Goal: Information Seeking & Learning: Learn about a topic

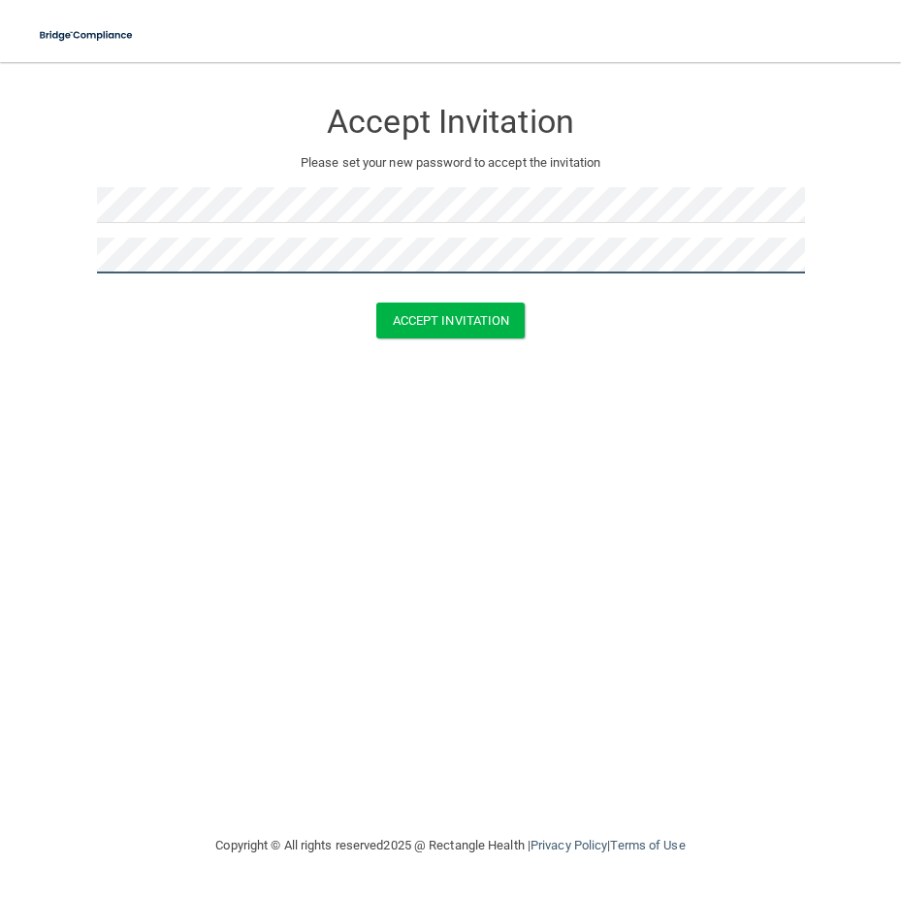
click at [376, 303] on button "Accept Invitation" at bounding box center [450, 321] width 149 height 36
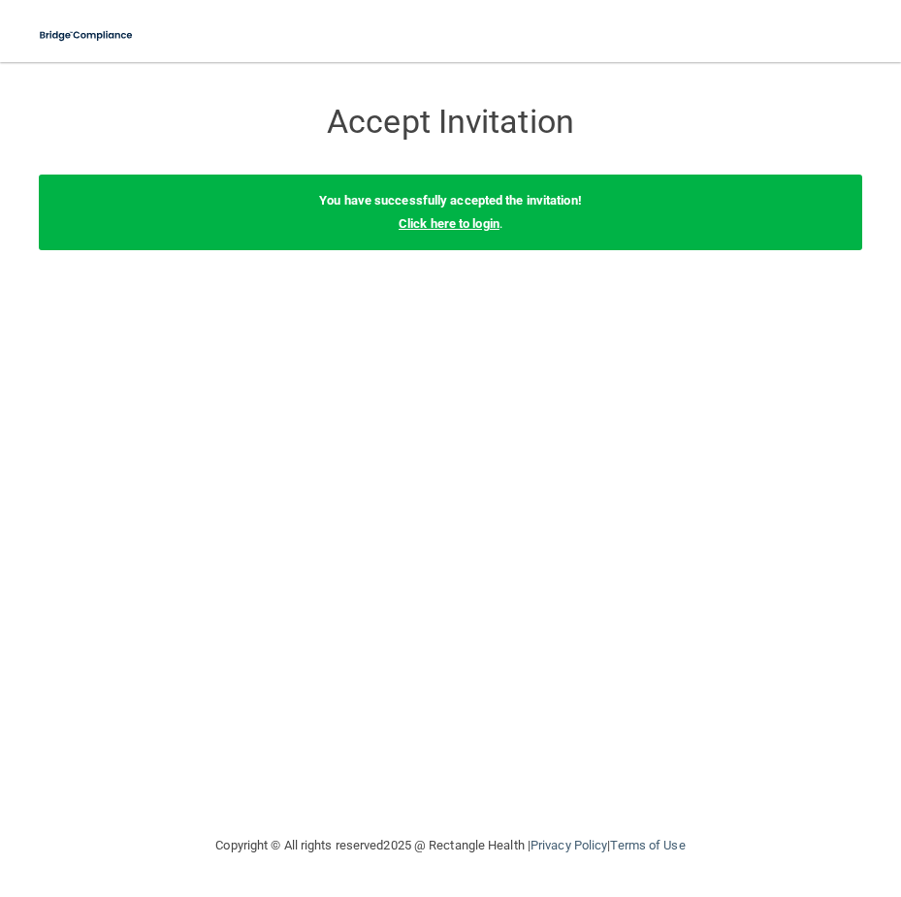
click at [433, 221] on link "Click here to login" at bounding box center [449, 223] width 101 height 15
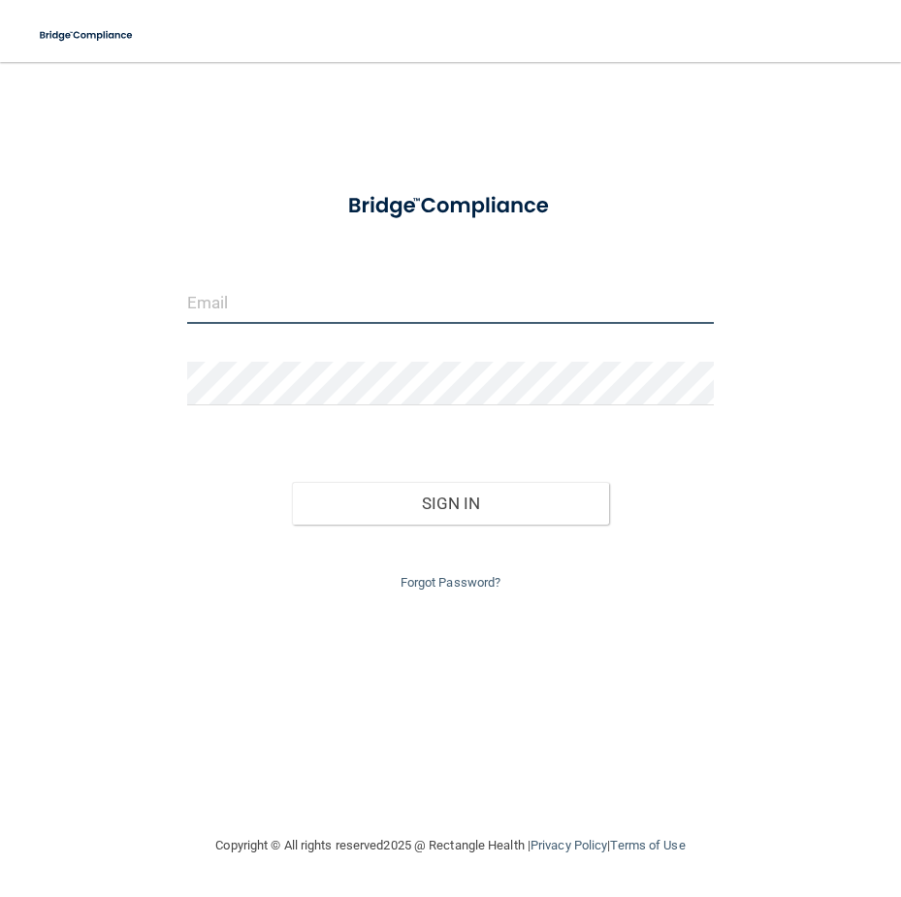
click at [292, 316] on input "email" at bounding box center [450, 302] width 527 height 44
type input "C"
type input "[EMAIL_ADDRESS][DOMAIN_NAME]"
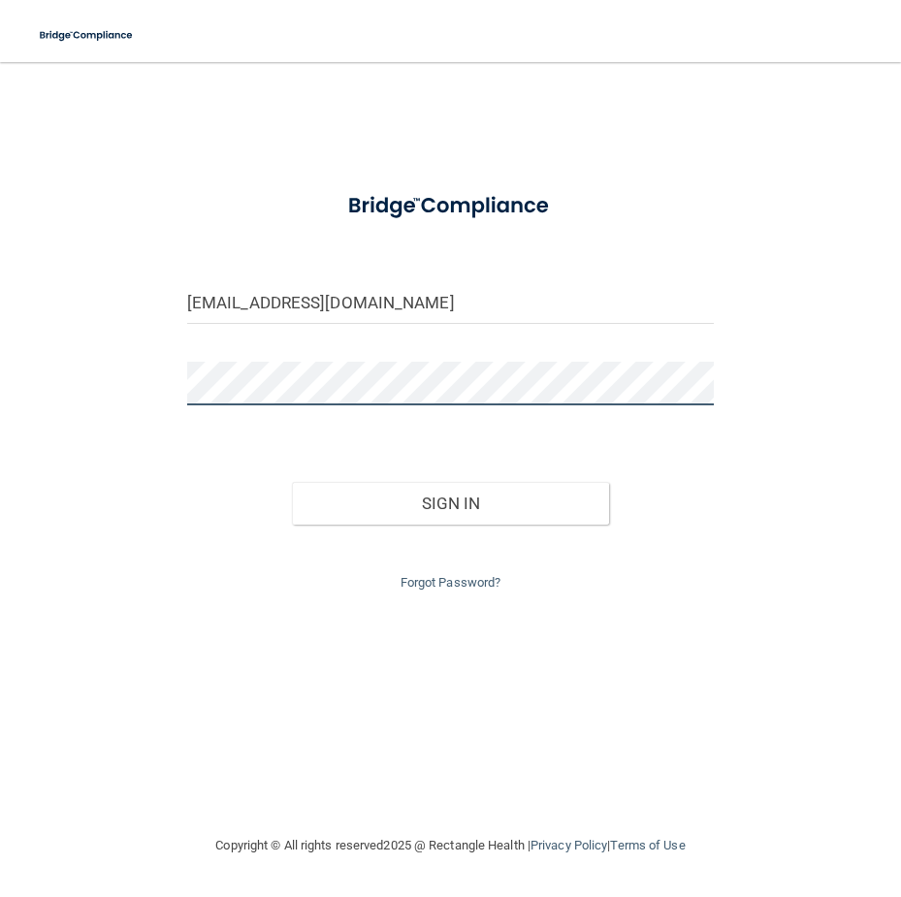
click at [292, 482] on button "Sign In" at bounding box center [450, 503] width 316 height 43
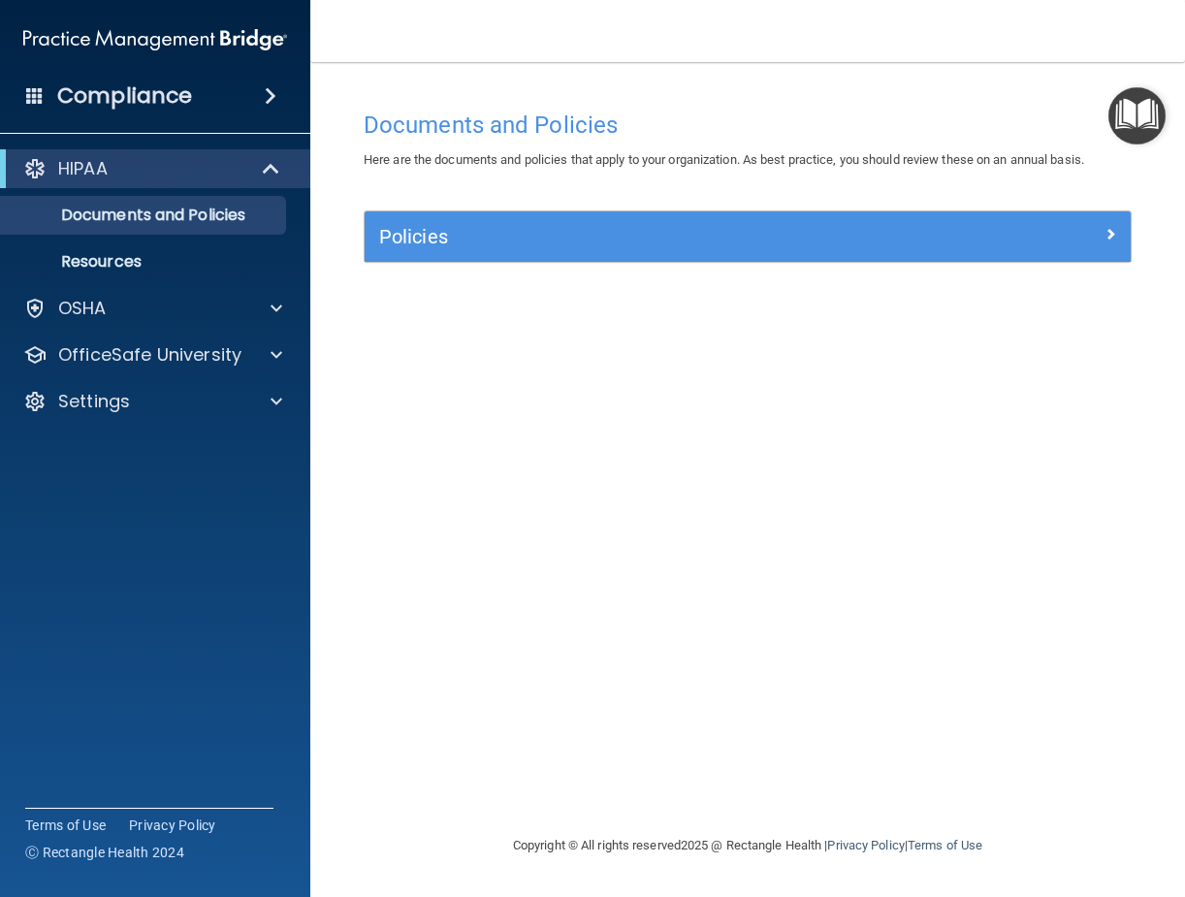
click at [275, 90] on span at bounding box center [271, 95] width 12 height 23
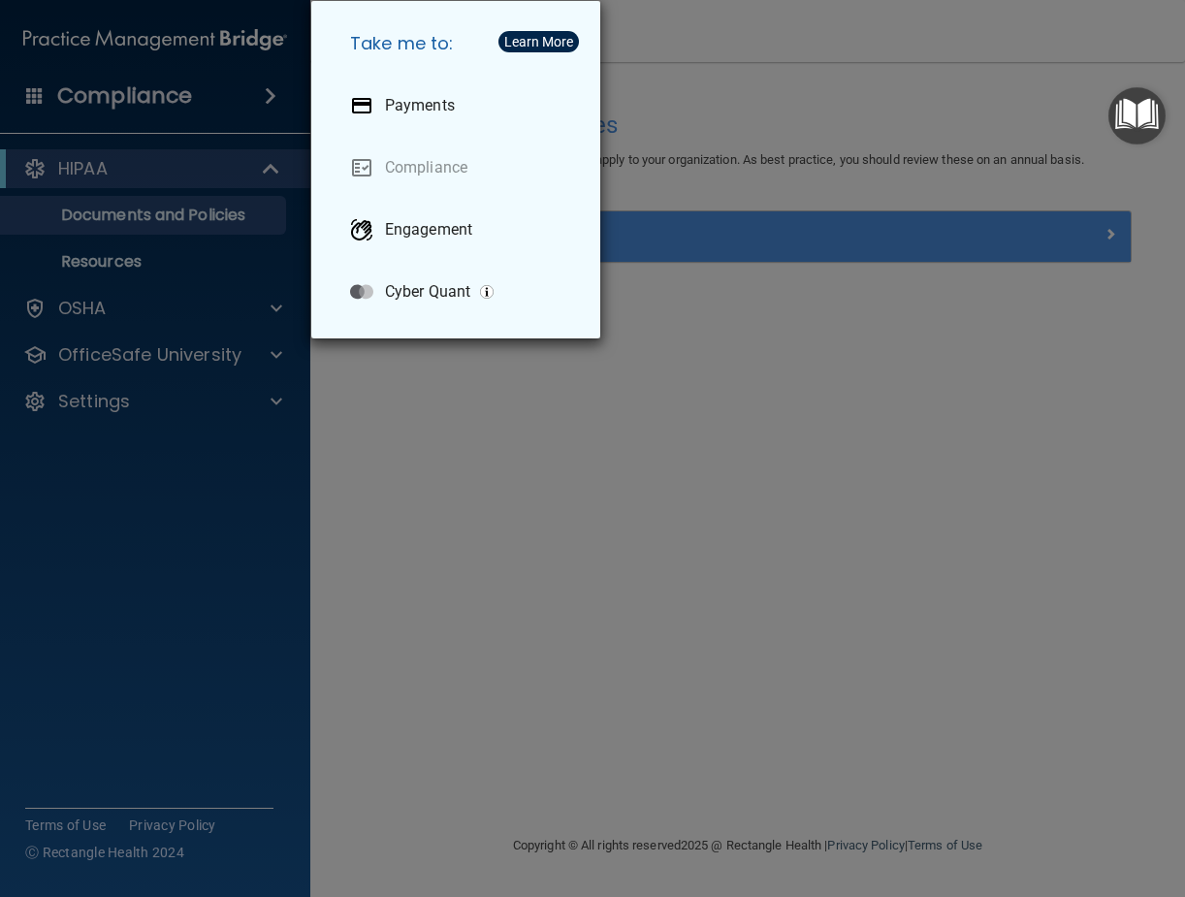
click at [237, 319] on div "Take me to: Payments Compliance Engagement Cyber Quant" at bounding box center [592, 448] width 1185 height 897
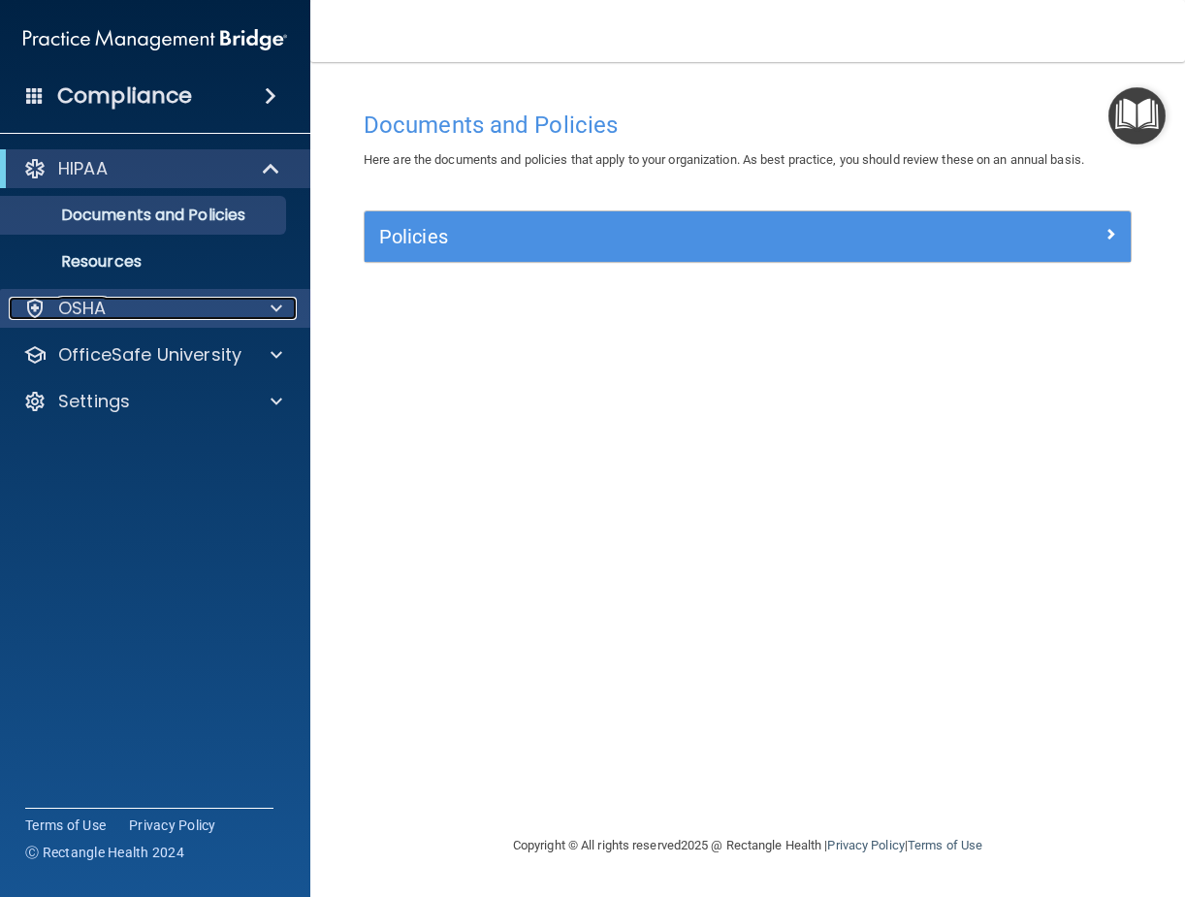
click at [269, 304] on div at bounding box center [273, 308] width 48 height 23
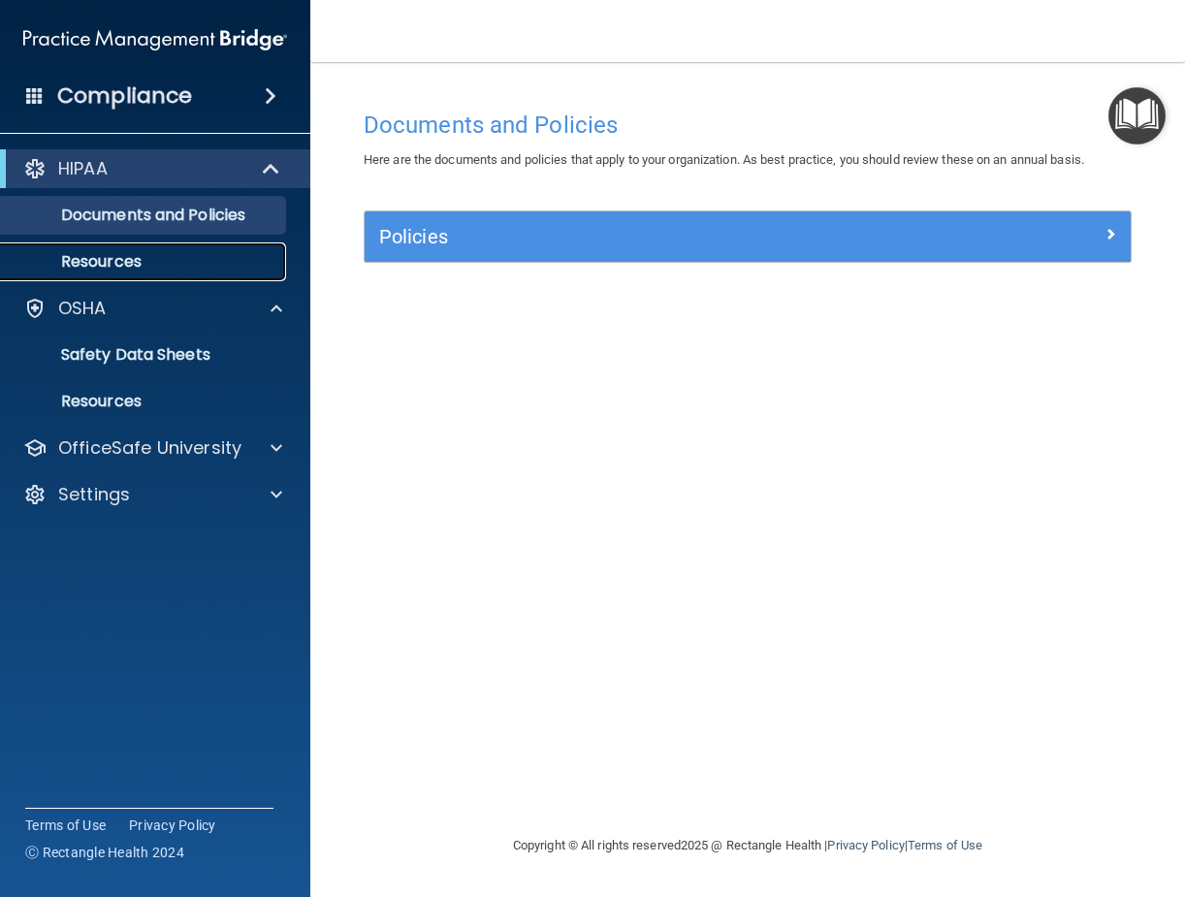
click at [135, 258] on p "Resources" at bounding box center [145, 261] width 265 height 19
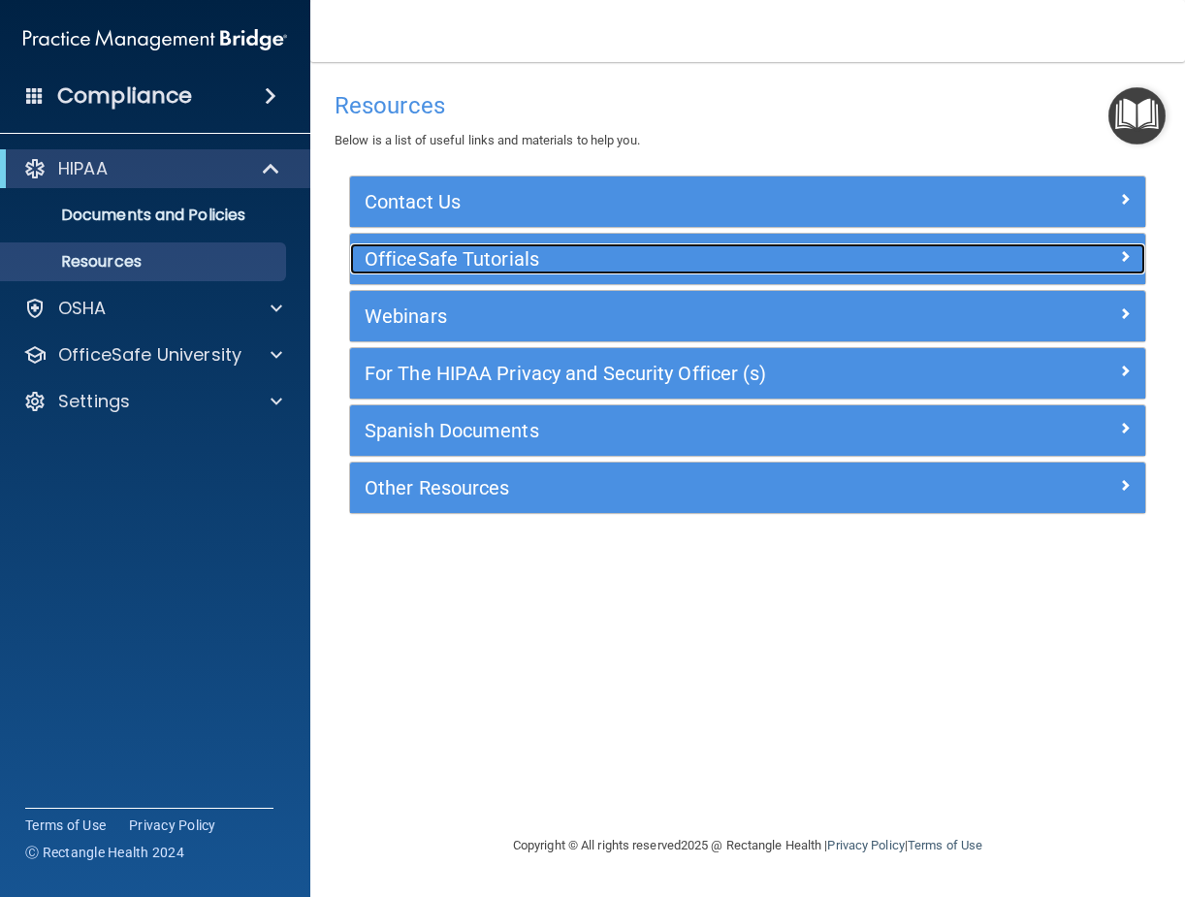
click at [900, 246] on div at bounding box center [1046, 254] width 199 height 23
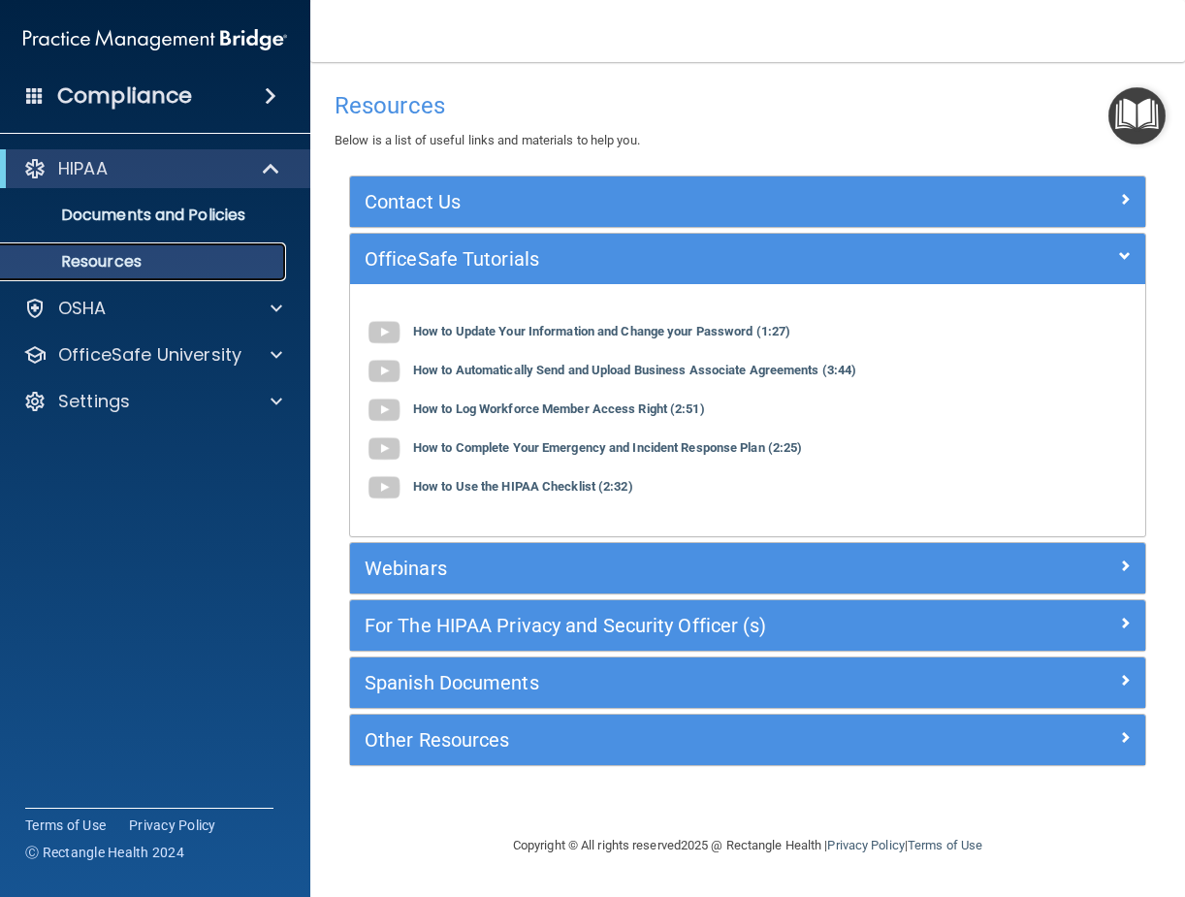
click at [114, 256] on p "Resources" at bounding box center [145, 261] width 265 height 19
click at [265, 92] on span at bounding box center [271, 95] width 12 height 23
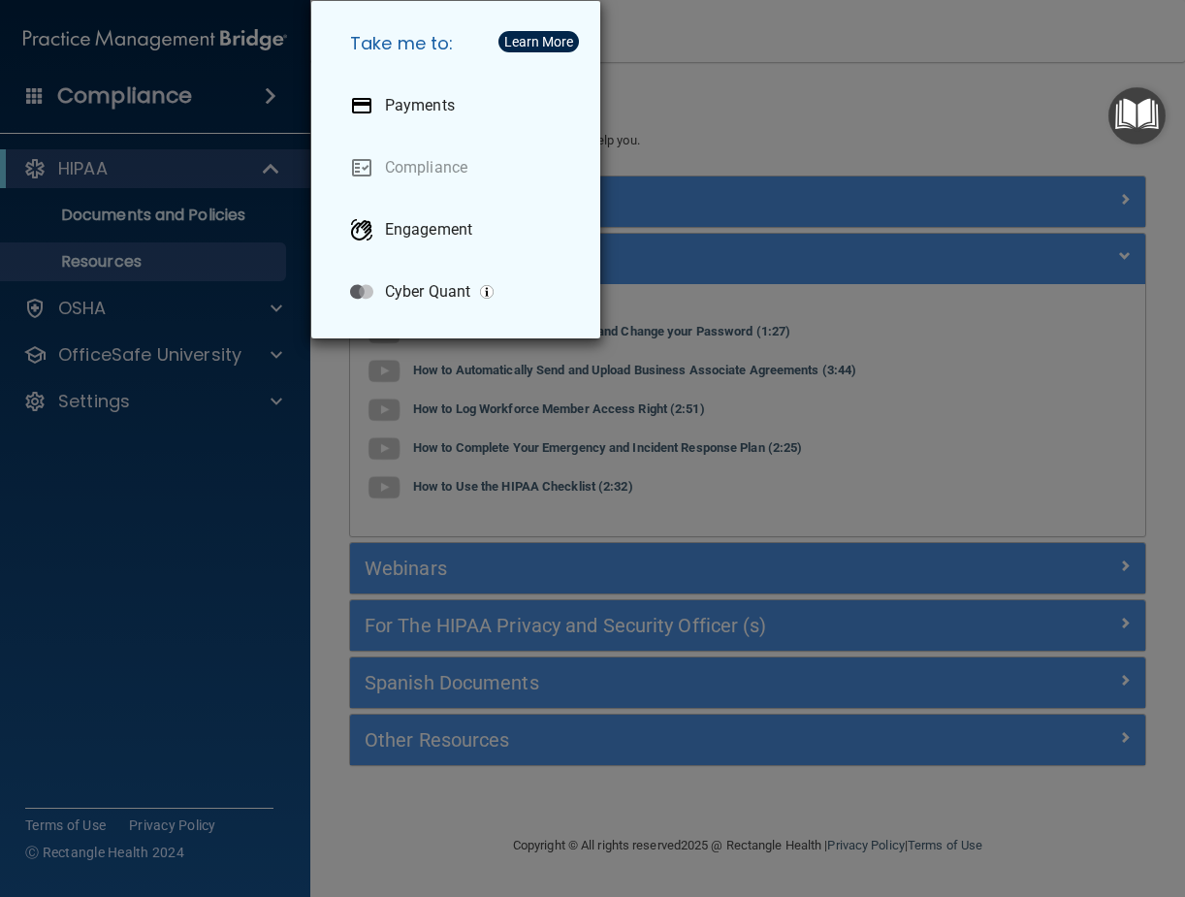
click at [69, 169] on div "Take me to: Payments Compliance Engagement Cyber Quant" at bounding box center [592, 448] width 1185 height 897
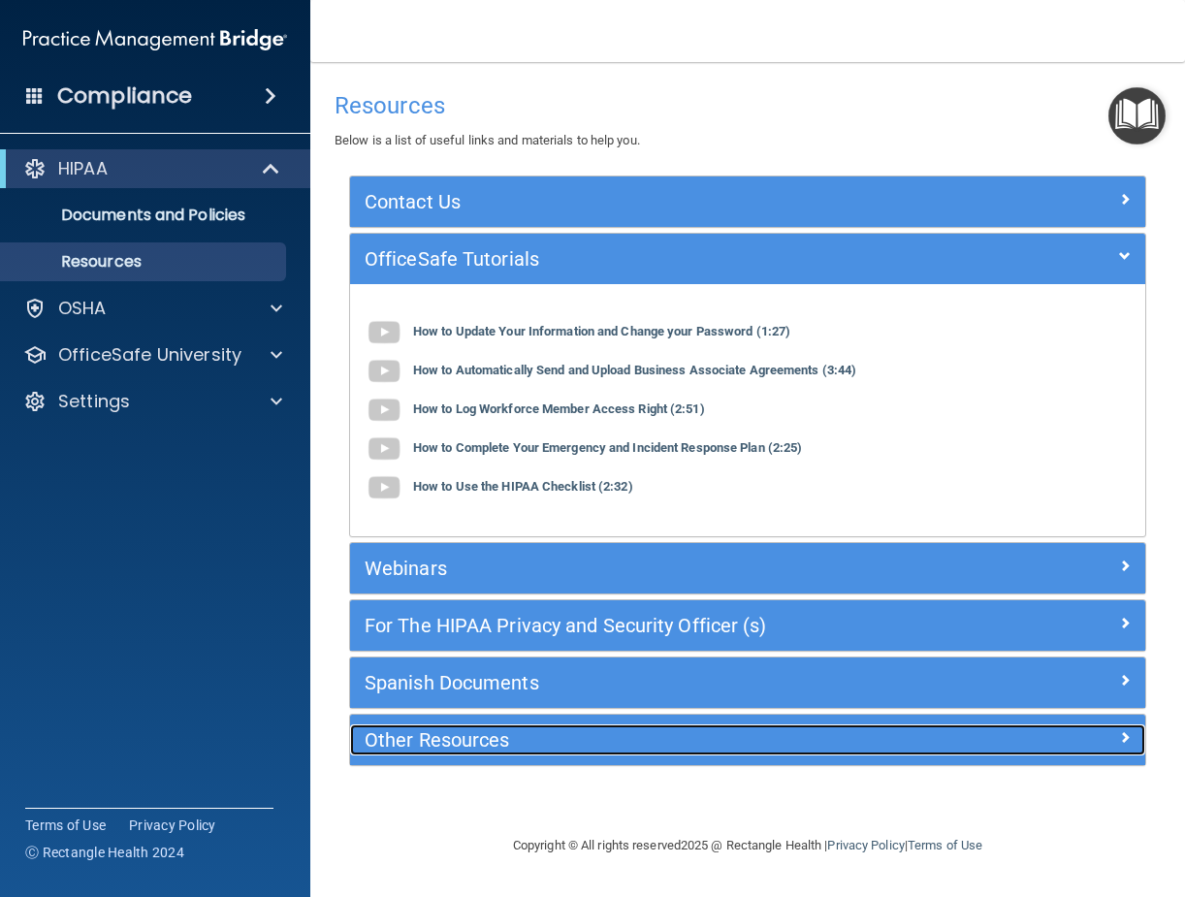
click at [549, 744] on h5 "Other Resources" at bounding box center [648, 739] width 567 height 21
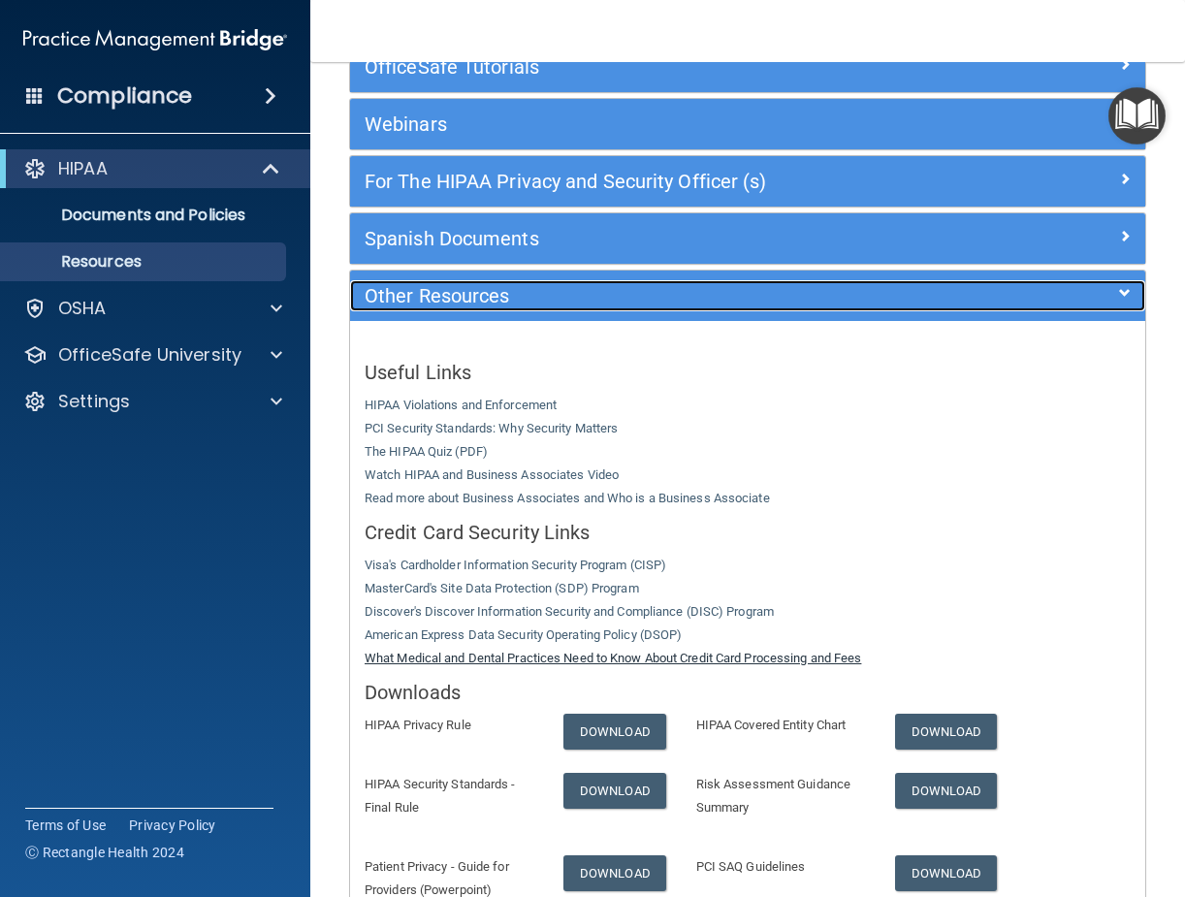
scroll to position [363, 0]
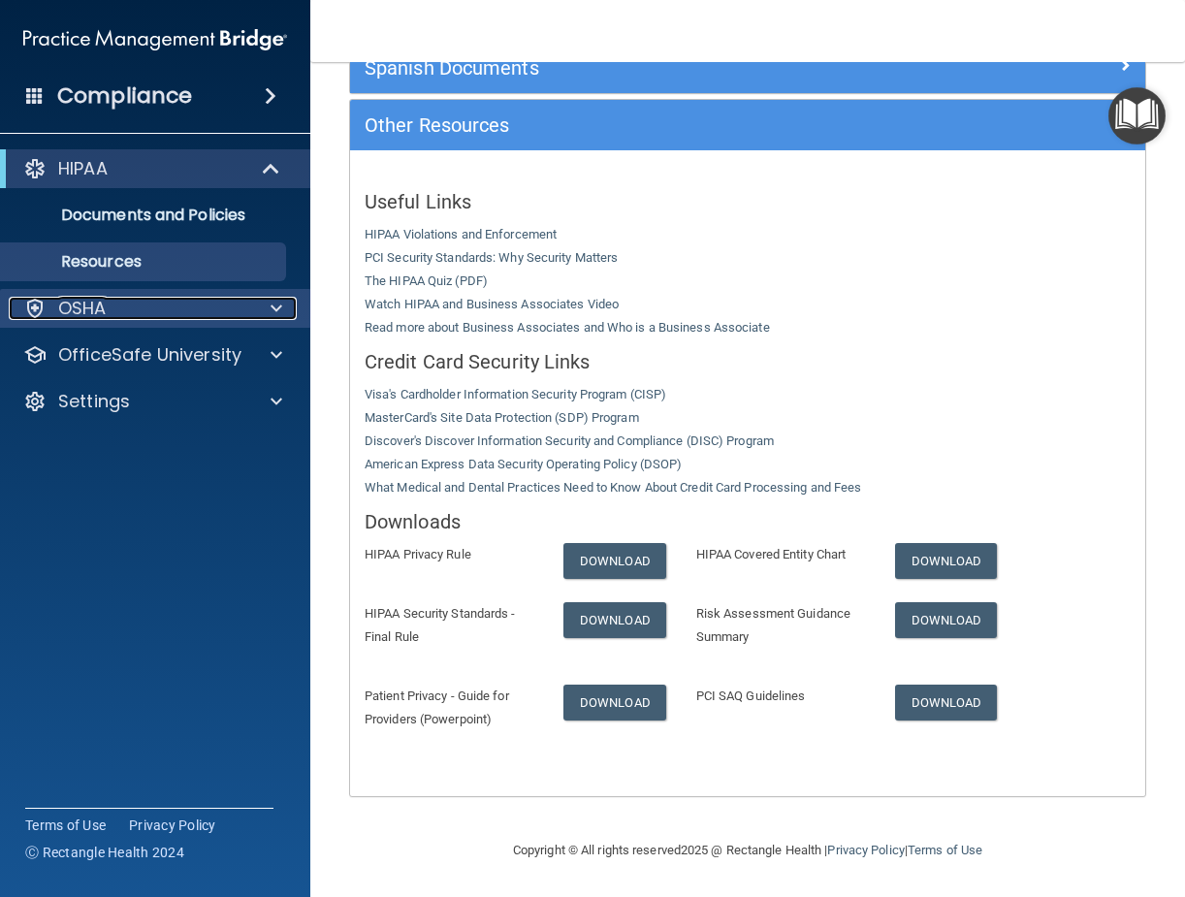
click at [181, 299] on div "OSHA" at bounding box center [129, 308] width 241 height 23
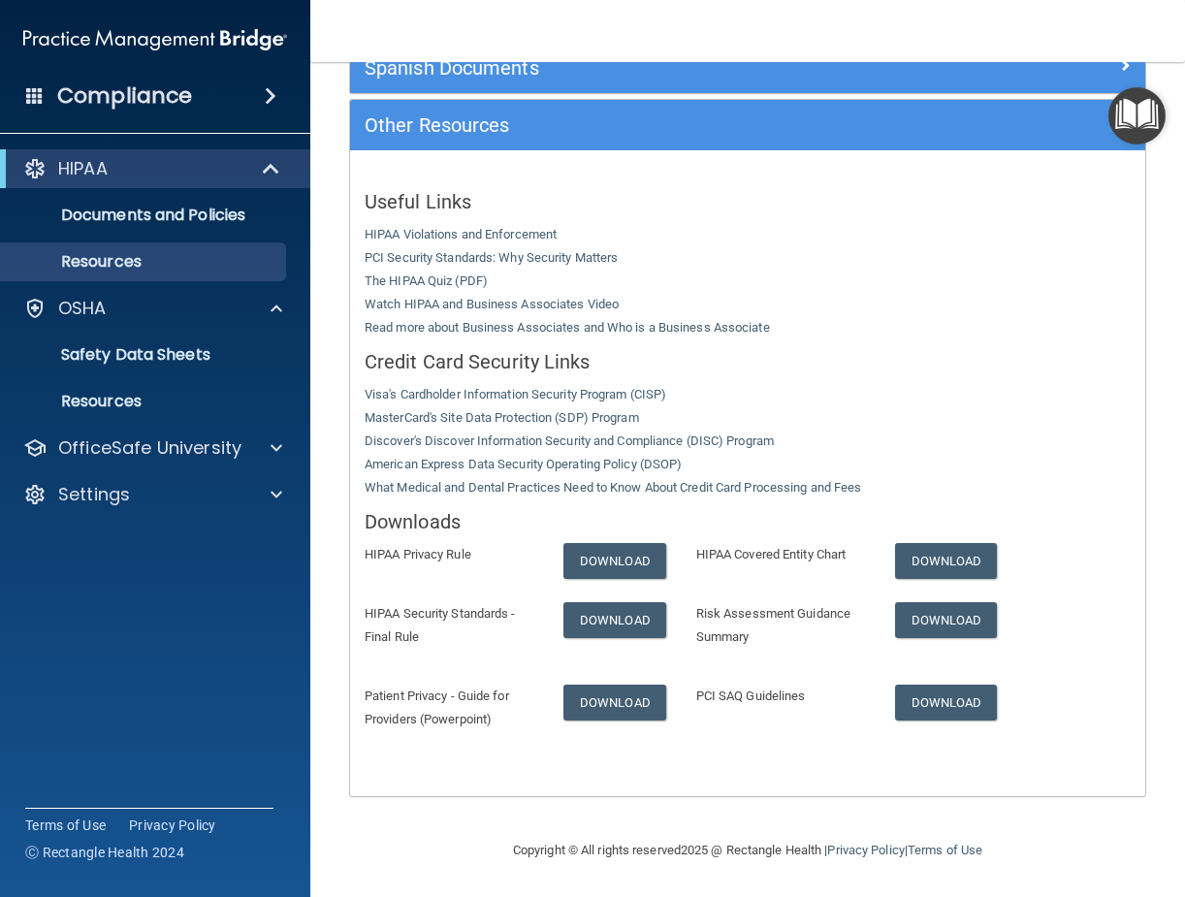
click at [240, 31] on img at bounding box center [155, 39] width 264 height 39
click at [34, 91] on span at bounding box center [34, 94] width 17 height 17
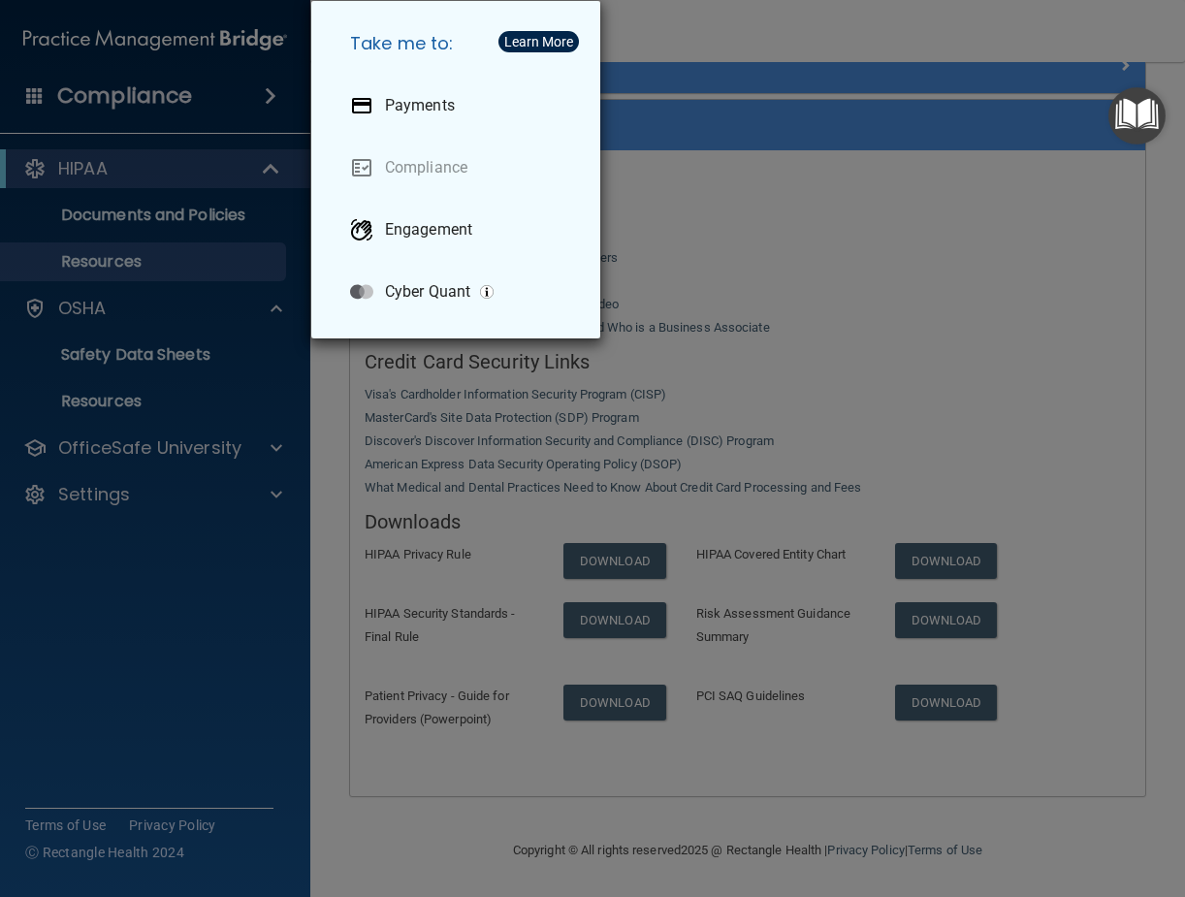
drag, startPoint x: 27, startPoint y: 122, endPoint x: 65, endPoint y: 189, distance: 76.9
click at [27, 123] on div "Take me to: Payments Compliance Engagement Cyber Quant" at bounding box center [592, 448] width 1185 height 897
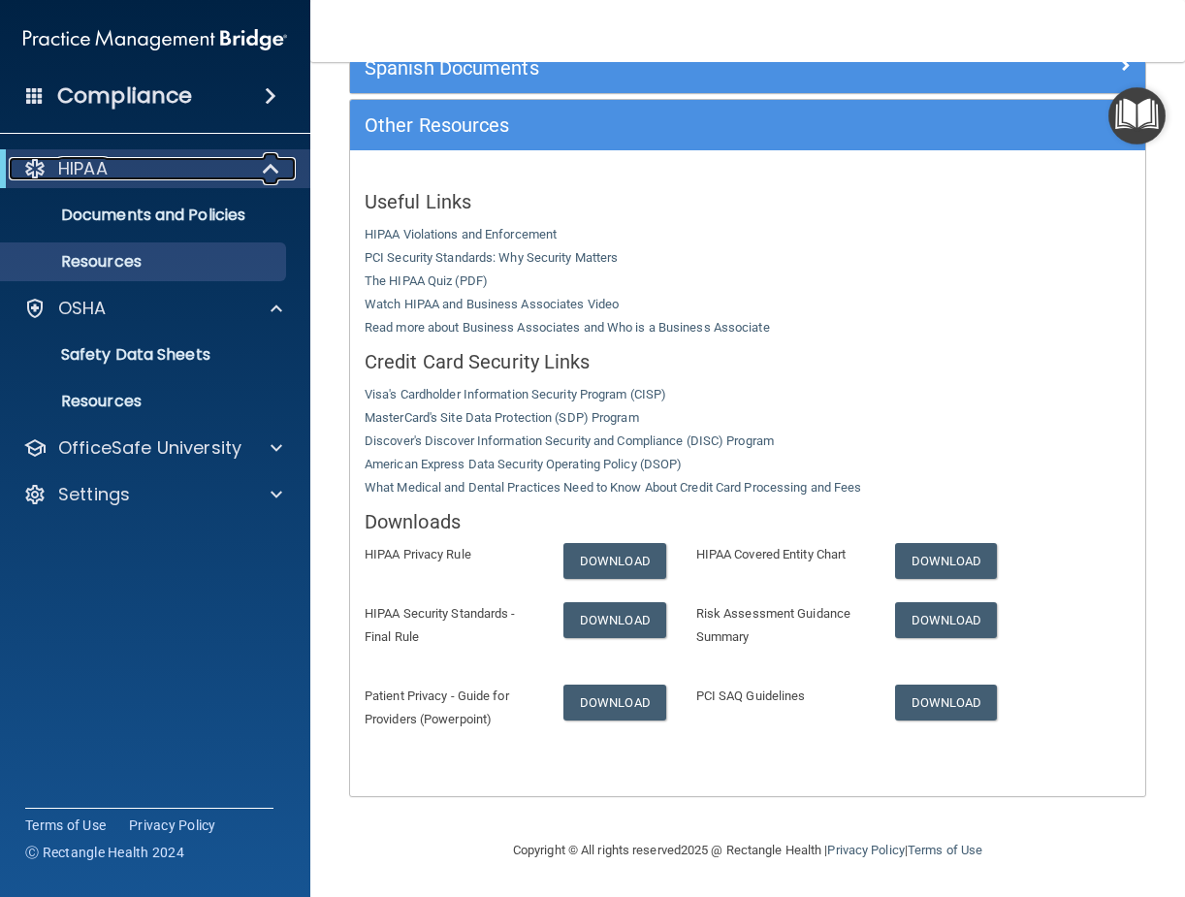
click at [32, 173] on div at bounding box center [34, 168] width 23 height 23
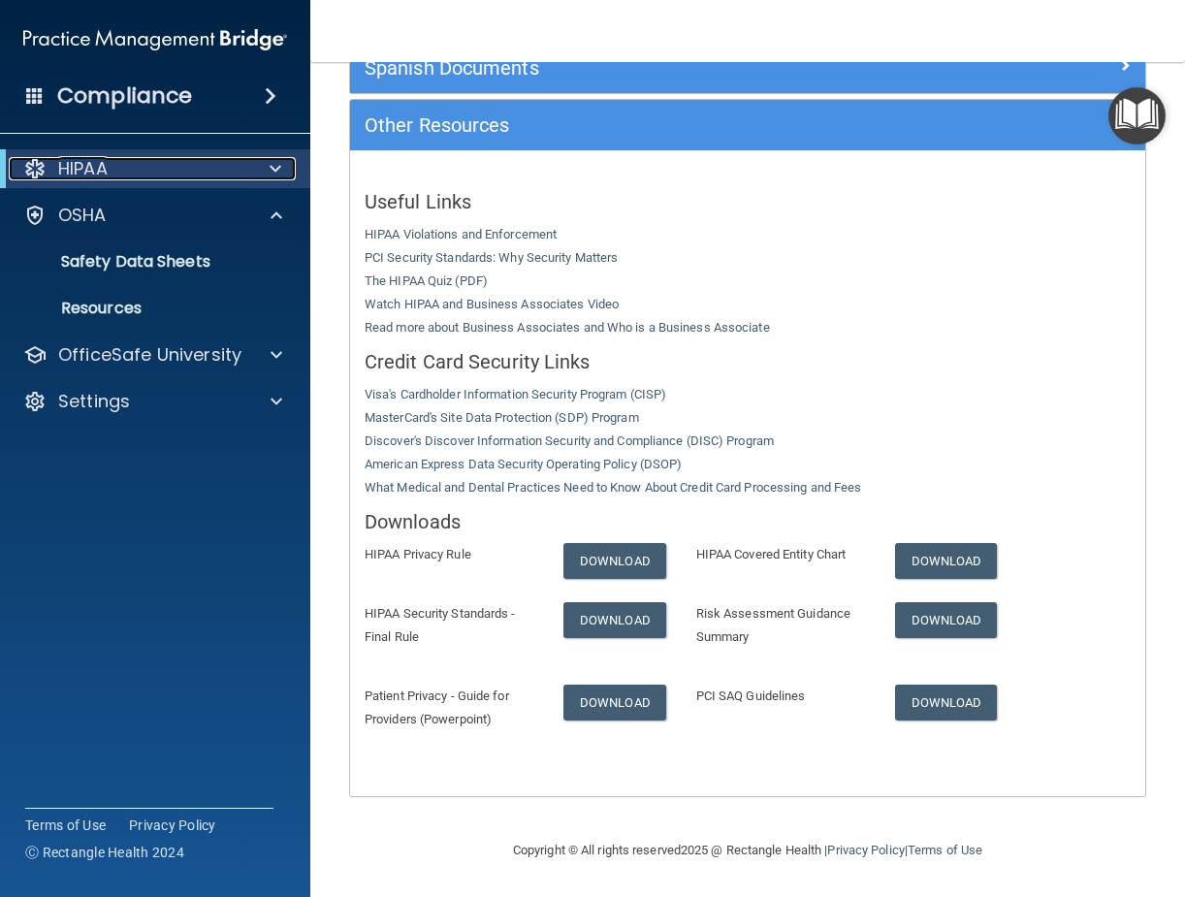
click at [273, 171] on span at bounding box center [276, 168] width 12 height 23
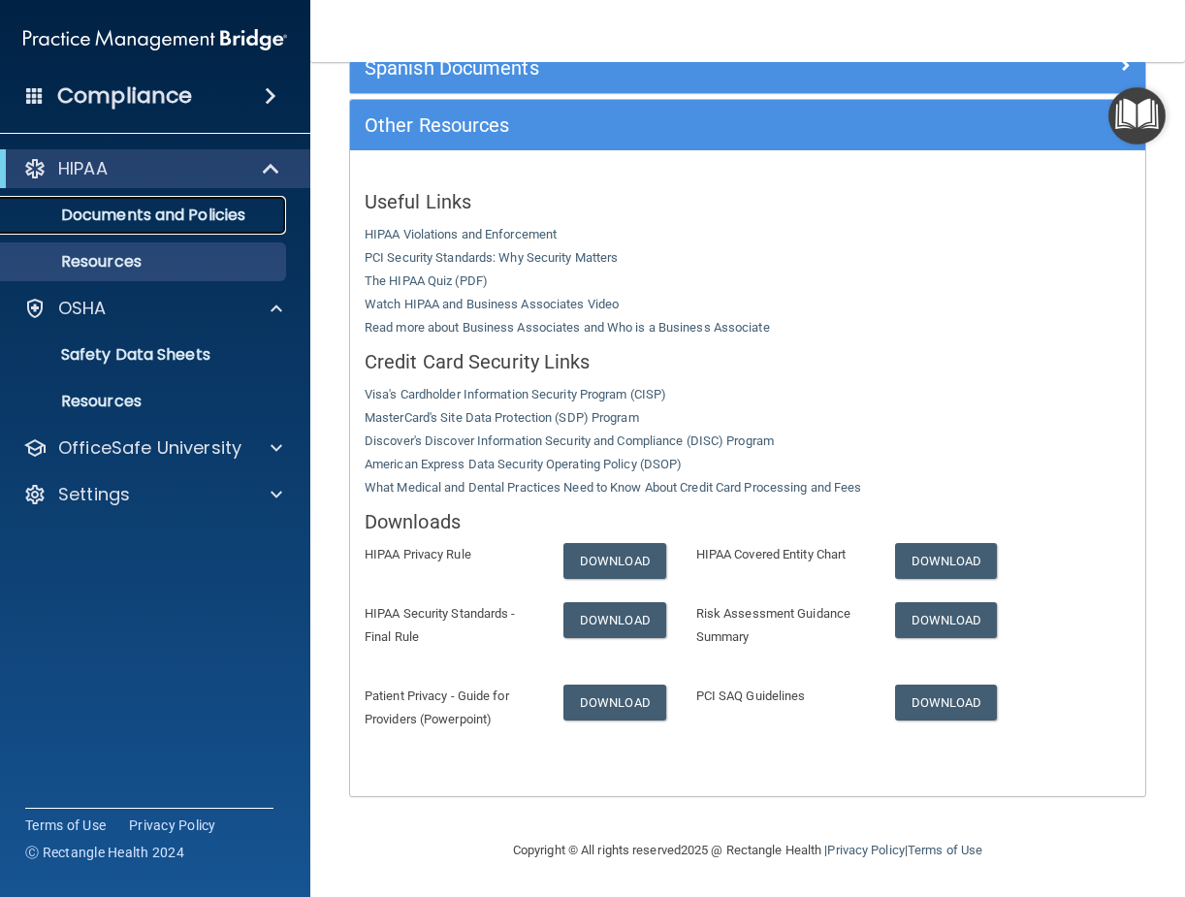
click at [150, 218] on p "Documents and Policies" at bounding box center [145, 215] width 265 height 19
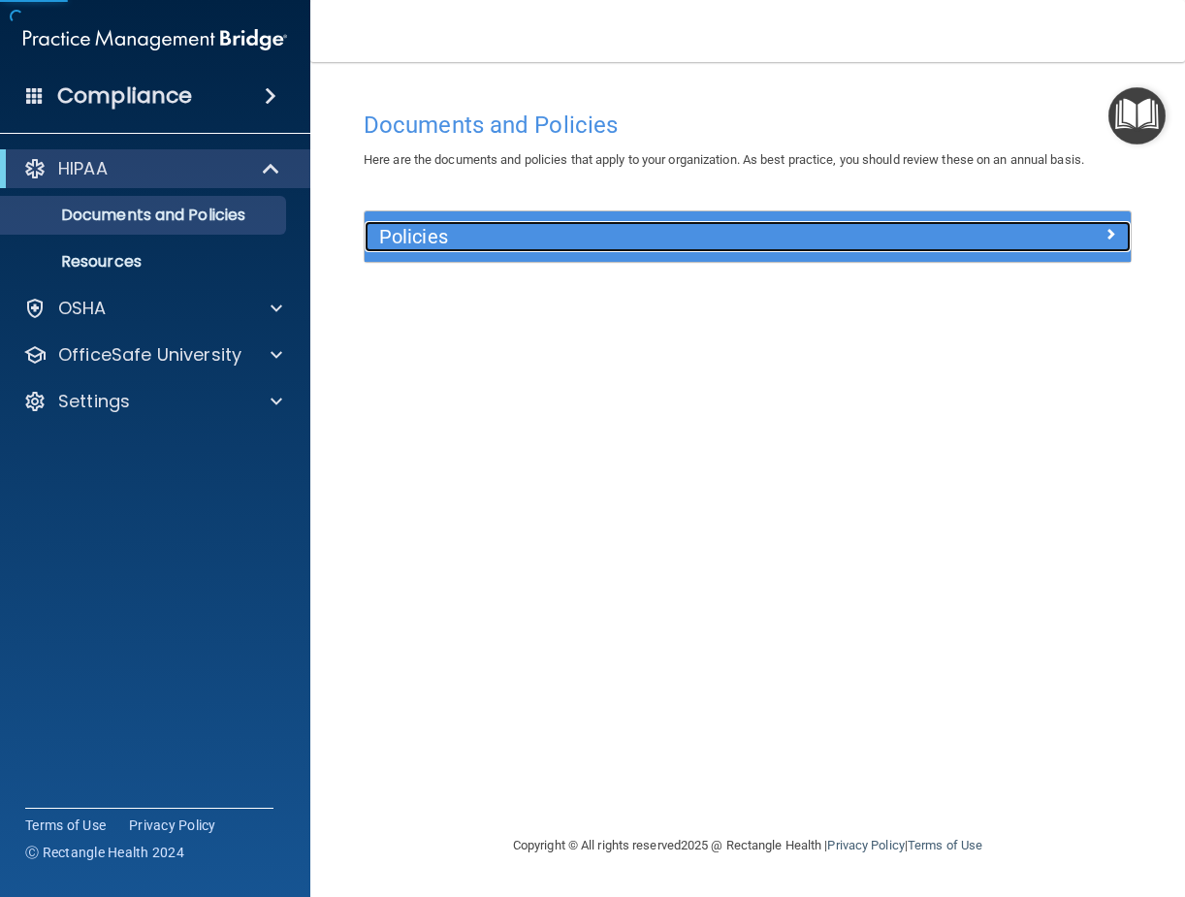
click at [408, 243] on h5 "Policies" at bounding box center [652, 236] width 546 height 21
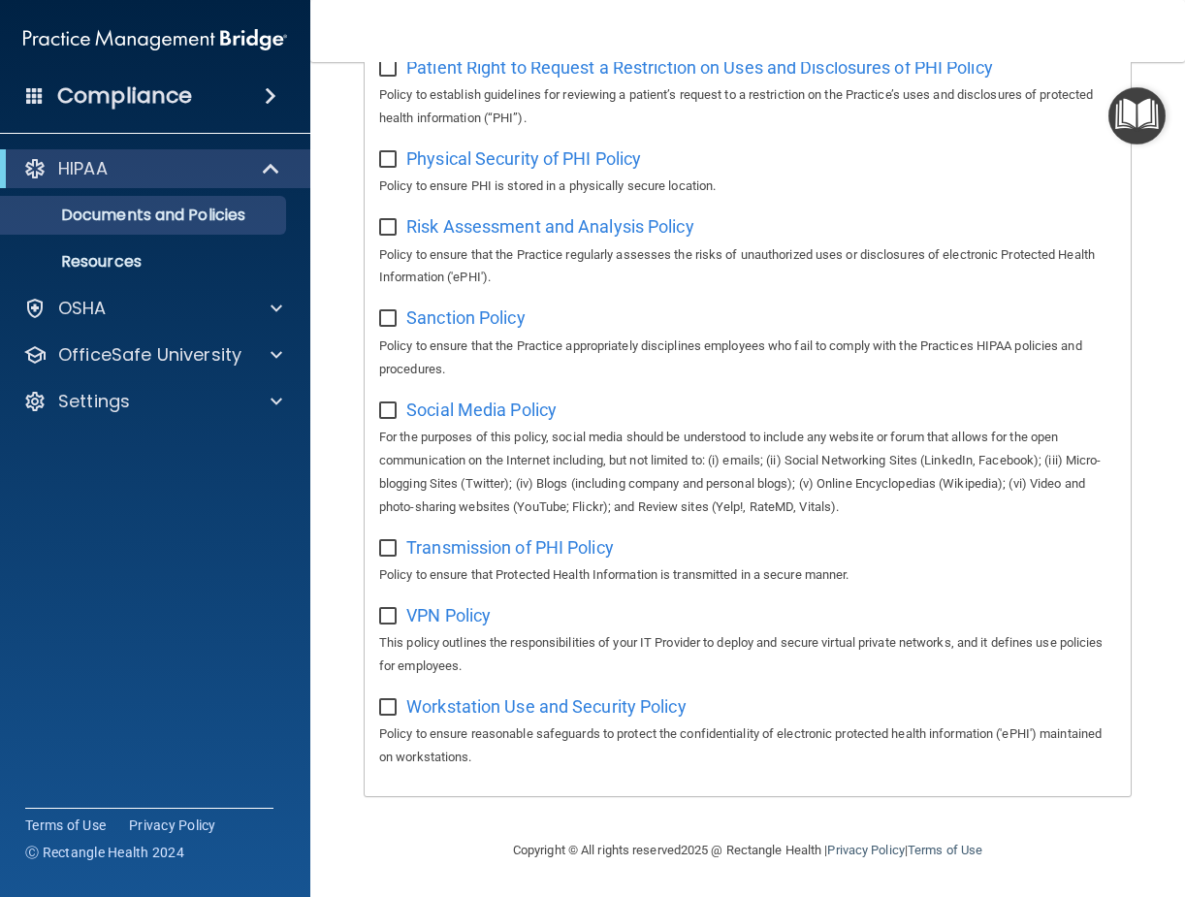
scroll to position [1420, 0]
click at [162, 163] on div "HIPAA" at bounding box center [129, 168] width 240 height 23
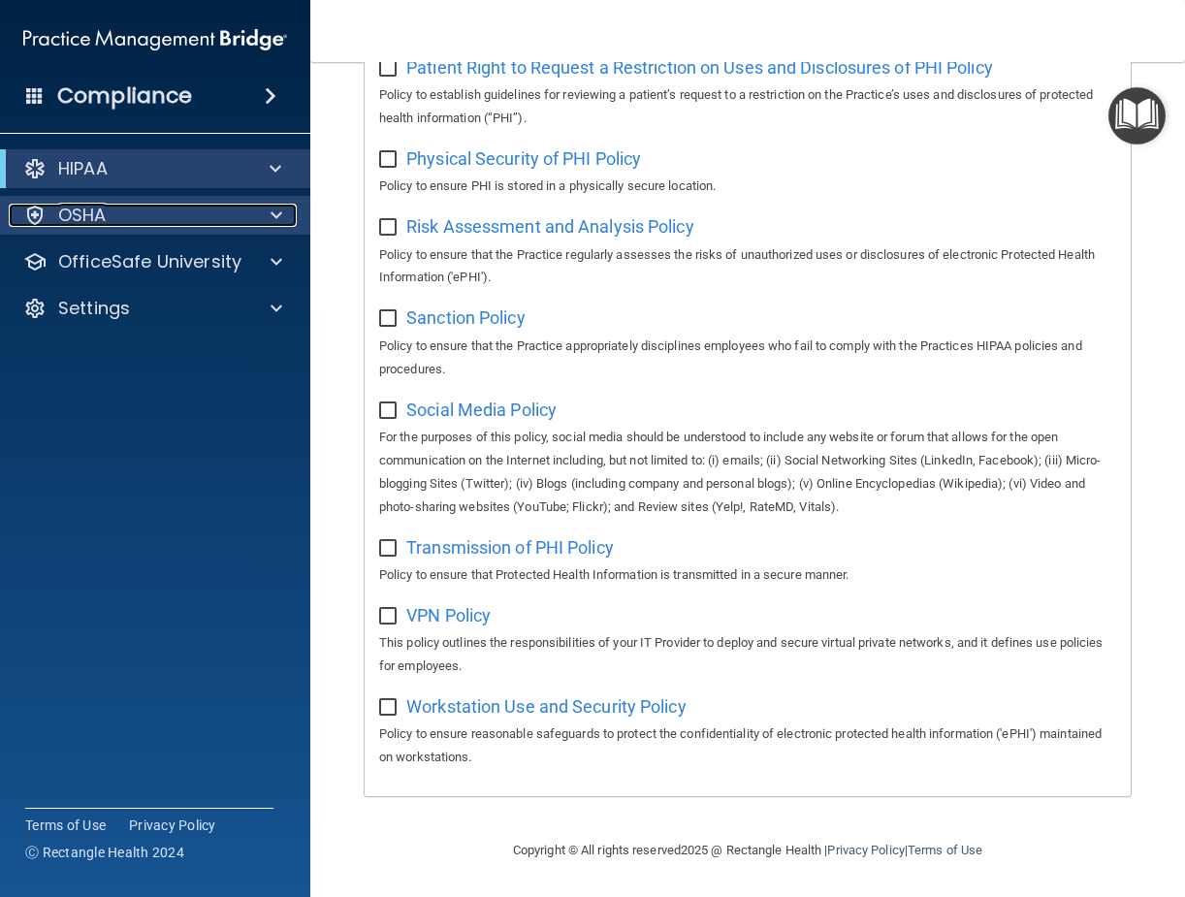
click at [284, 215] on div at bounding box center [273, 215] width 48 height 23
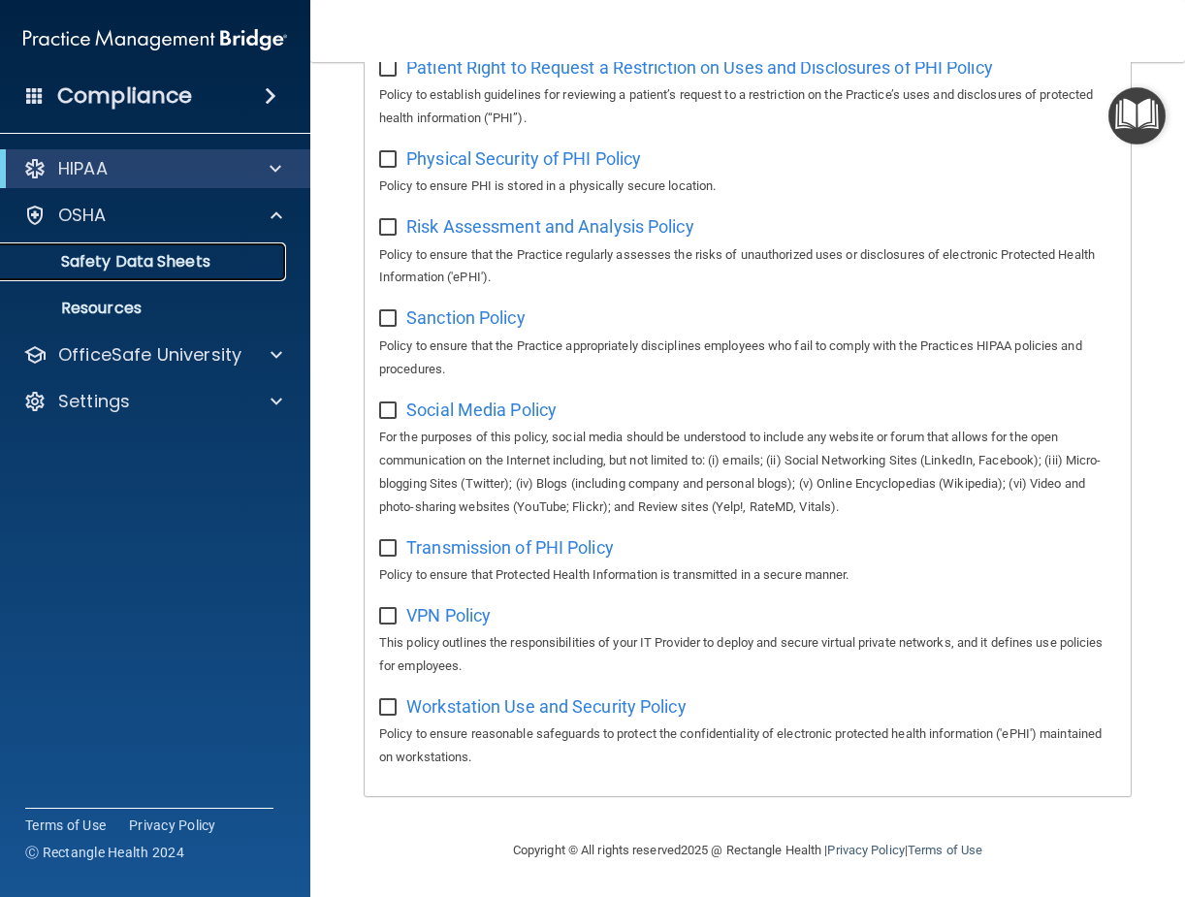
click at [103, 262] on p "Safety Data Sheets" at bounding box center [145, 261] width 265 height 19
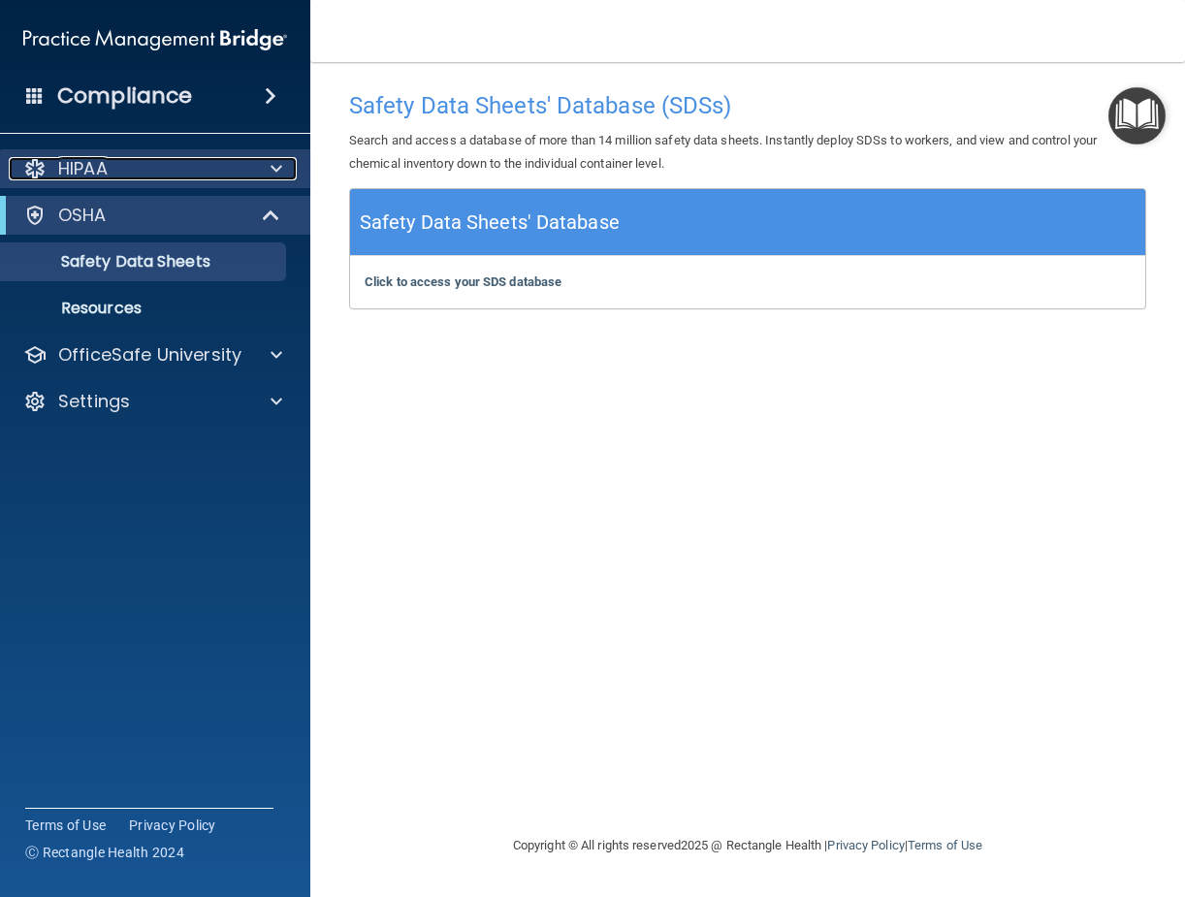
click at [162, 170] on div "HIPAA" at bounding box center [129, 168] width 241 height 23
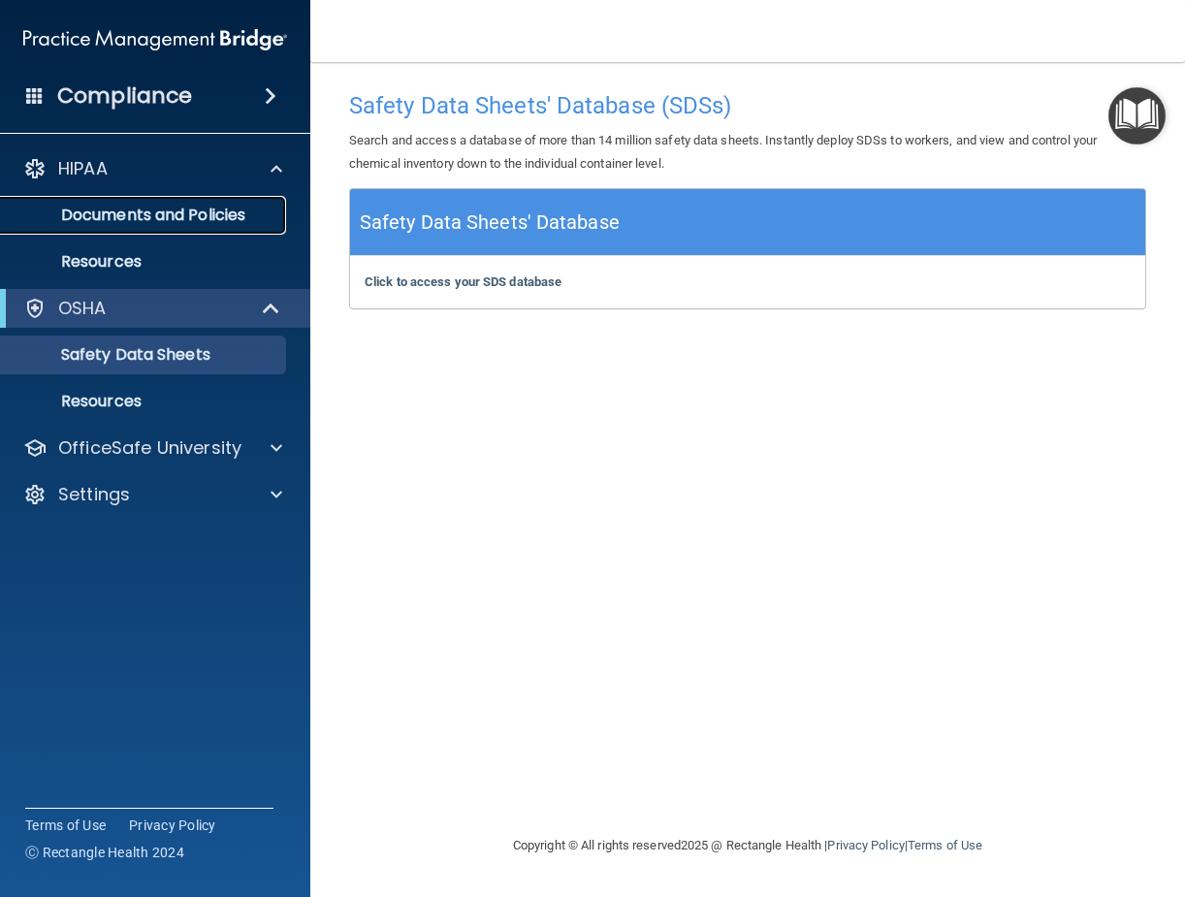
click at [131, 215] on p "Documents and Policies" at bounding box center [145, 215] width 265 height 19
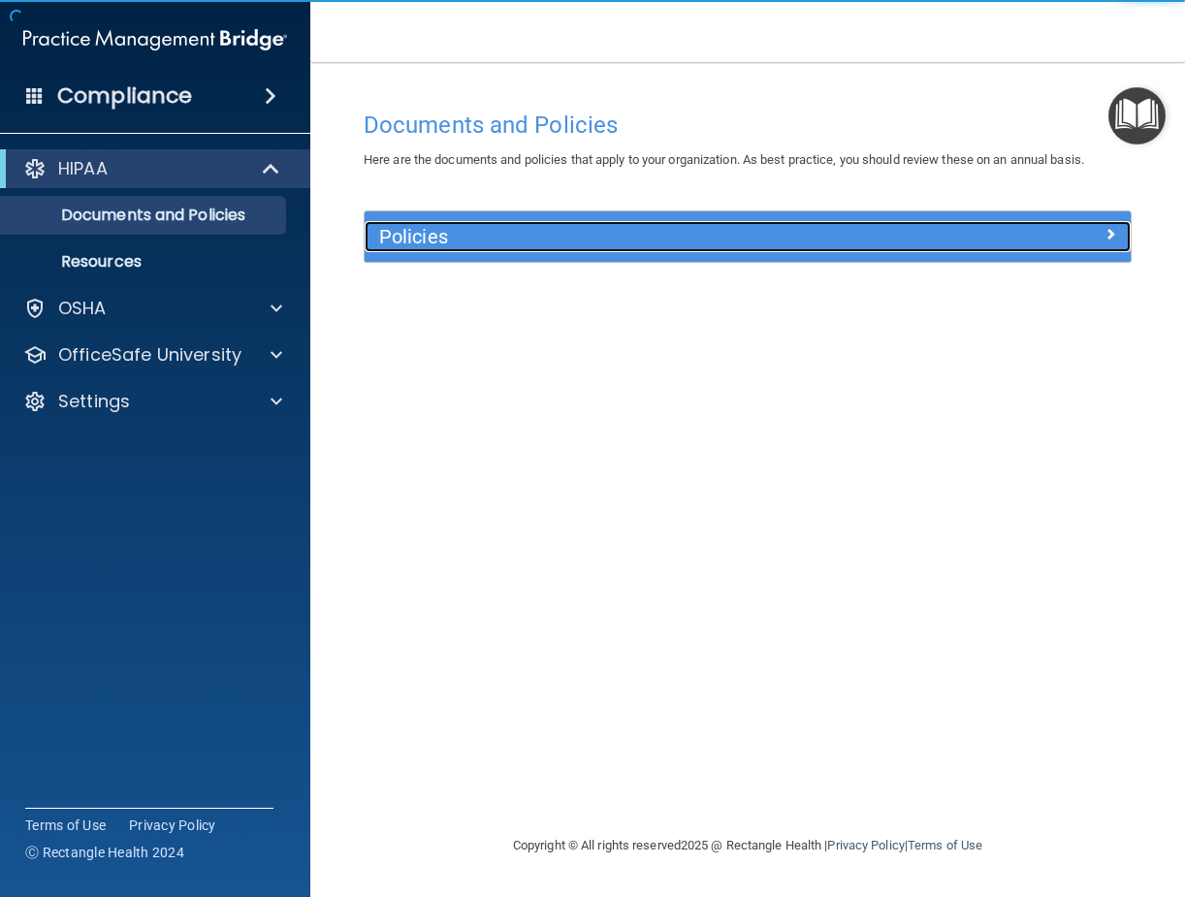
click at [639, 246] on div "Policies" at bounding box center [652, 236] width 575 height 31
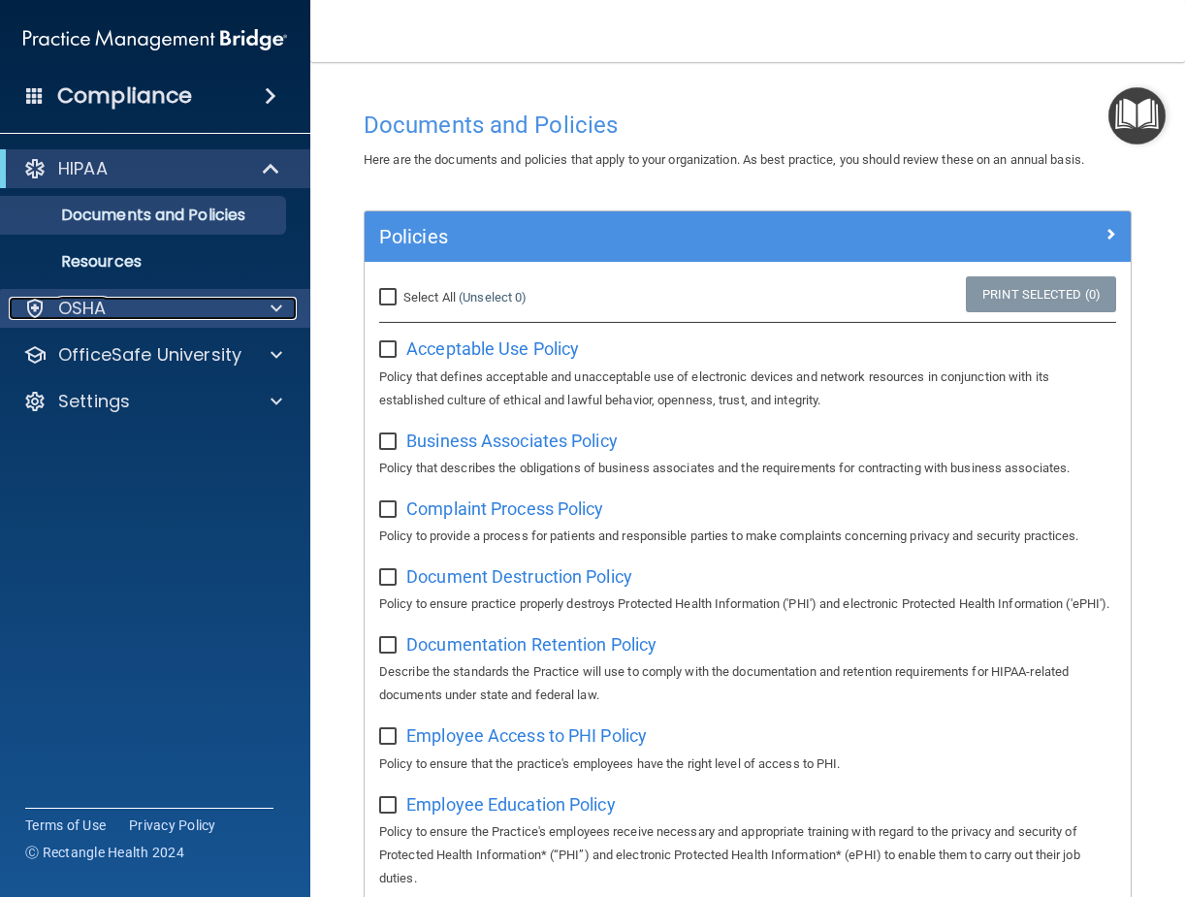
click at [240, 307] on div "OSHA" at bounding box center [129, 308] width 241 height 23
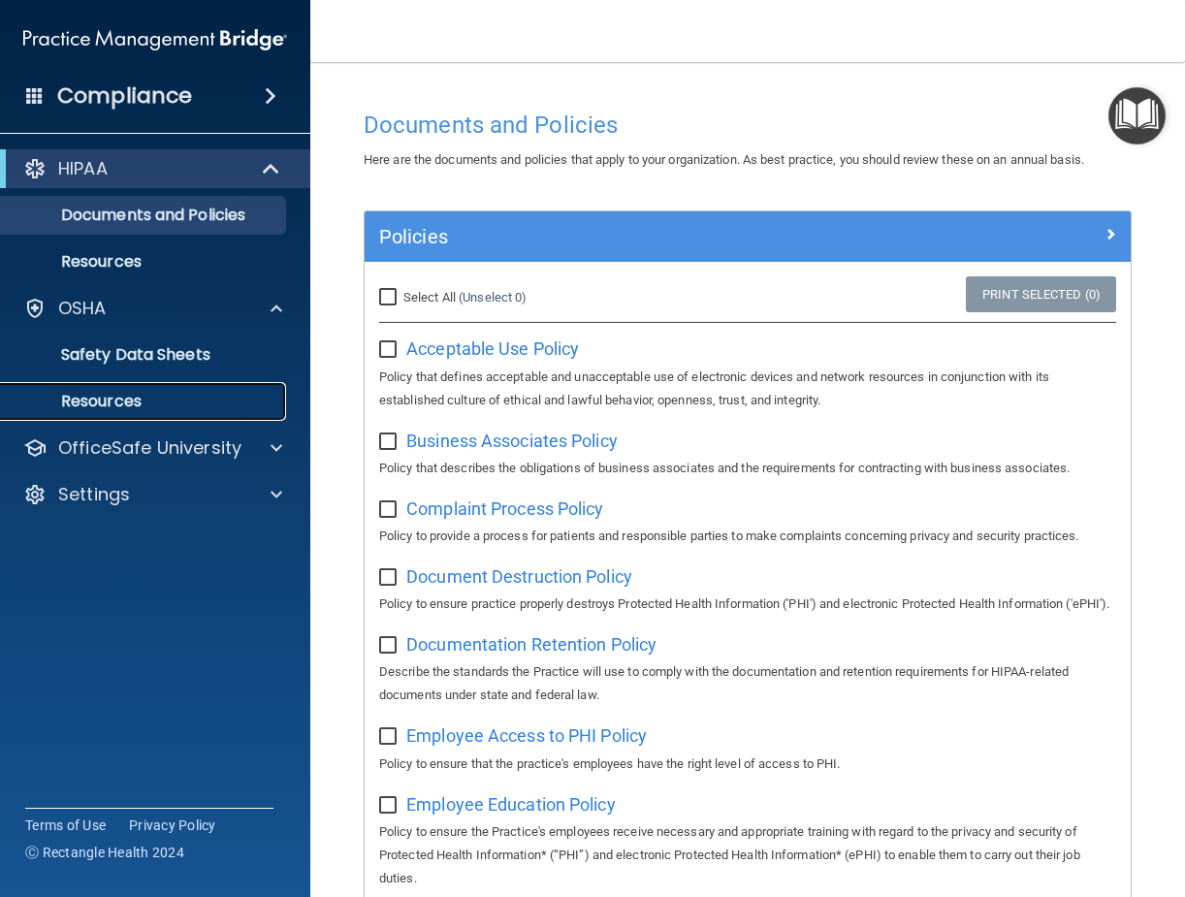
click at [139, 400] on p "Resources" at bounding box center [145, 401] width 265 height 19
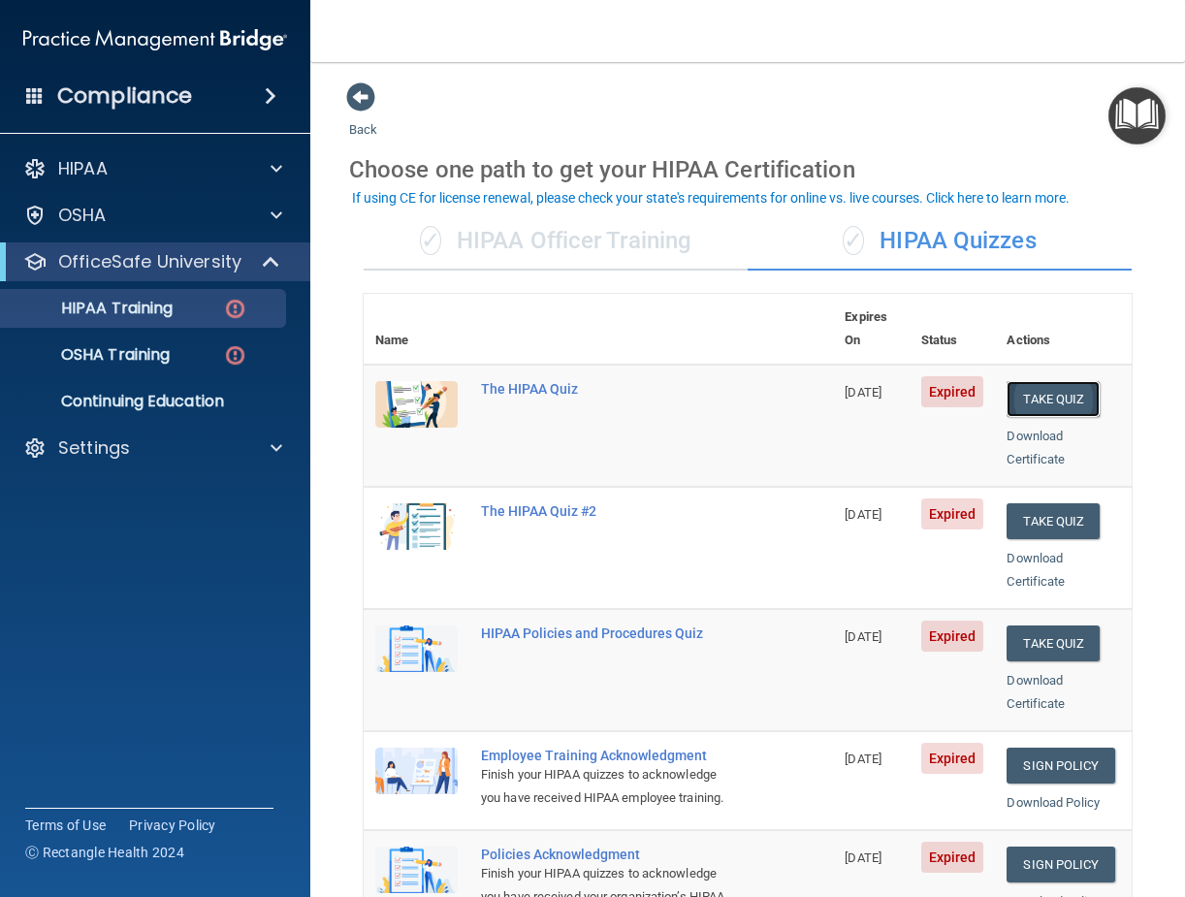
click at [1064, 381] on button "Take Quiz" at bounding box center [1053, 399] width 93 height 36
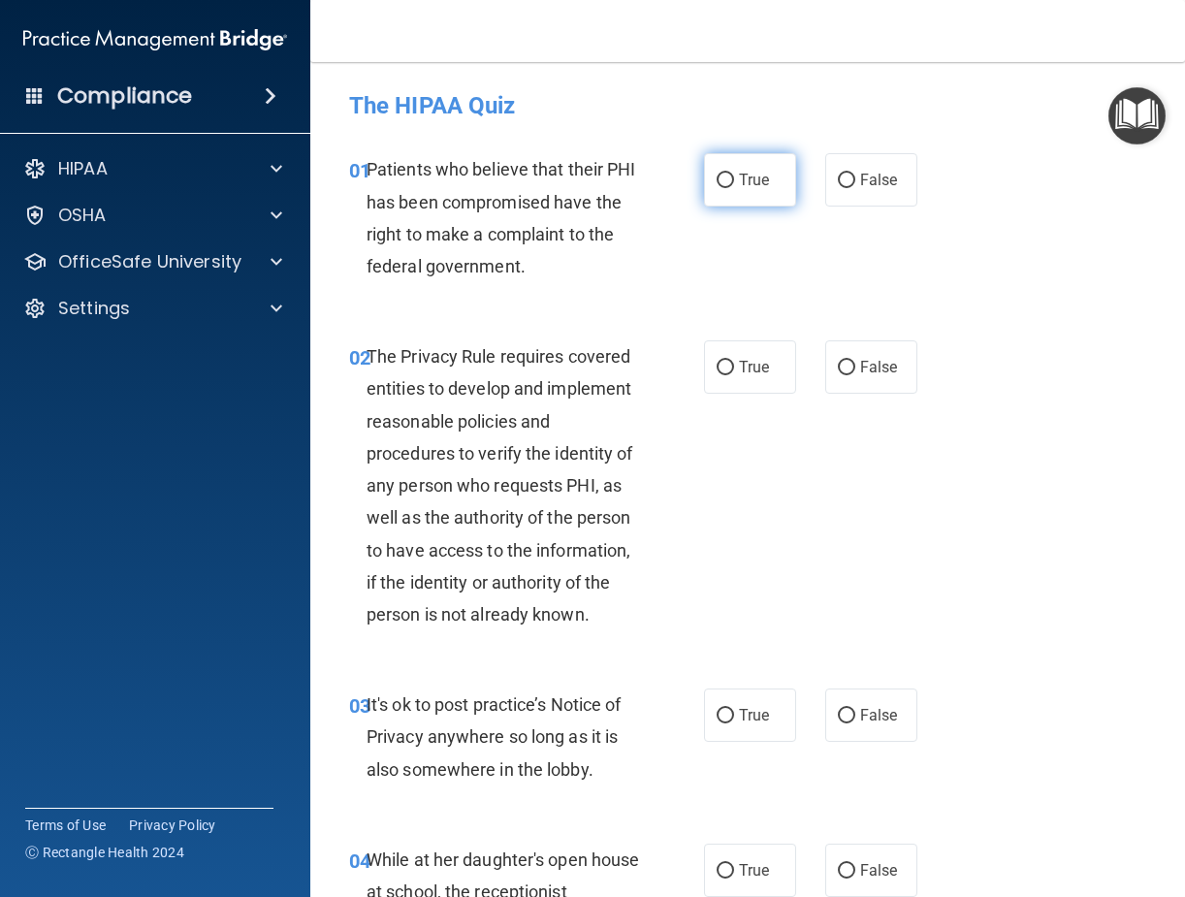
click at [717, 187] on input "True" at bounding box center [725, 181] width 17 height 15
radio input "true"
click at [731, 364] on label "True" at bounding box center [750, 366] width 92 height 53
click at [731, 364] on input "True" at bounding box center [725, 368] width 17 height 15
radio input "true"
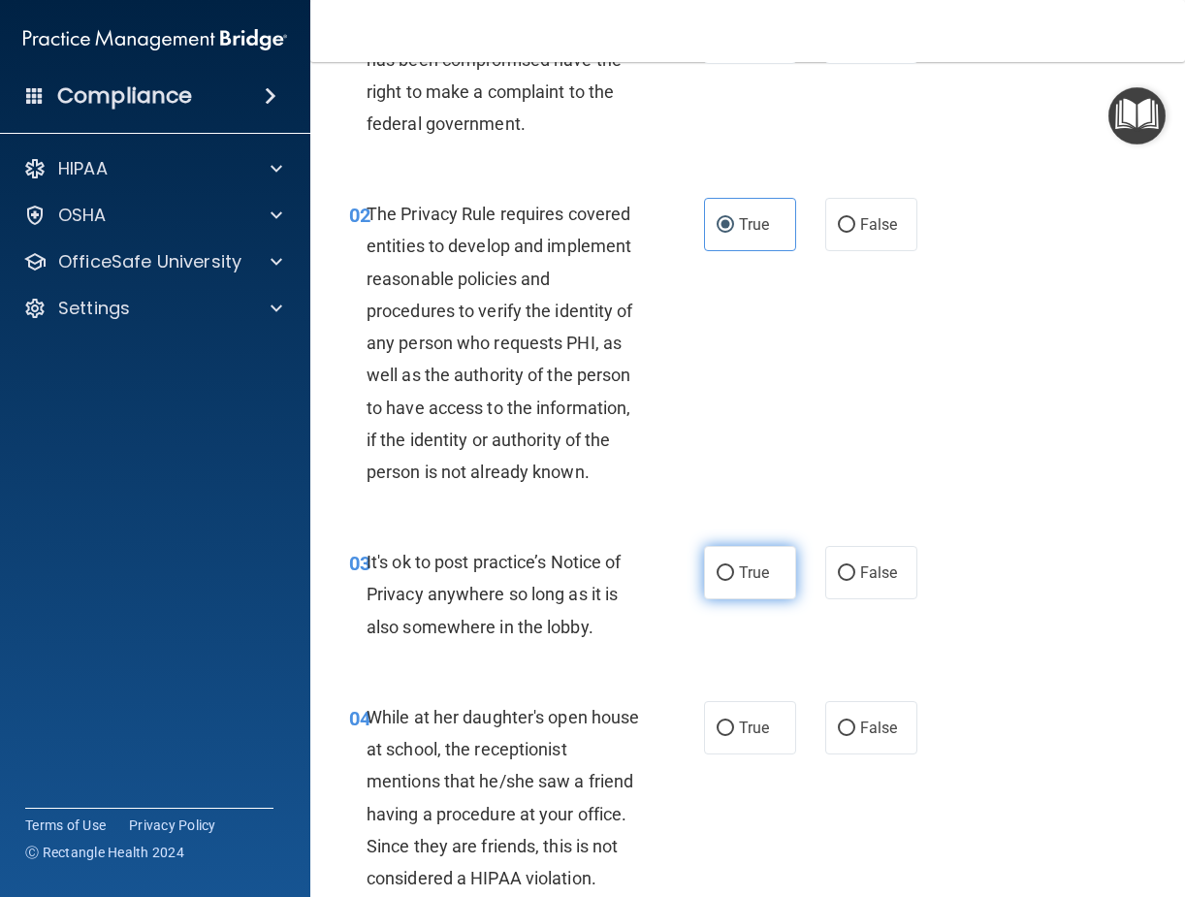
scroll to position [194, 0]
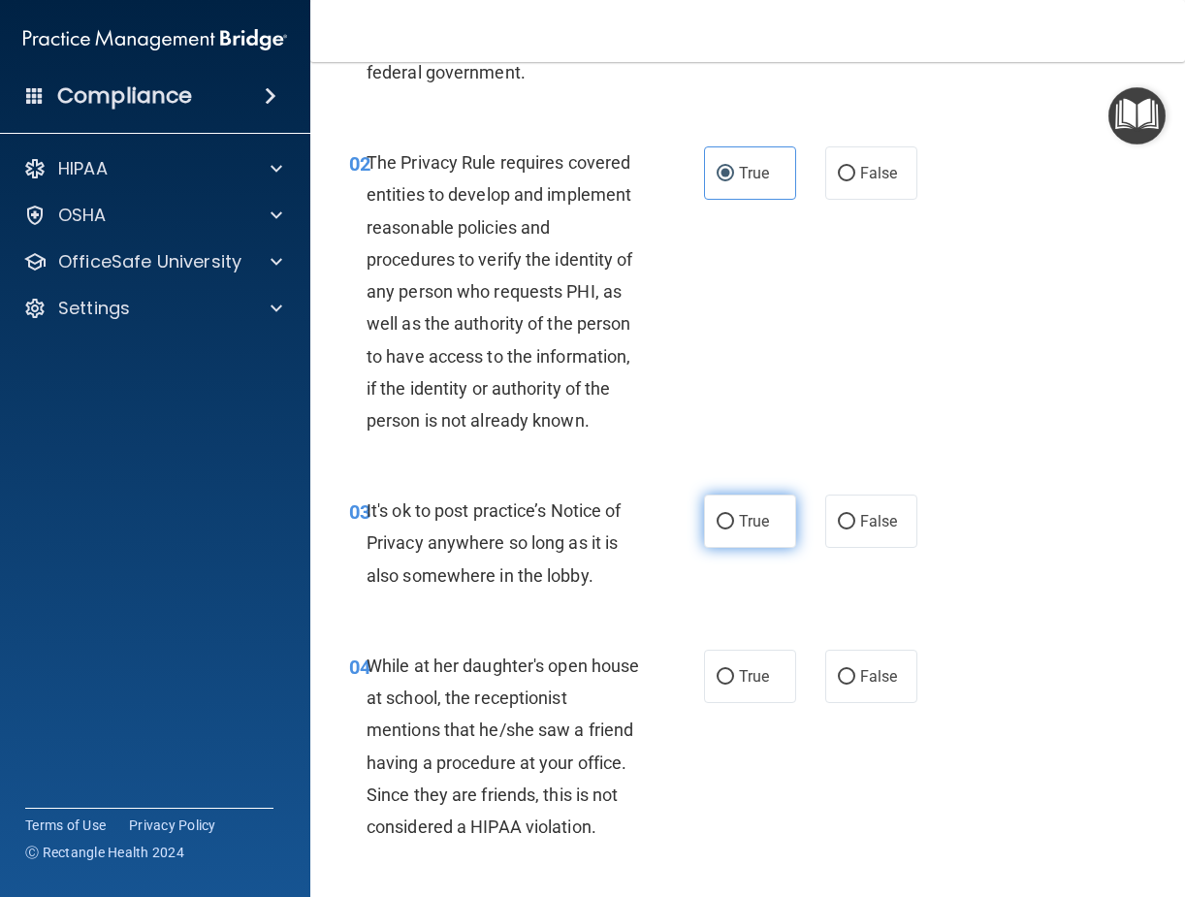
click at [739, 527] on span "True" at bounding box center [754, 521] width 30 height 18
click at [733, 527] on input "True" at bounding box center [725, 522] width 17 height 15
radio input "true"
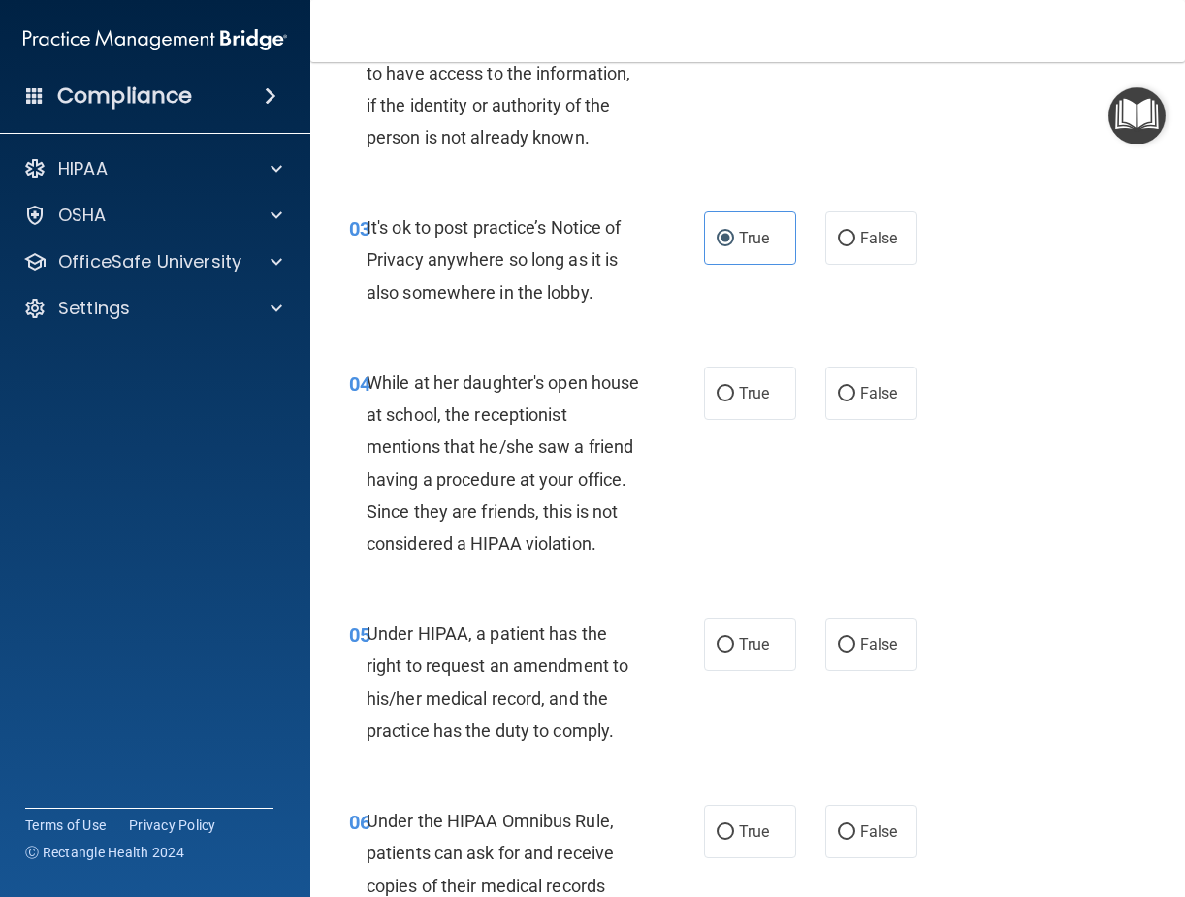
scroll to position [485, 0]
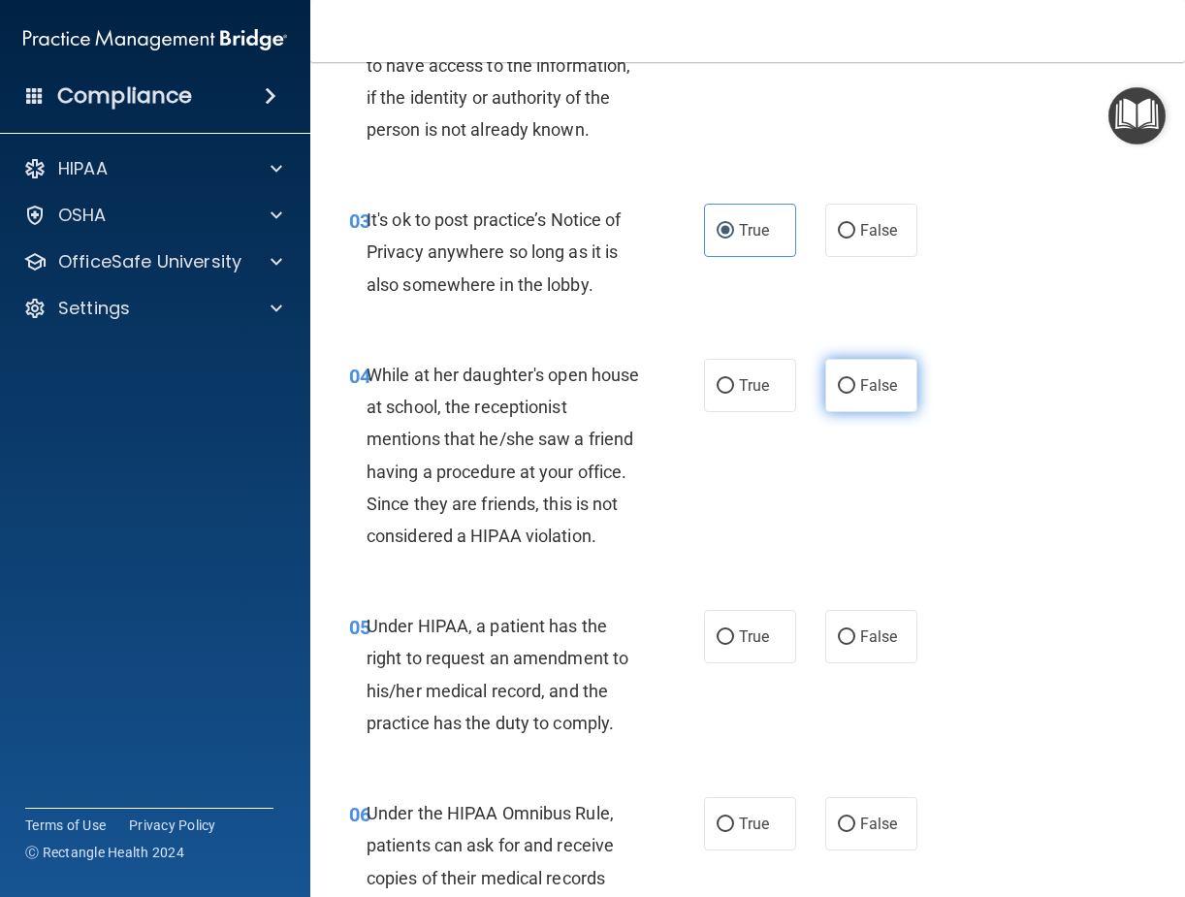
click at [848, 370] on label "False" at bounding box center [871, 385] width 92 height 53
click at [848, 379] on input "False" at bounding box center [846, 386] width 17 height 15
radio input "true"
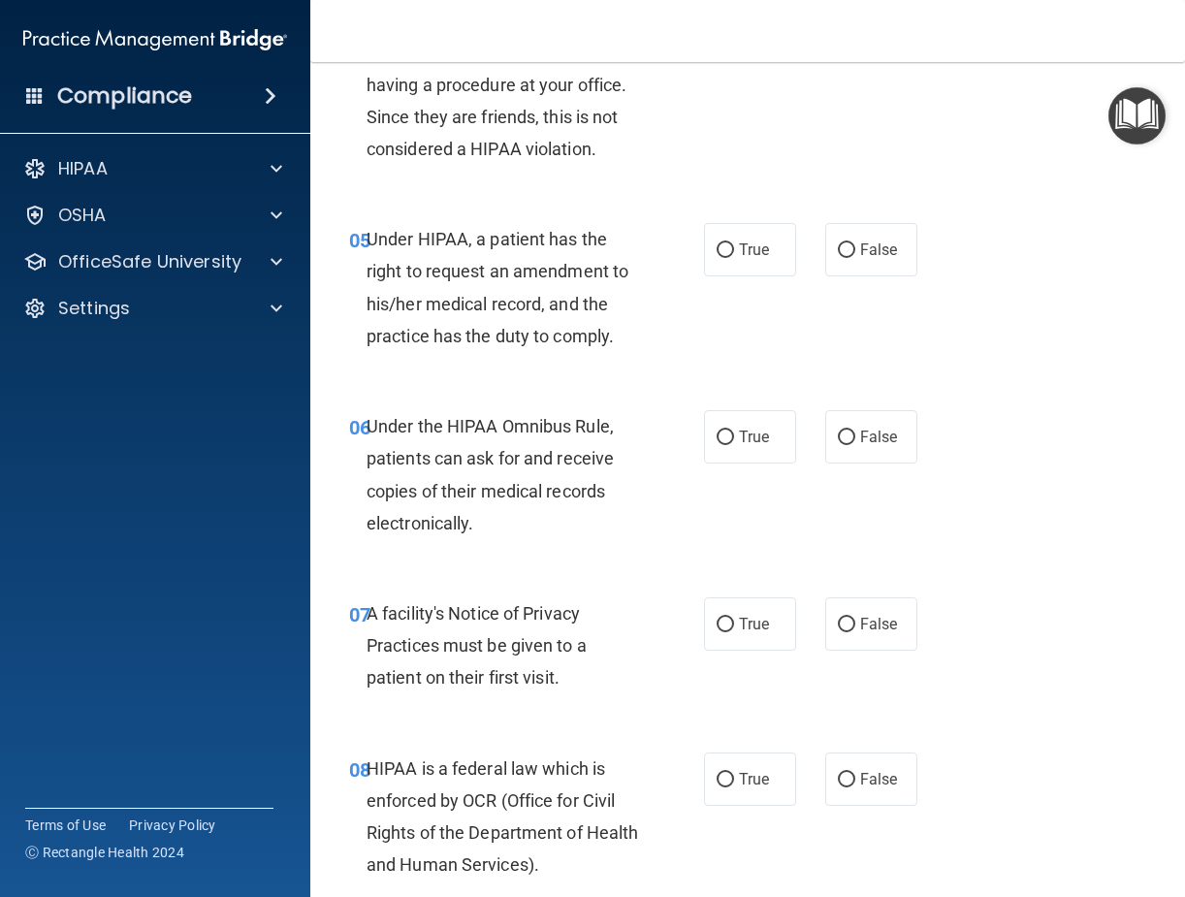
scroll to position [873, 0]
drag, startPoint x: 849, startPoint y: 272, endPoint x: 835, endPoint y: 270, distance: 13.7
click at [842, 272] on label "False" at bounding box center [871, 248] width 92 height 53
click at [836, 275] on label "False" at bounding box center [871, 248] width 92 height 53
click at [838, 257] on input "False" at bounding box center [846, 249] width 17 height 15
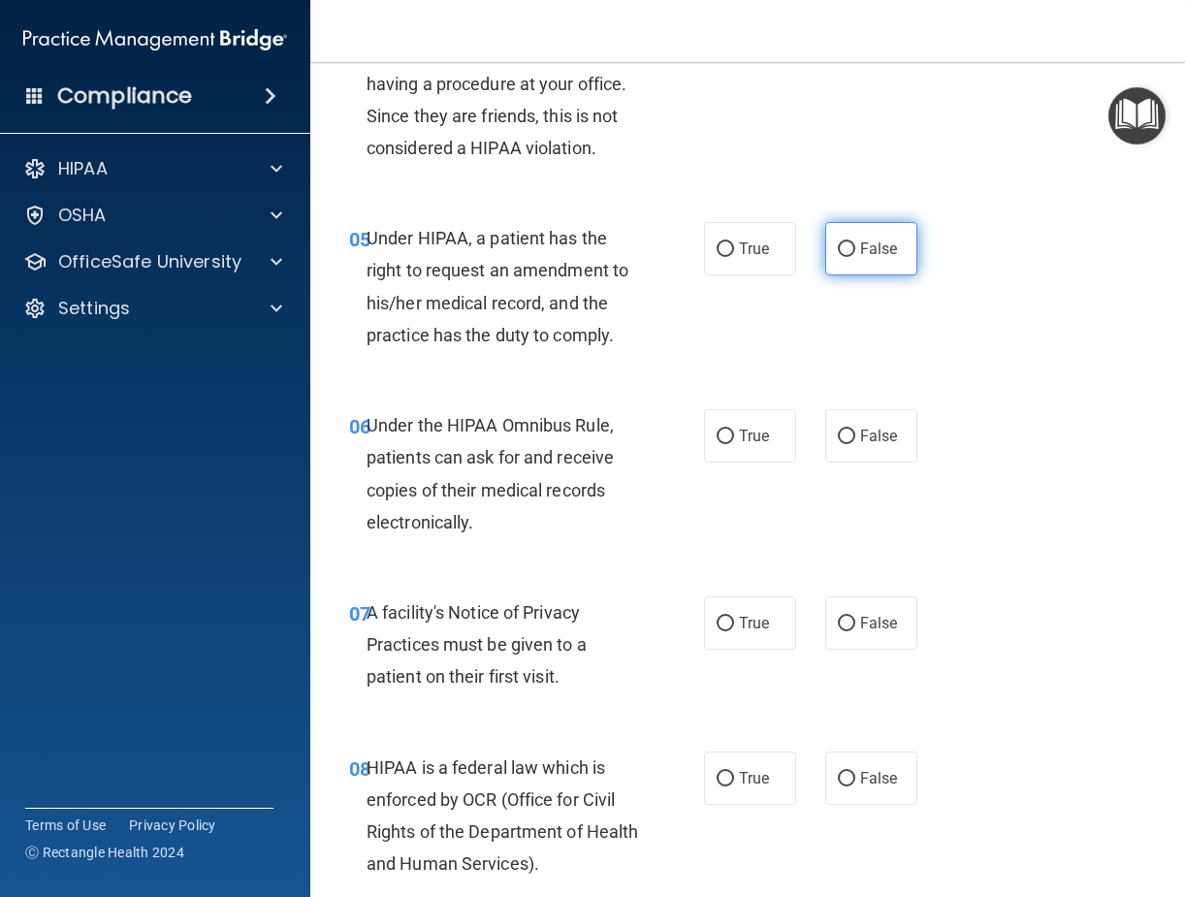
radio input "true"
click at [730, 463] on label "True" at bounding box center [750, 435] width 92 height 53
click at [730, 444] on input "True" at bounding box center [725, 437] width 17 height 15
radio input "true"
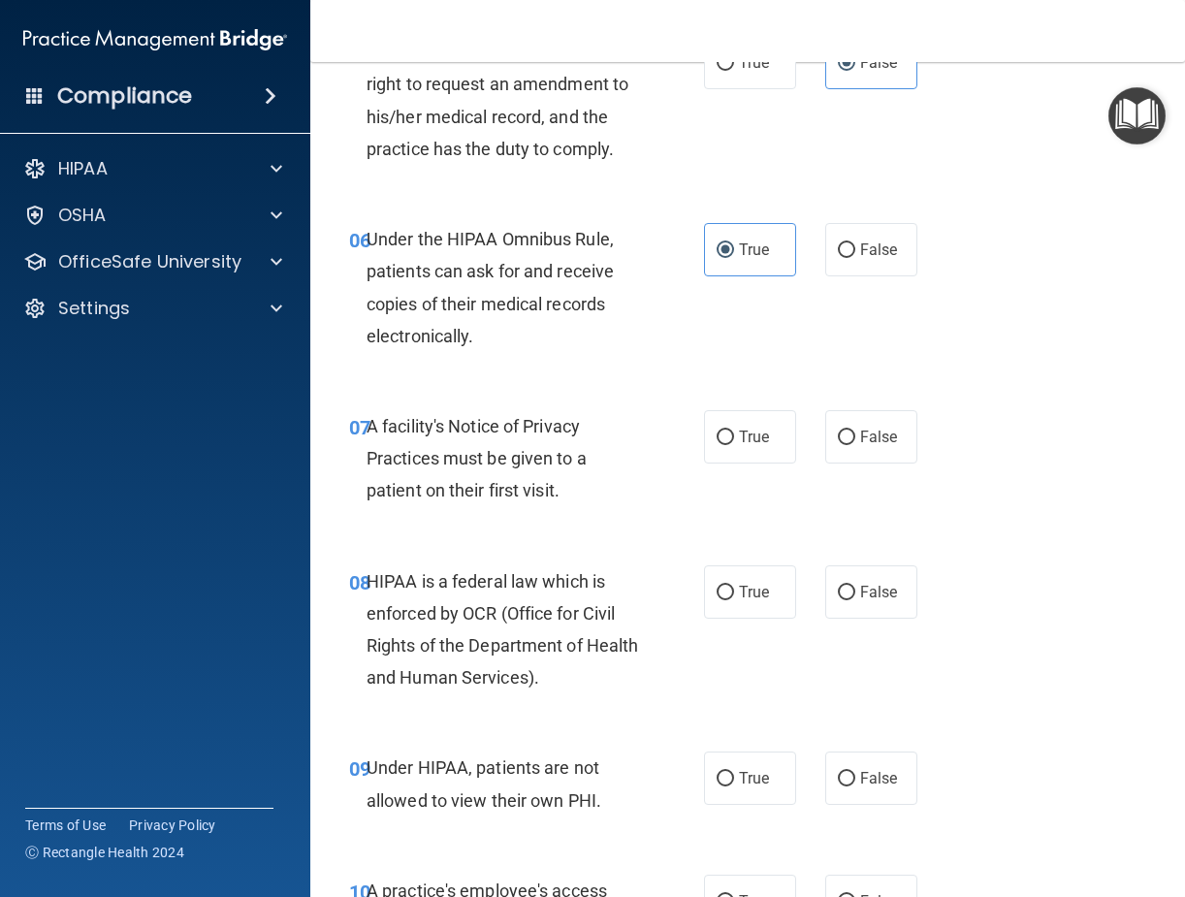
scroll to position [1067, 0]
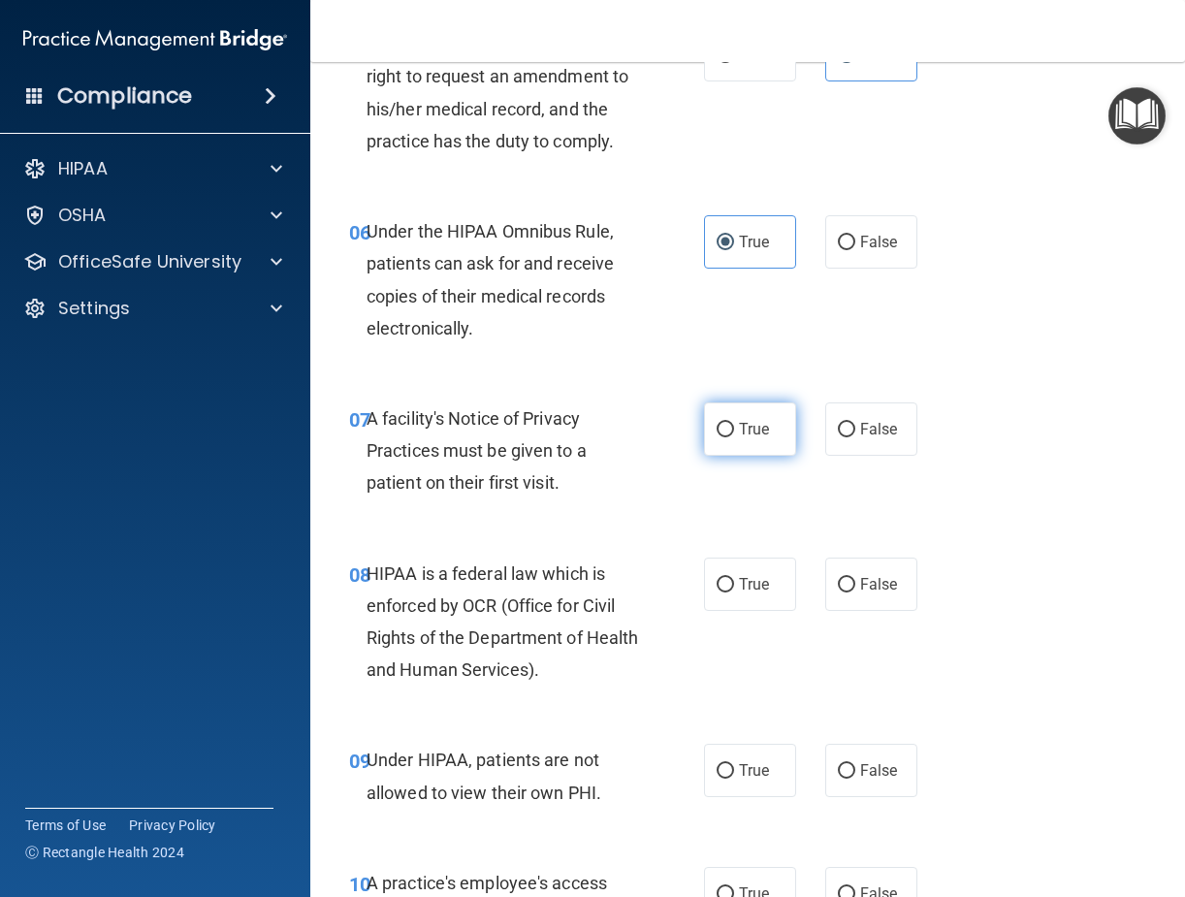
click at [745, 438] on span "True" at bounding box center [754, 429] width 30 height 18
click at [734, 437] on input "True" at bounding box center [725, 430] width 17 height 15
radio input "true"
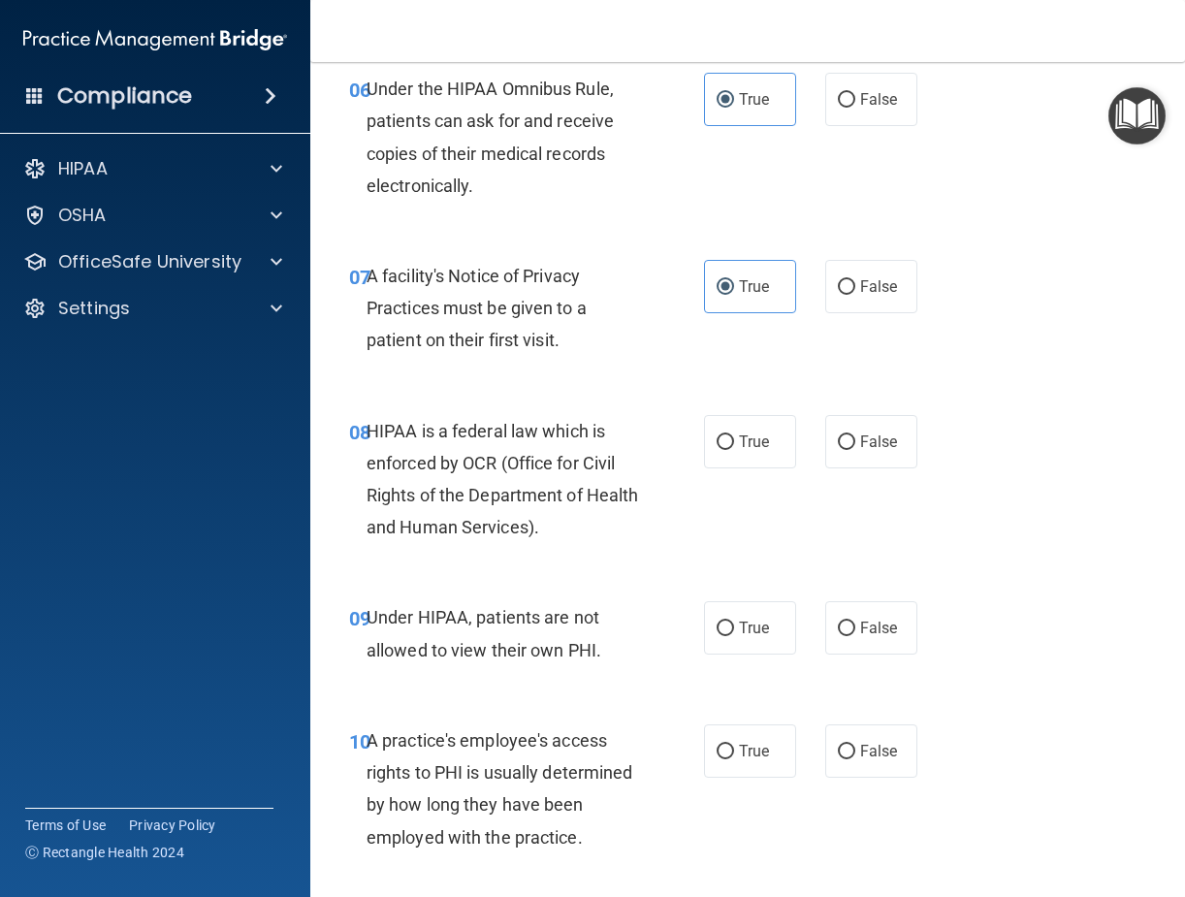
scroll to position [1455, 0]
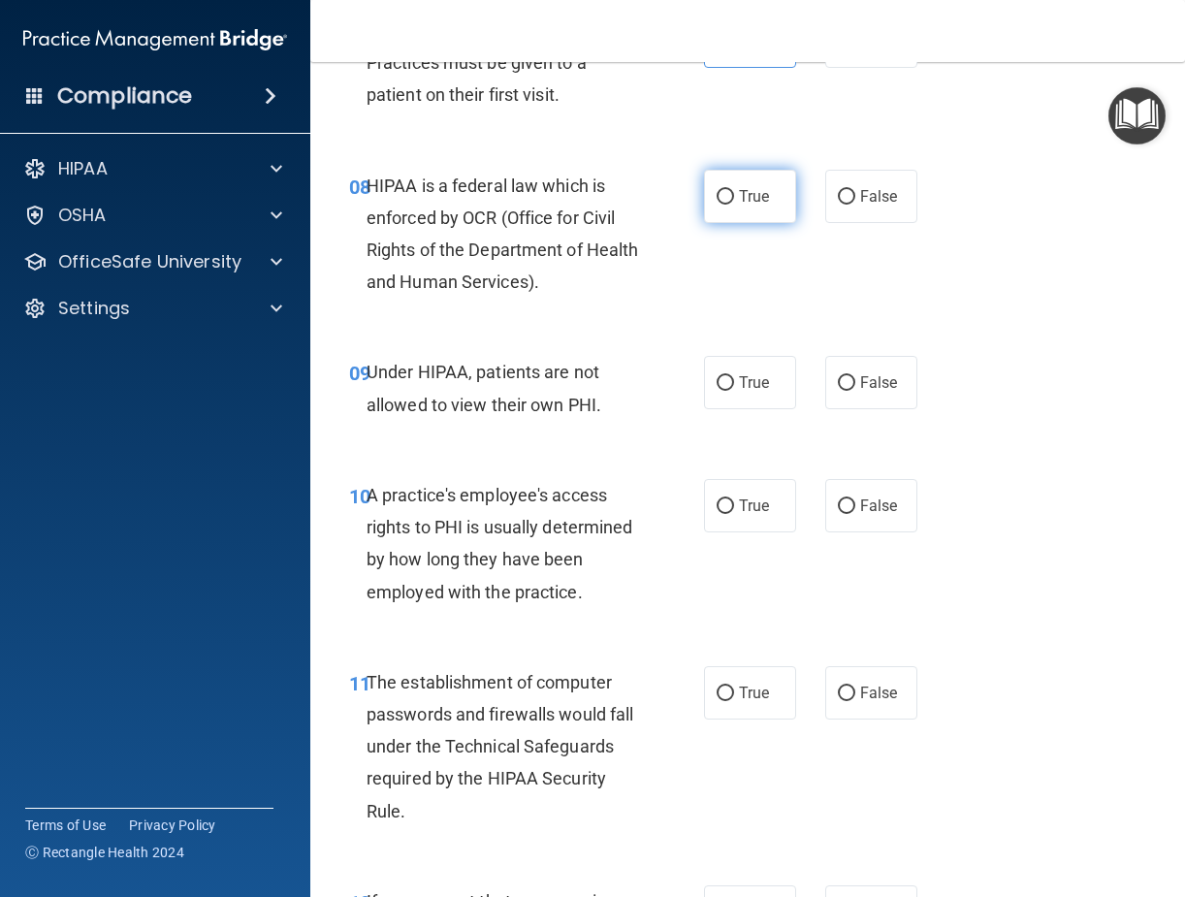
click at [739, 206] on span "True" at bounding box center [754, 196] width 30 height 18
click at [717, 205] on input "True" at bounding box center [725, 197] width 17 height 15
radio input "true"
click at [838, 391] on input "False" at bounding box center [846, 383] width 17 height 15
radio input "true"
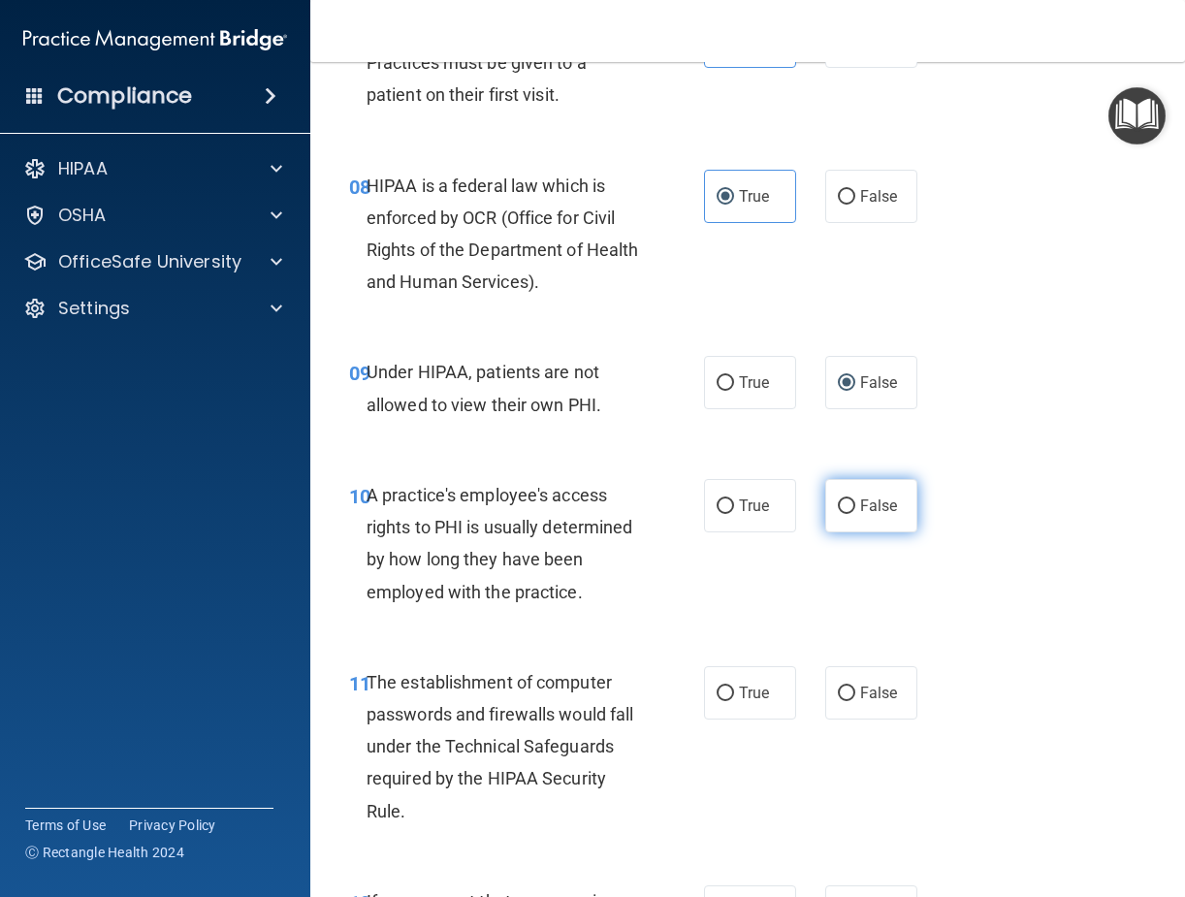
click at [855, 528] on label "False" at bounding box center [871, 505] width 92 height 53
click at [855, 514] on input "False" at bounding box center [846, 507] width 17 height 15
radio input "true"
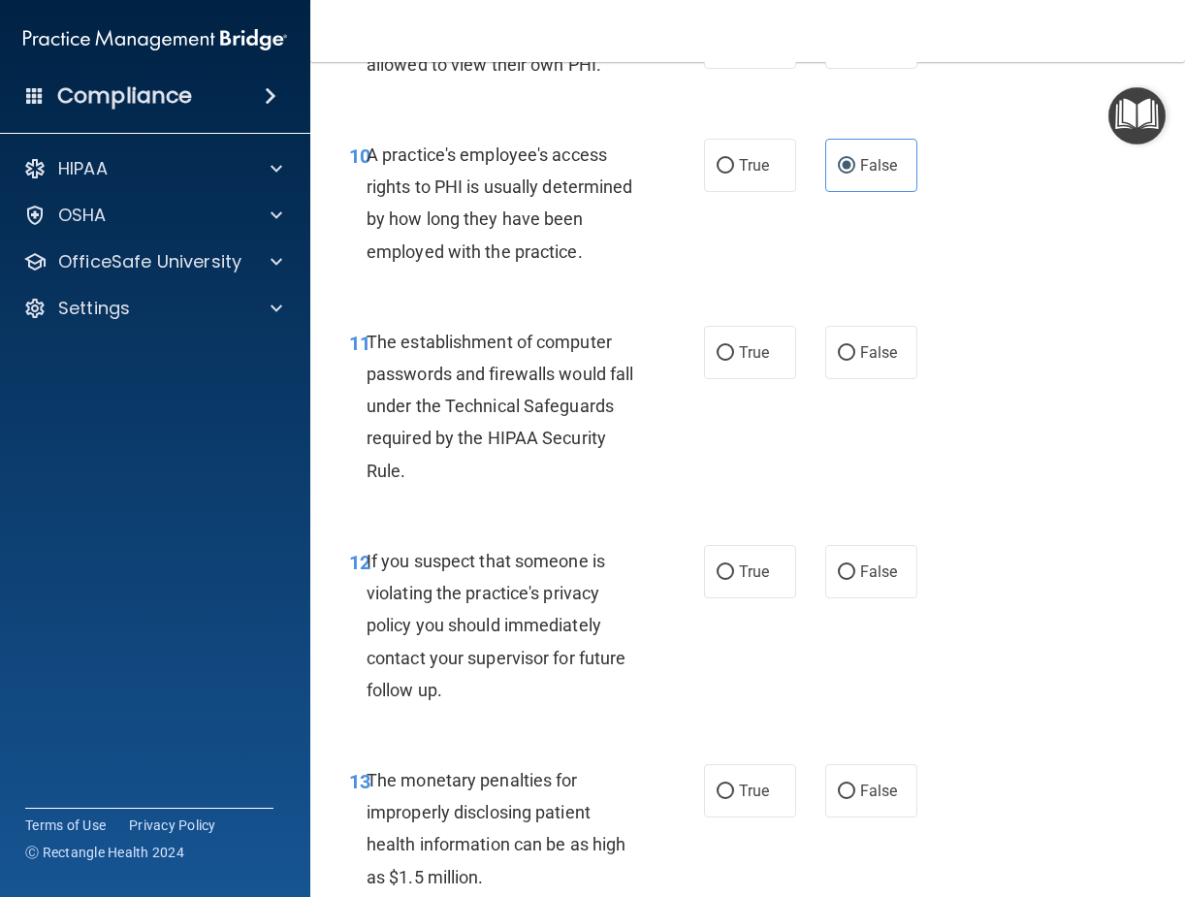
scroll to position [1843, 0]
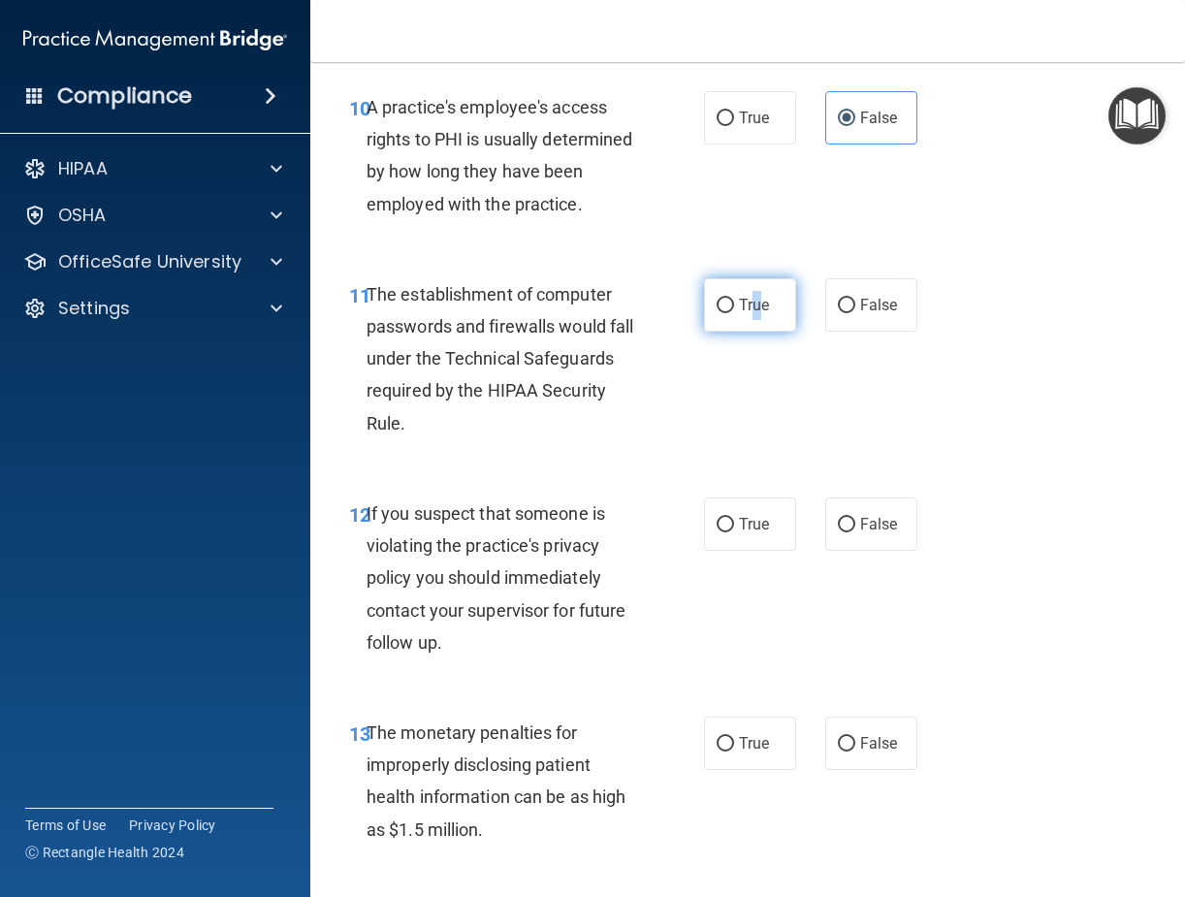
click at [749, 314] on span "True" at bounding box center [754, 305] width 30 height 18
click at [717, 313] on input "True" at bounding box center [725, 306] width 17 height 15
radio input "true"
click at [860, 533] on span "False" at bounding box center [879, 524] width 38 height 18
click at [853, 533] on input "False" at bounding box center [846, 525] width 17 height 15
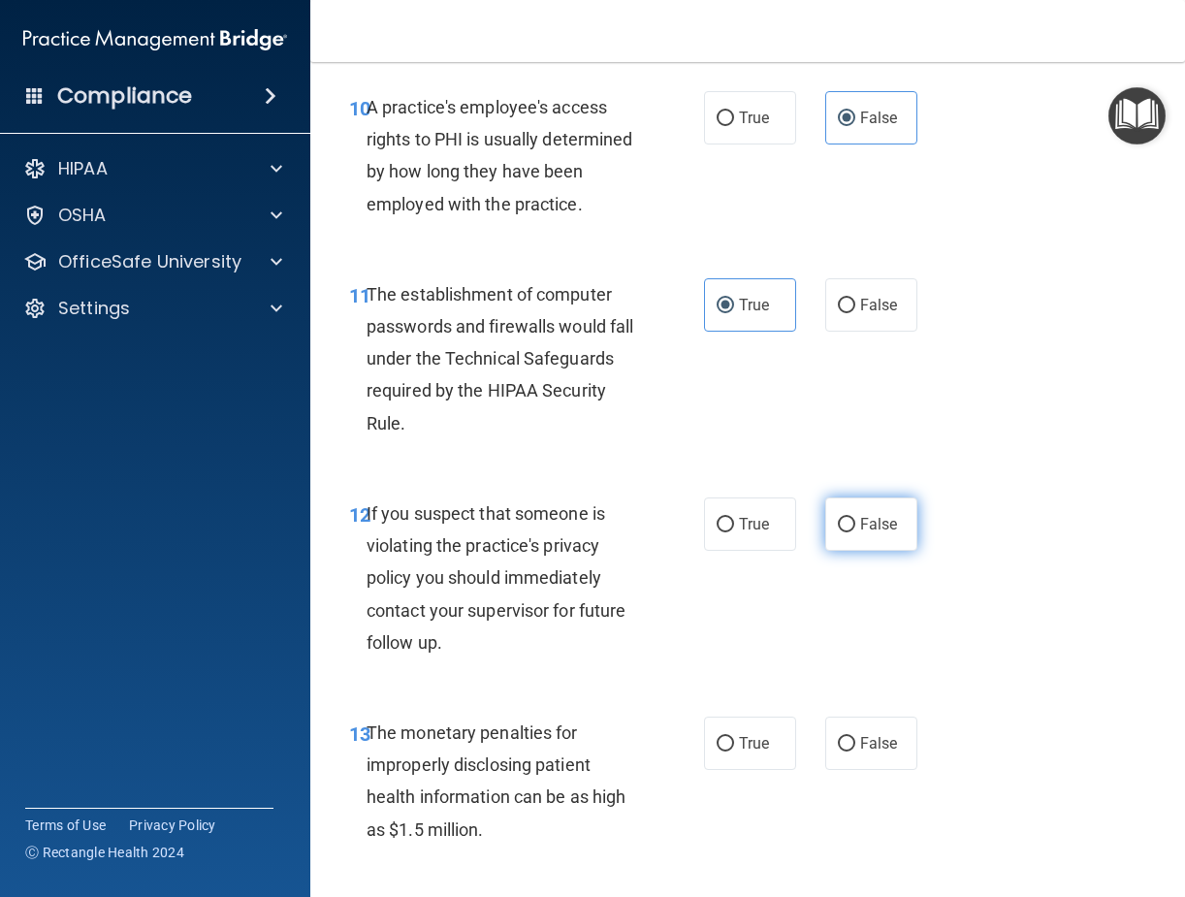
radio input "true"
click at [719, 533] on input "True" at bounding box center [725, 525] width 17 height 15
radio input "true"
radio input "false"
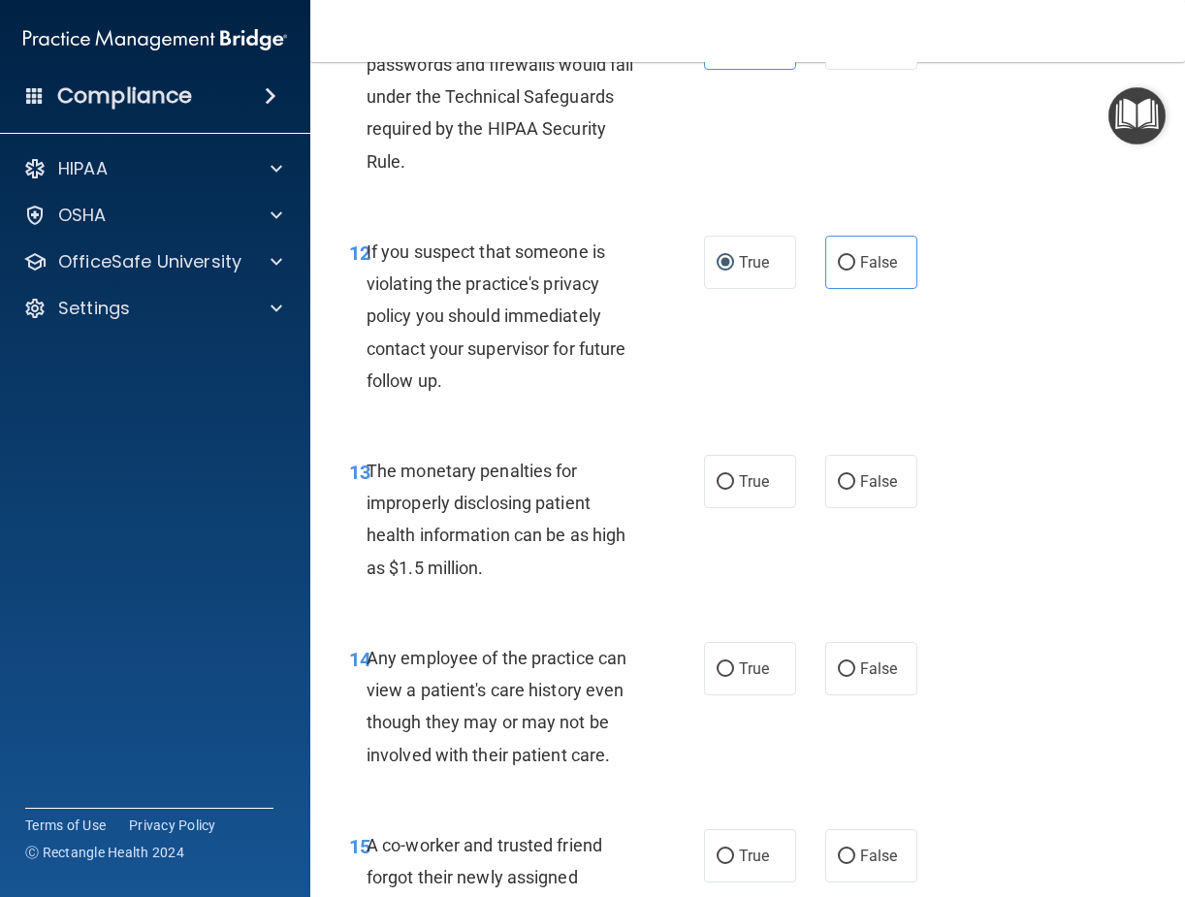
scroll to position [2134, 0]
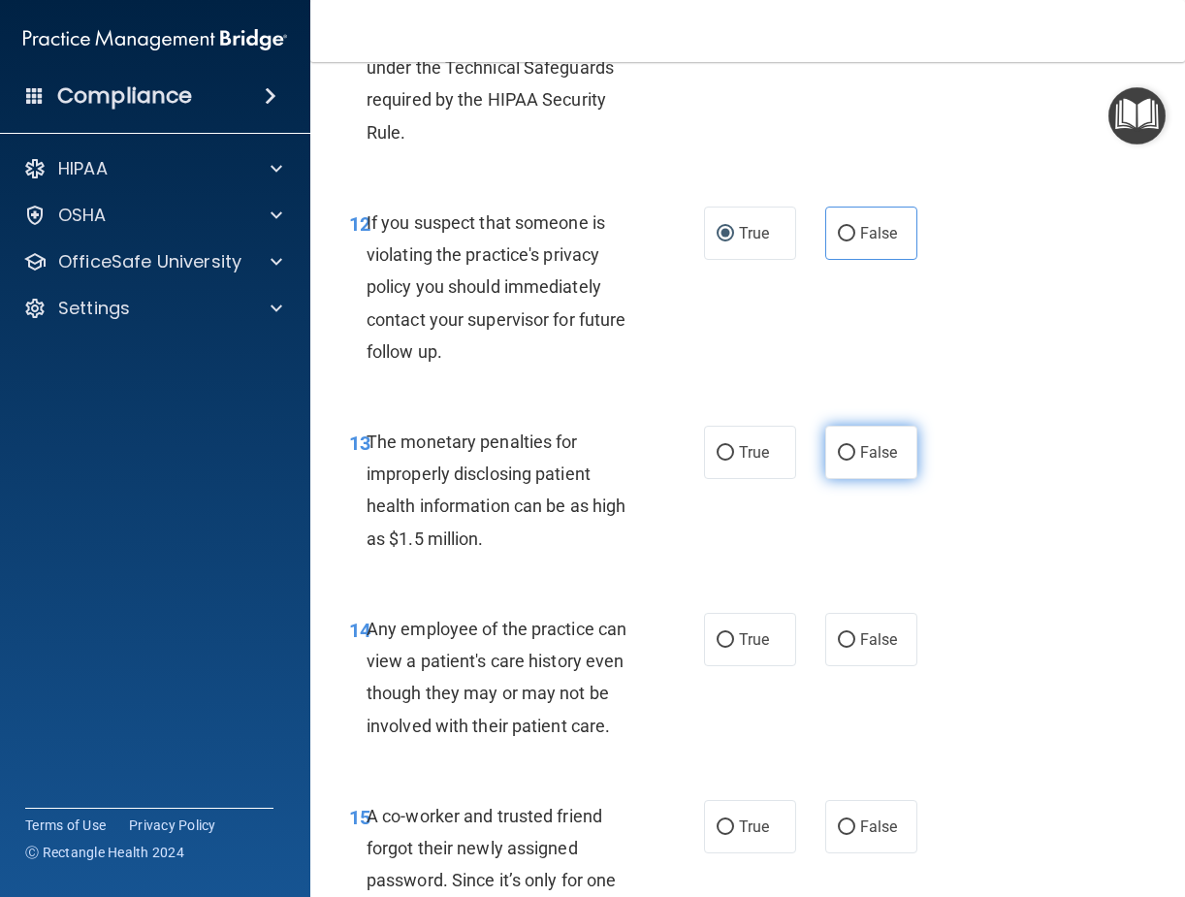
click at [838, 461] on input "False" at bounding box center [846, 453] width 17 height 15
radio input "true"
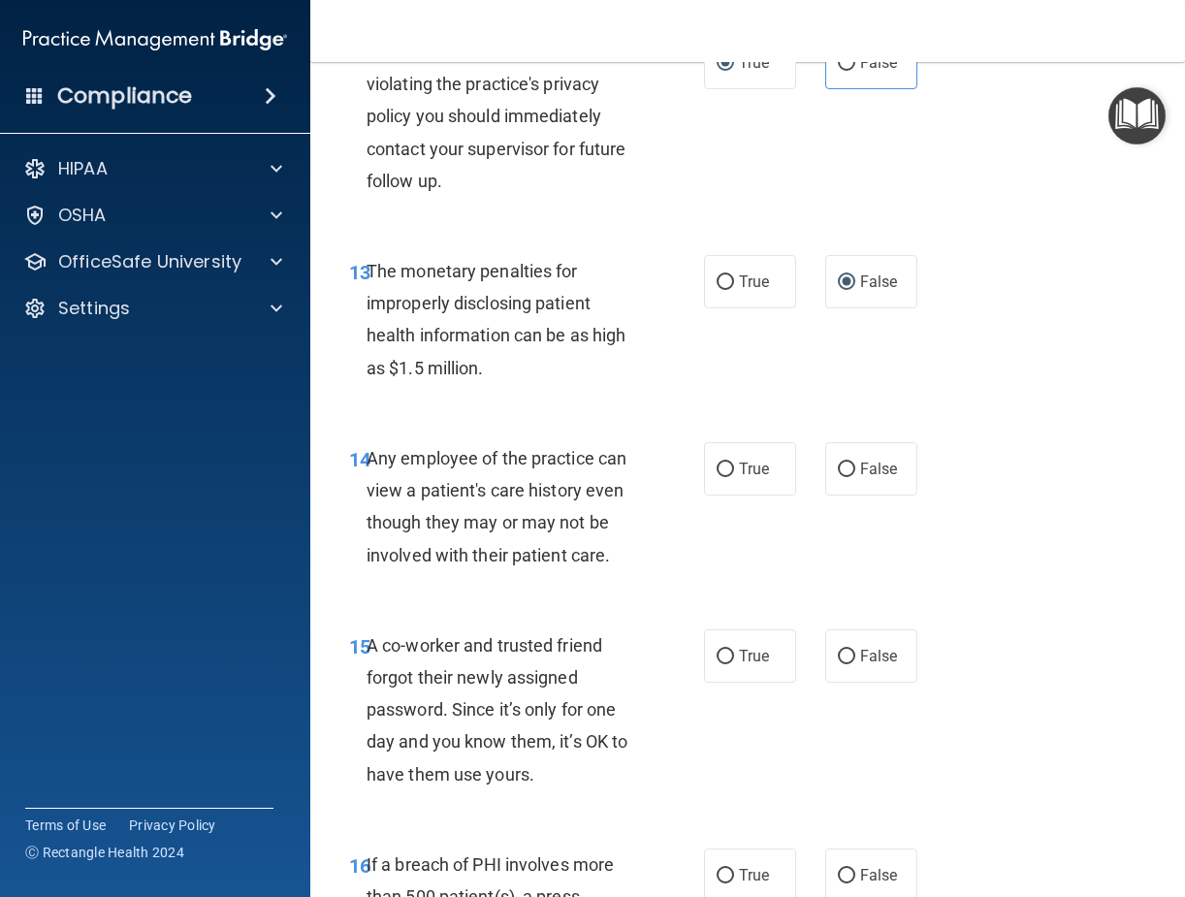
scroll to position [2425, 0]
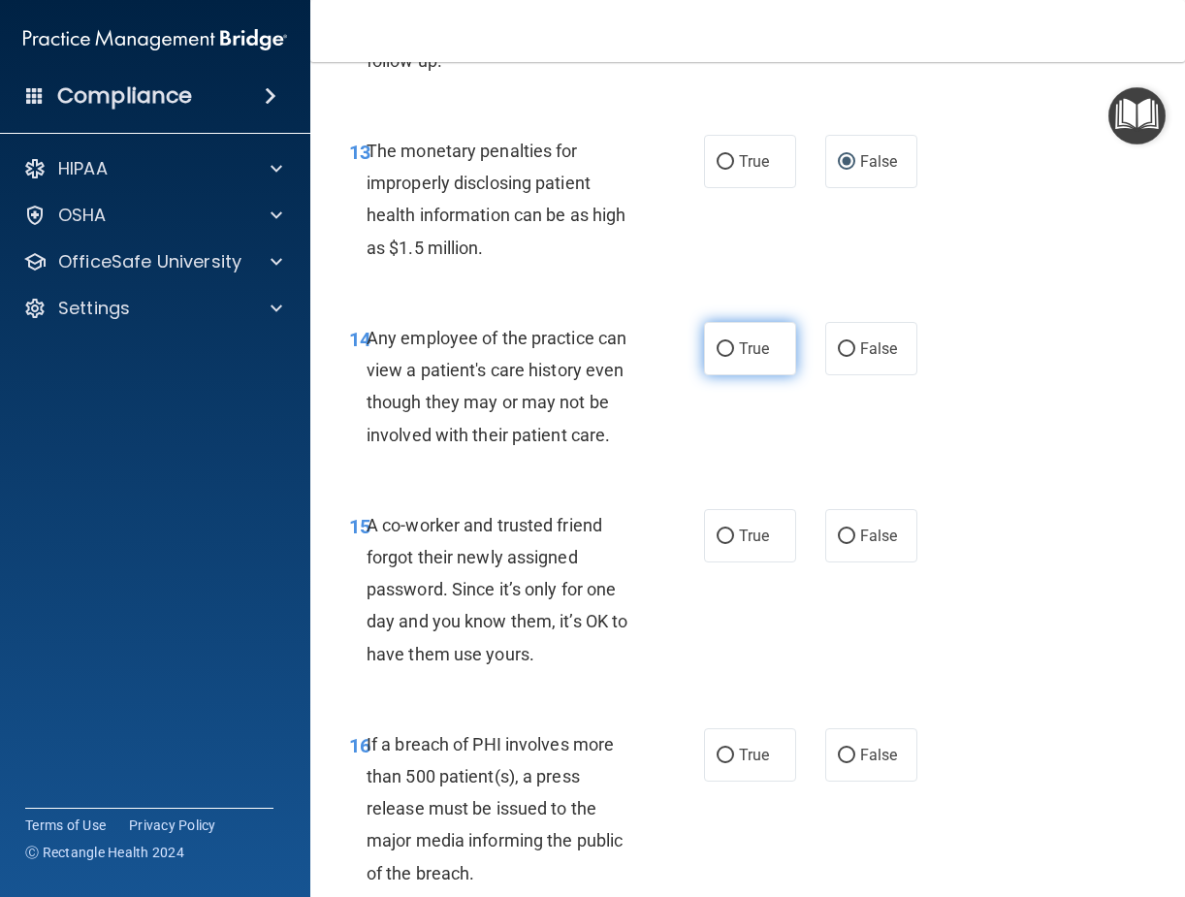
click at [720, 357] on input "True" at bounding box center [725, 349] width 17 height 15
radio input "true"
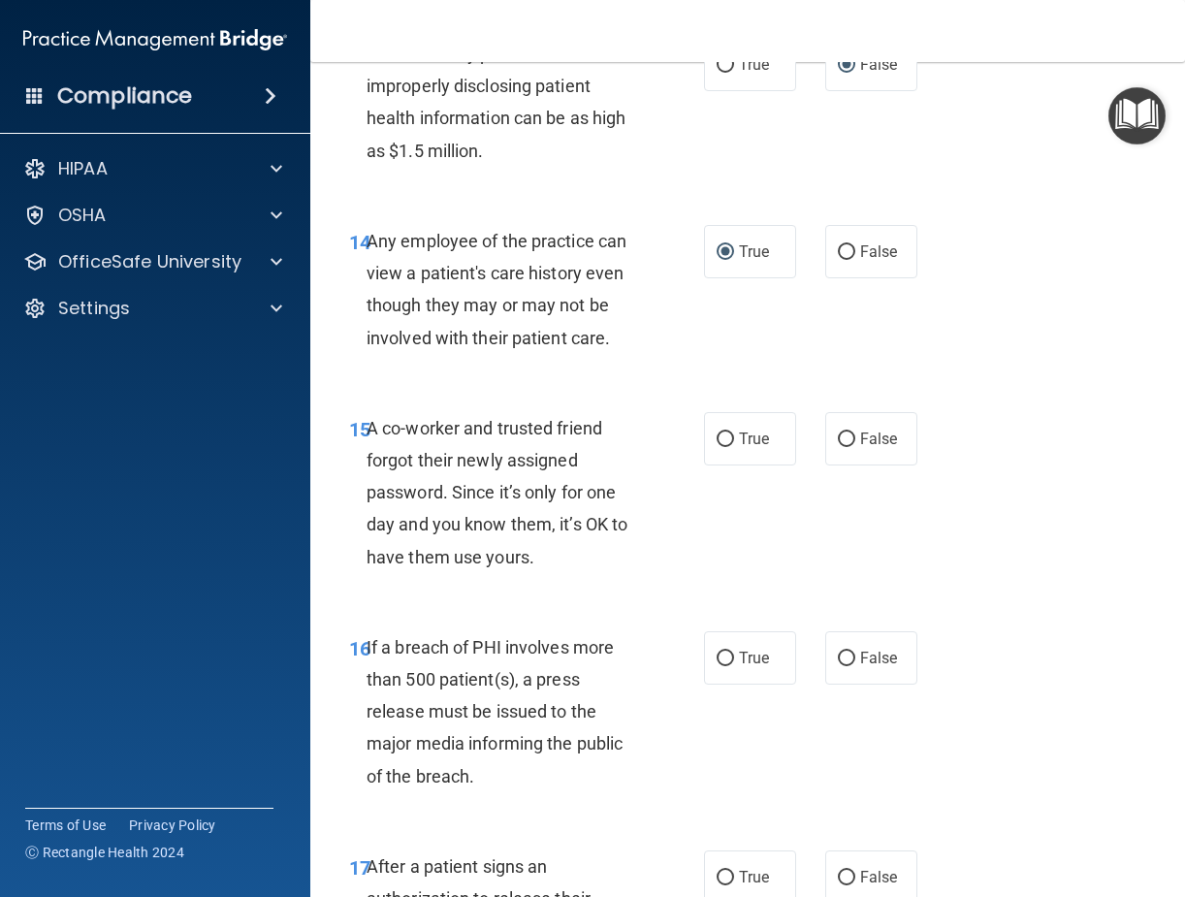
scroll to position [2619, 0]
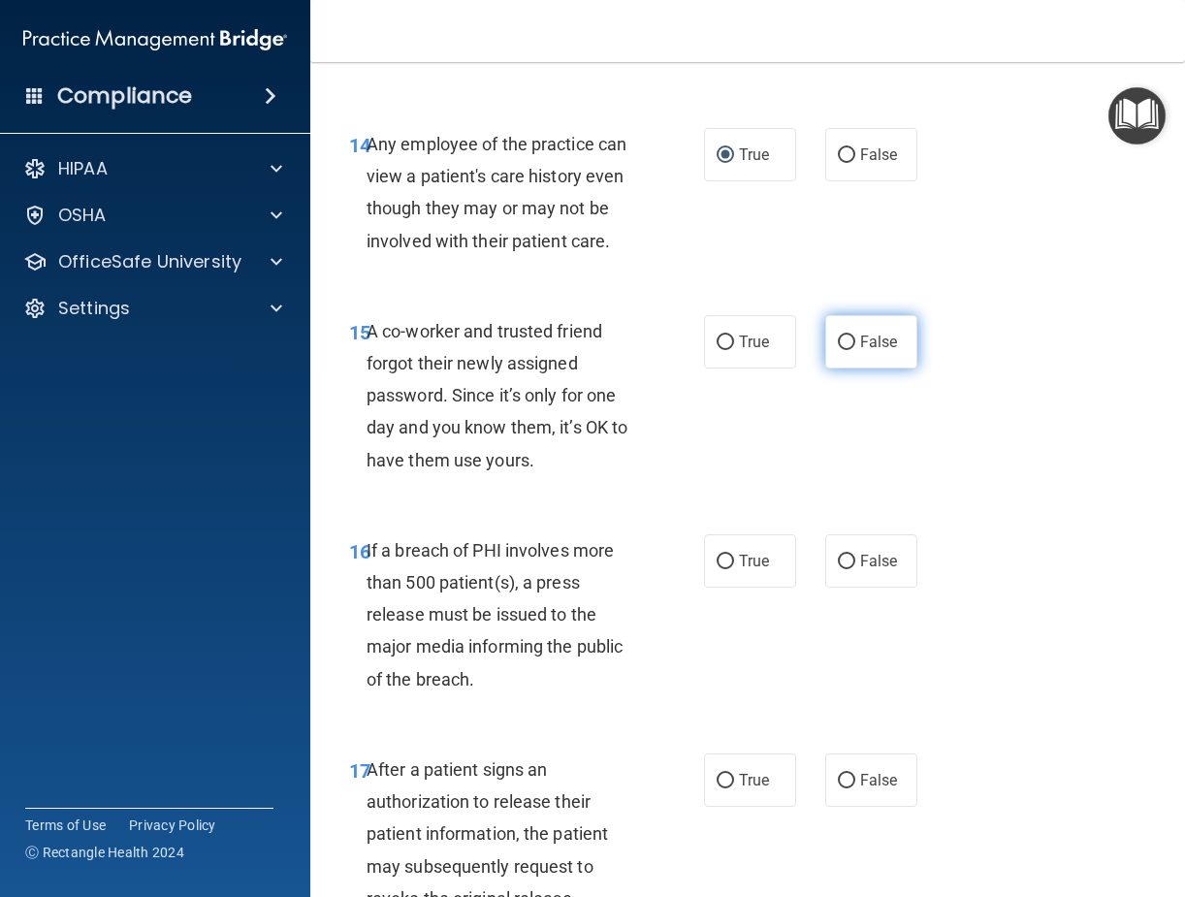
click at [842, 350] on input "False" at bounding box center [846, 343] width 17 height 15
radio input "true"
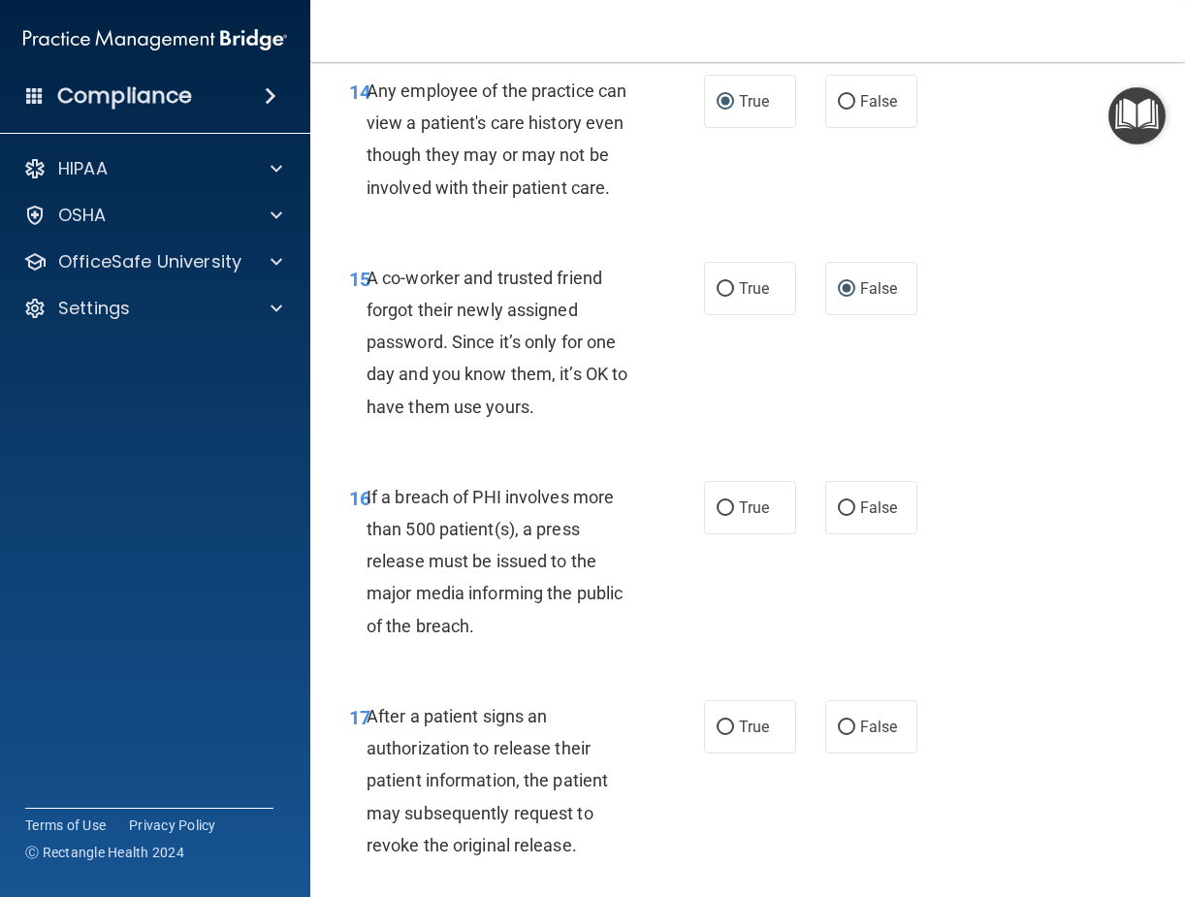
scroll to position [2716, 0]
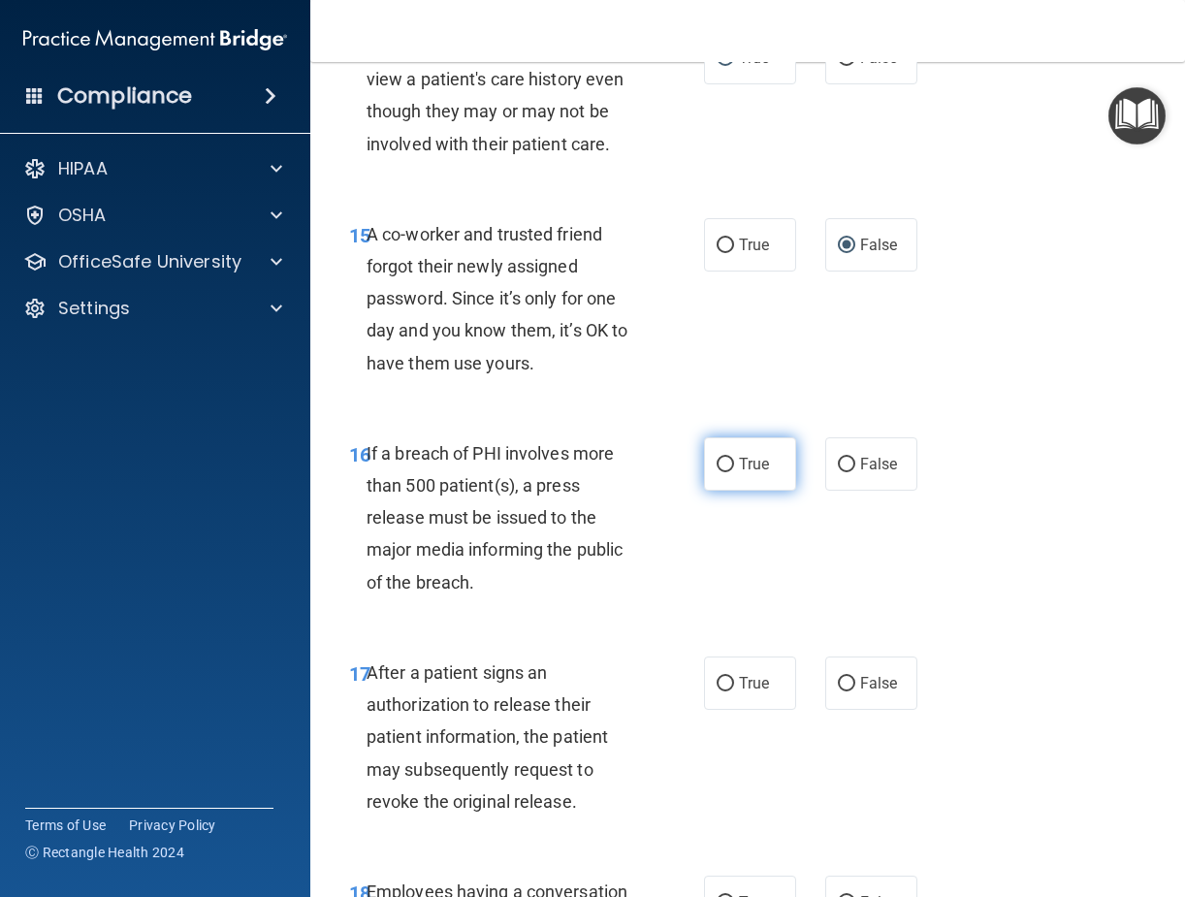
click at [717, 472] on input "True" at bounding box center [725, 465] width 17 height 15
radio input "true"
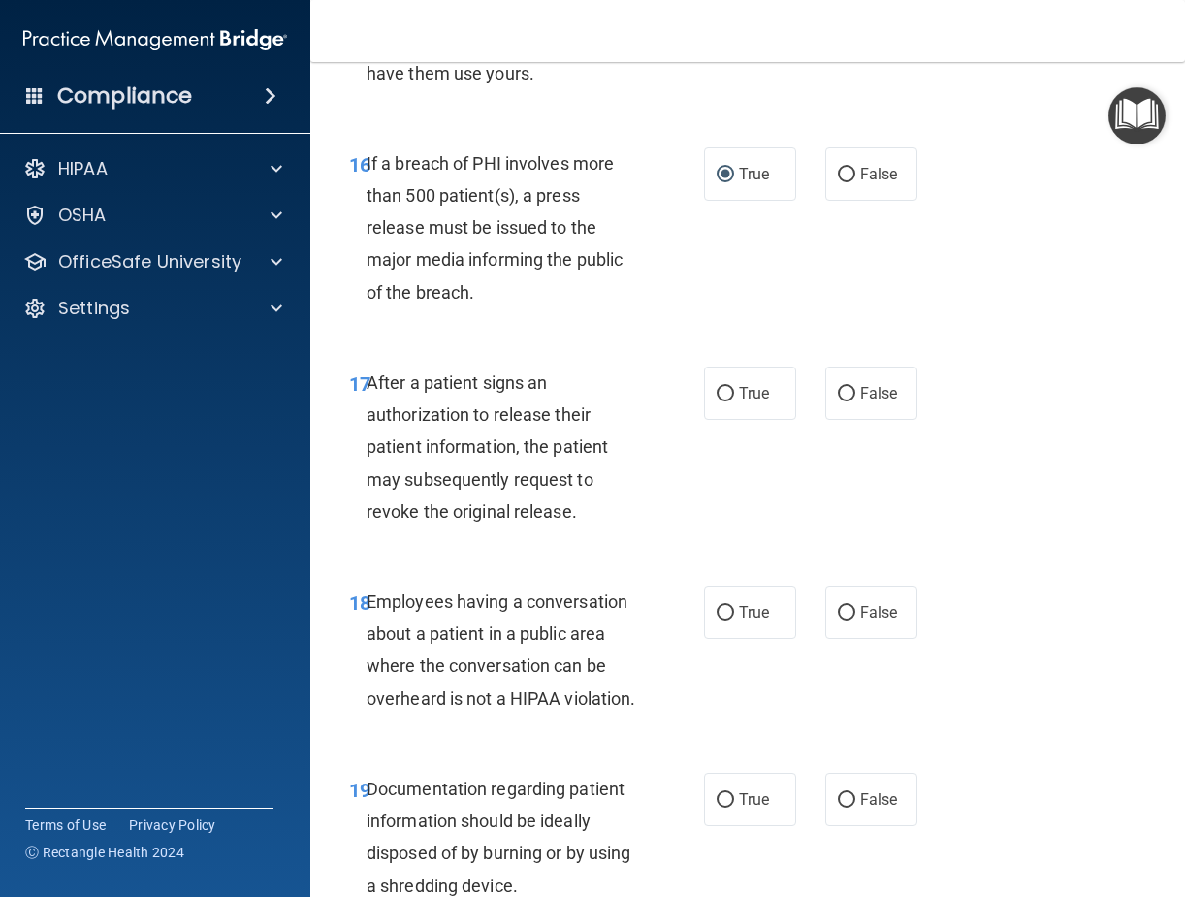
scroll to position [3007, 0]
click at [717, 401] on input "True" at bounding box center [725, 393] width 17 height 15
radio input "true"
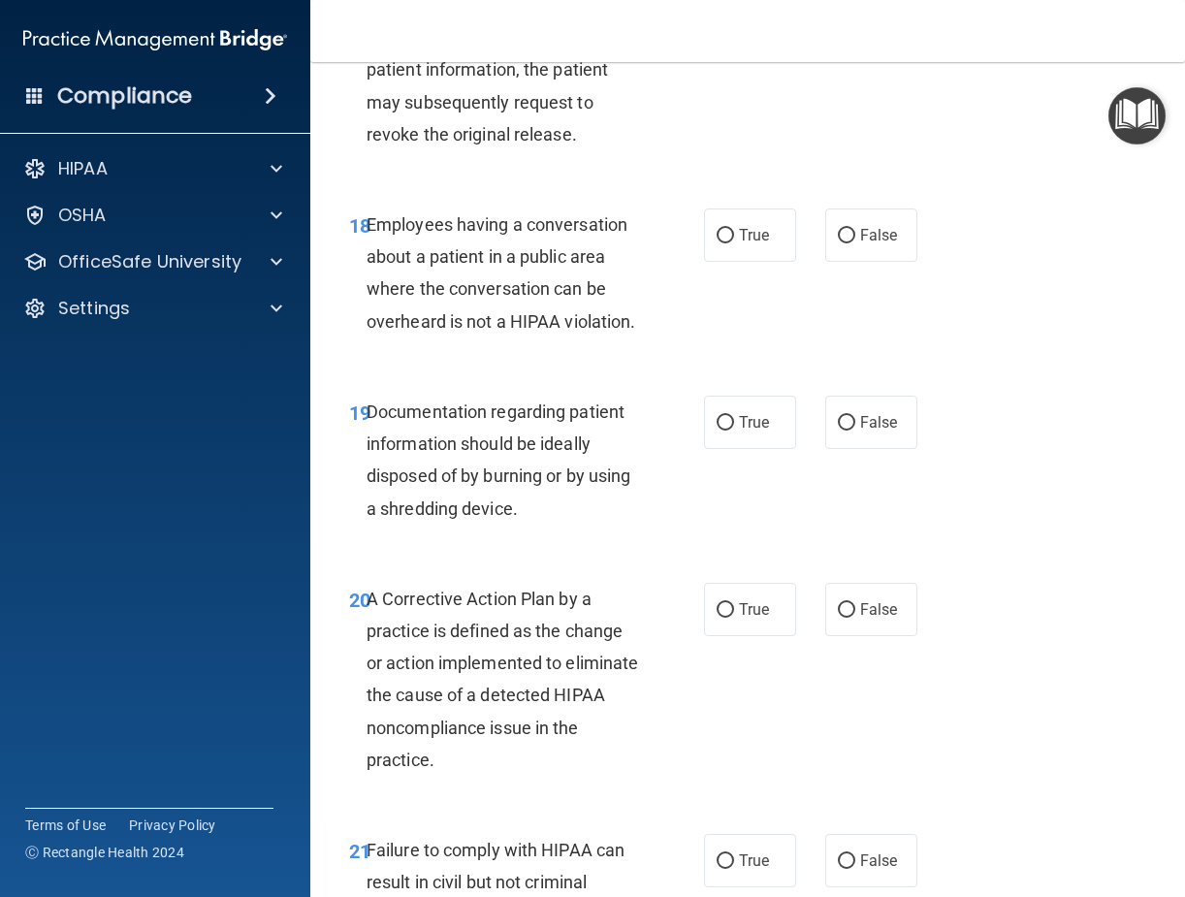
scroll to position [3395, 0]
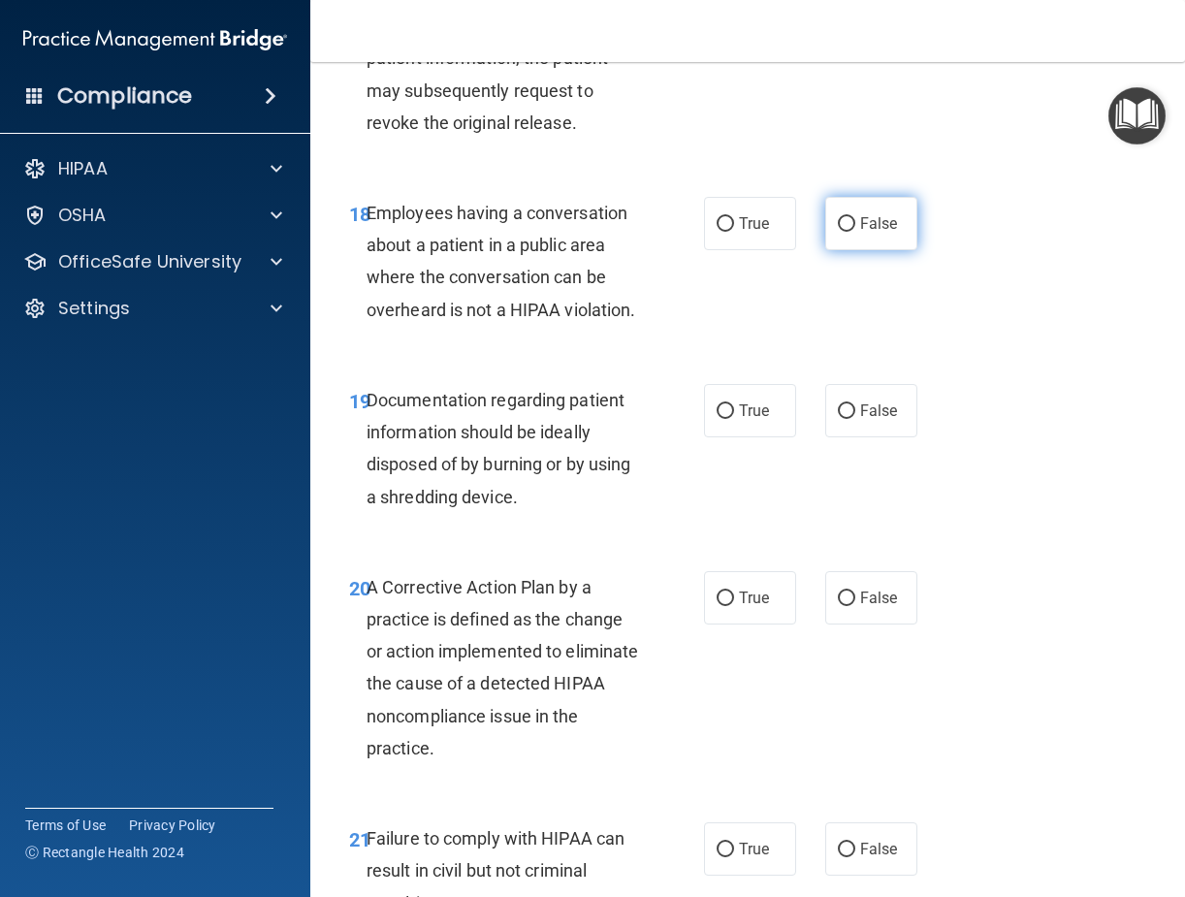
click at [838, 232] on input "False" at bounding box center [846, 224] width 17 height 15
radio input "true"
click at [722, 419] on input "True" at bounding box center [725, 411] width 17 height 15
radio input "true"
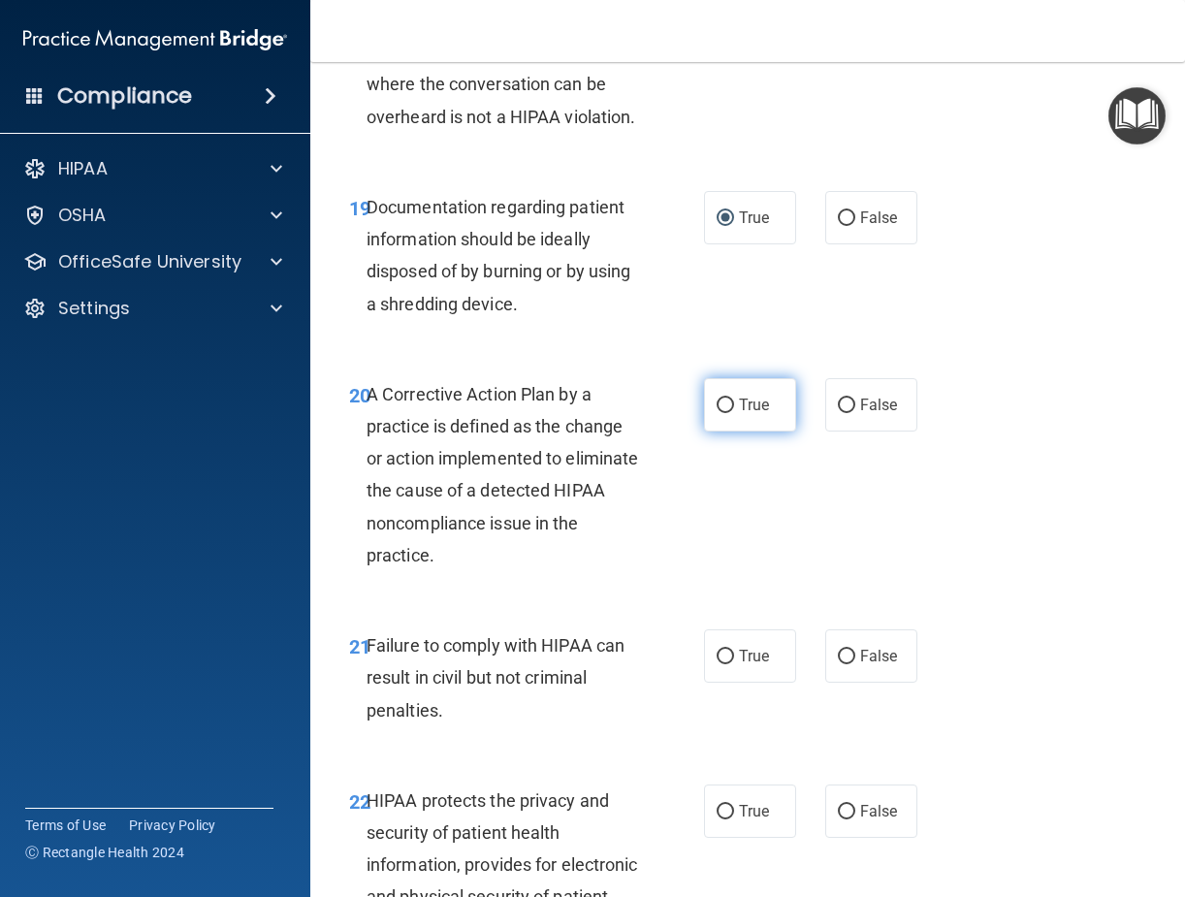
scroll to position [3589, 0]
click at [723, 412] on input "True" at bounding box center [725, 405] width 17 height 15
radio input "true"
click at [722, 663] on input "True" at bounding box center [725, 656] width 17 height 15
radio input "true"
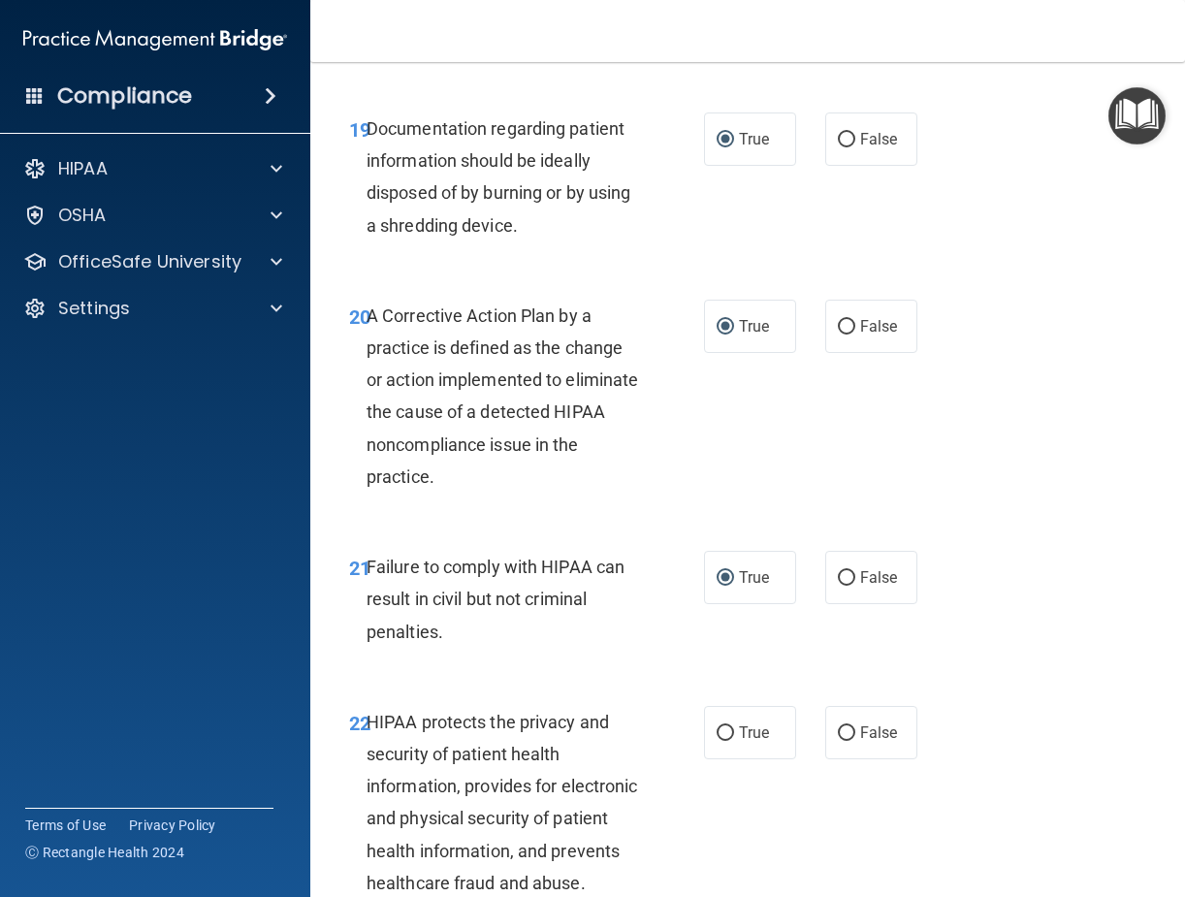
scroll to position [4074, 0]
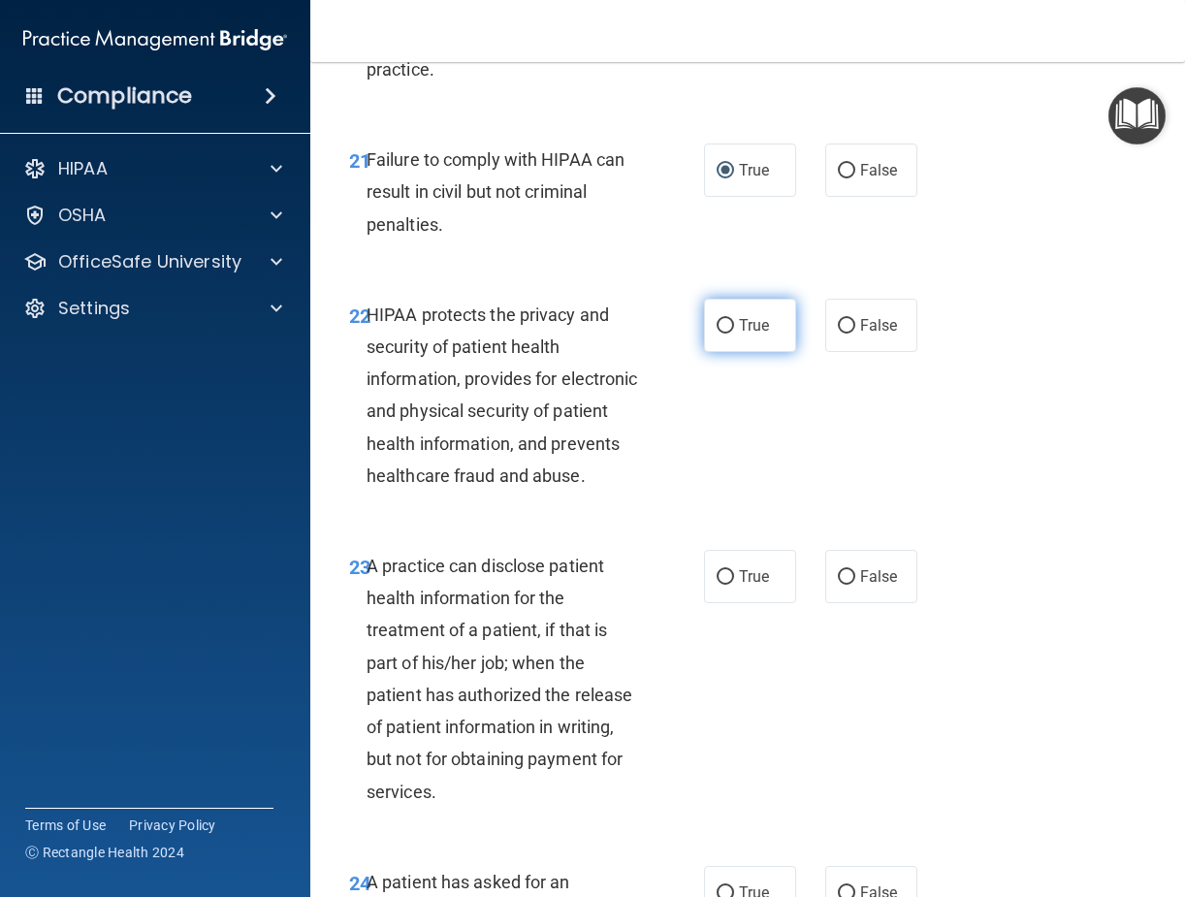
click at [733, 352] on label "True" at bounding box center [750, 325] width 92 height 53
click at [733, 334] on input "True" at bounding box center [725, 326] width 17 height 15
radio input "true"
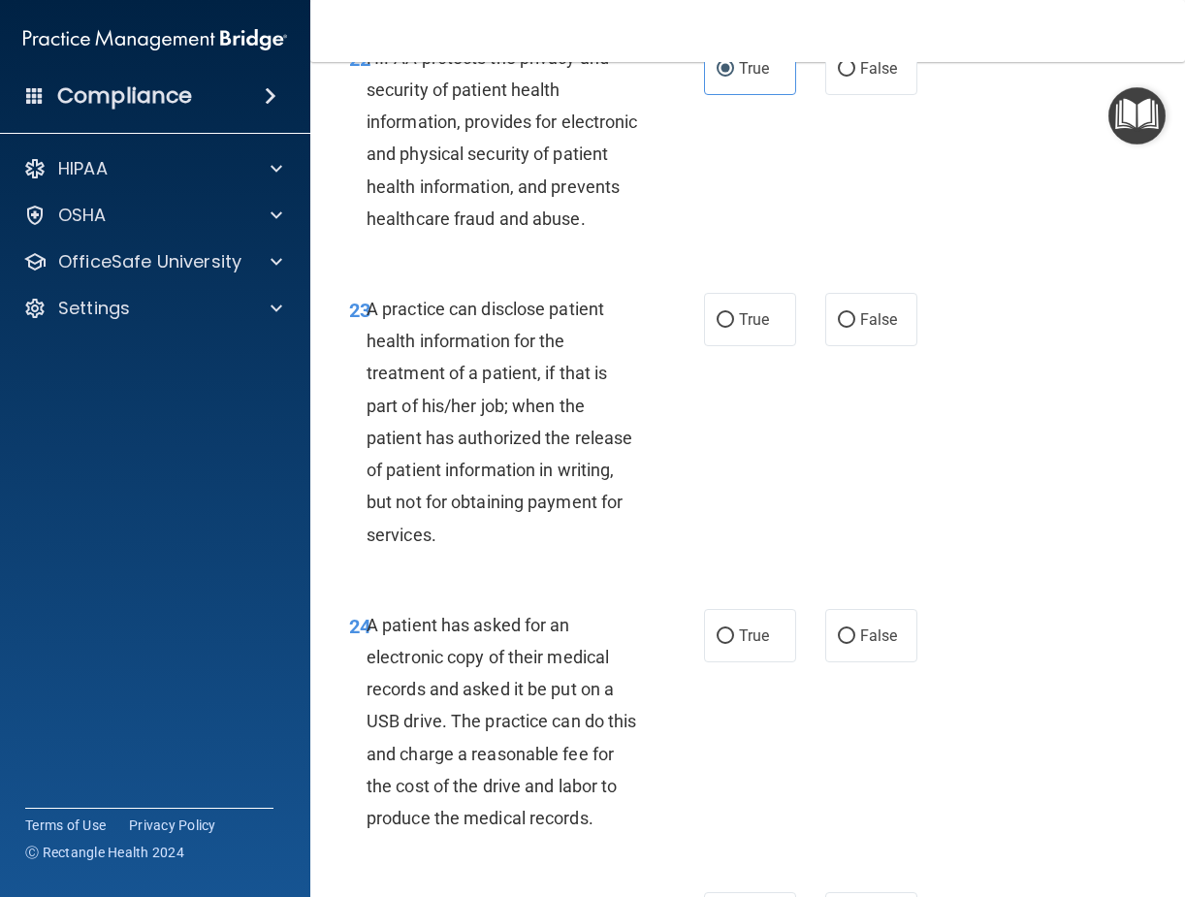
scroll to position [4365, 0]
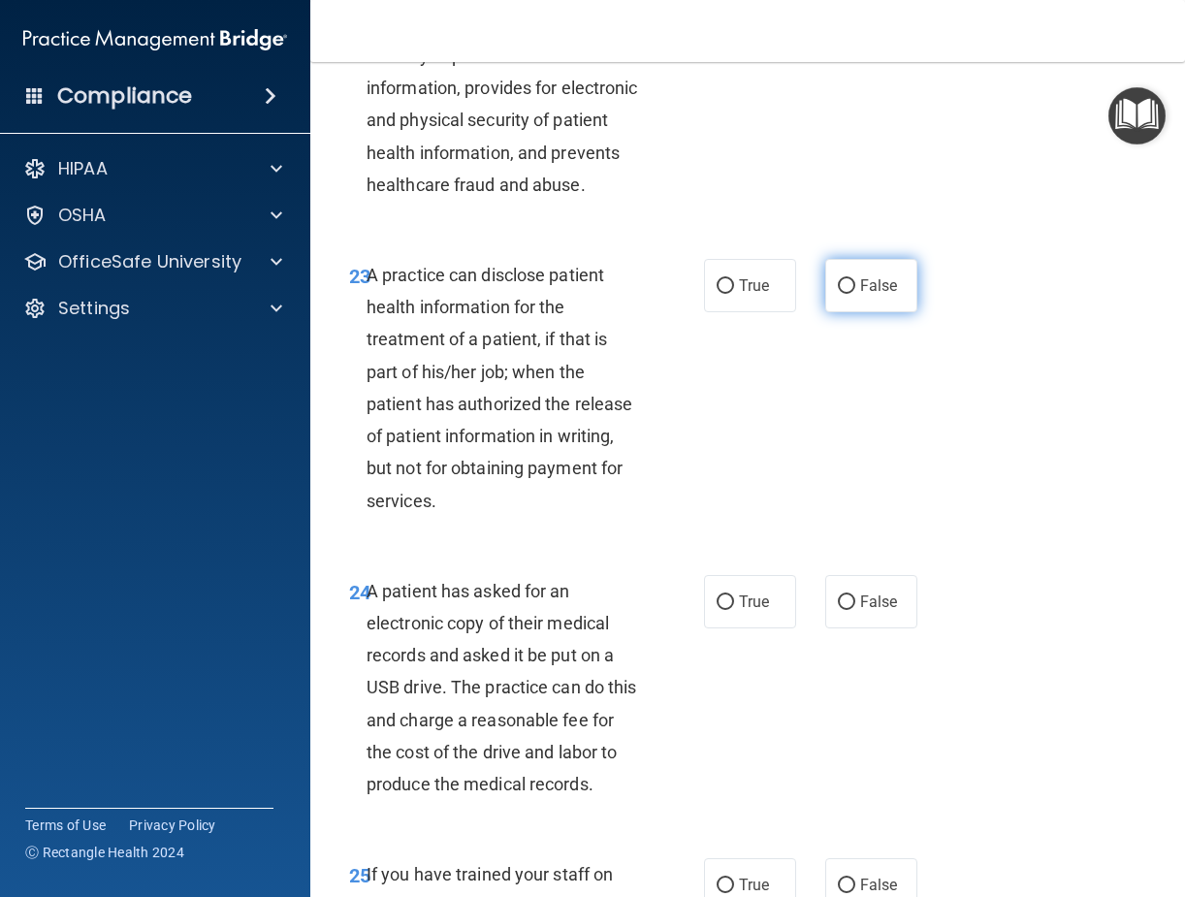
click at [839, 294] on input "False" at bounding box center [846, 286] width 17 height 15
radio input "true"
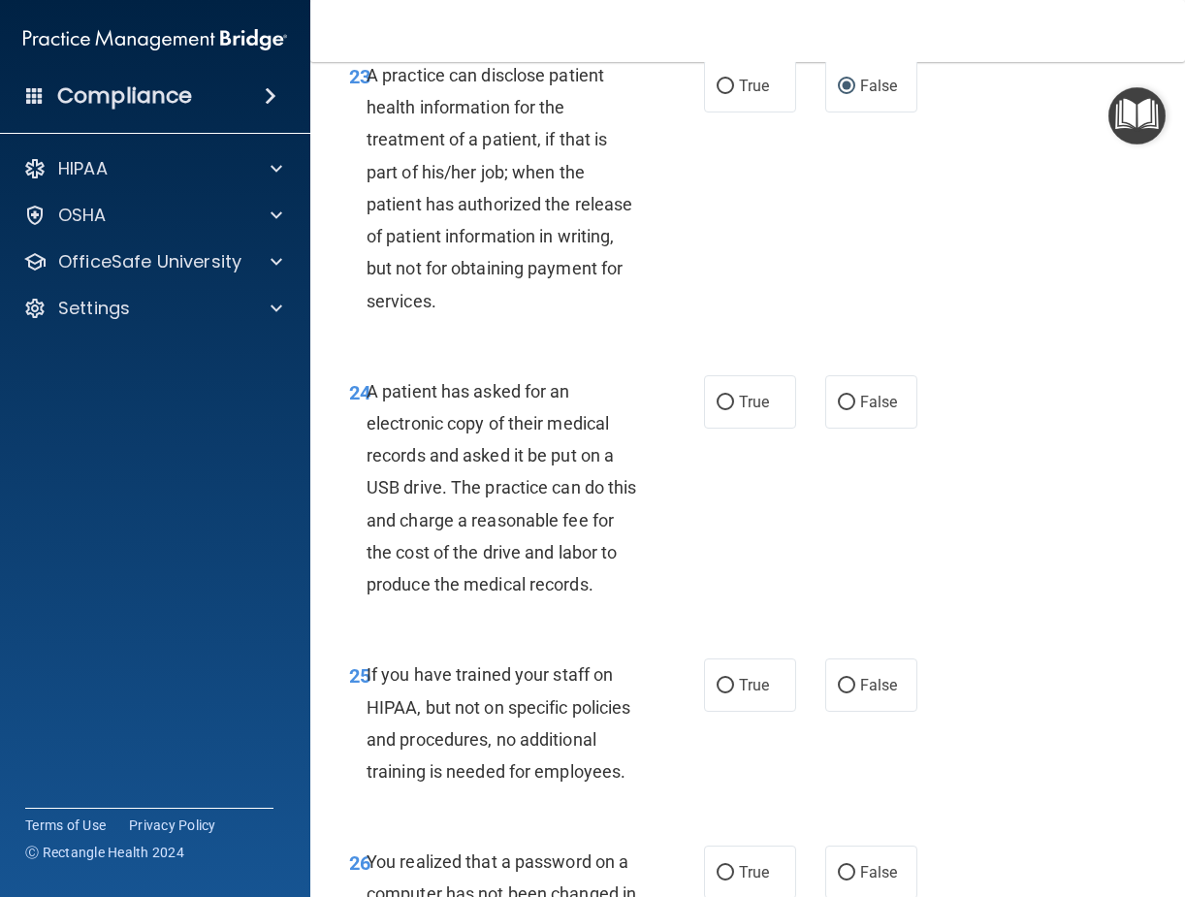
scroll to position [4753, 0]
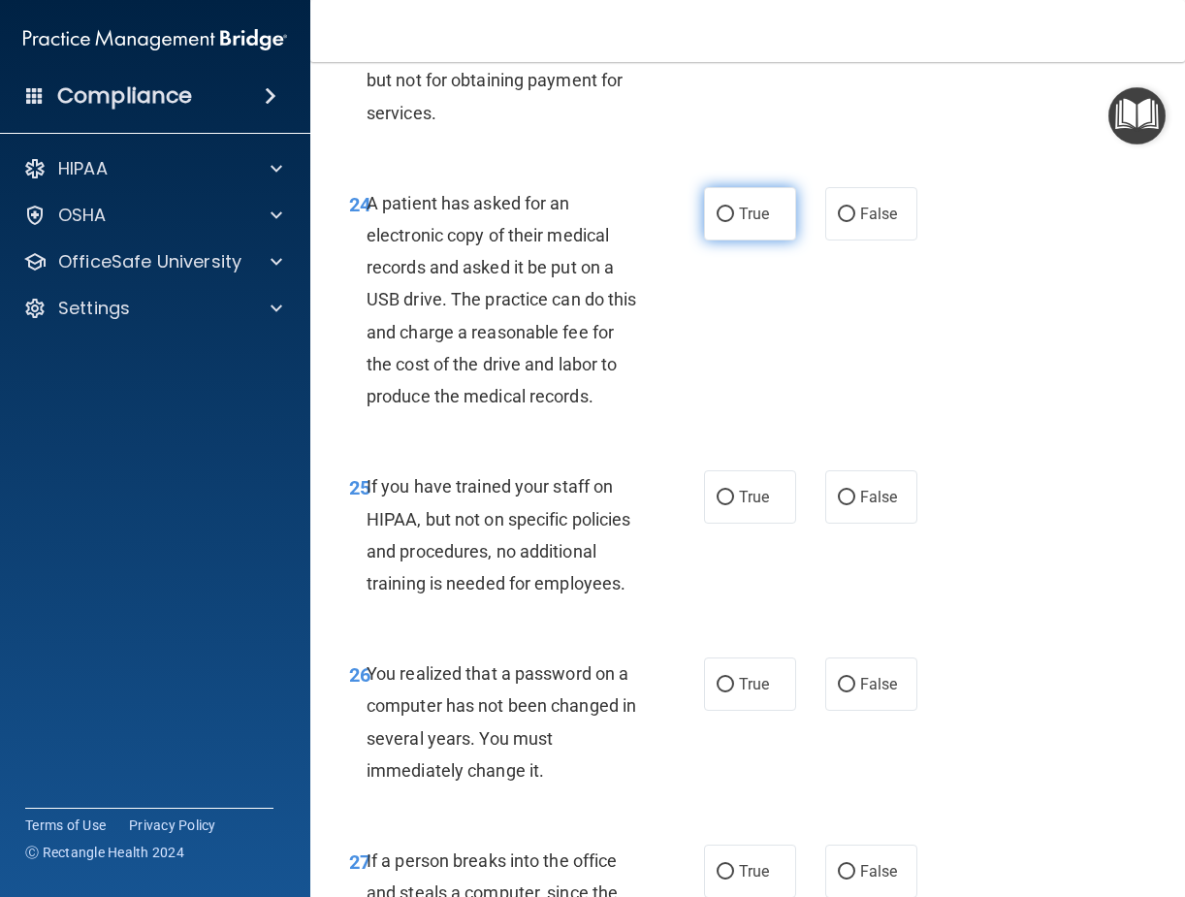
click at [717, 222] on input "True" at bounding box center [725, 215] width 17 height 15
radio input "true"
click at [838, 505] on input "False" at bounding box center [846, 498] width 17 height 15
radio input "true"
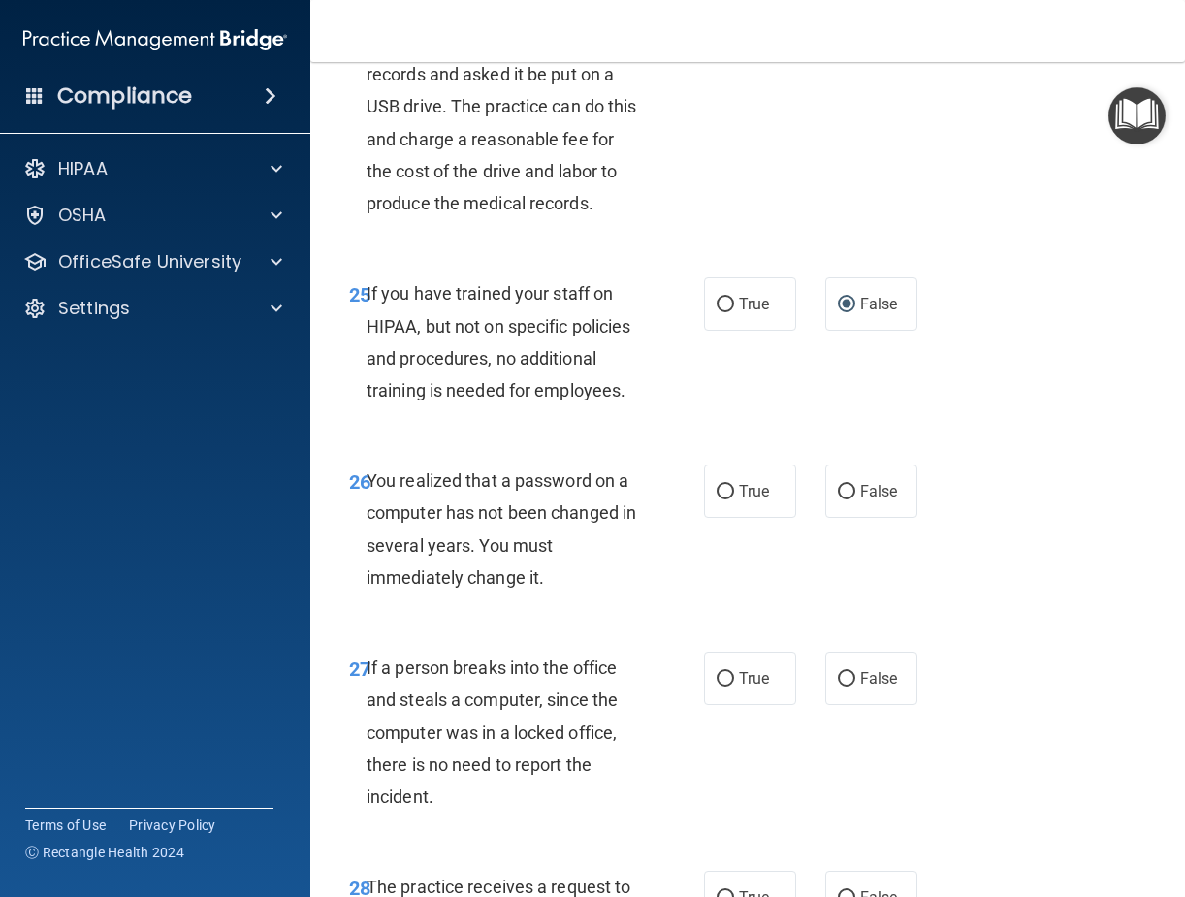
scroll to position [4947, 0]
click at [722, 499] on input "True" at bounding box center [725, 491] width 17 height 15
radio input "true"
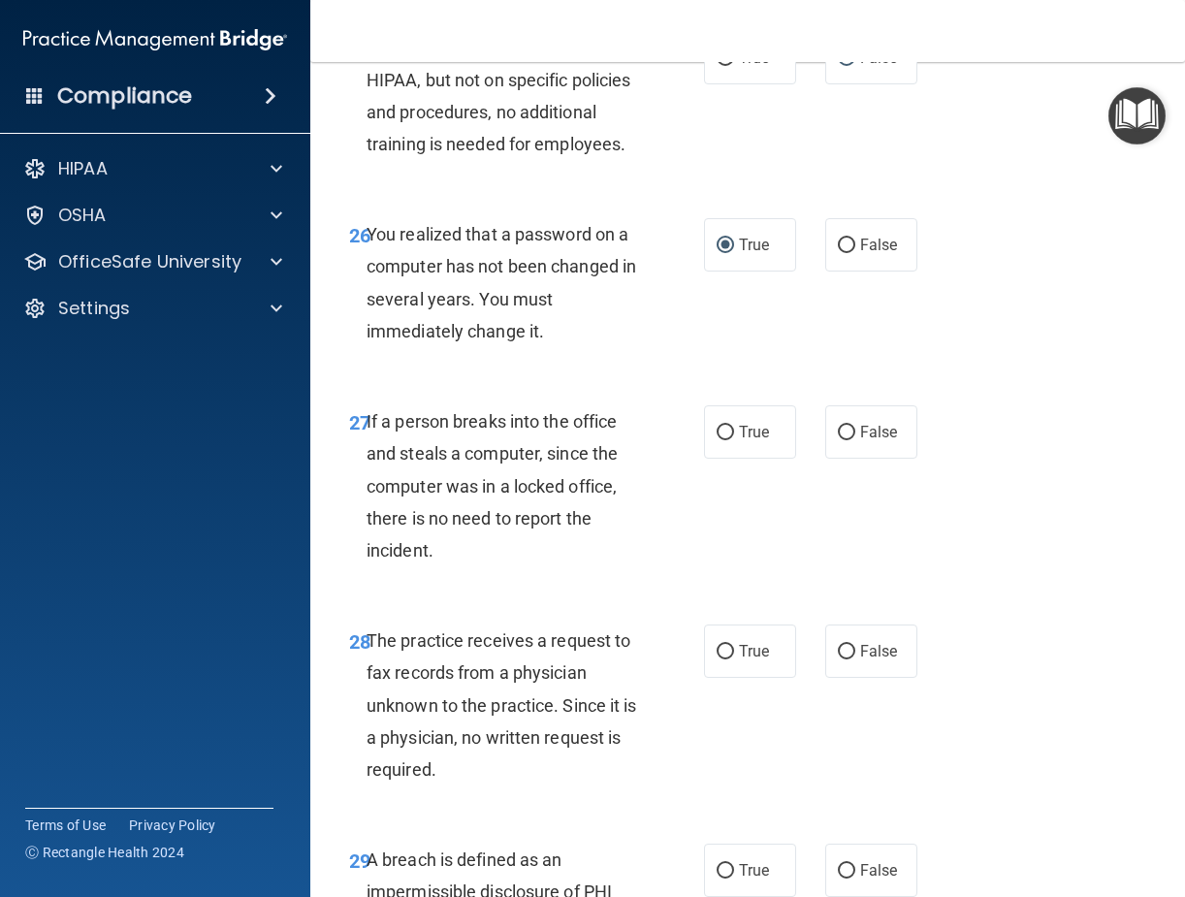
scroll to position [5238, 0]
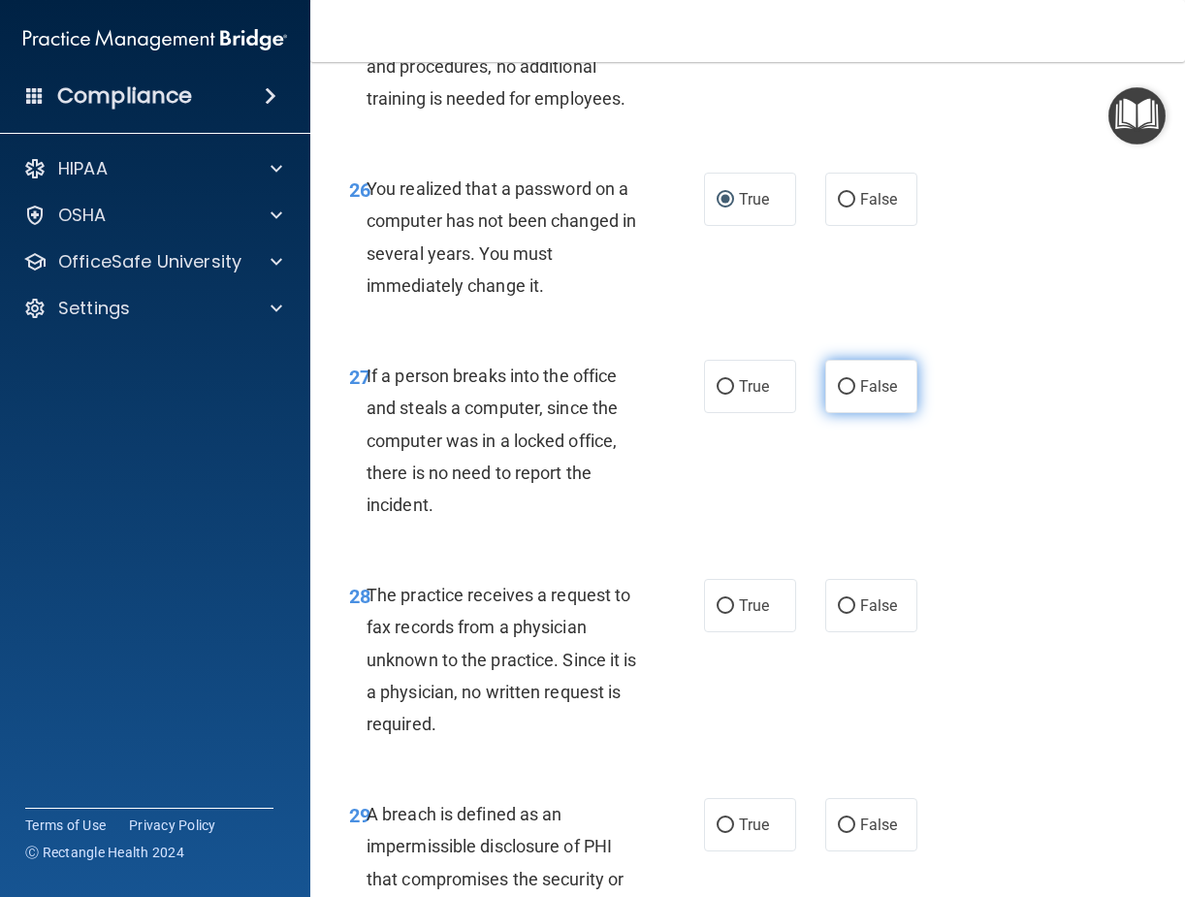
click at [838, 395] on input "False" at bounding box center [846, 387] width 17 height 15
radio input "true"
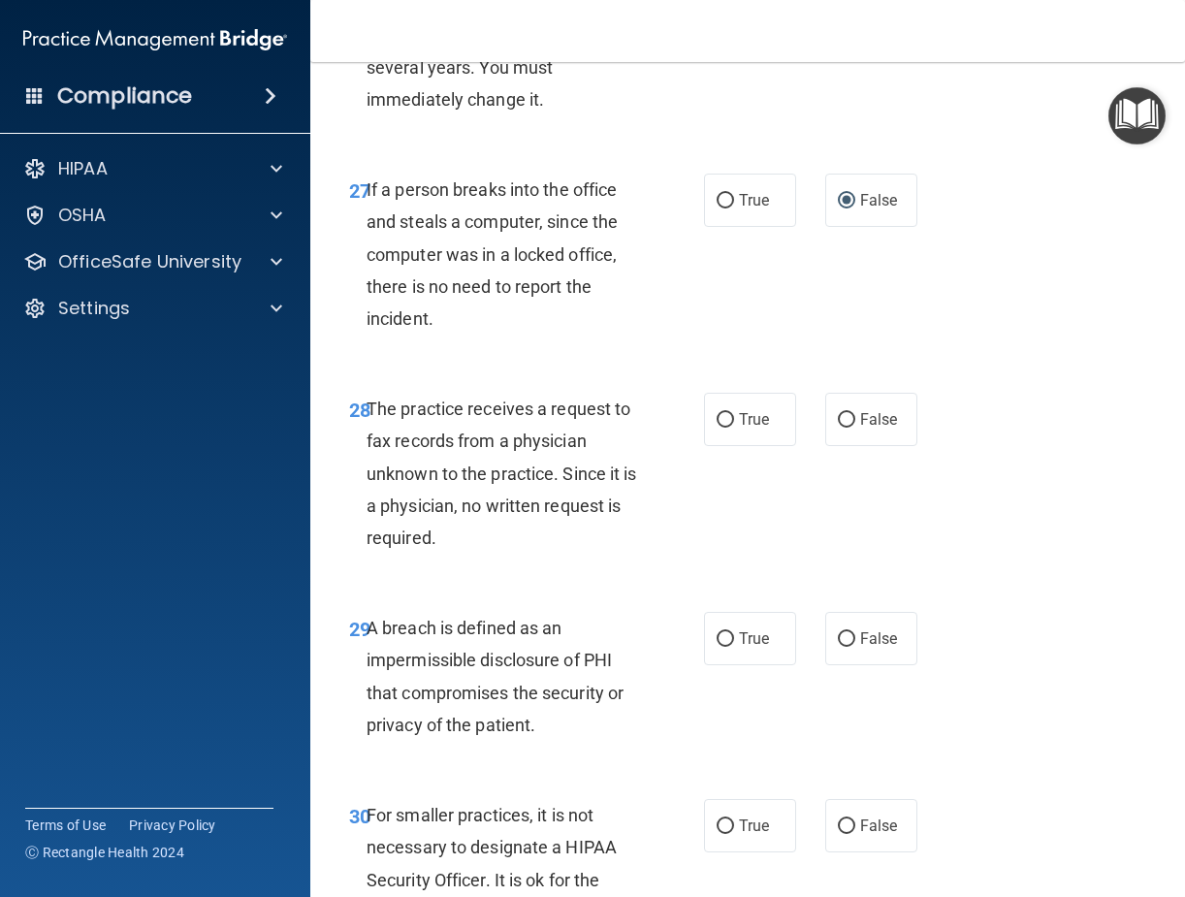
scroll to position [5432, 0]
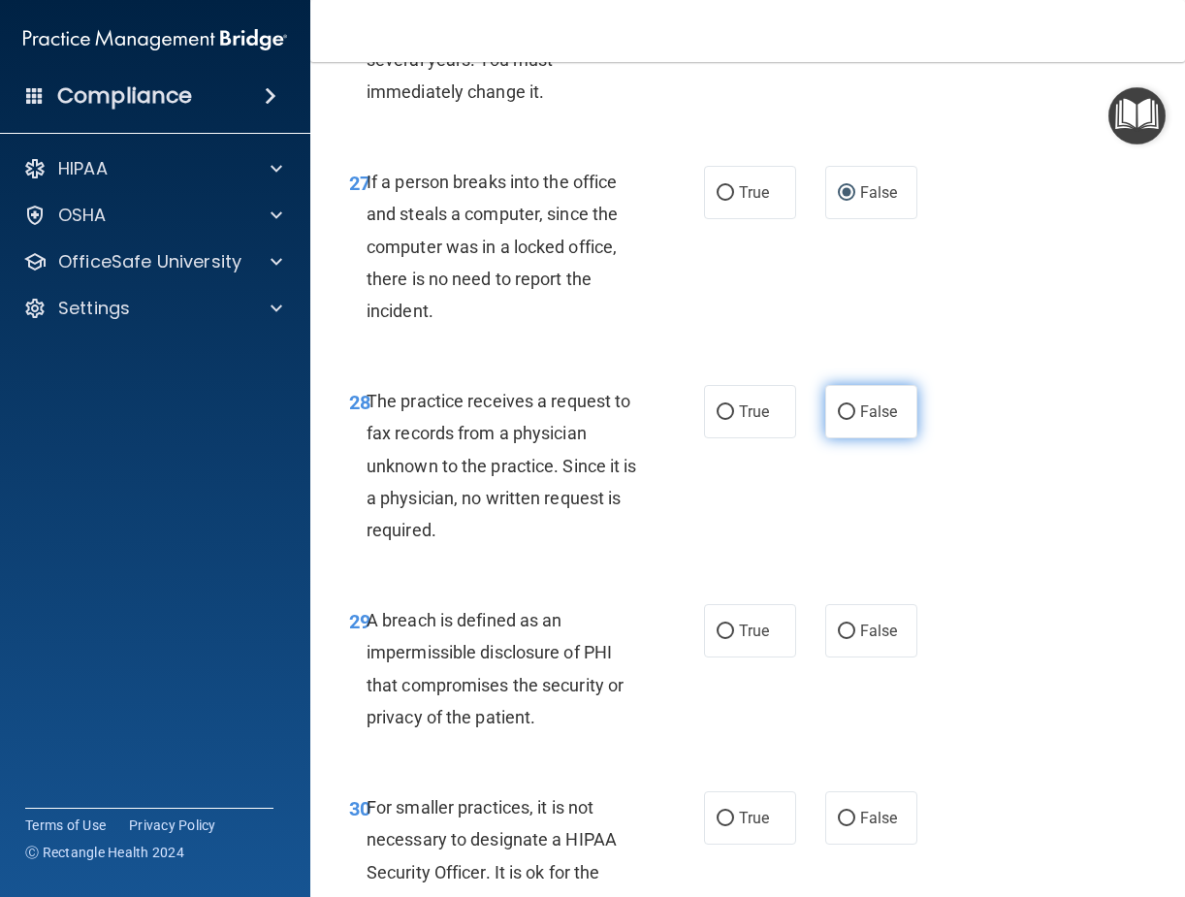
click at [838, 420] on input "False" at bounding box center [846, 412] width 17 height 15
radio input "true"
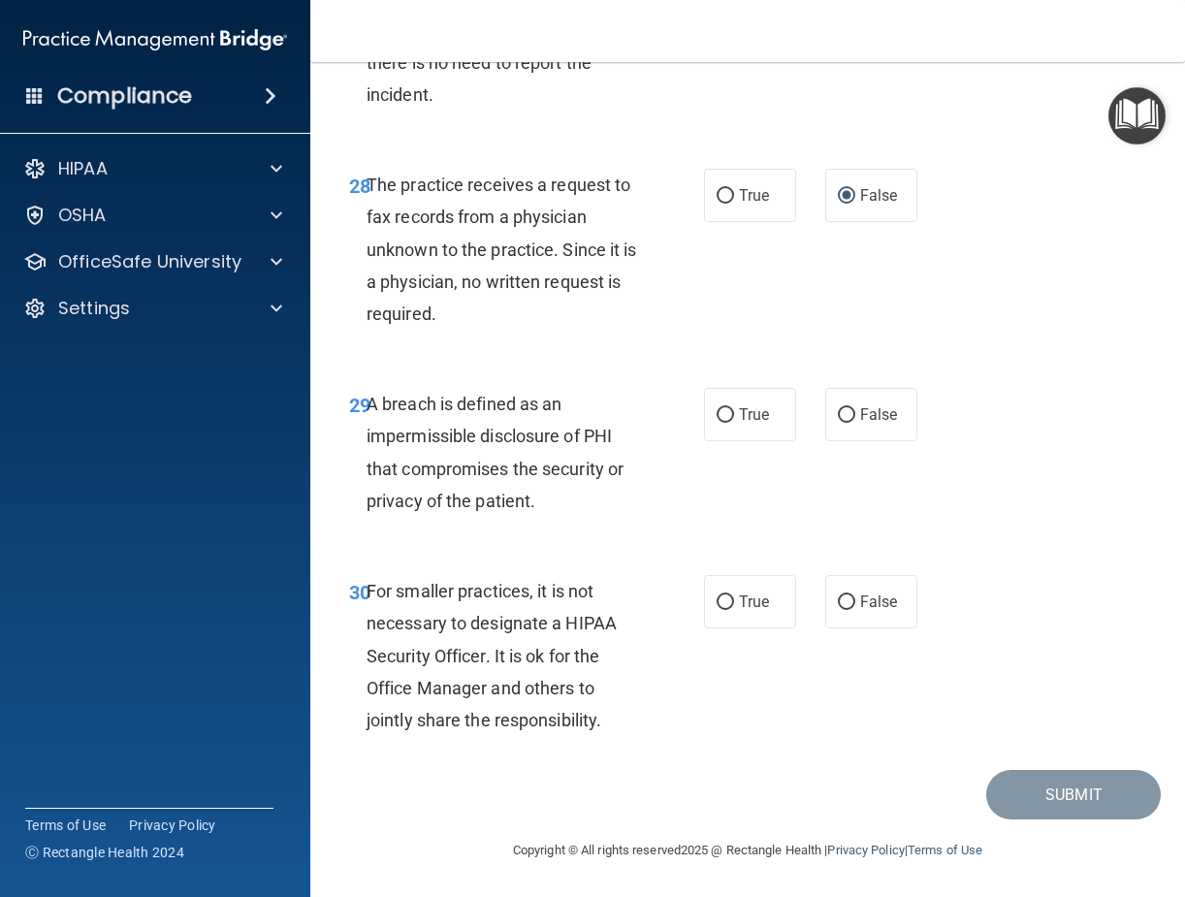
scroll to position [5723, 0]
click at [718, 423] on input "True" at bounding box center [725, 415] width 17 height 15
radio input "true"
click at [717, 597] on input "True" at bounding box center [725, 603] width 17 height 15
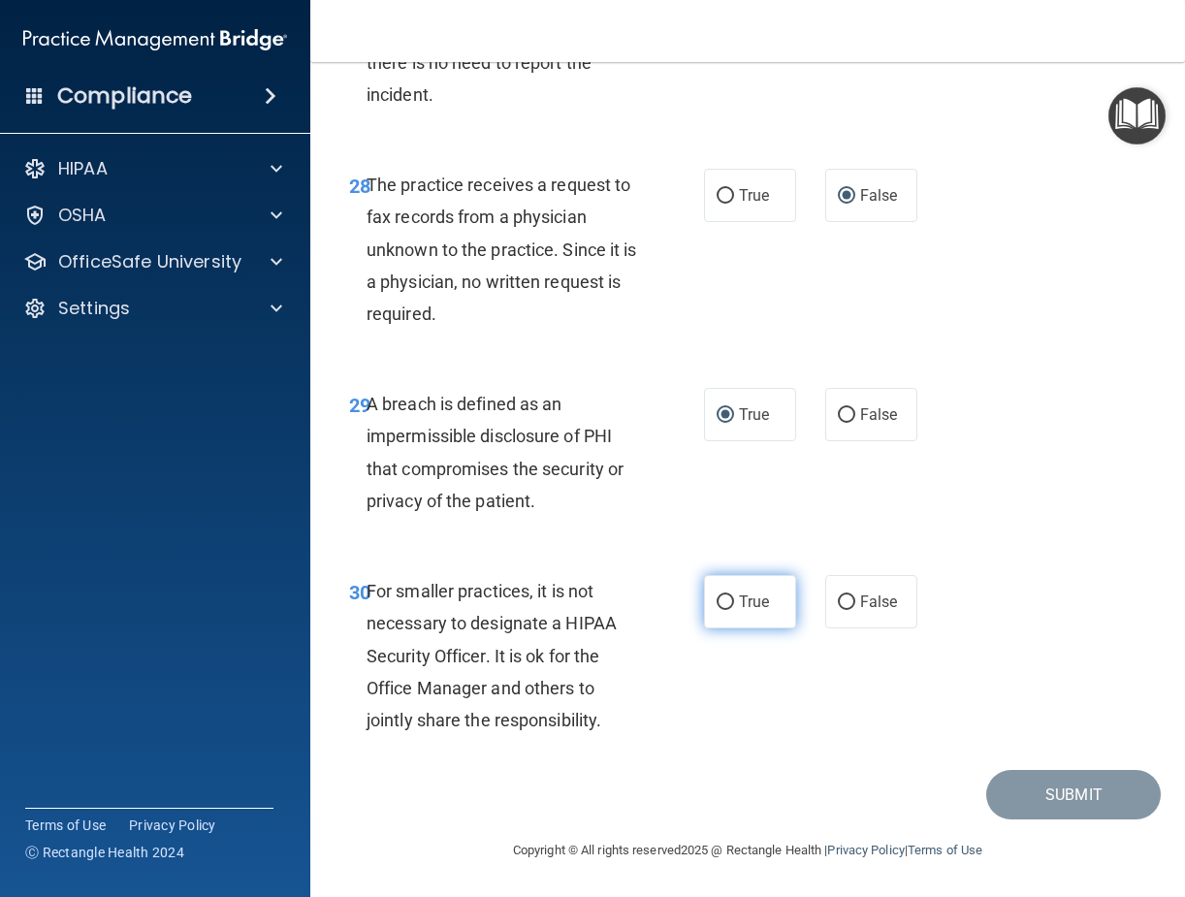
radio input "true"
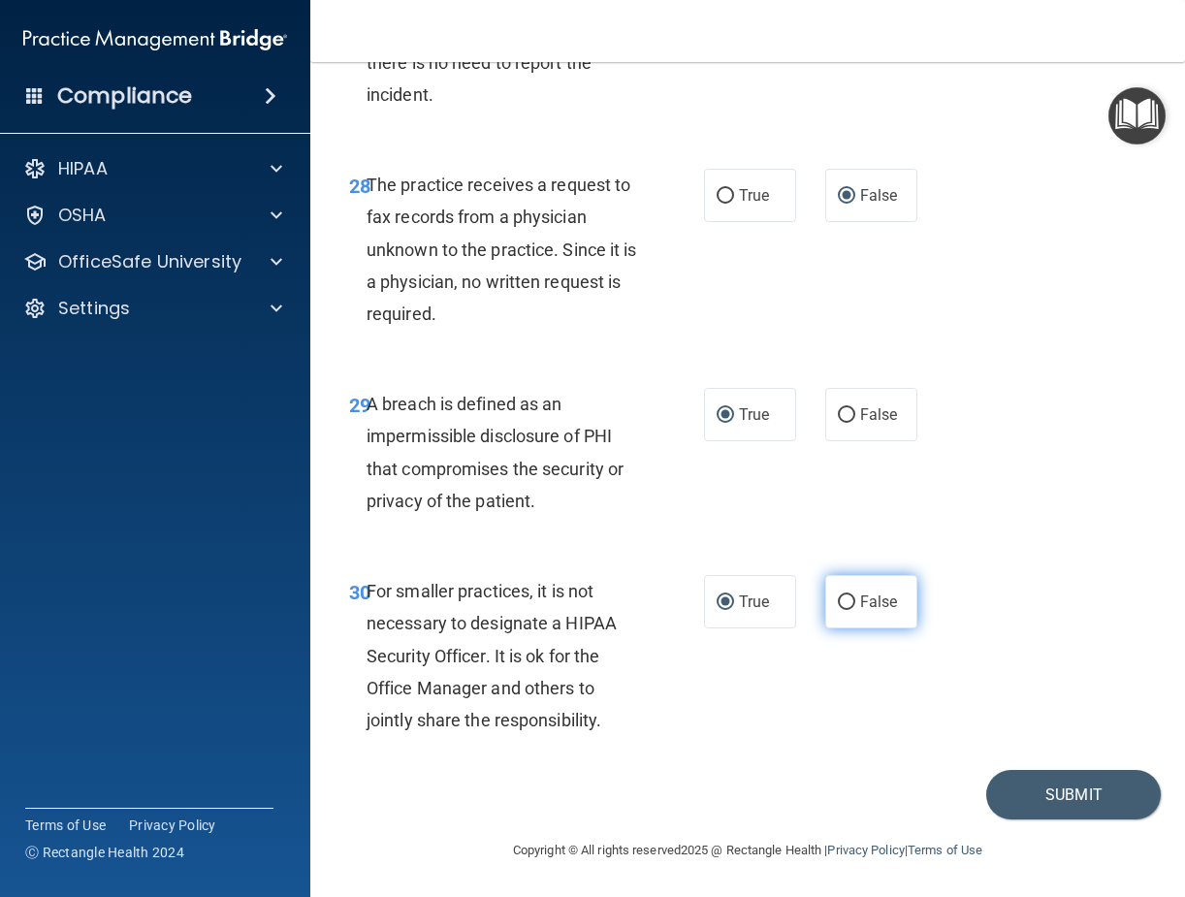
click at [838, 599] on input "False" at bounding box center [846, 603] width 17 height 15
radio input "true"
radio input "false"
click at [1035, 801] on button "Submit" at bounding box center [1073, 794] width 175 height 49
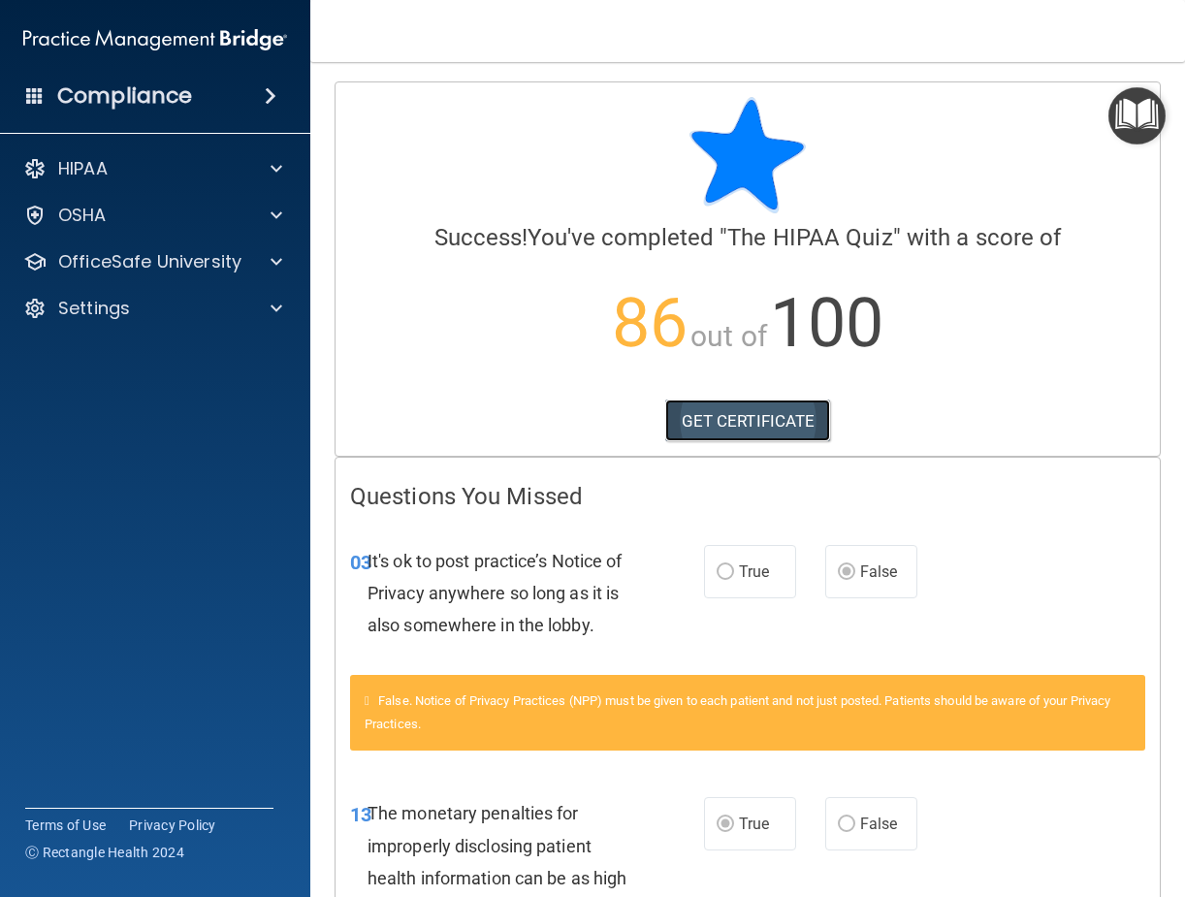
click at [756, 413] on link "GET CERTIFICATE" at bounding box center [748, 421] width 166 height 43
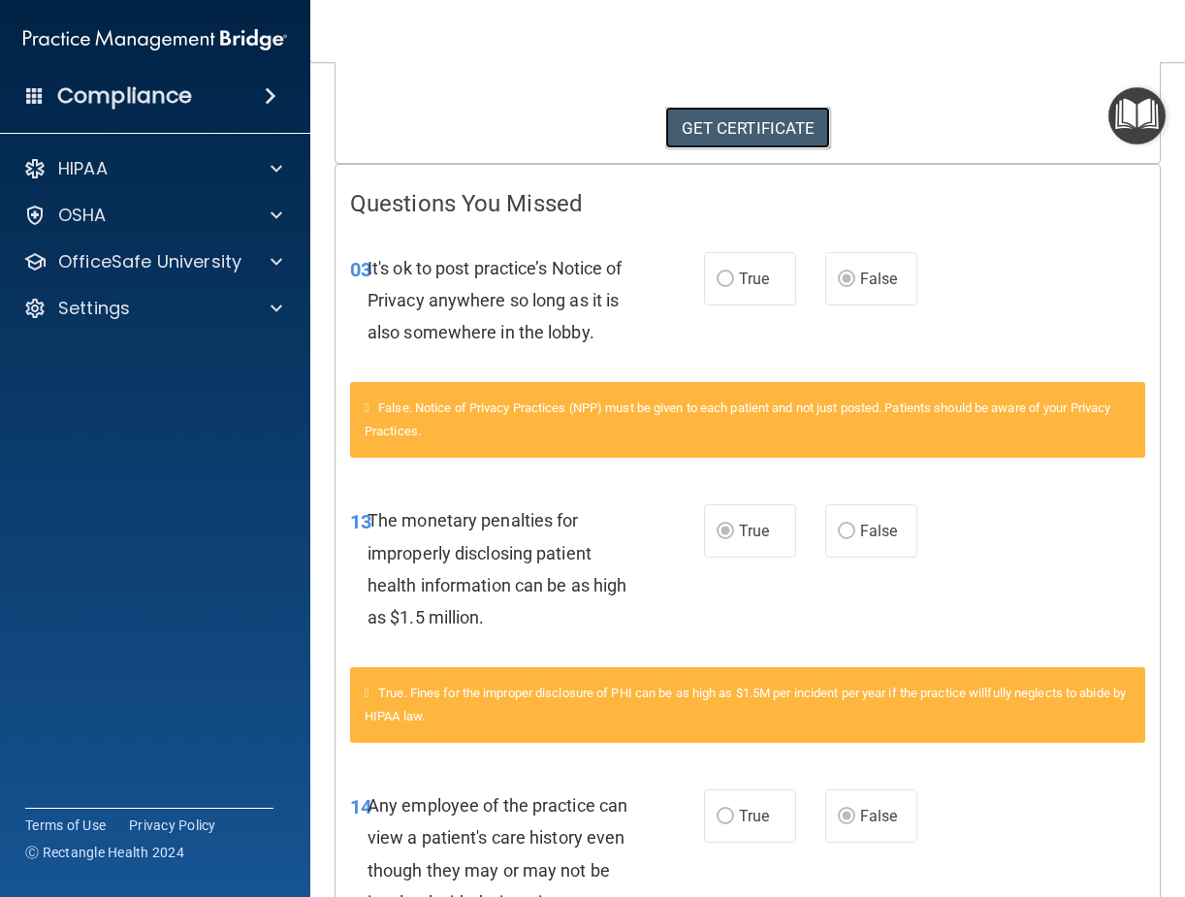
scroll to position [261, 0]
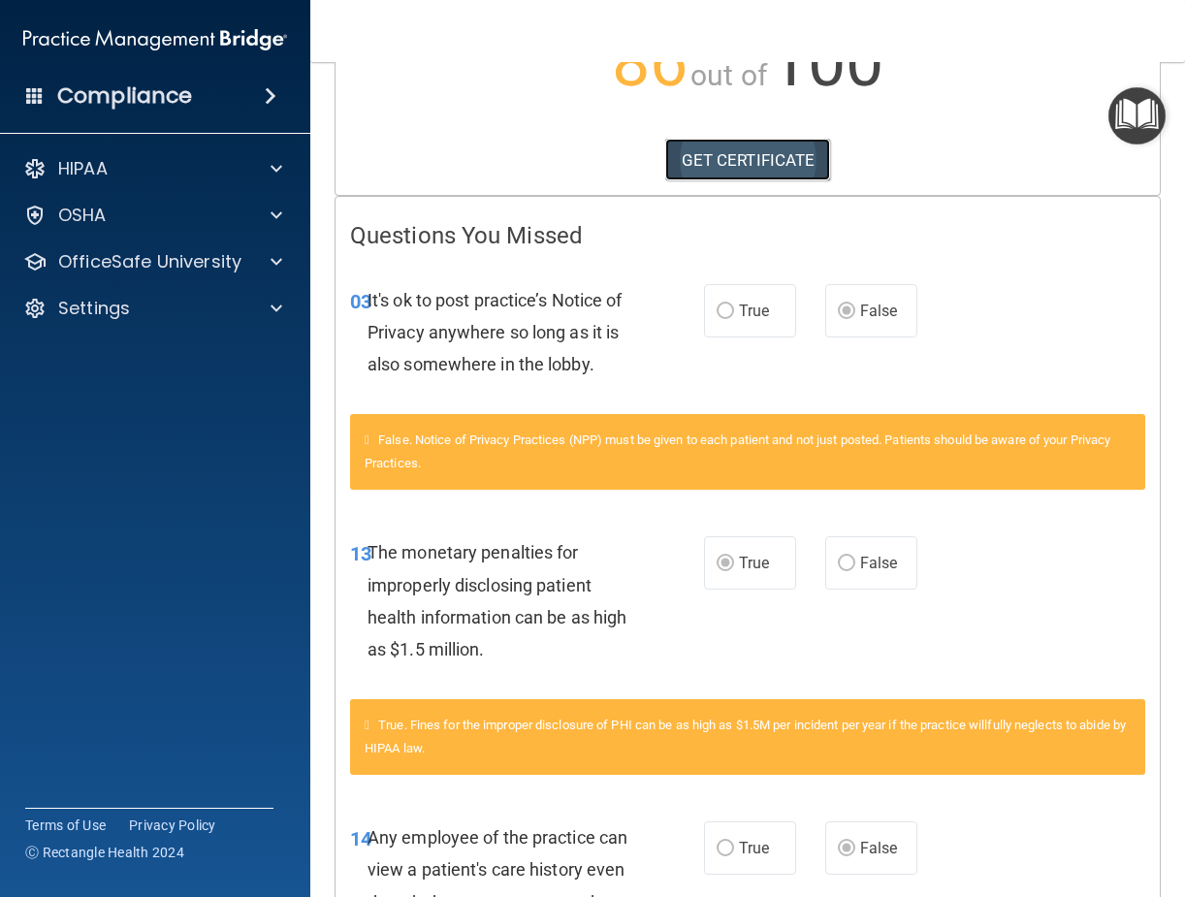
click at [736, 159] on link "GET CERTIFICATE" at bounding box center [748, 160] width 166 height 43
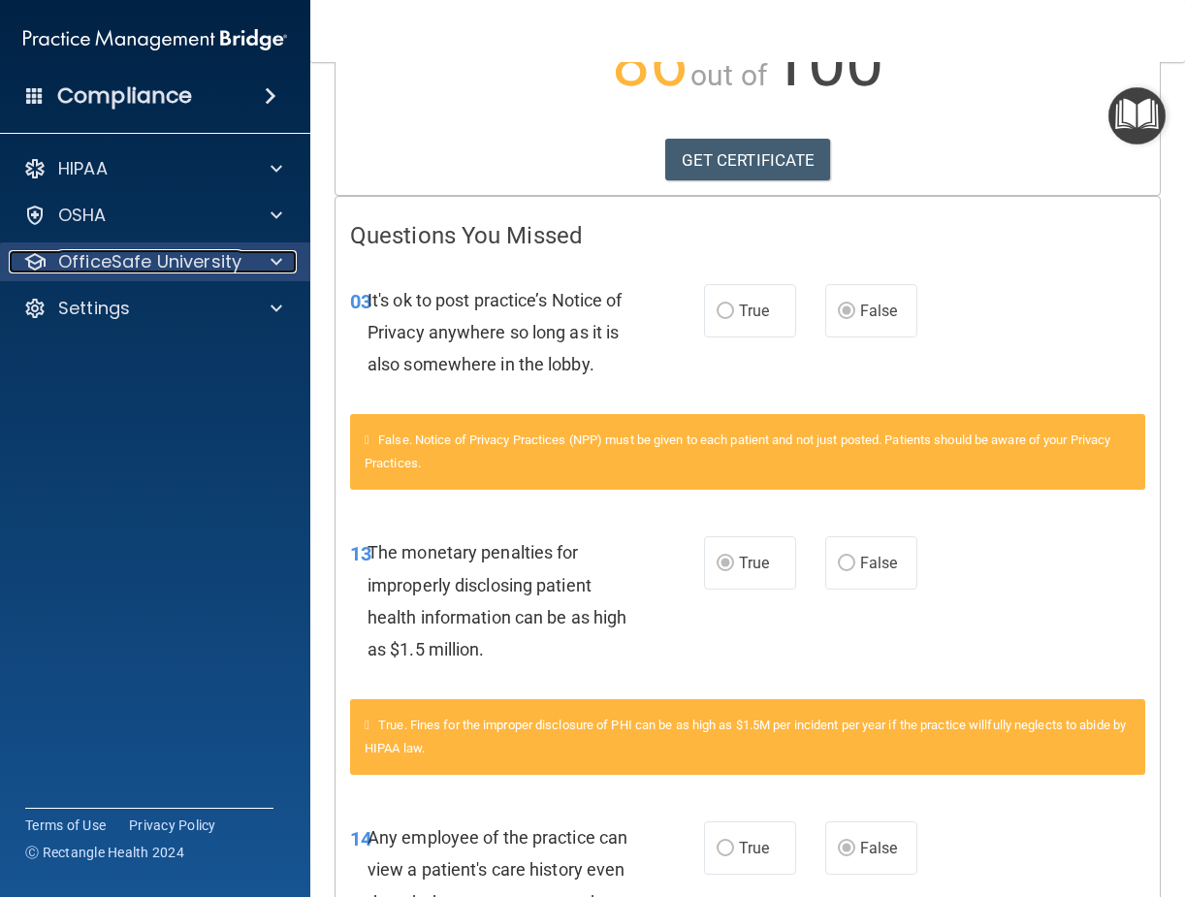
click at [228, 264] on p "OfficeSafe University" at bounding box center [149, 261] width 183 height 23
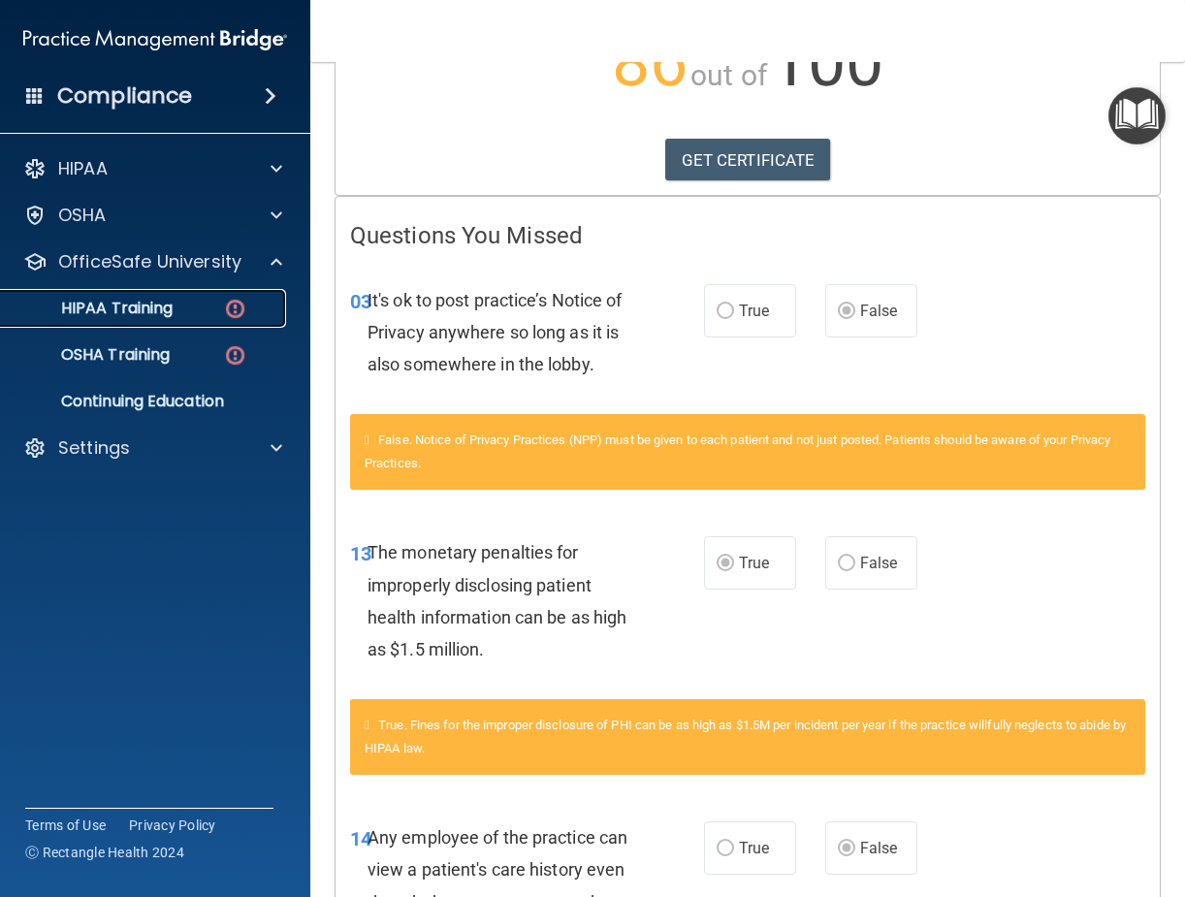
click at [193, 310] on div "HIPAA Training" at bounding box center [145, 308] width 265 height 19
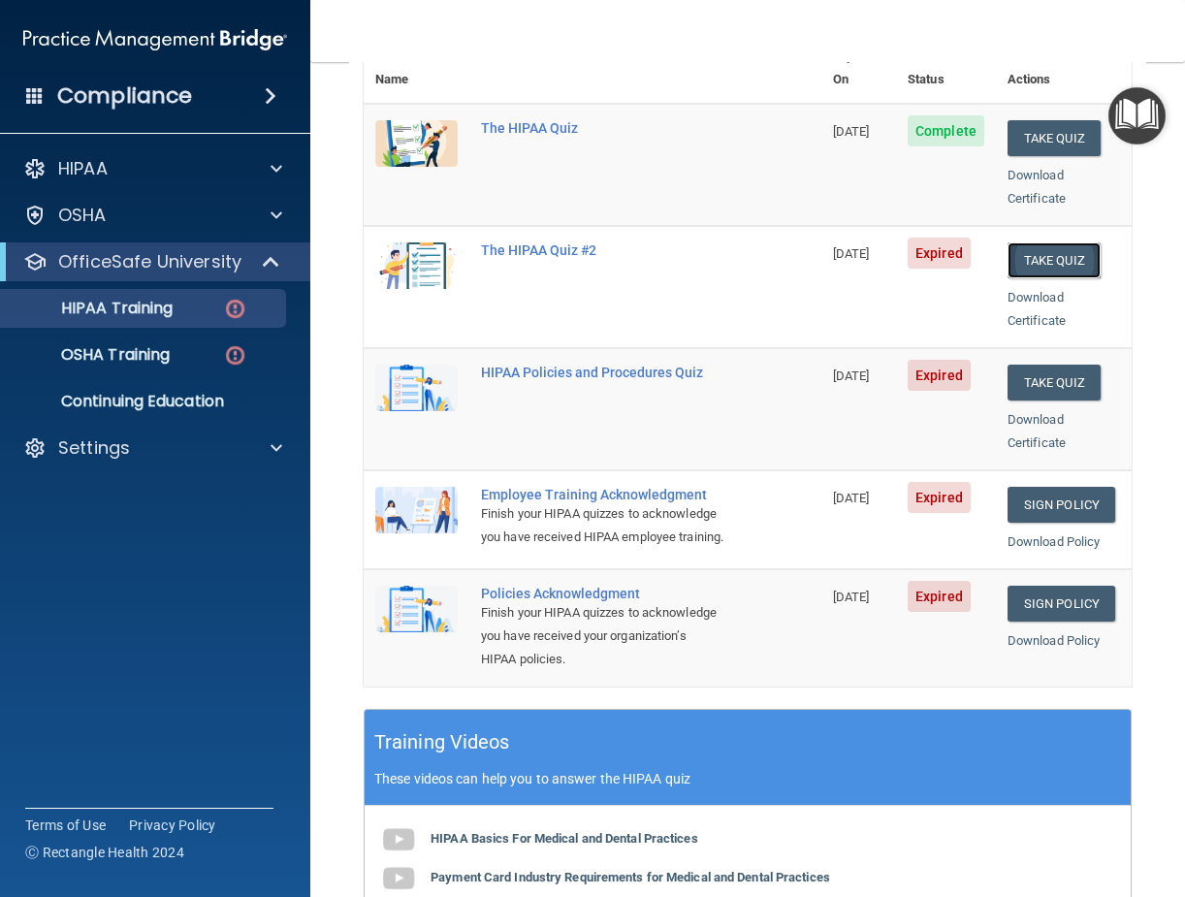
click at [1043, 242] on button "Take Quiz" at bounding box center [1054, 260] width 93 height 36
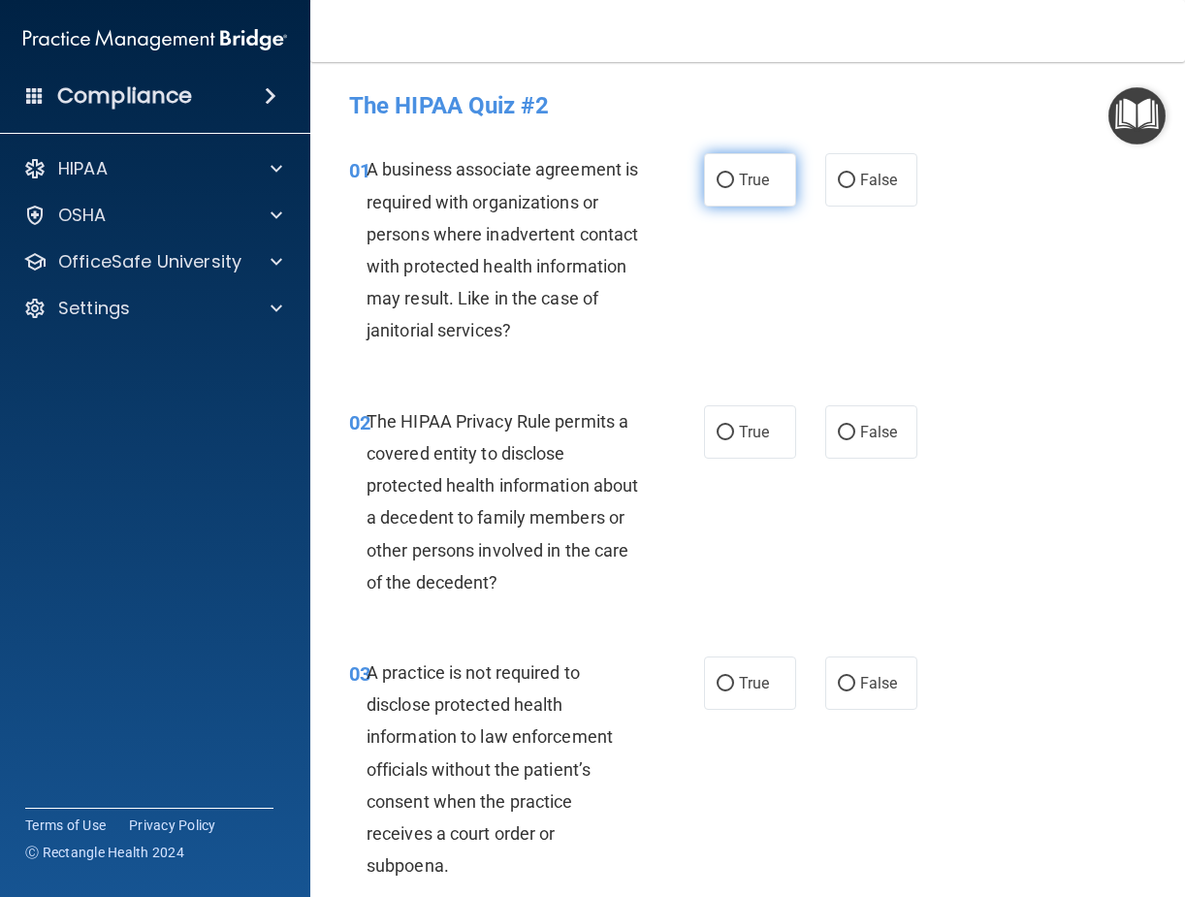
click at [726, 181] on input "True" at bounding box center [725, 181] width 17 height 15
radio input "true"
click at [726, 429] on input "True" at bounding box center [725, 433] width 17 height 15
radio input "true"
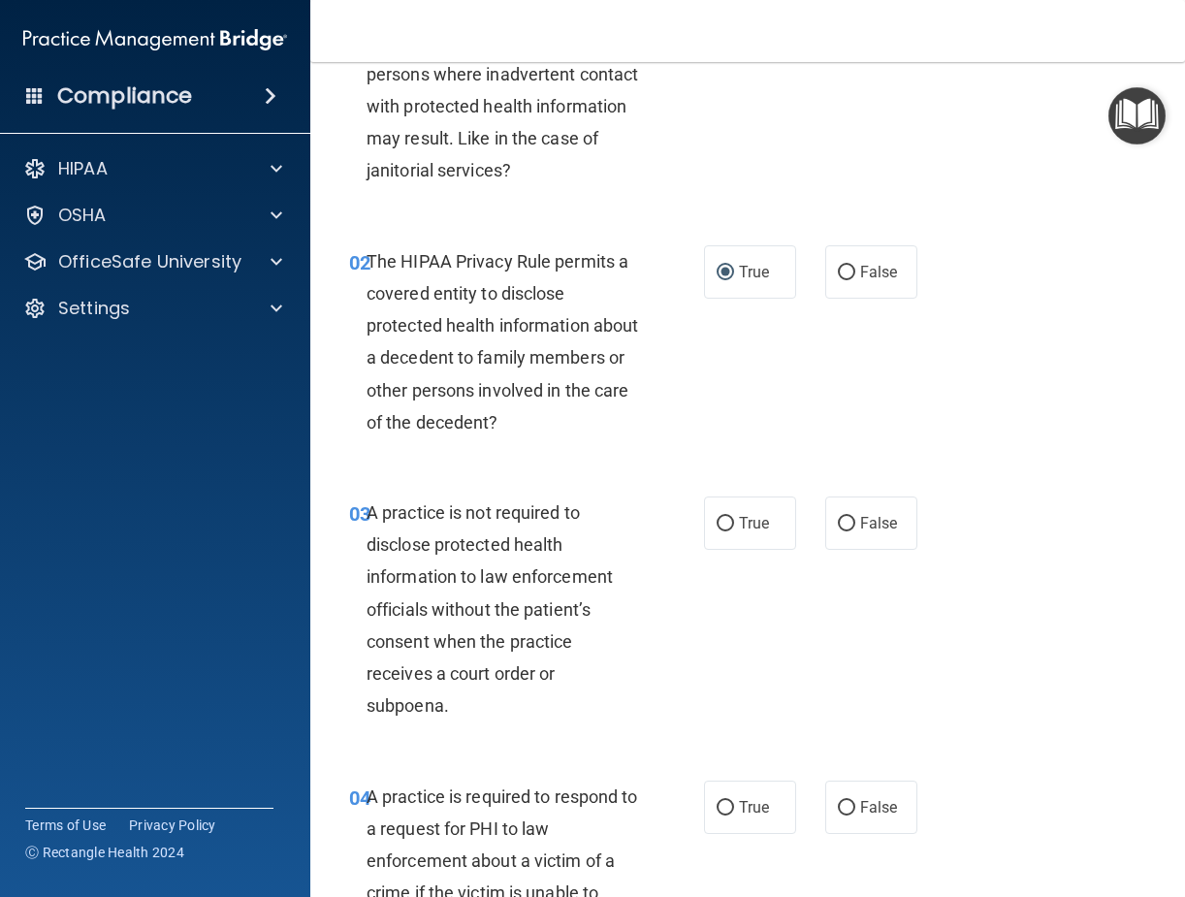
scroll to position [194, 0]
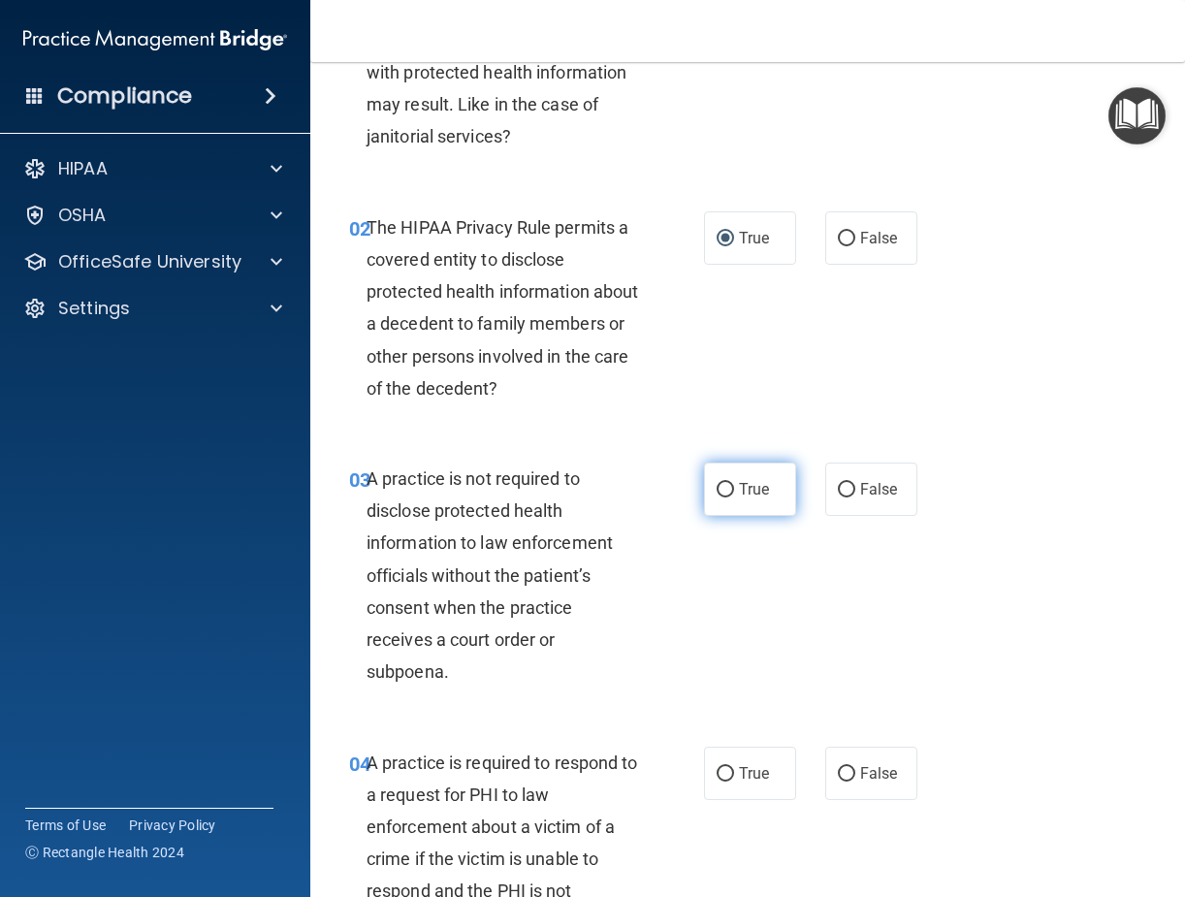
click at [725, 498] on input "True" at bounding box center [725, 490] width 17 height 15
radio input "true"
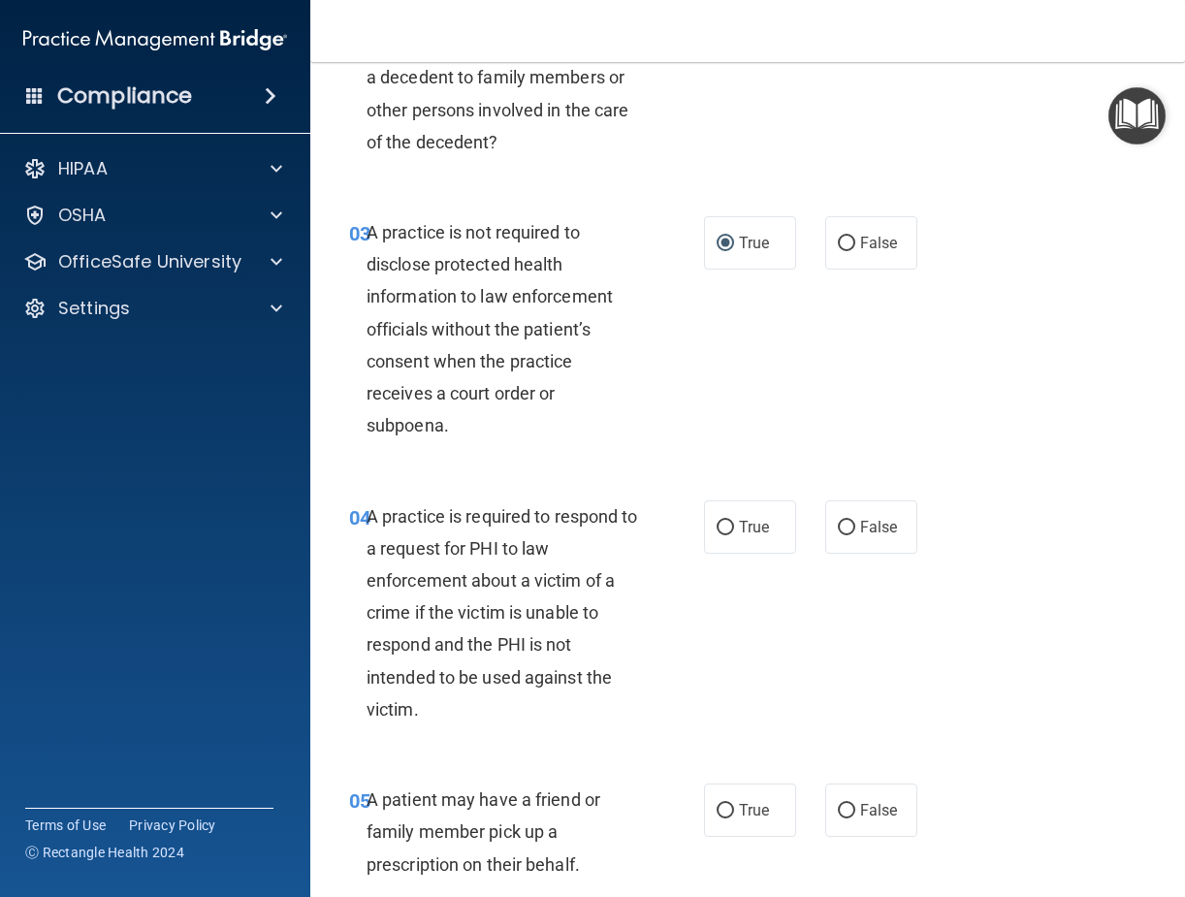
scroll to position [485, 0]
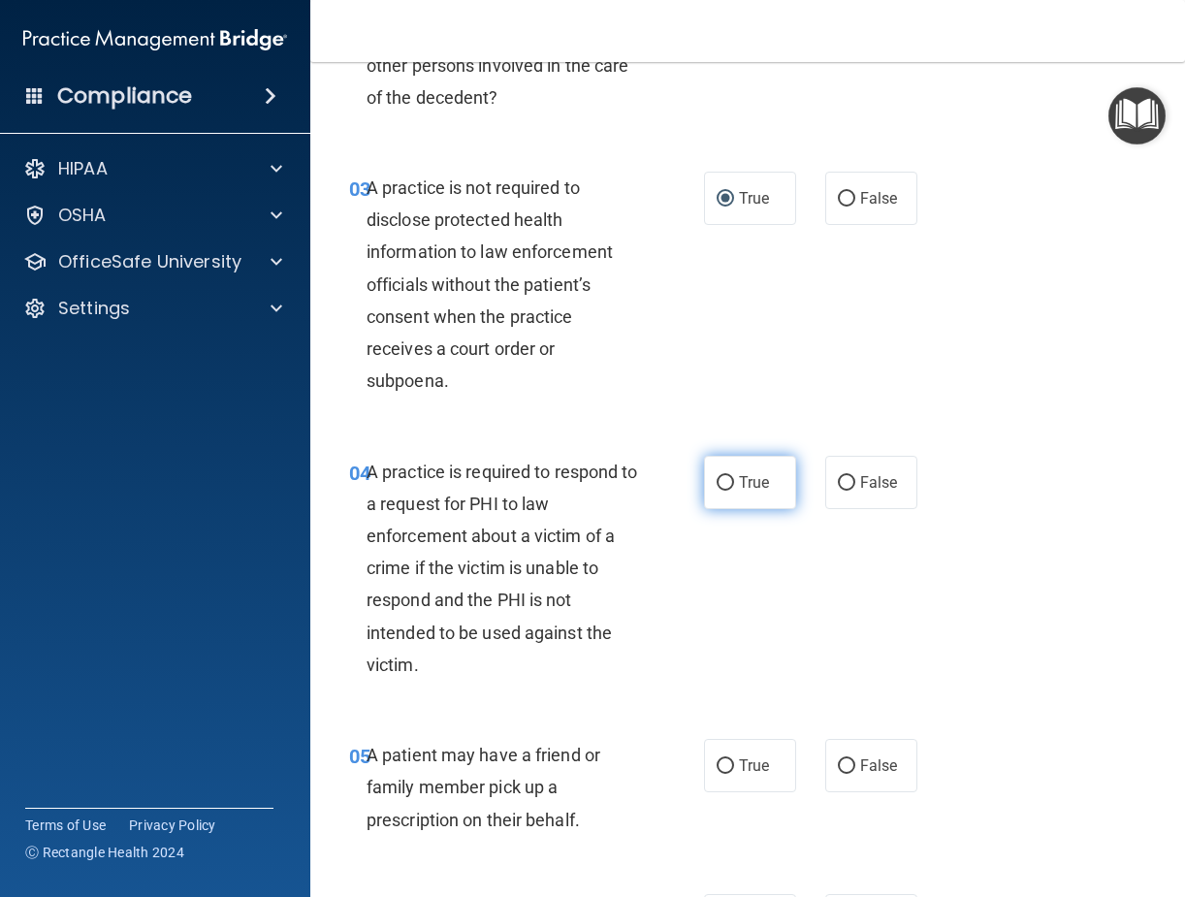
click at [717, 491] on input "True" at bounding box center [725, 483] width 17 height 15
radio input "true"
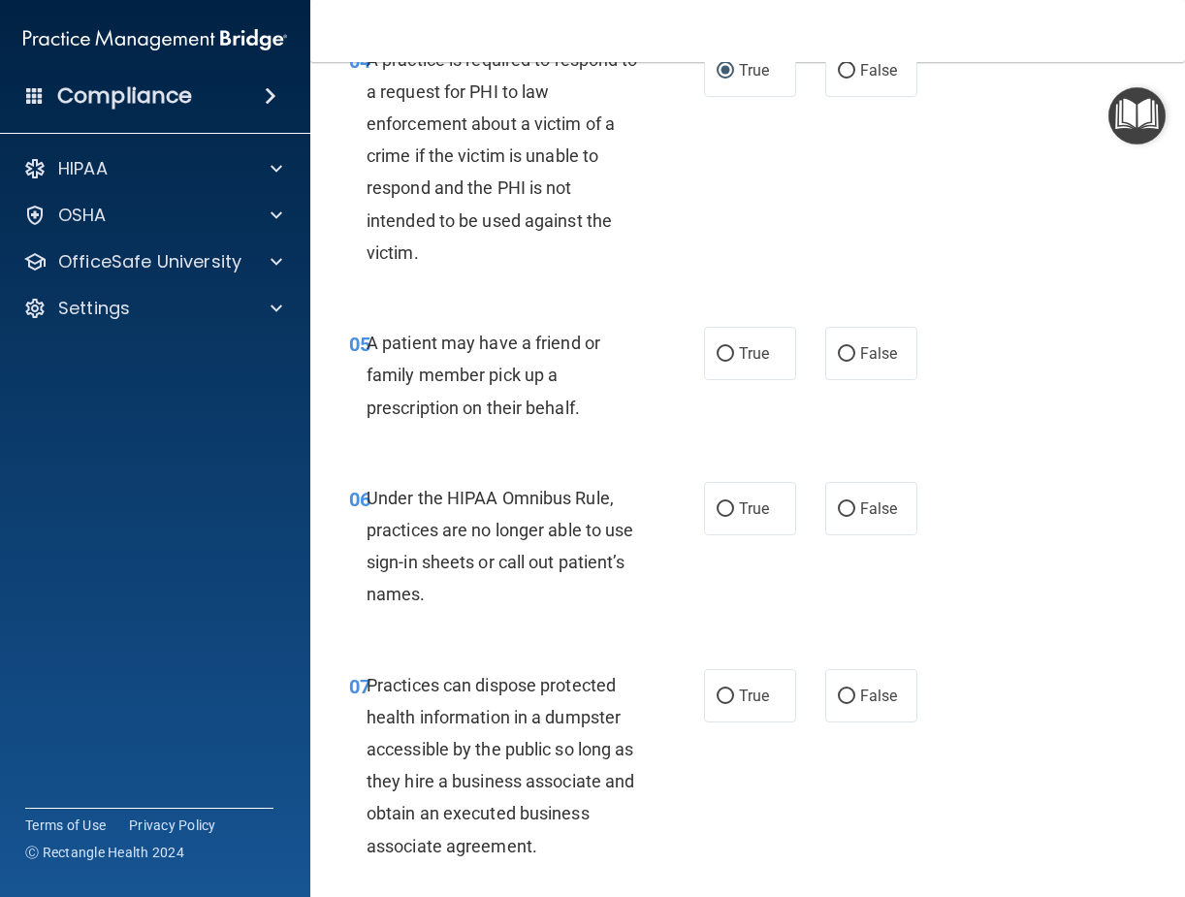
scroll to position [776, 0]
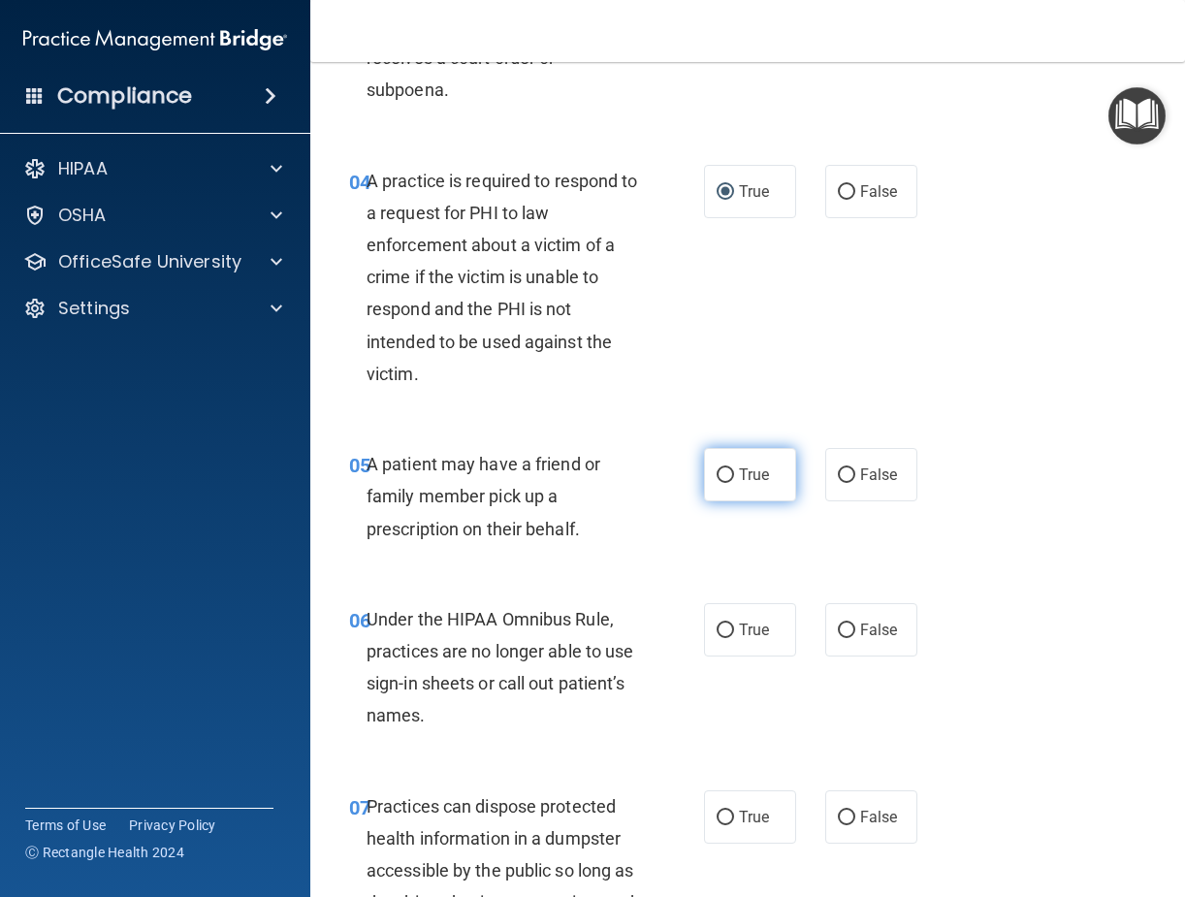
click at [717, 483] on input "True" at bounding box center [725, 476] width 17 height 15
radio input "true"
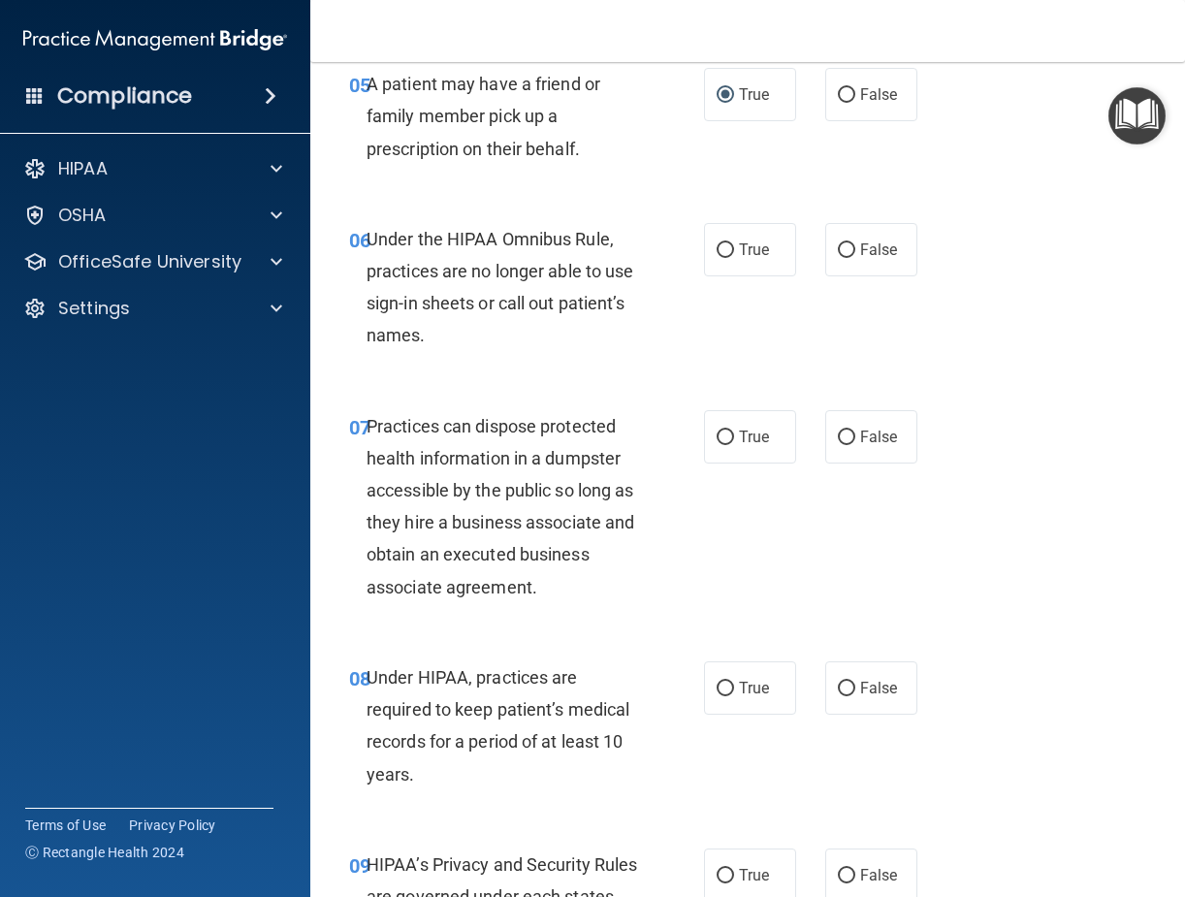
scroll to position [1164, 0]
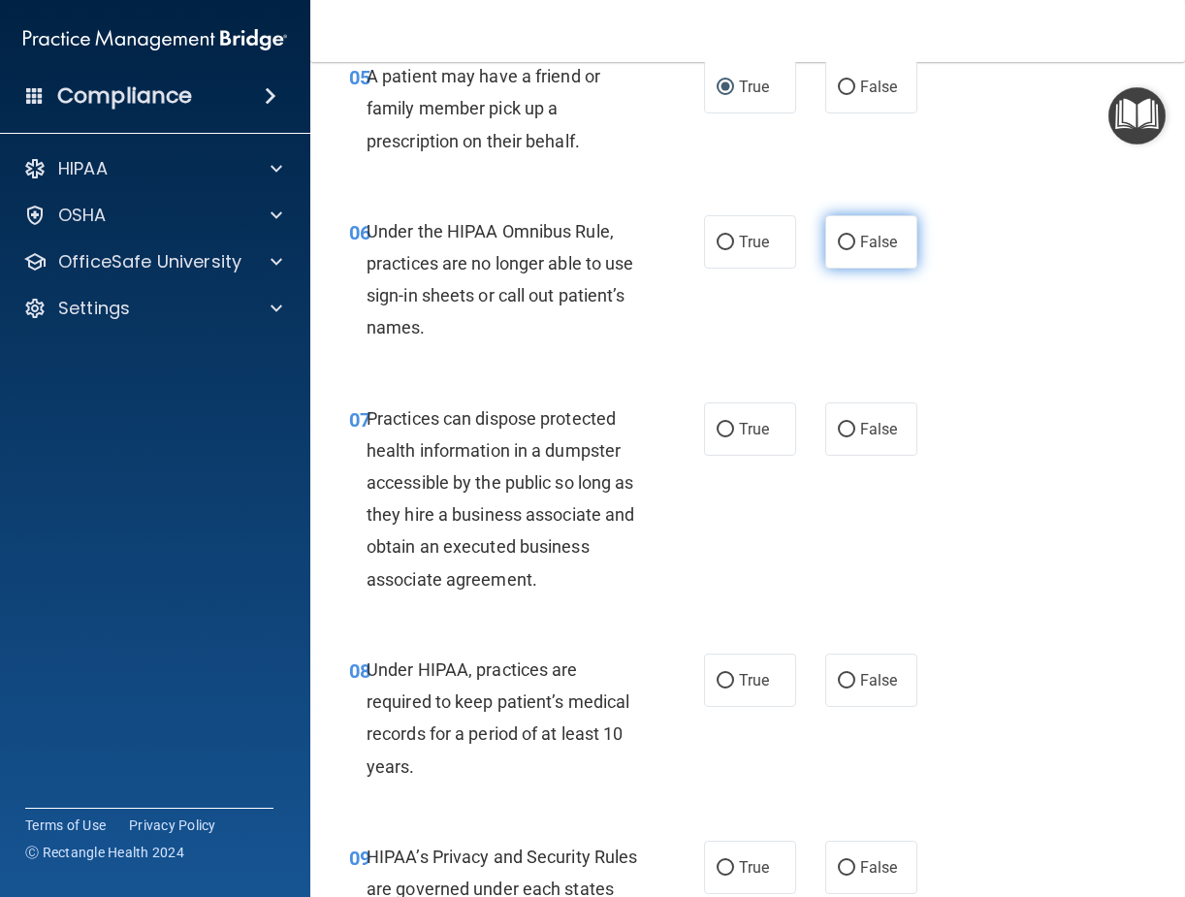
click at [838, 250] on input "False" at bounding box center [846, 243] width 17 height 15
radio input "true"
click at [842, 437] on input "False" at bounding box center [846, 430] width 17 height 15
radio input "true"
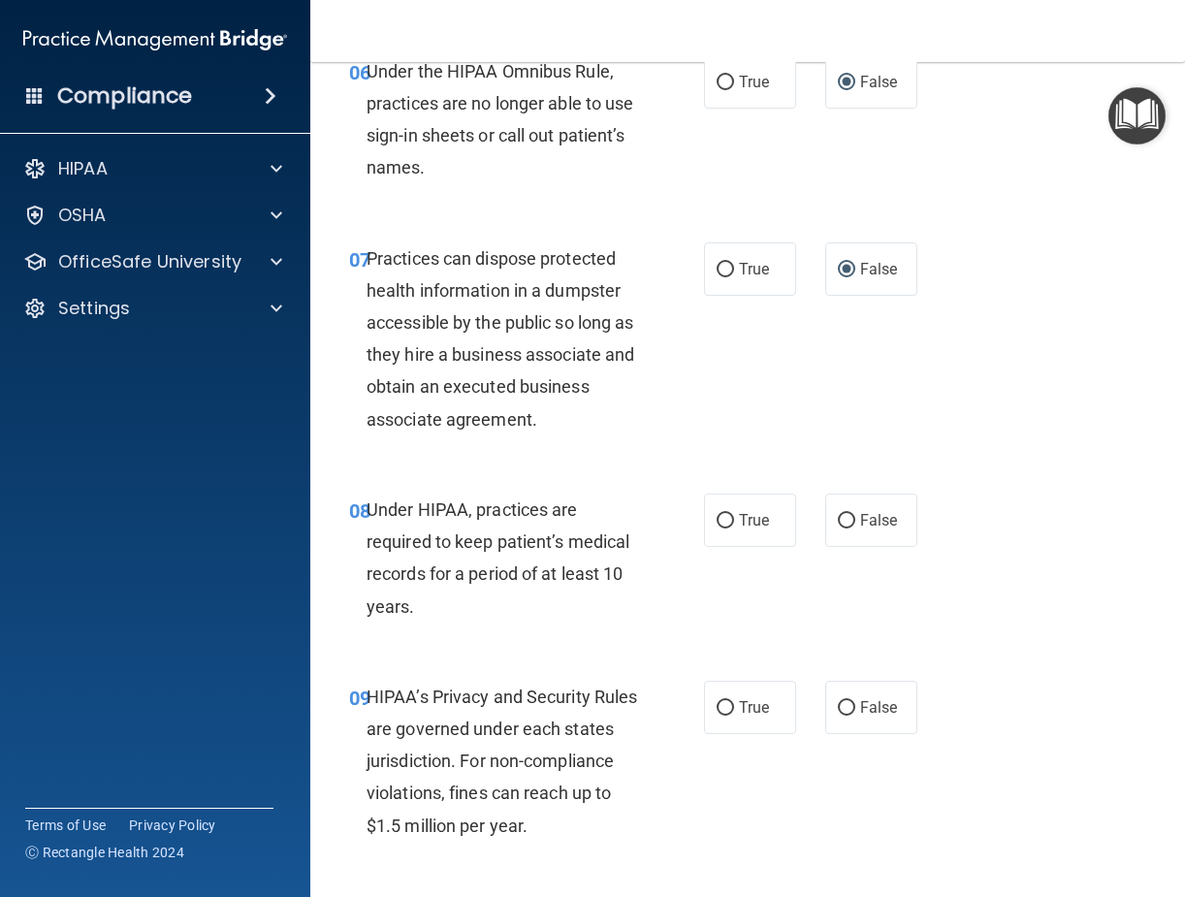
scroll to position [1358, 0]
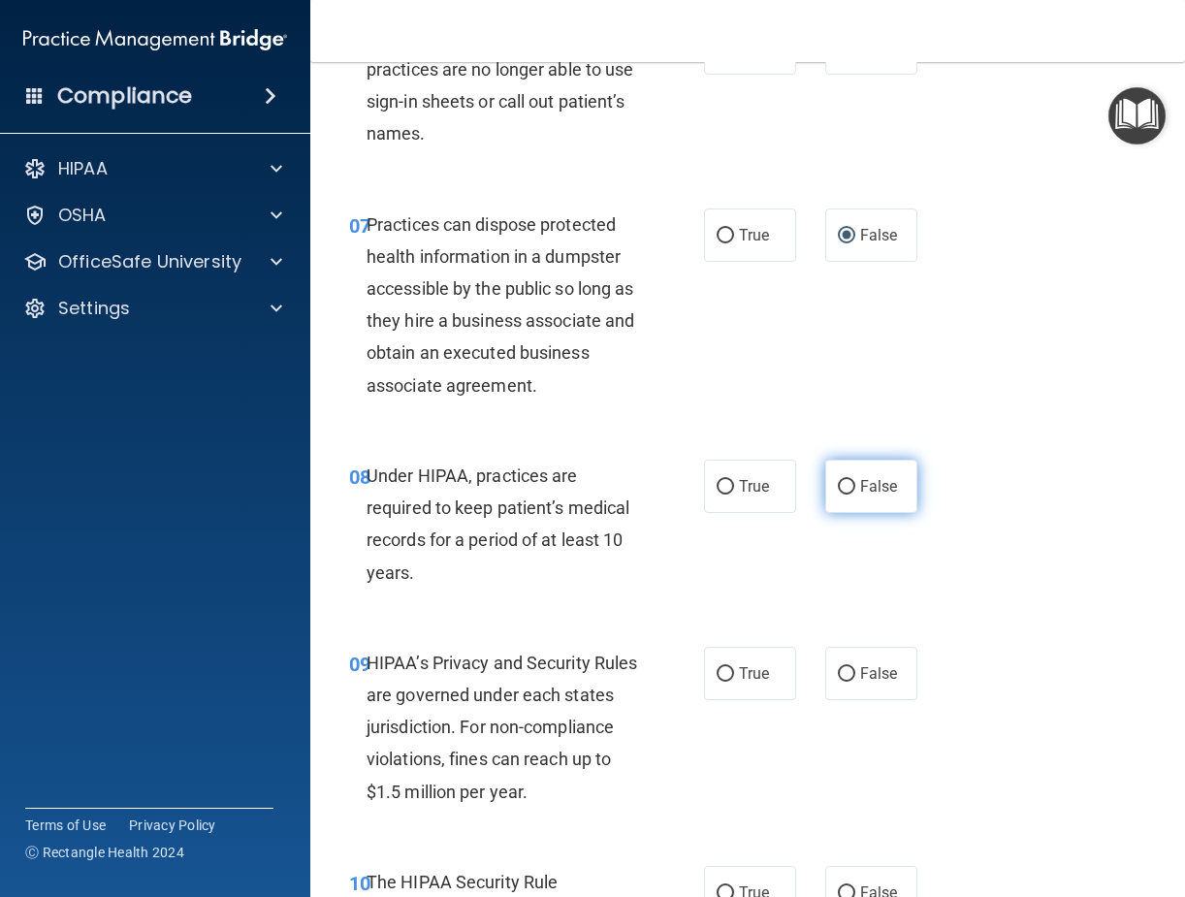
click at [841, 495] on input "False" at bounding box center [846, 487] width 17 height 15
radio input "true"
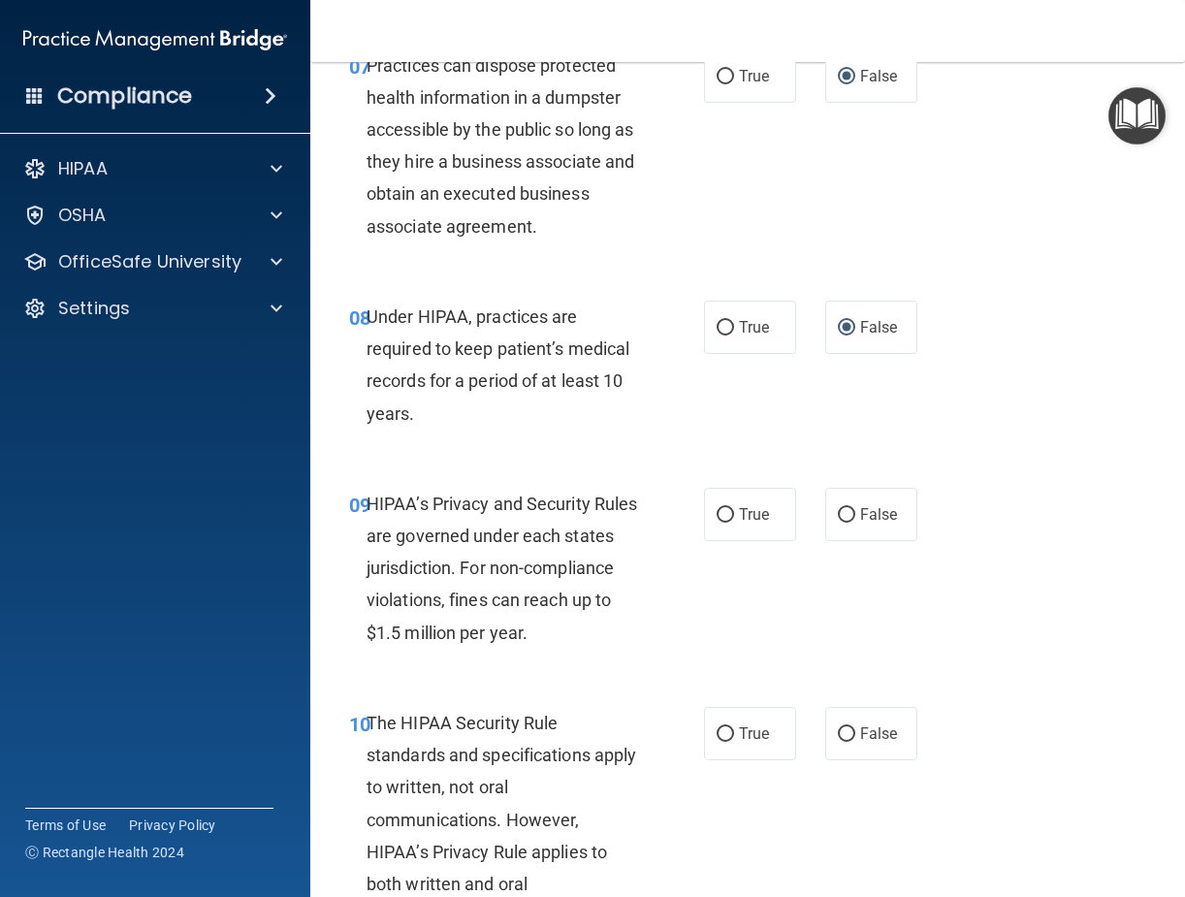
scroll to position [1649, 0]
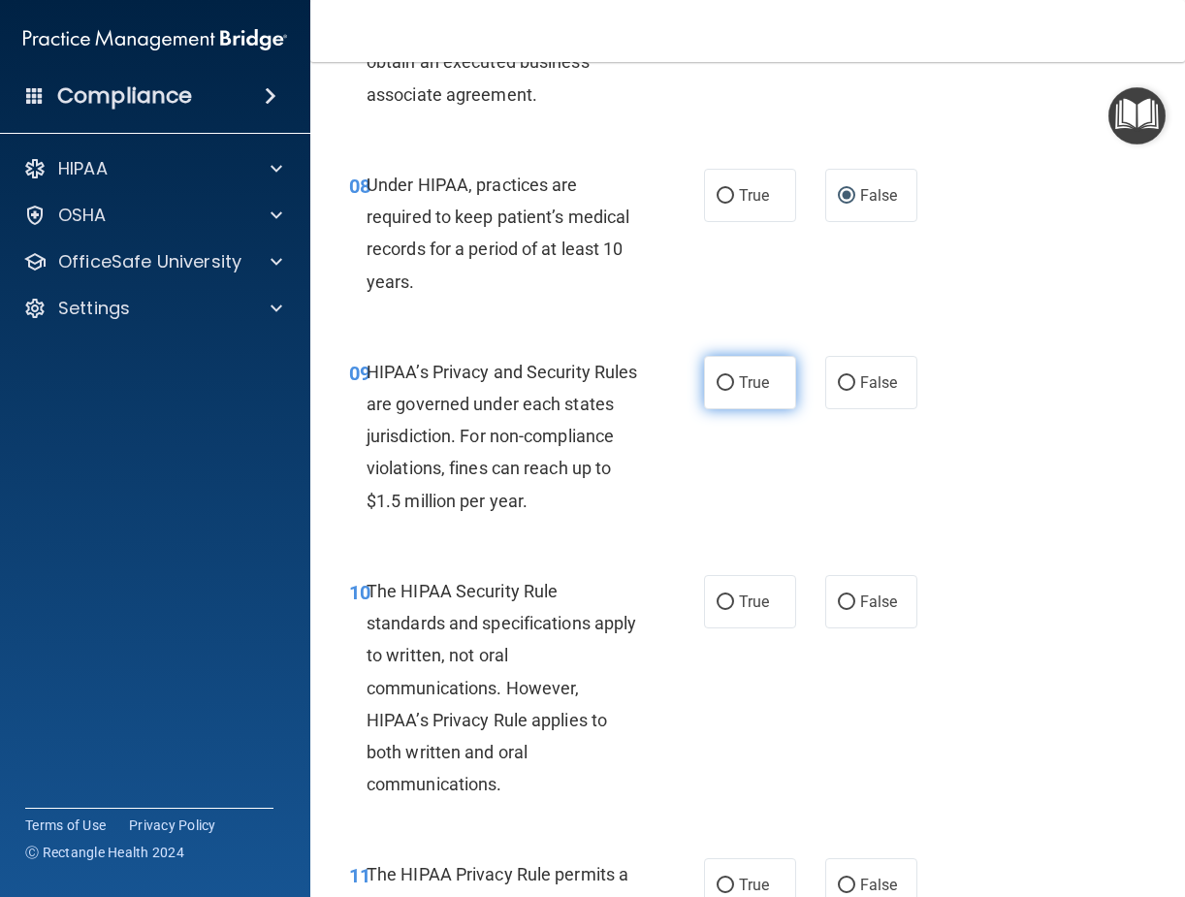
click at [726, 391] on input "True" at bounding box center [725, 383] width 17 height 15
radio input "true"
click at [724, 610] on input "True" at bounding box center [725, 603] width 17 height 15
radio input "true"
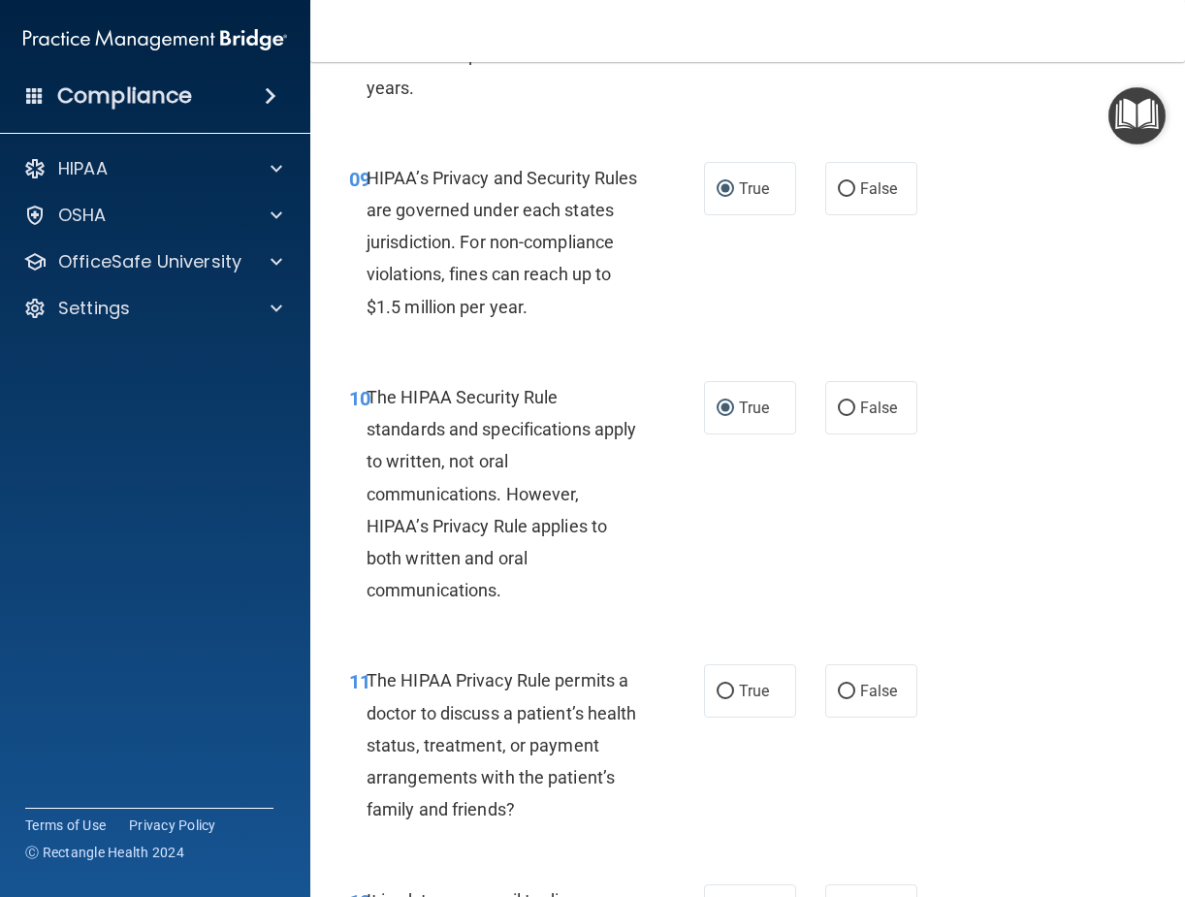
scroll to position [1940, 0]
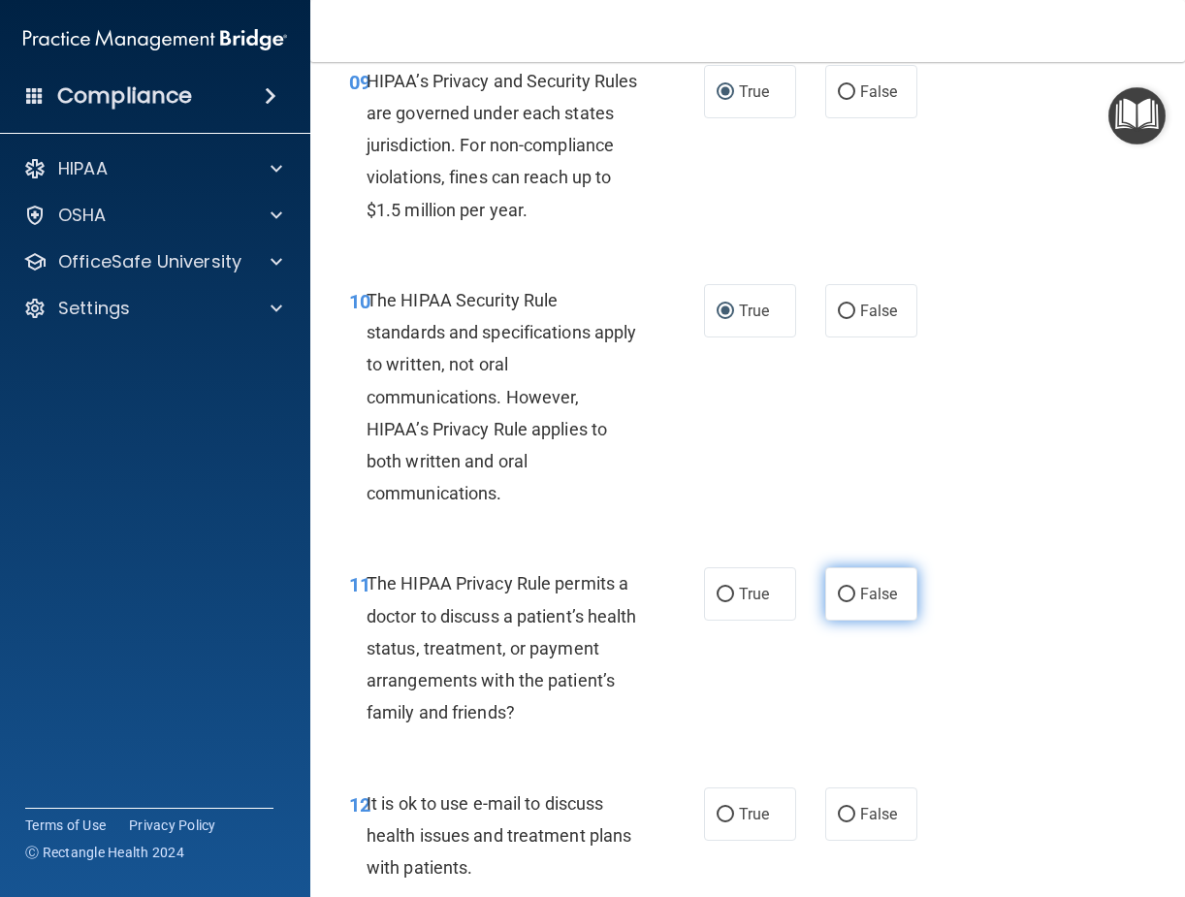
click at [838, 602] on input "False" at bounding box center [846, 595] width 17 height 15
radio input "true"
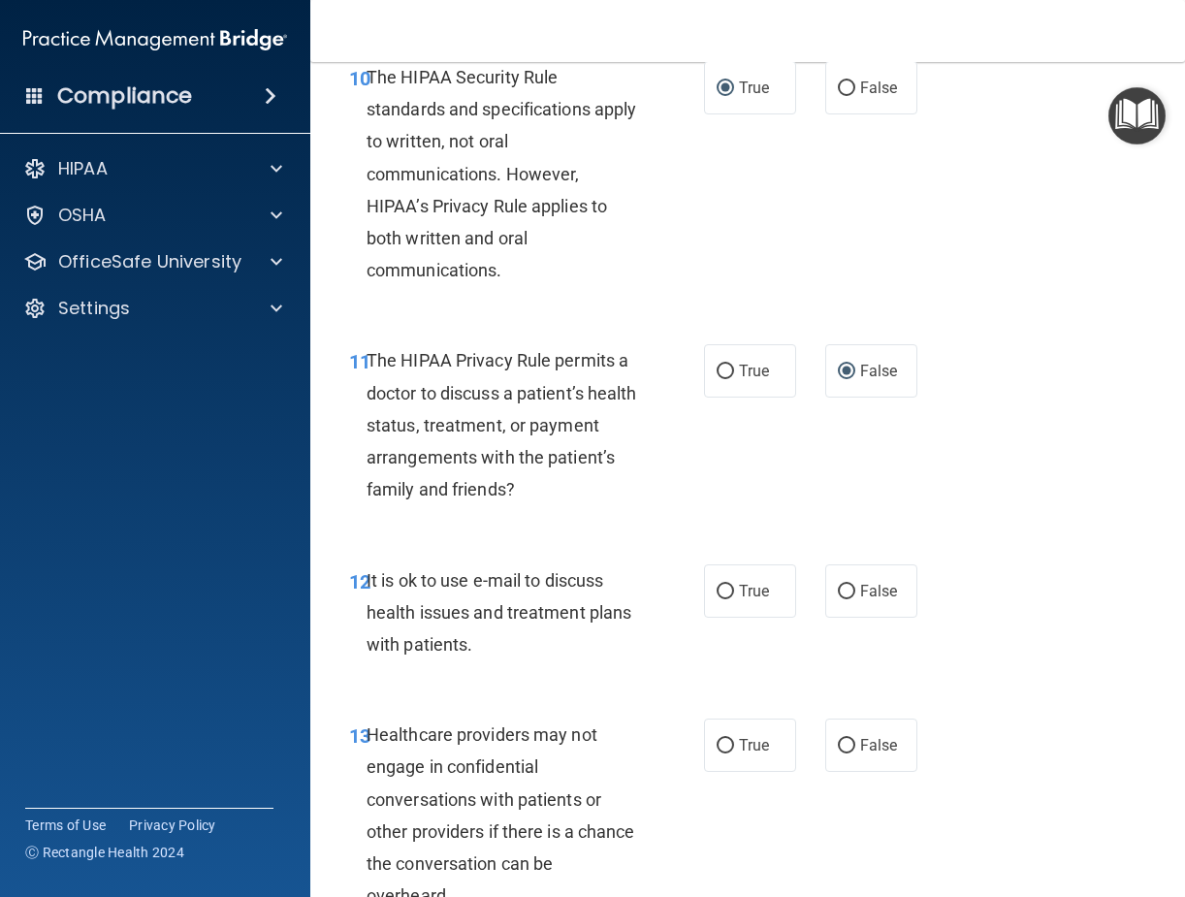
scroll to position [2231, 0]
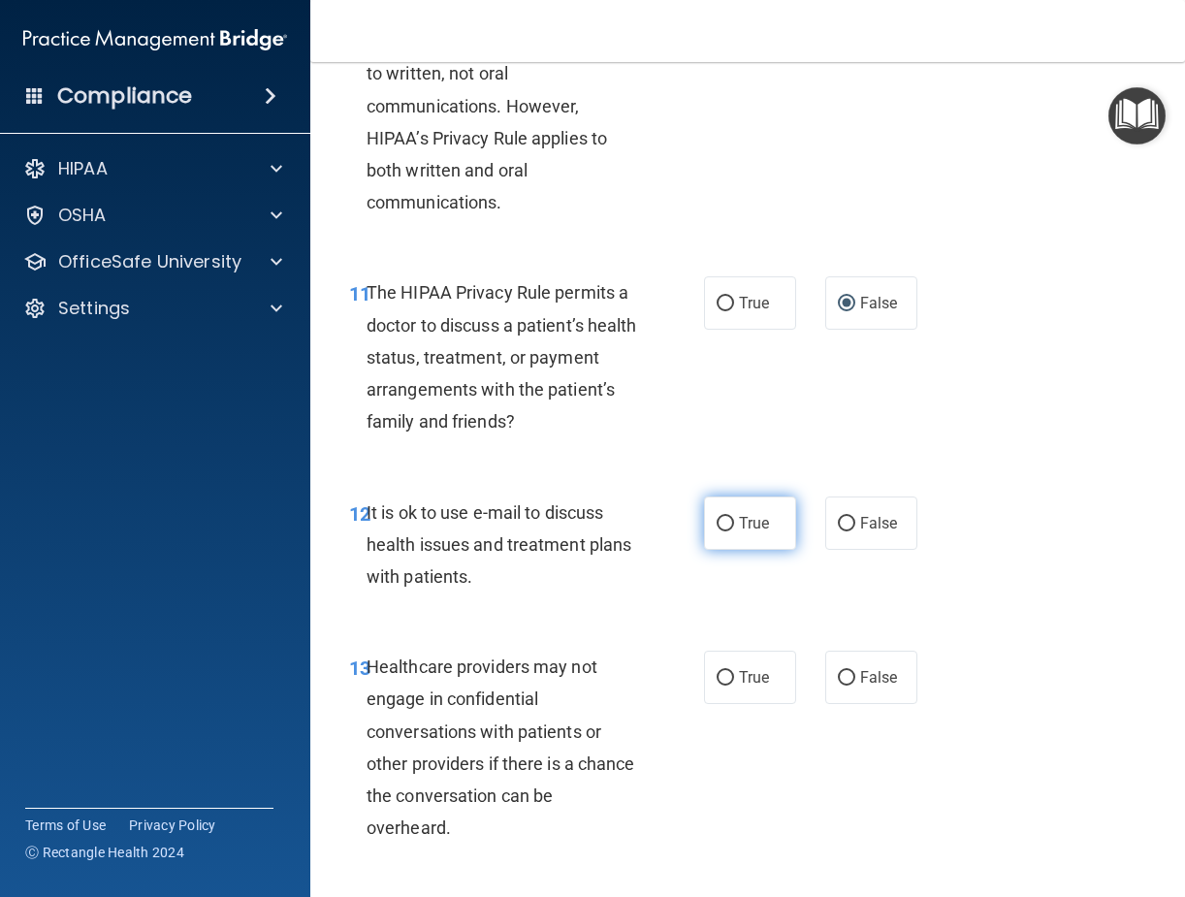
click at [725, 532] on input "True" at bounding box center [725, 524] width 17 height 15
radio input "true"
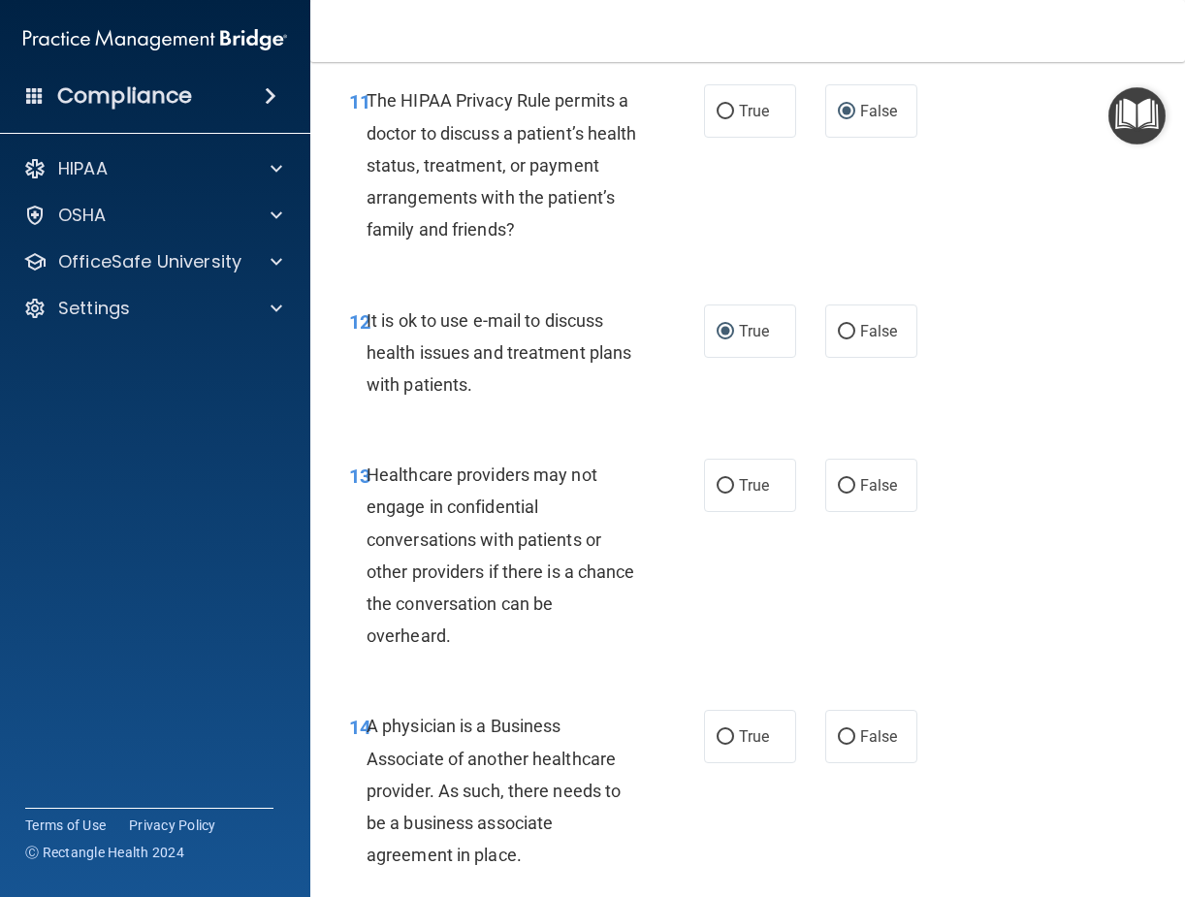
scroll to position [2425, 0]
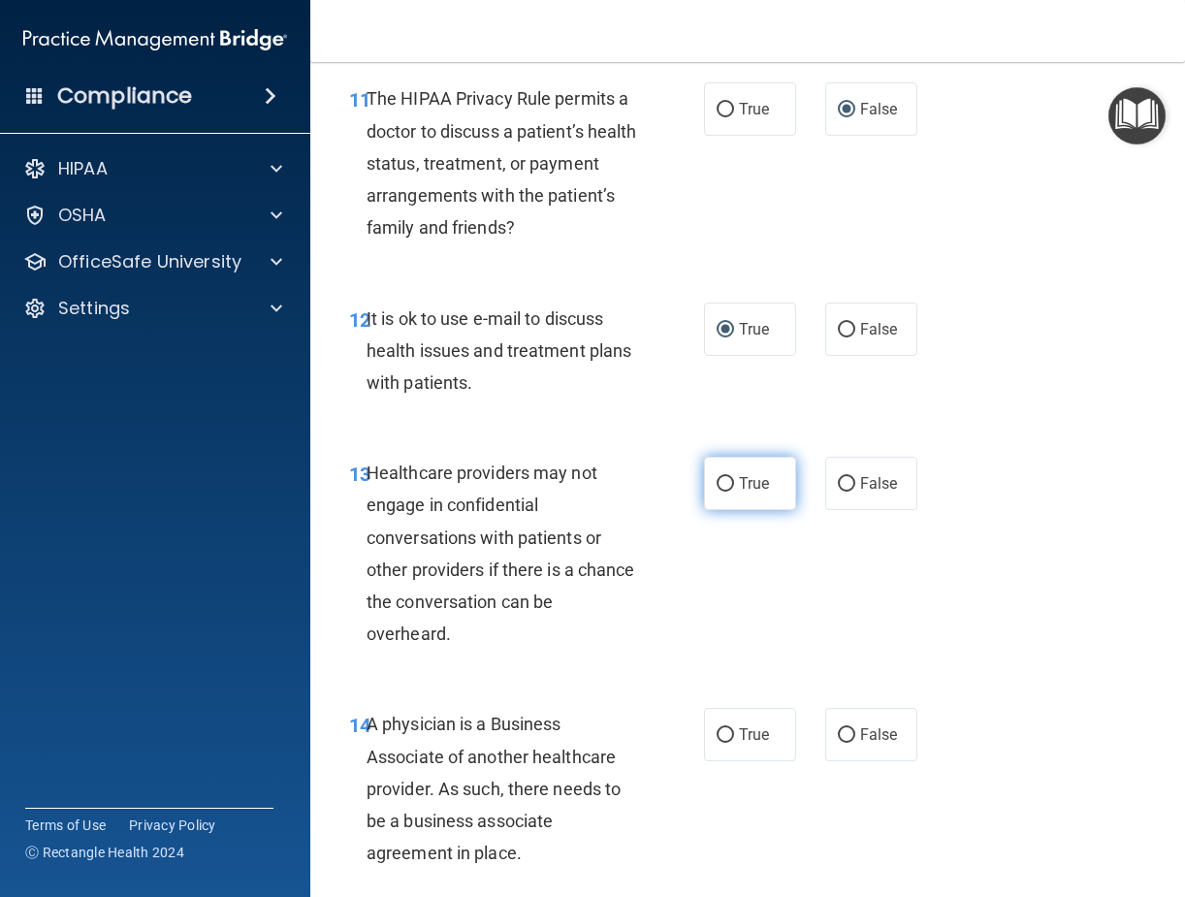
click at [721, 492] on input "True" at bounding box center [725, 484] width 17 height 15
radio input "true"
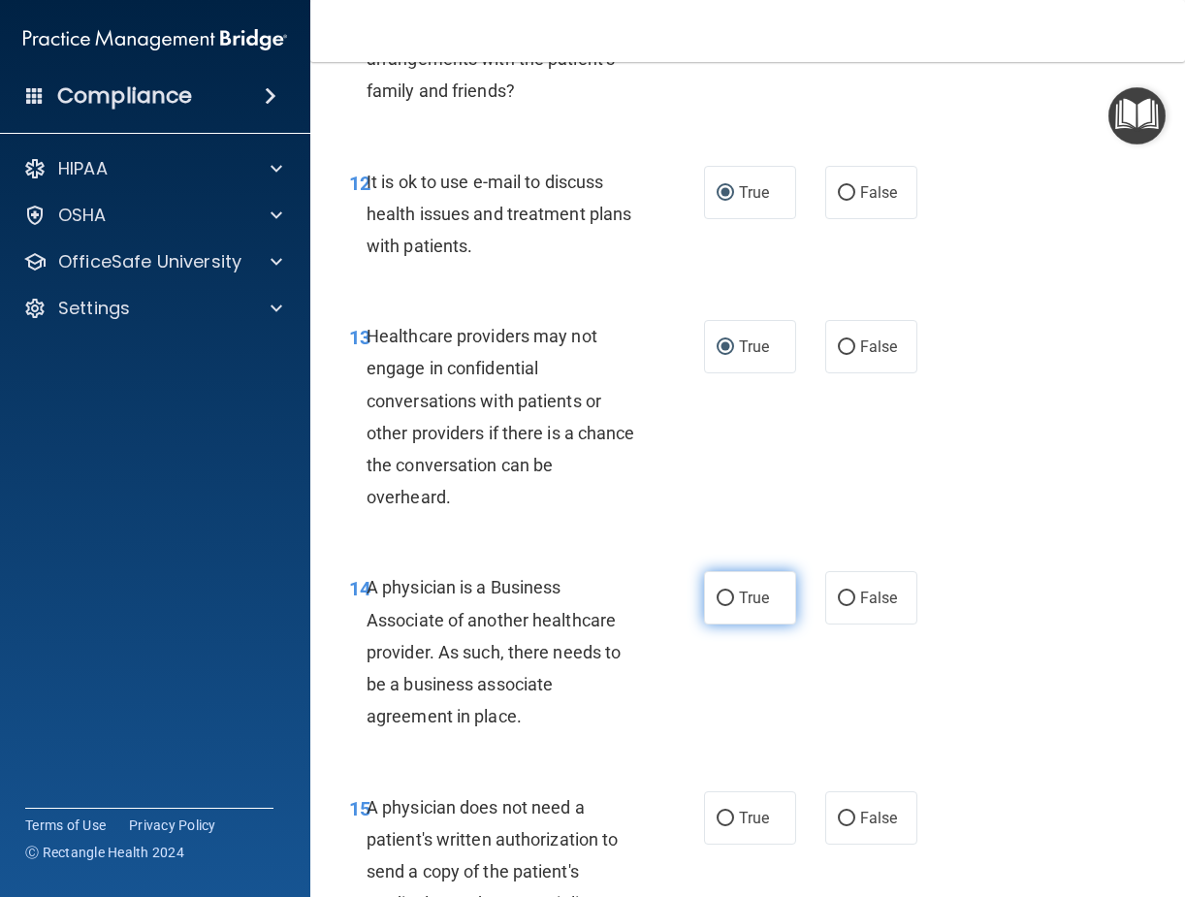
scroll to position [2716, 0]
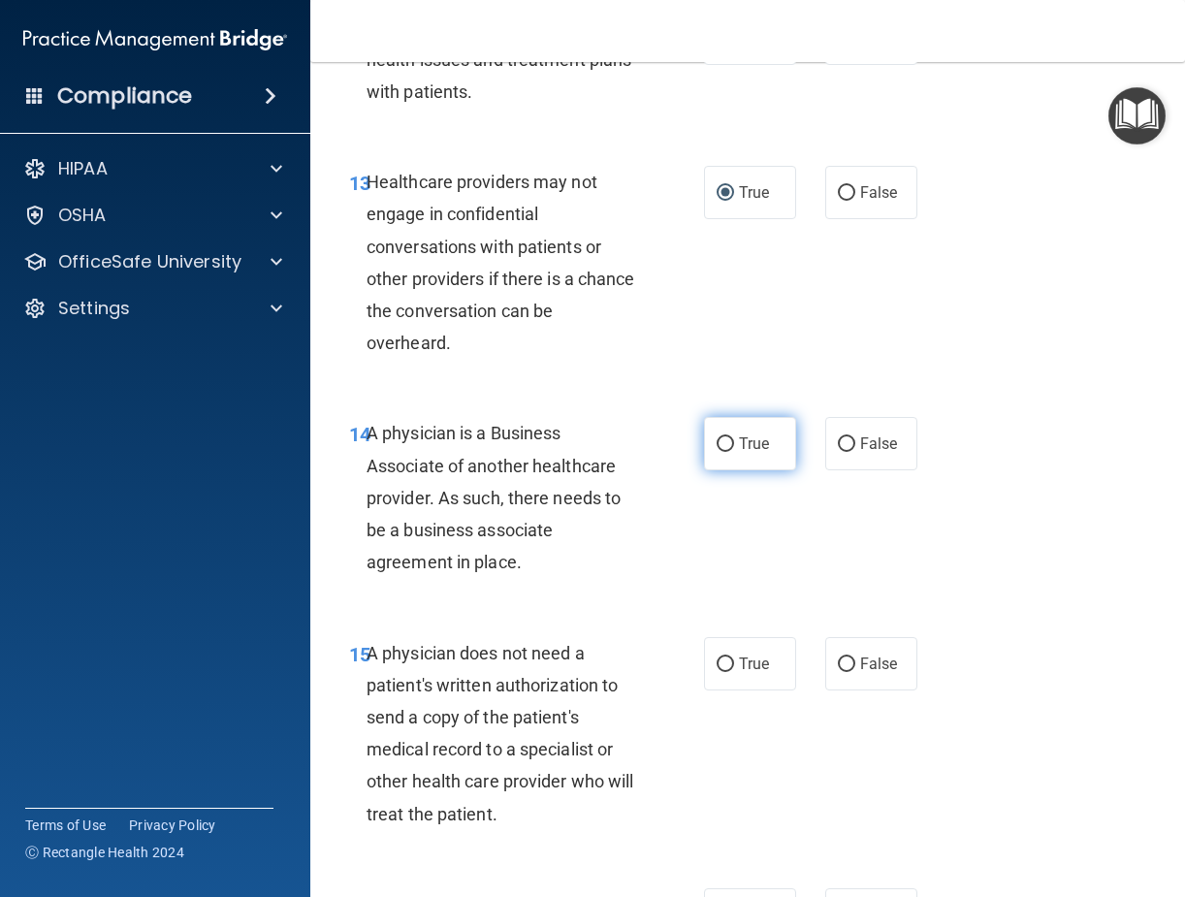
click at [717, 452] on input "True" at bounding box center [725, 444] width 17 height 15
radio input "true"
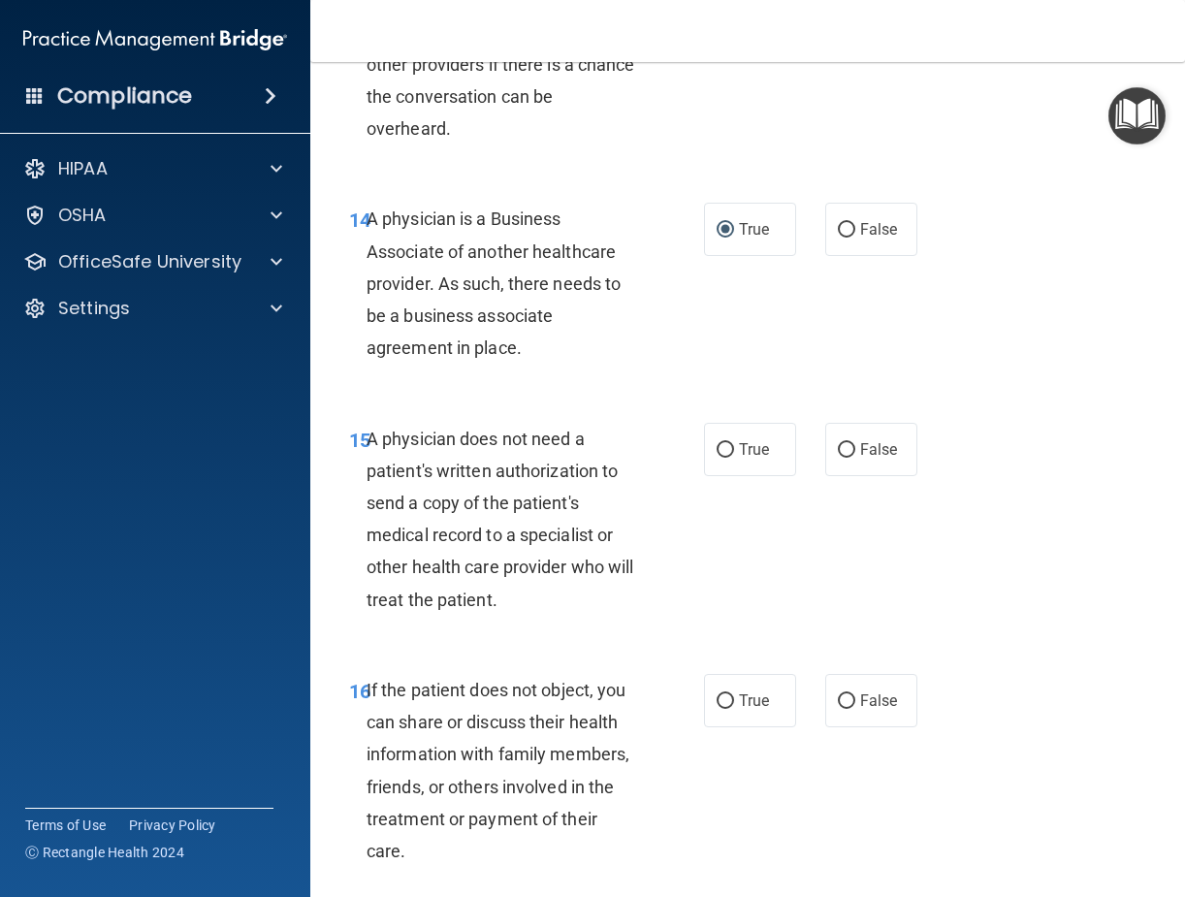
scroll to position [3007, 0]
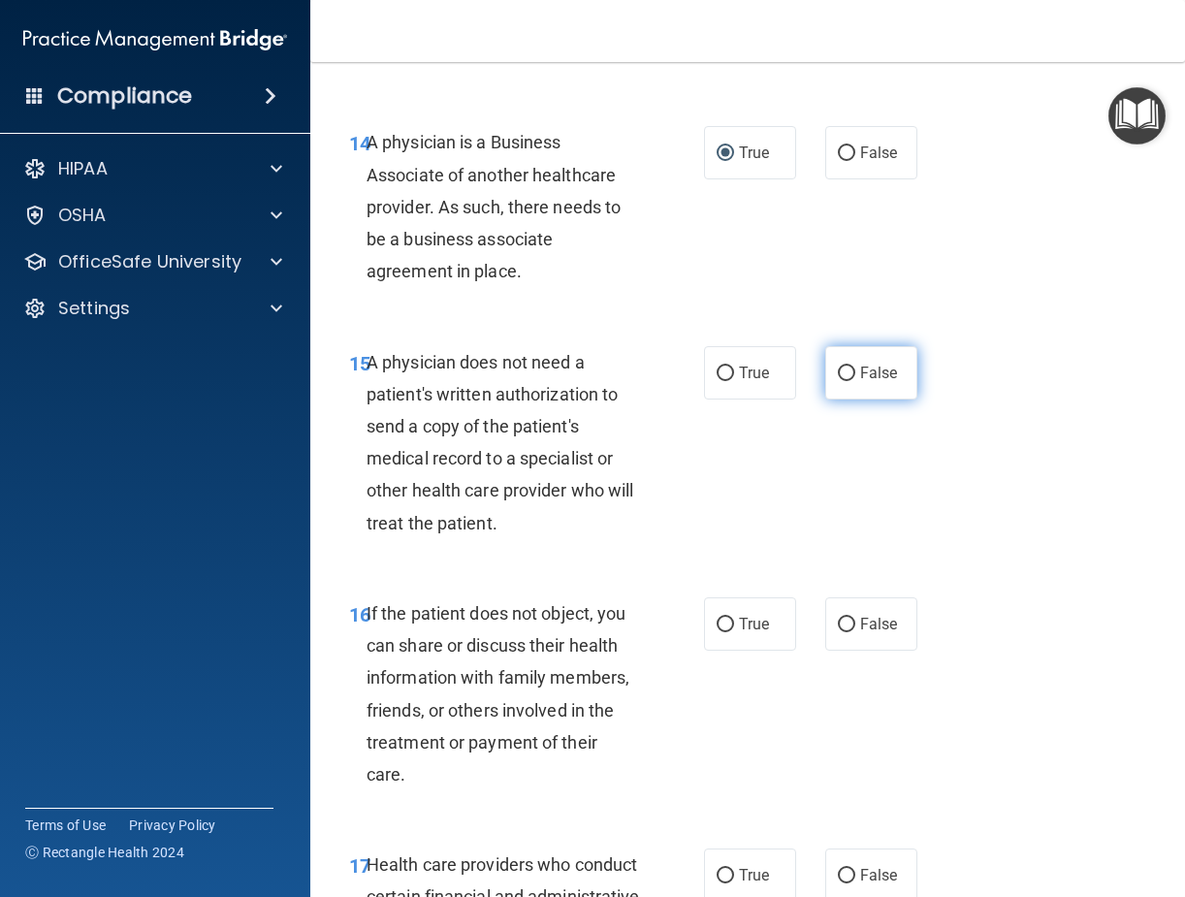
click at [838, 381] on input "False" at bounding box center [846, 374] width 17 height 15
radio input "true"
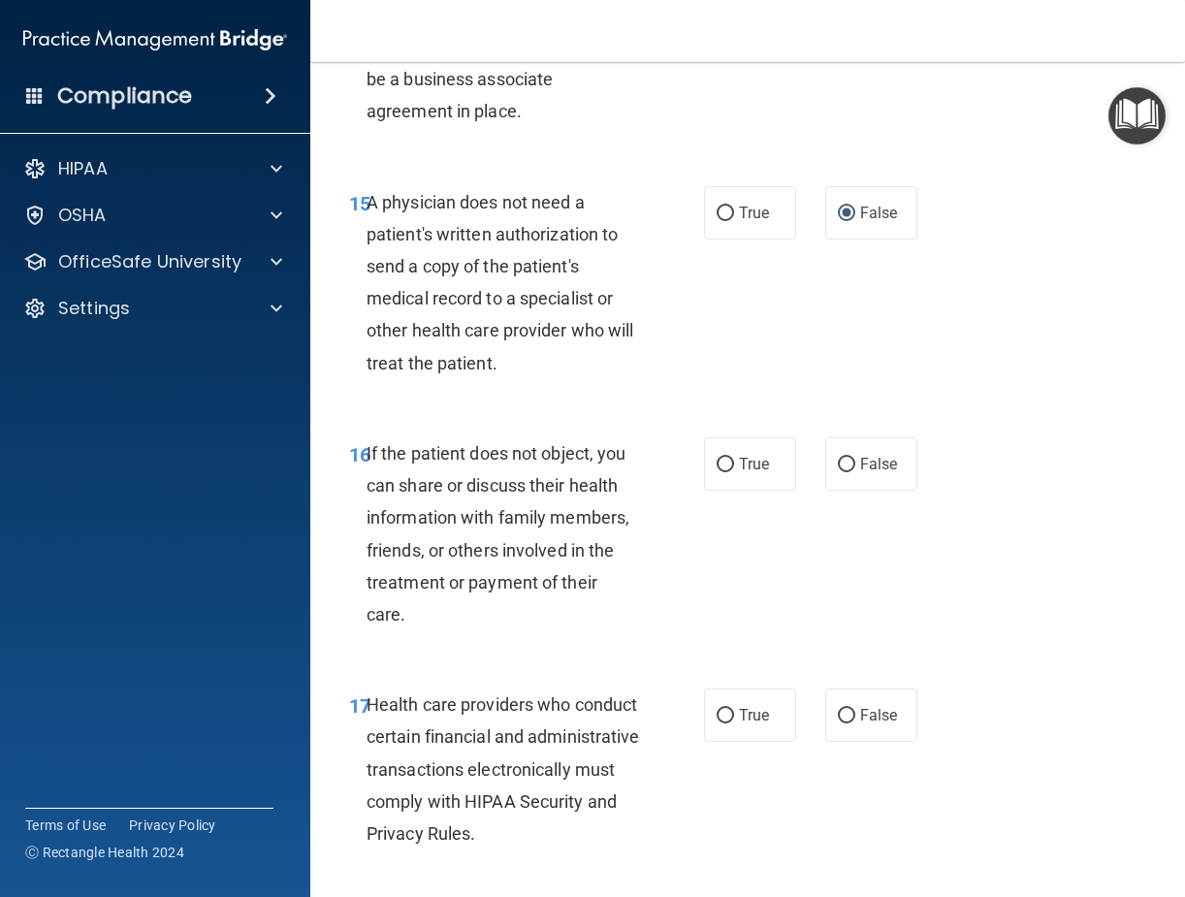
scroll to position [3201, 0]
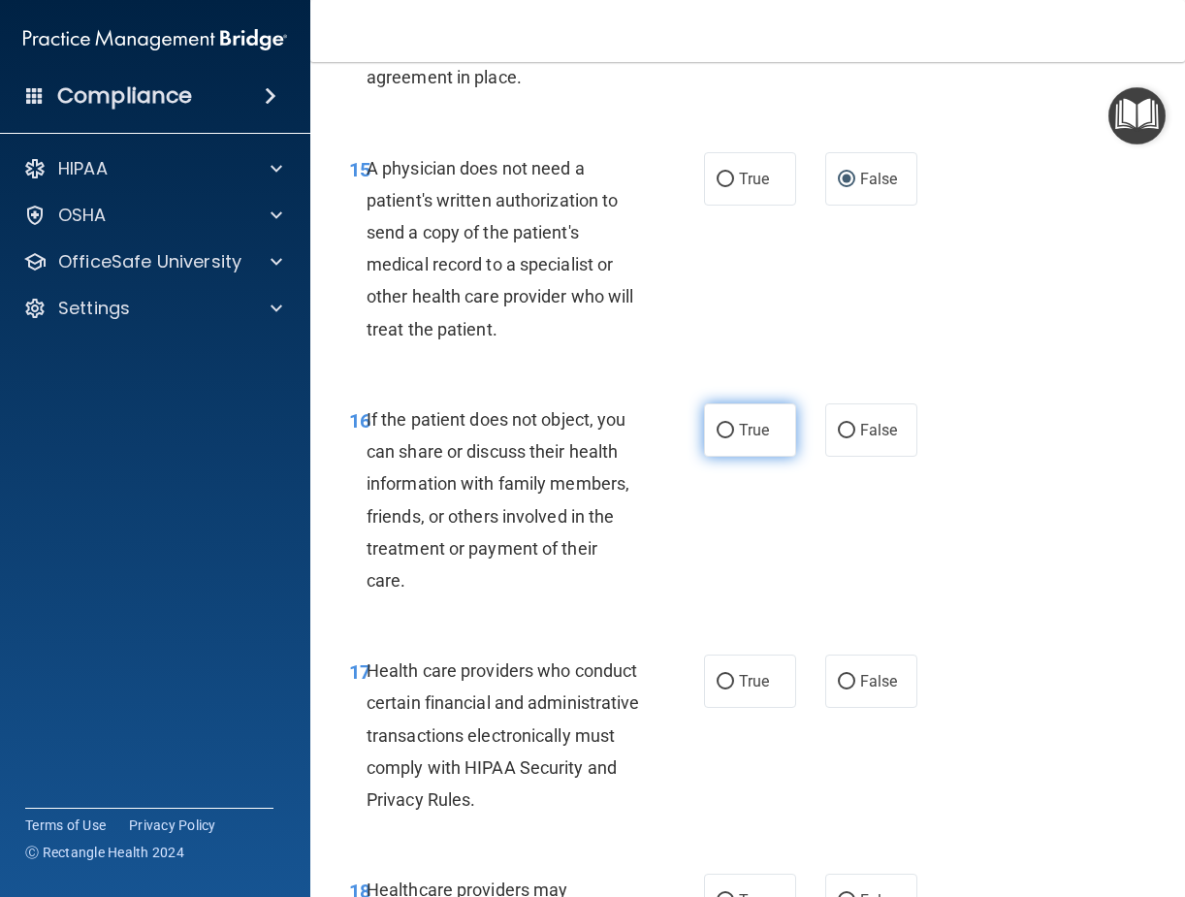
click at [717, 438] on input "True" at bounding box center [725, 431] width 17 height 15
radio input "true"
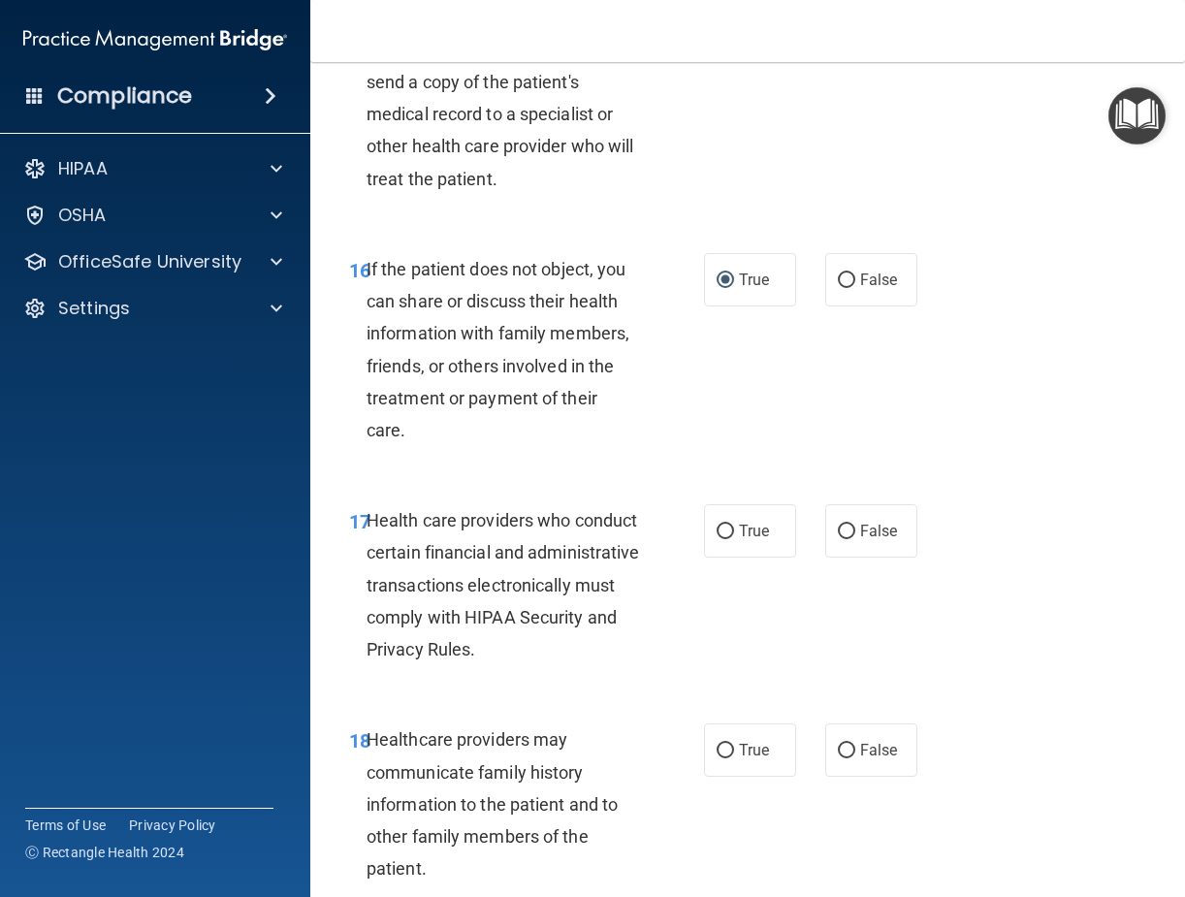
scroll to position [3492, 0]
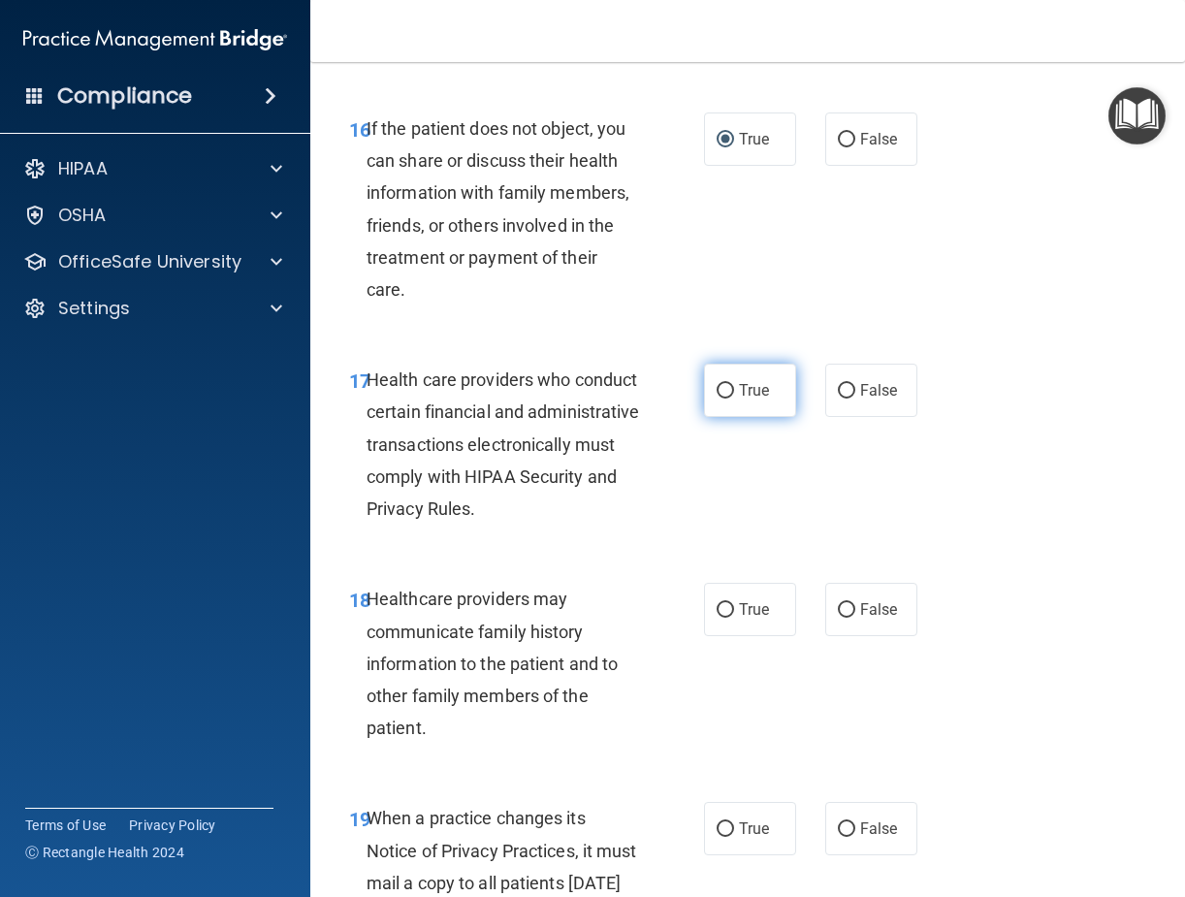
click at [717, 399] on input "True" at bounding box center [725, 391] width 17 height 15
radio input "true"
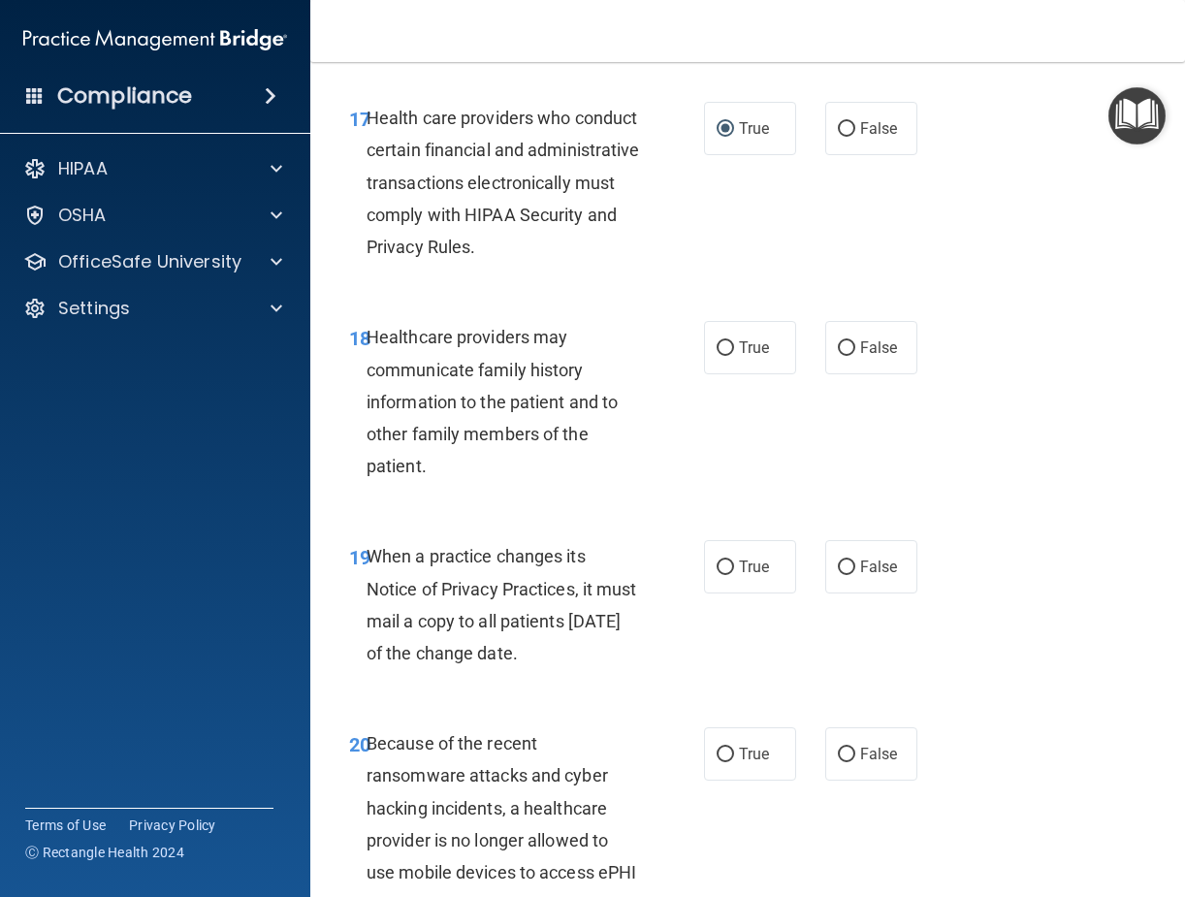
scroll to position [3783, 0]
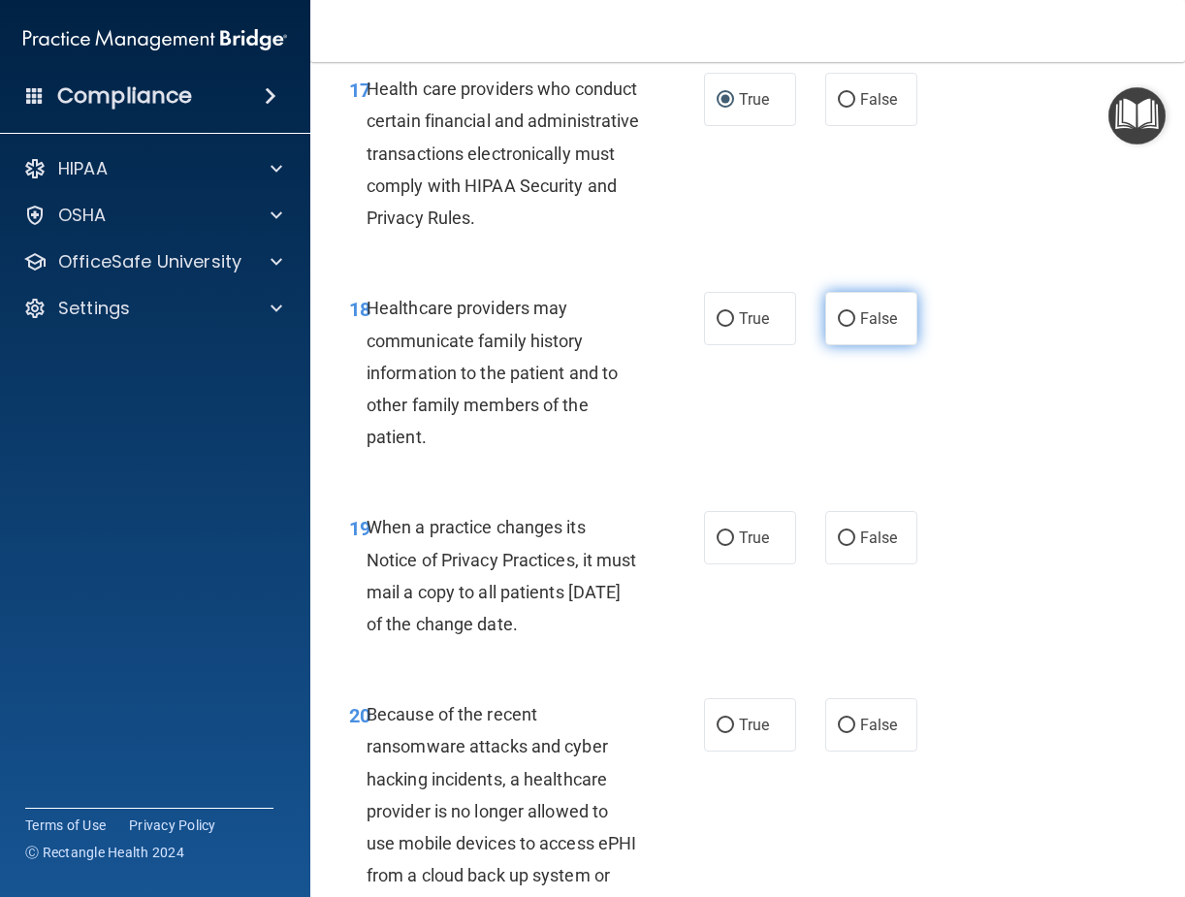
click at [838, 327] on input "False" at bounding box center [846, 319] width 17 height 15
radio input "true"
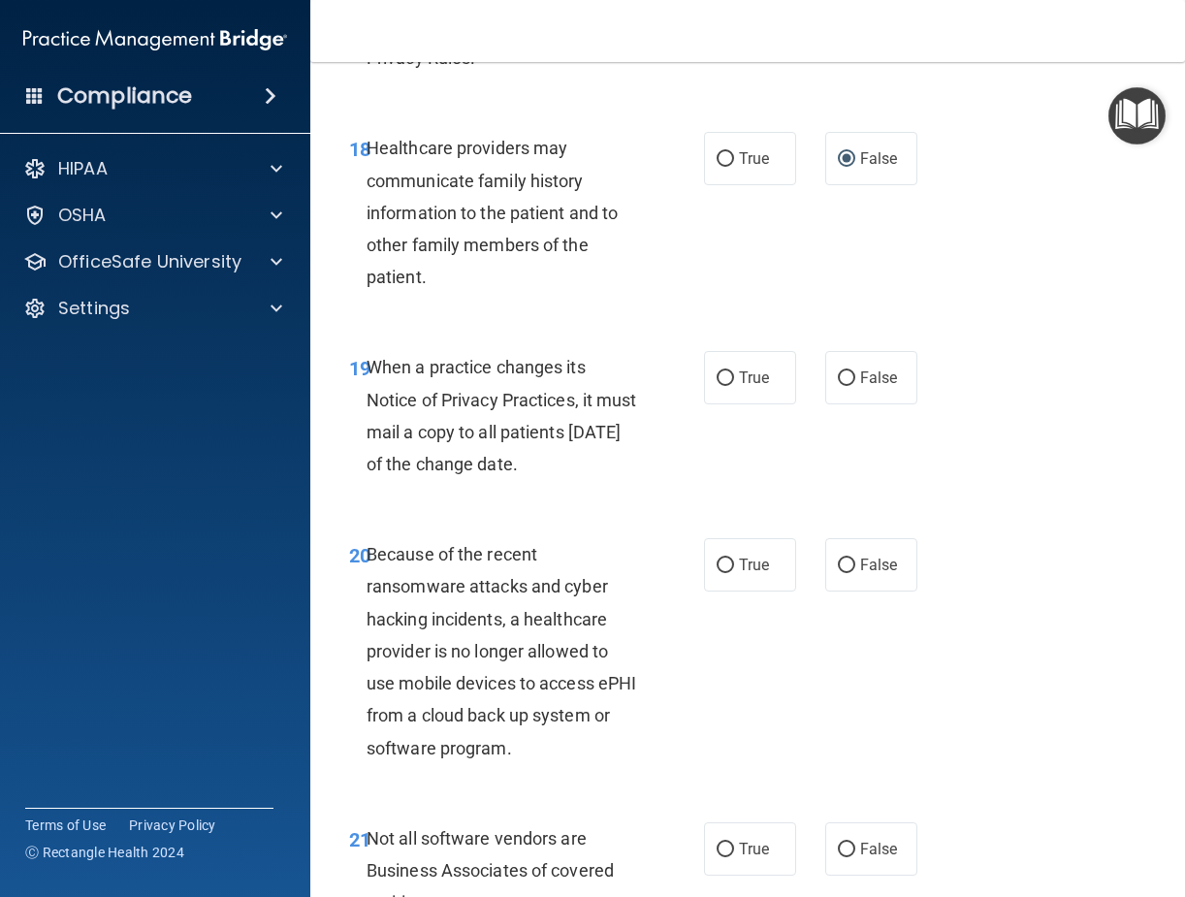
scroll to position [3977, 0]
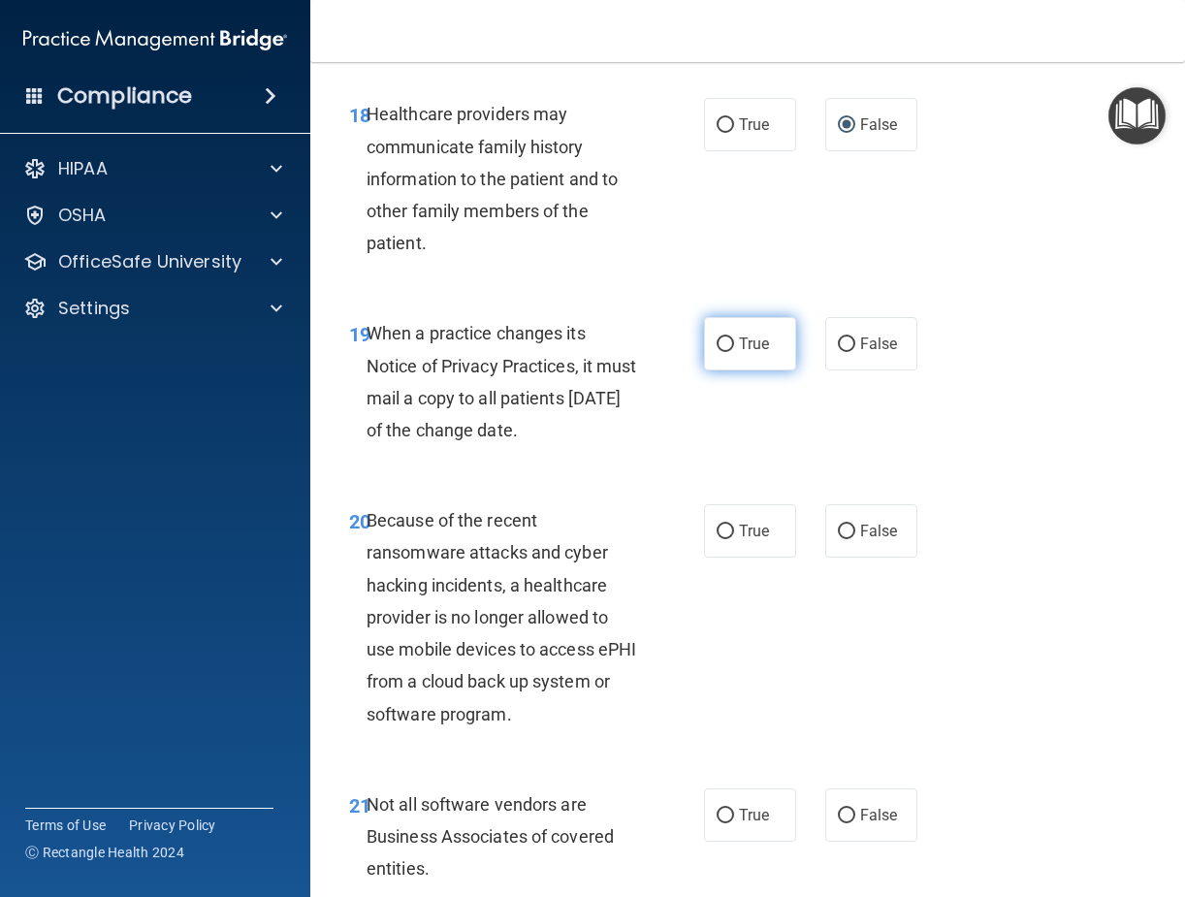
click at [717, 352] on input "True" at bounding box center [725, 345] width 17 height 15
radio input "true"
click at [721, 539] on input "True" at bounding box center [725, 532] width 17 height 15
radio input "true"
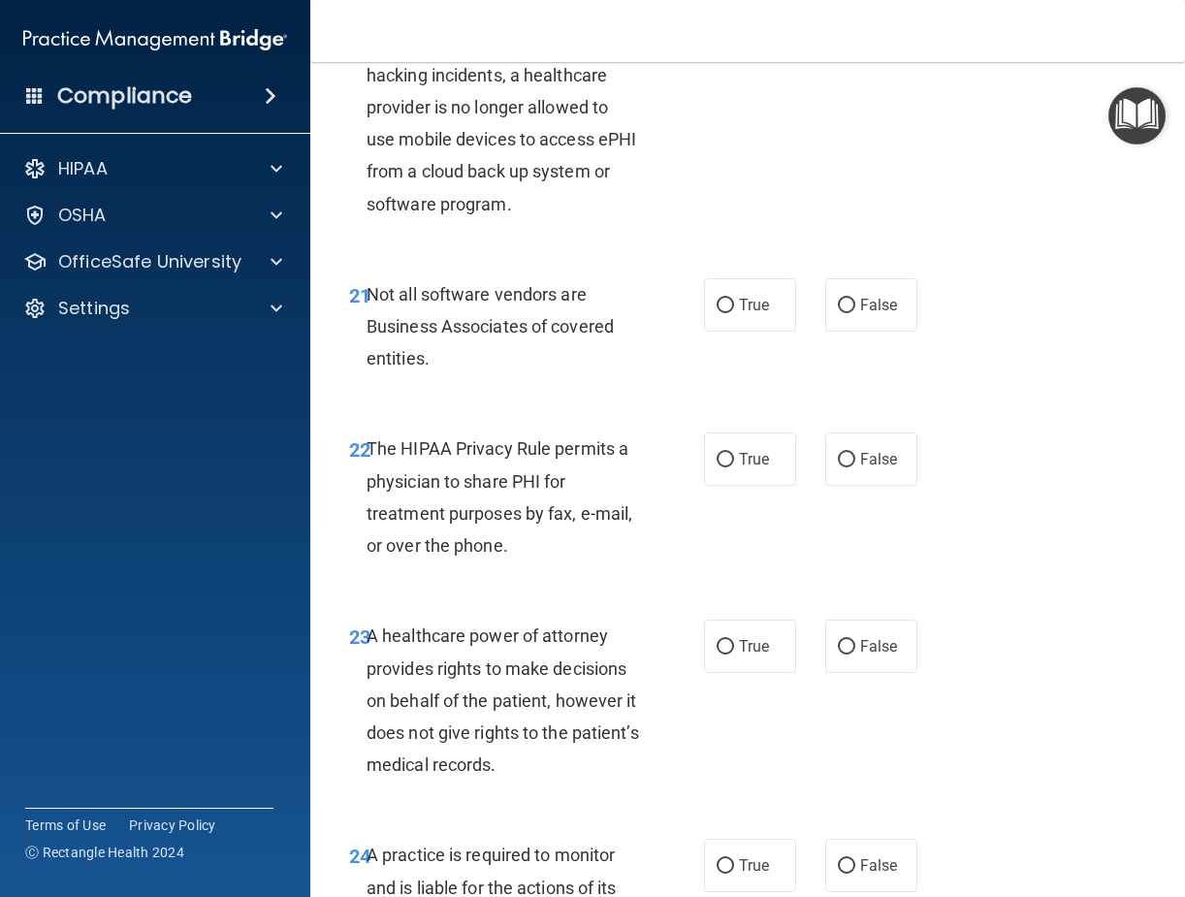
scroll to position [4365, 0]
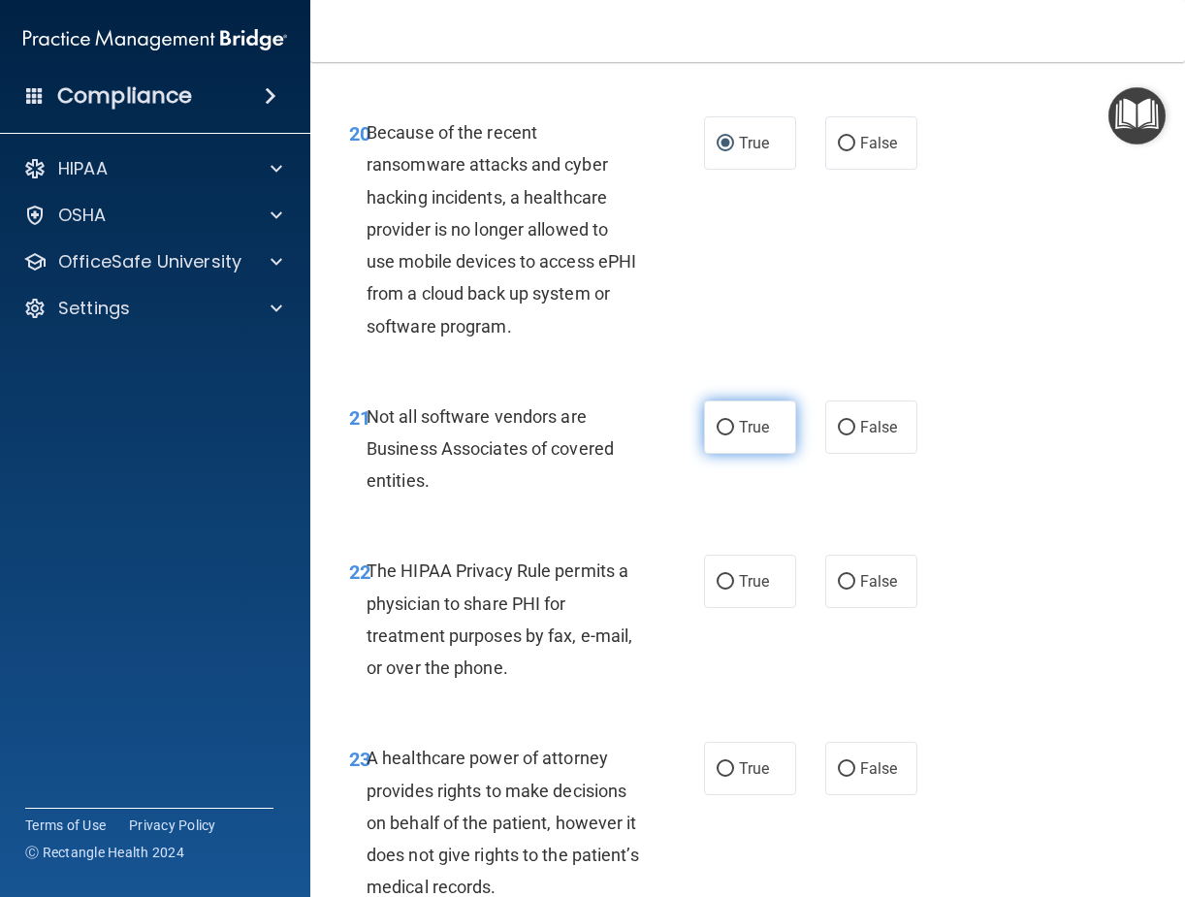
click at [722, 436] on input "True" at bounding box center [725, 428] width 17 height 15
radio input "true"
click at [719, 590] on input "True" at bounding box center [725, 582] width 17 height 15
radio input "true"
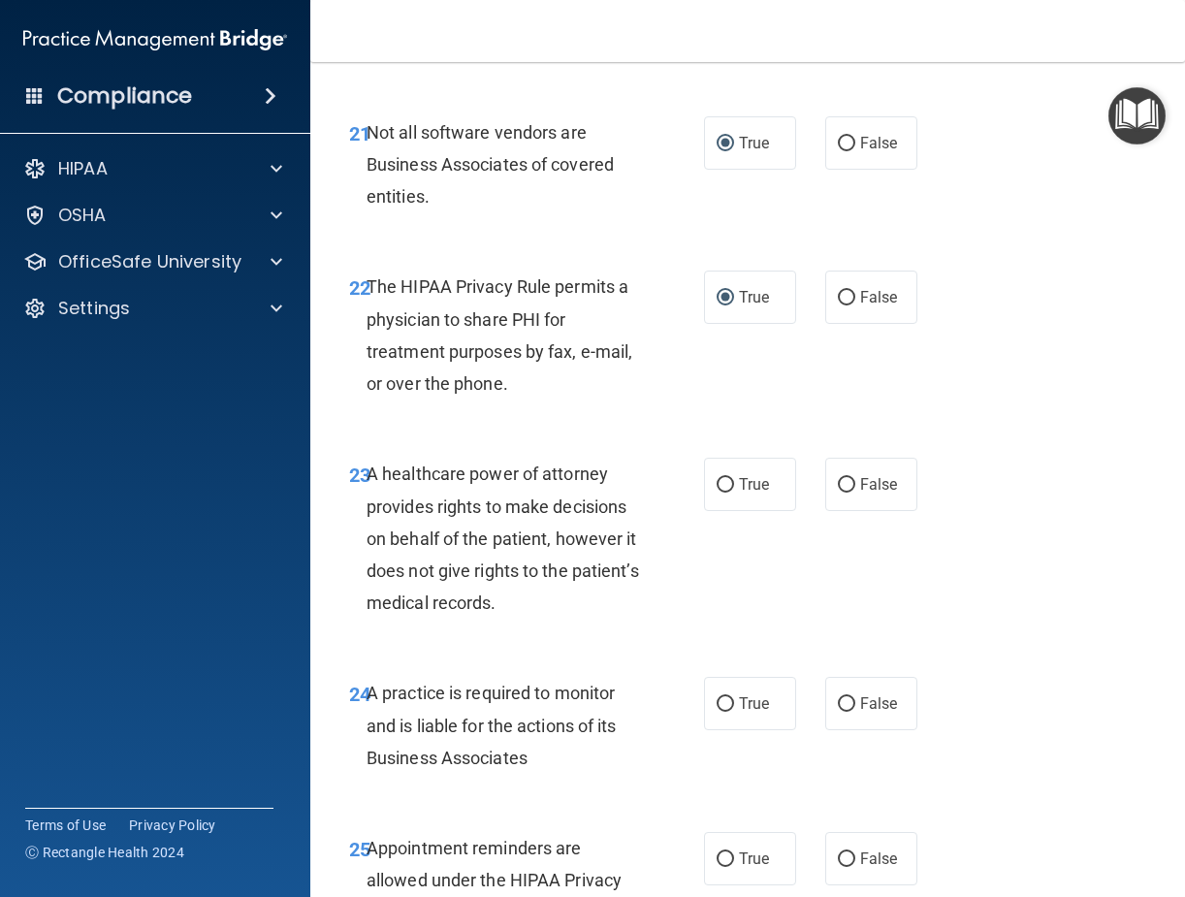
scroll to position [4656, 0]
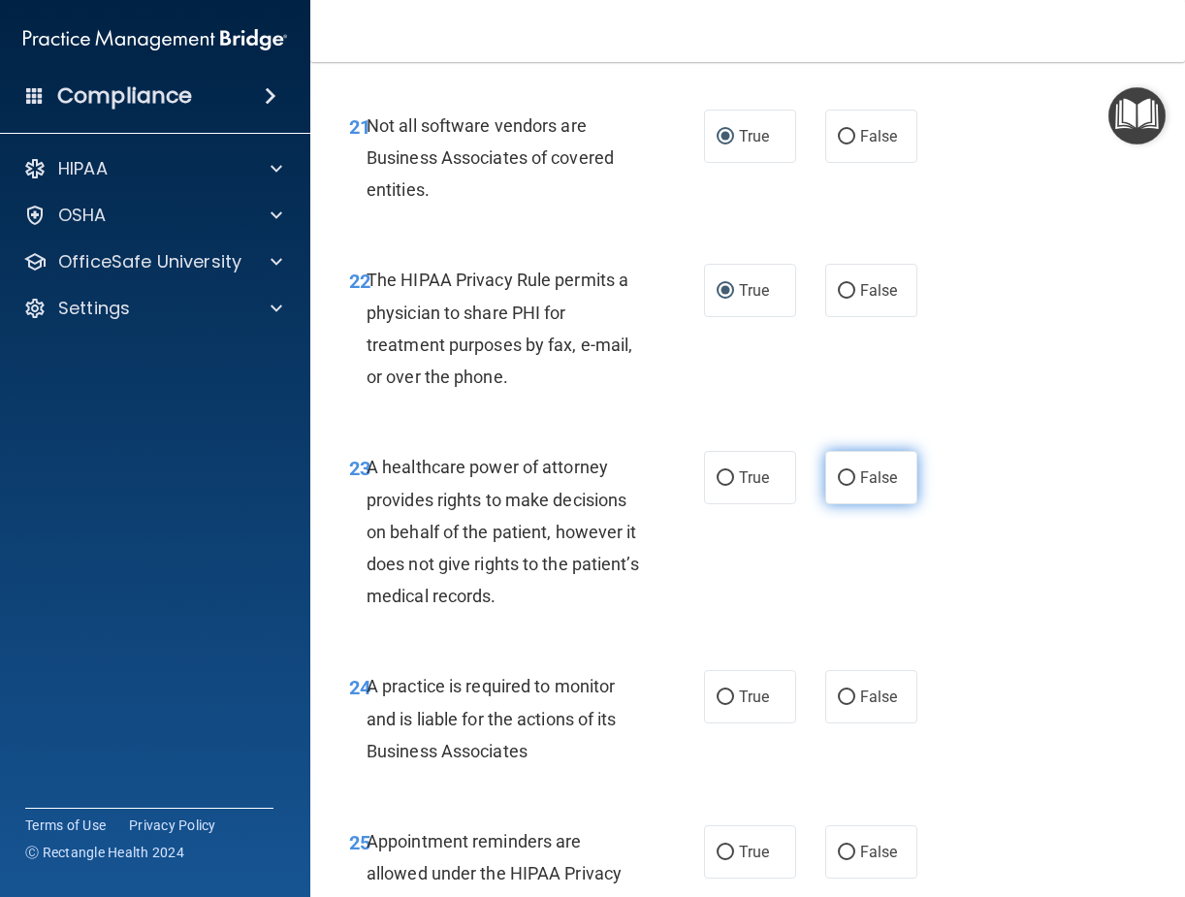
click at [844, 486] on input "False" at bounding box center [846, 478] width 17 height 15
radio input "true"
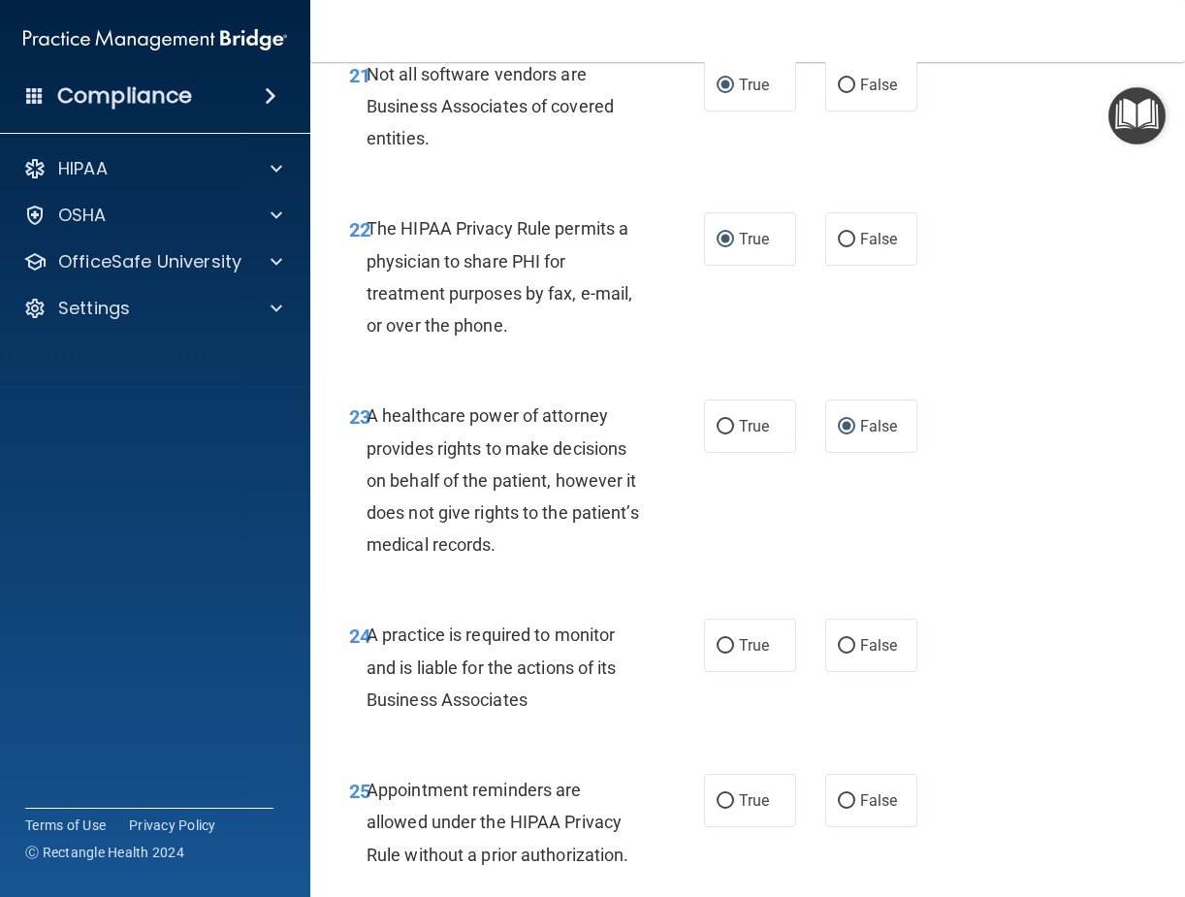
scroll to position [4753, 0]
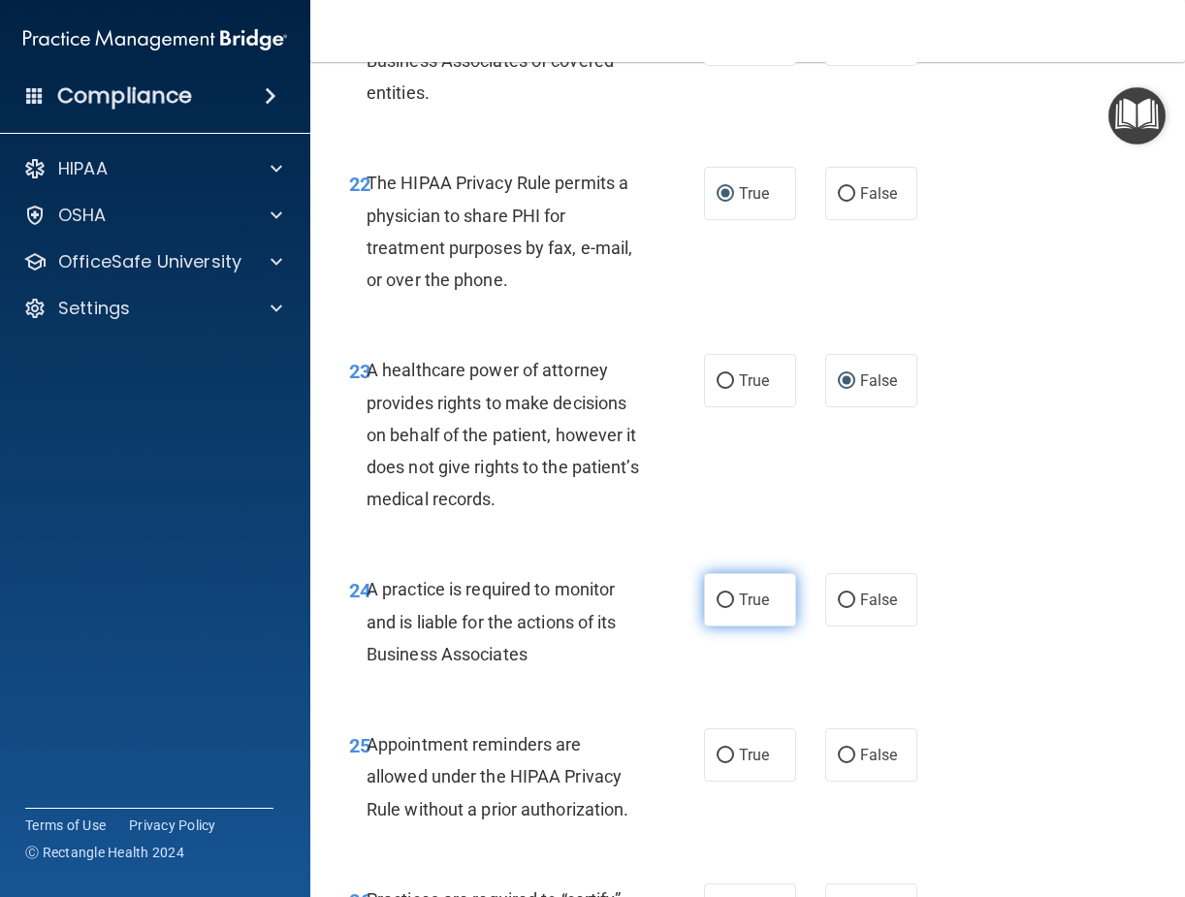
click at [719, 608] on input "True" at bounding box center [725, 601] width 17 height 15
radio input "true"
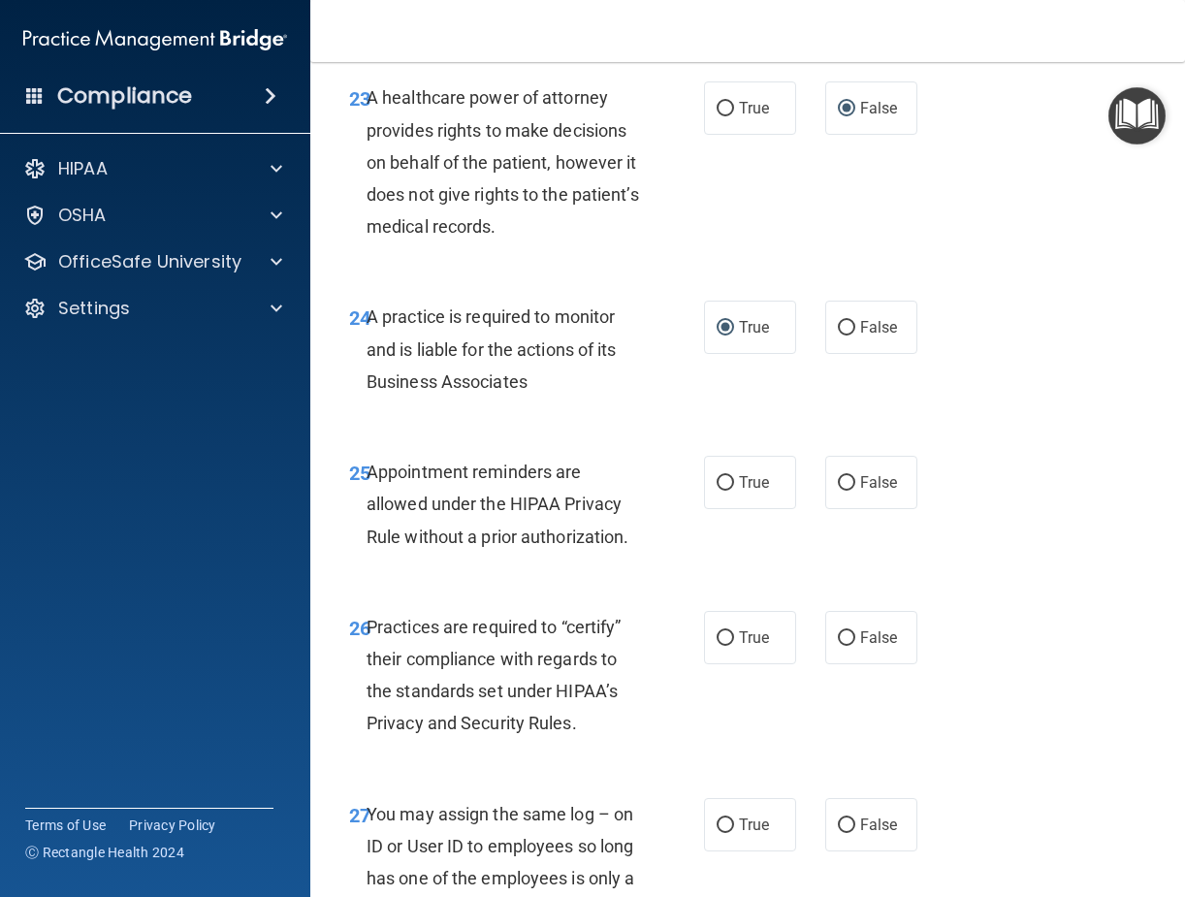
scroll to position [5044, 0]
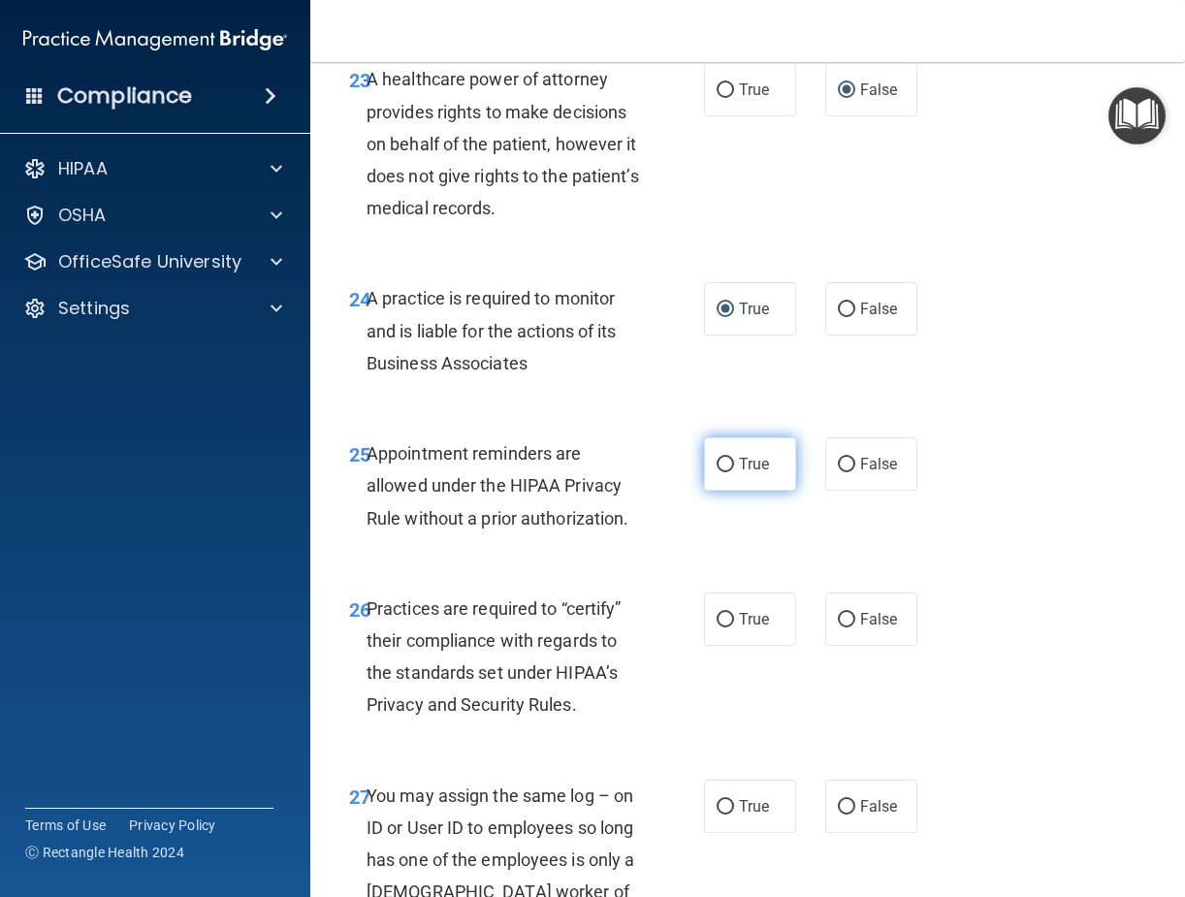
click at [717, 472] on input "True" at bounding box center [725, 465] width 17 height 15
radio input "true"
click at [724, 628] on input "True" at bounding box center [725, 620] width 17 height 15
radio input "true"
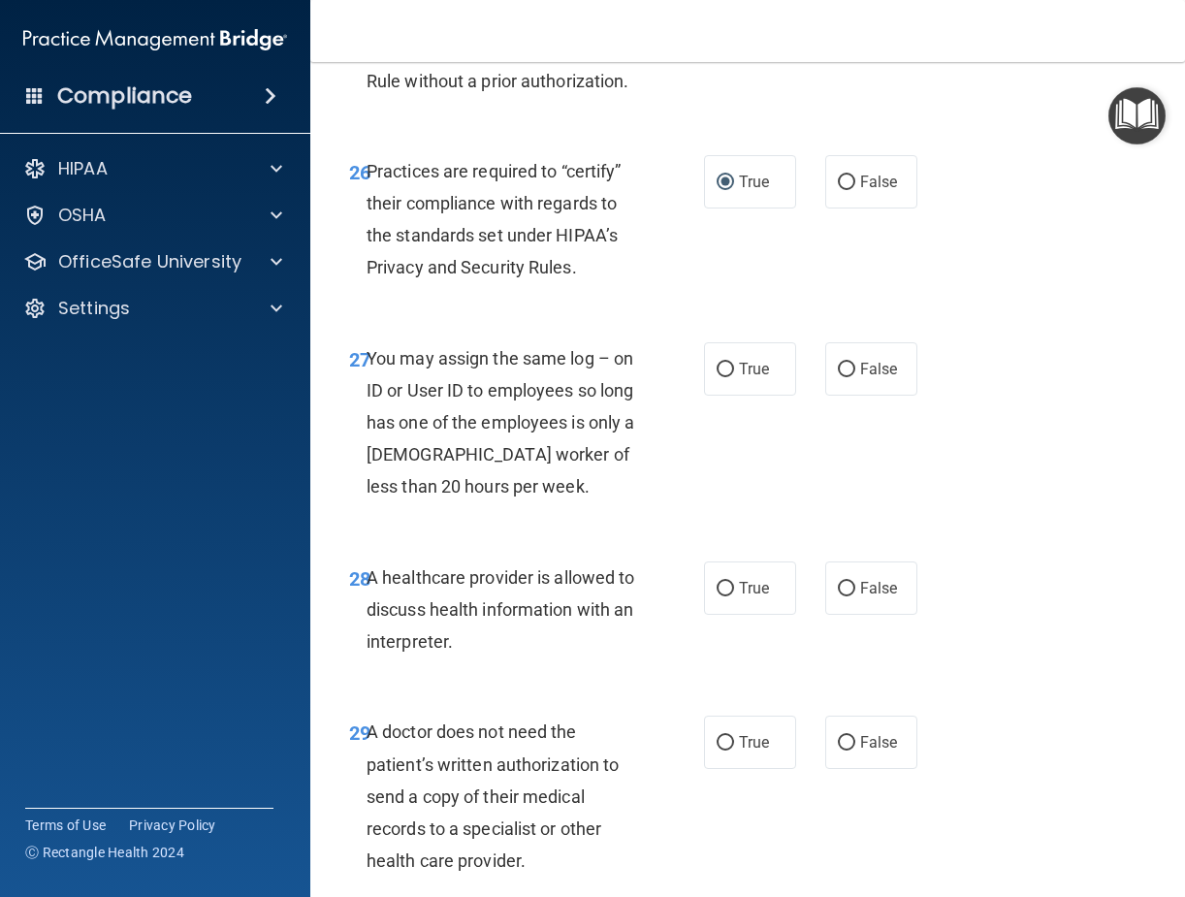
scroll to position [5529, 0]
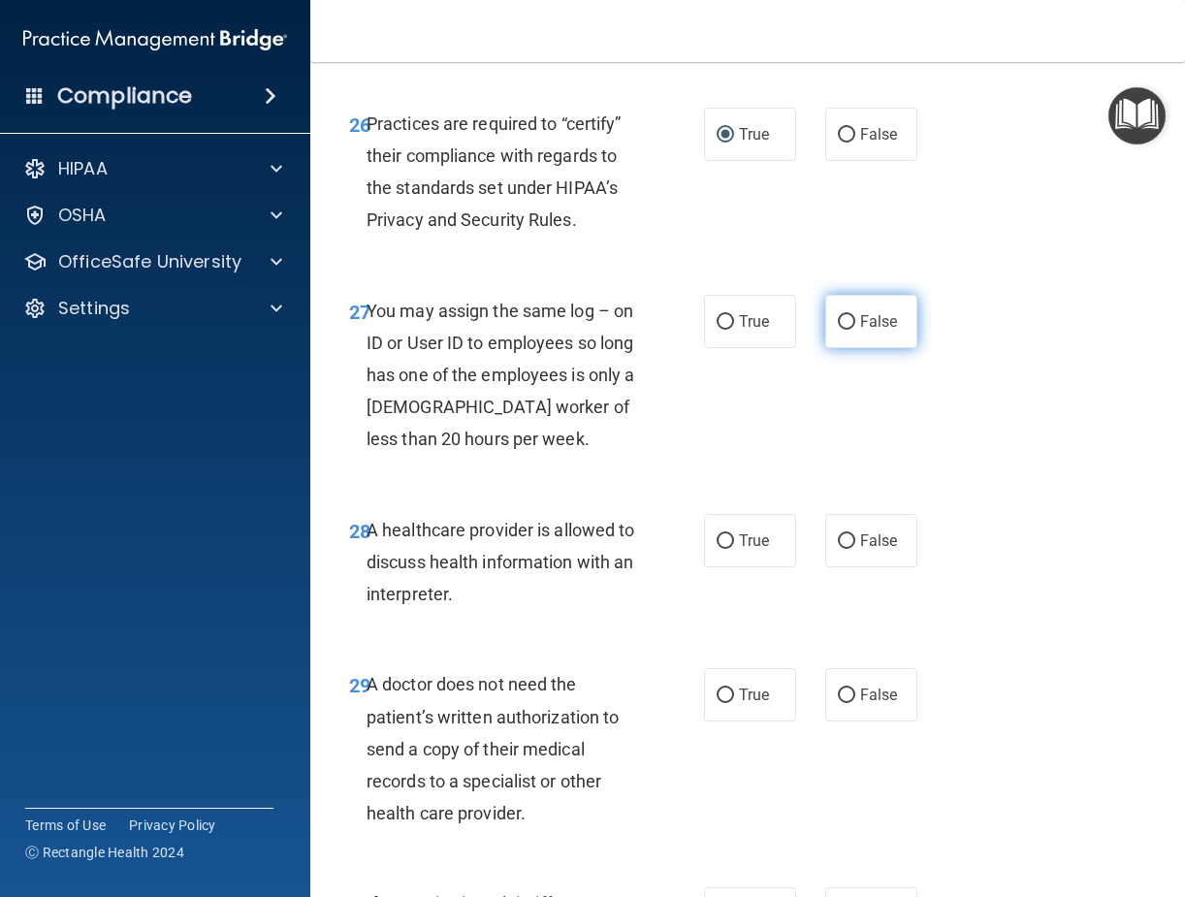
click at [840, 330] on input "False" at bounding box center [846, 322] width 17 height 15
radio input "true"
click at [721, 549] on input "True" at bounding box center [725, 541] width 17 height 15
radio input "true"
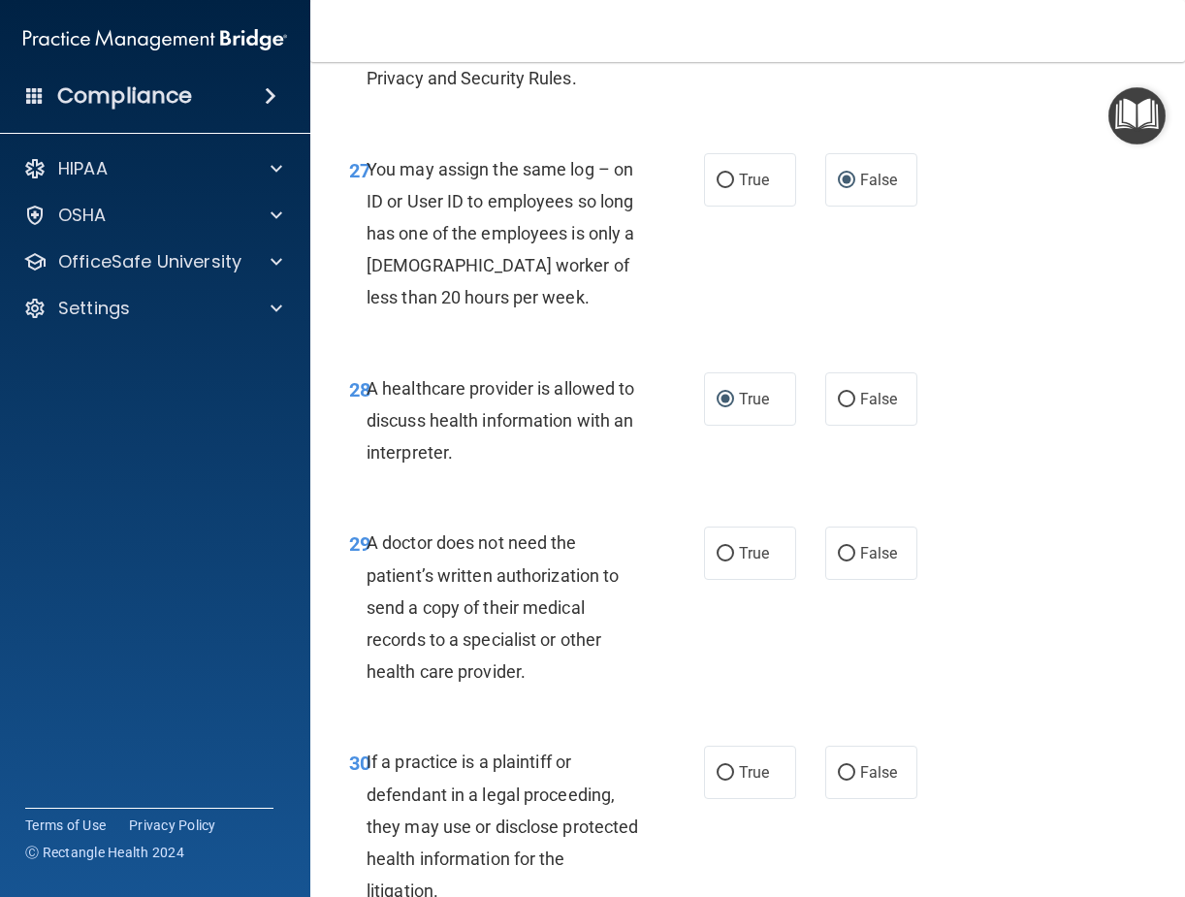
scroll to position [5723, 0]
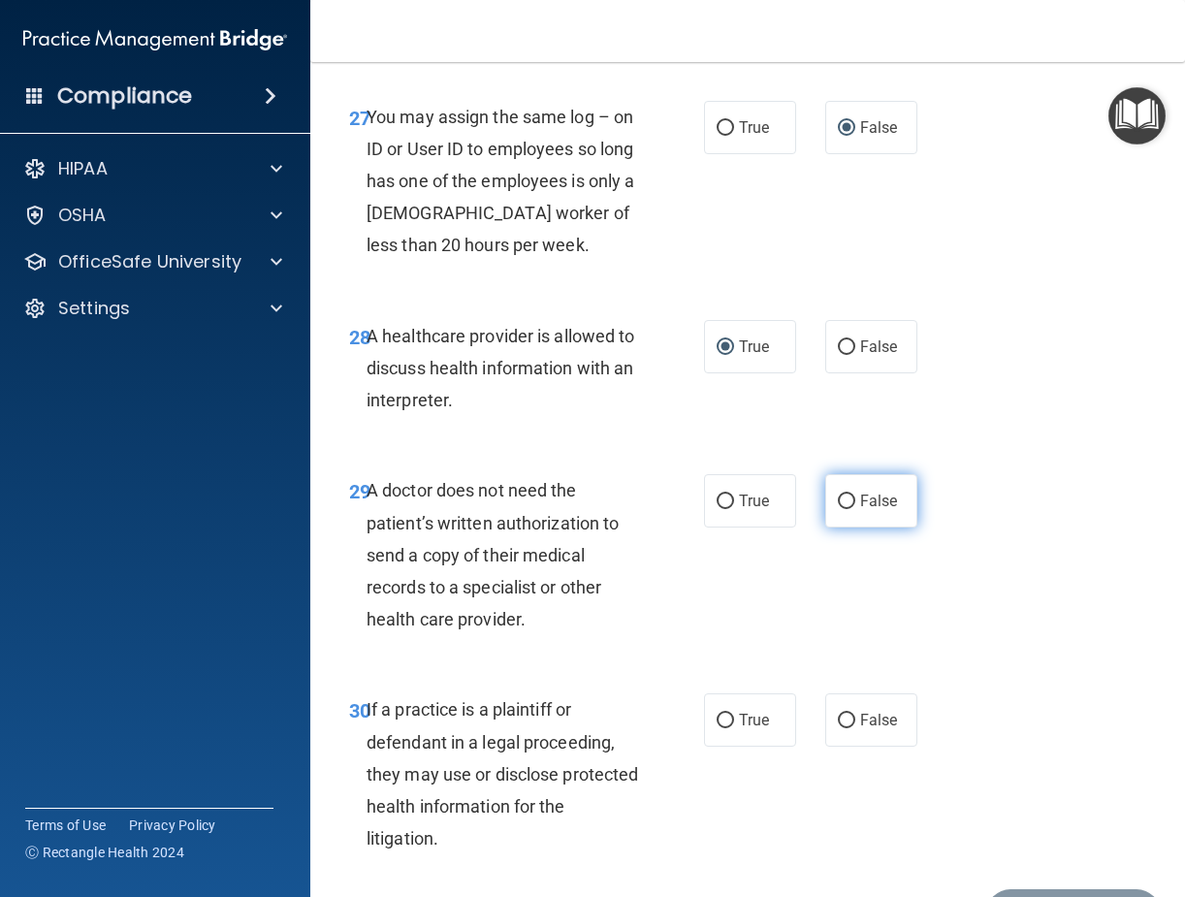
click at [842, 509] on input "False" at bounding box center [846, 502] width 17 height 15
radio input "true"
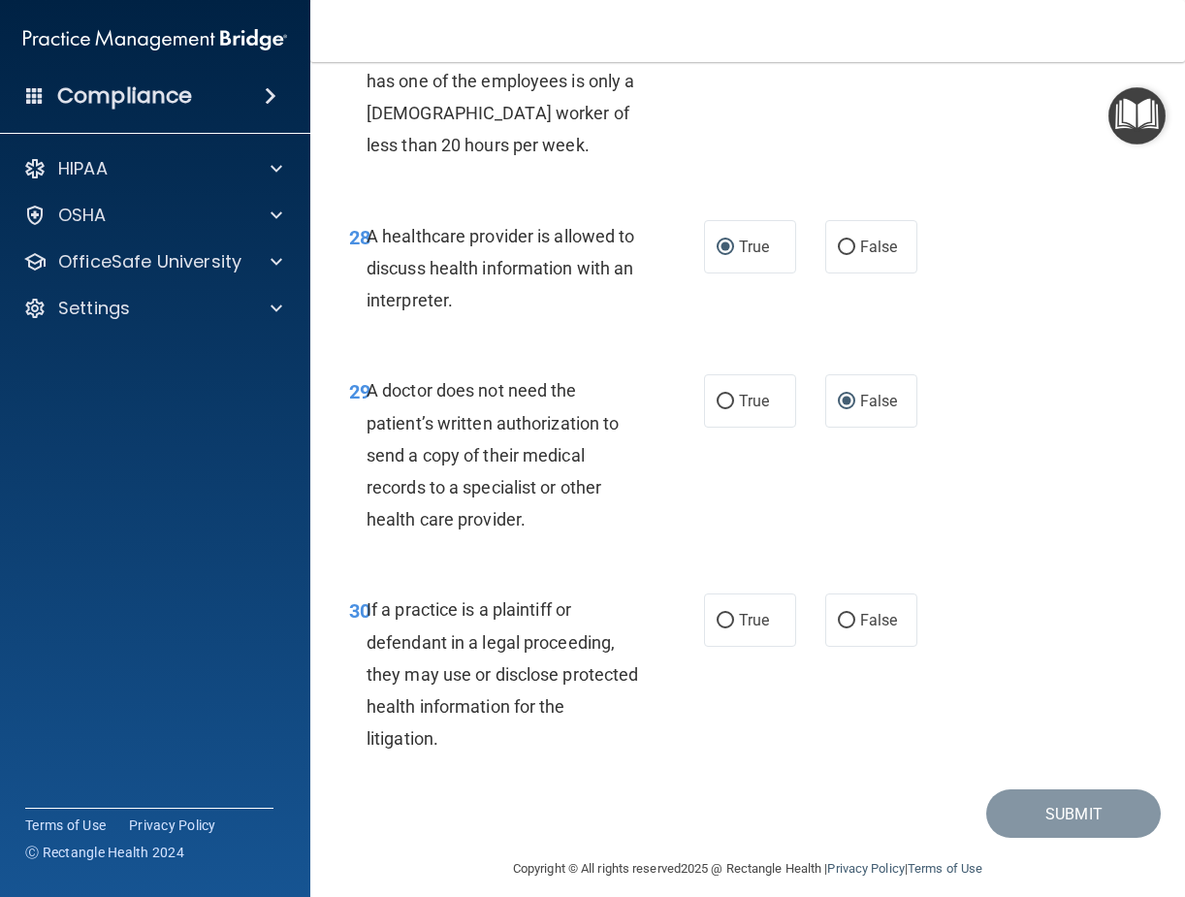
scroll to position [5906, 0]
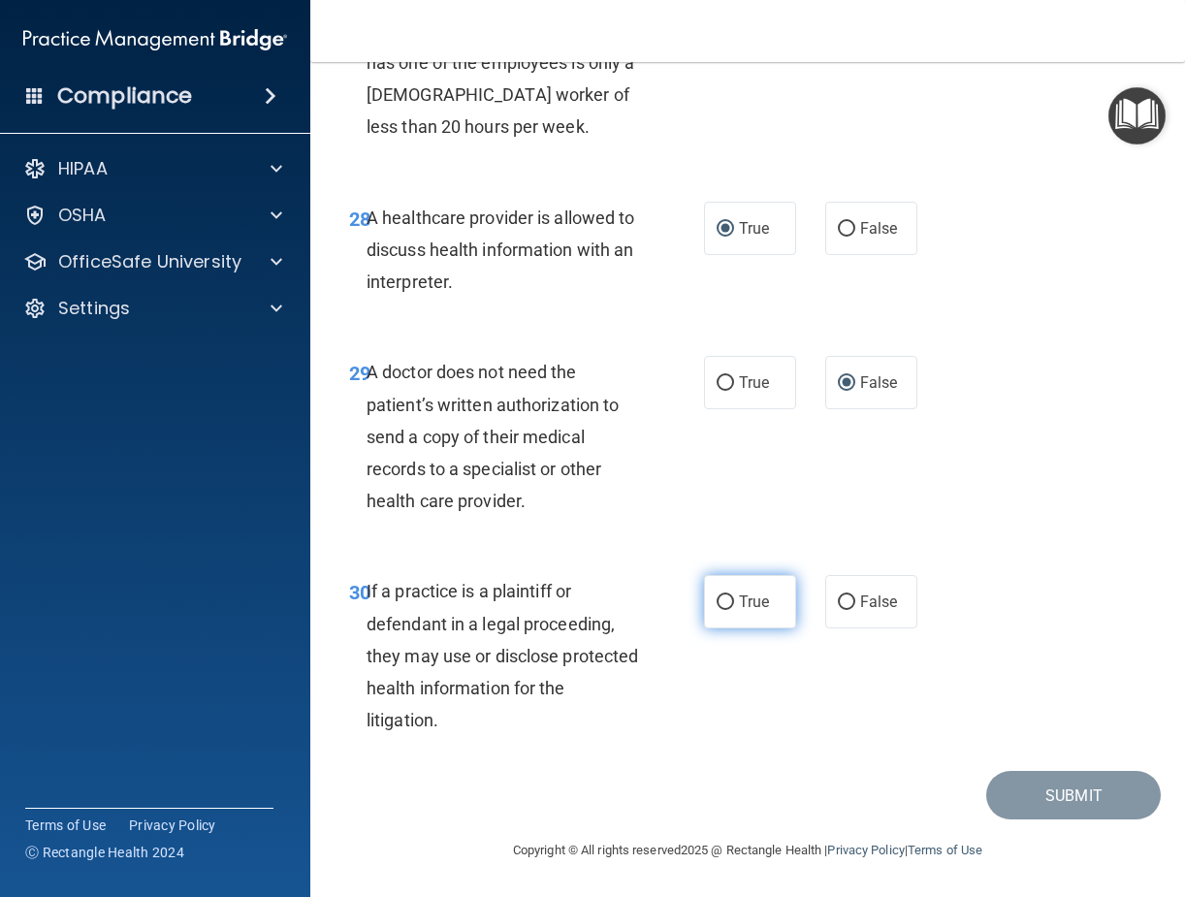
click at [717, 598] on input "True" at bounding box center [725, 603] width 17 height 15
radio input "true"
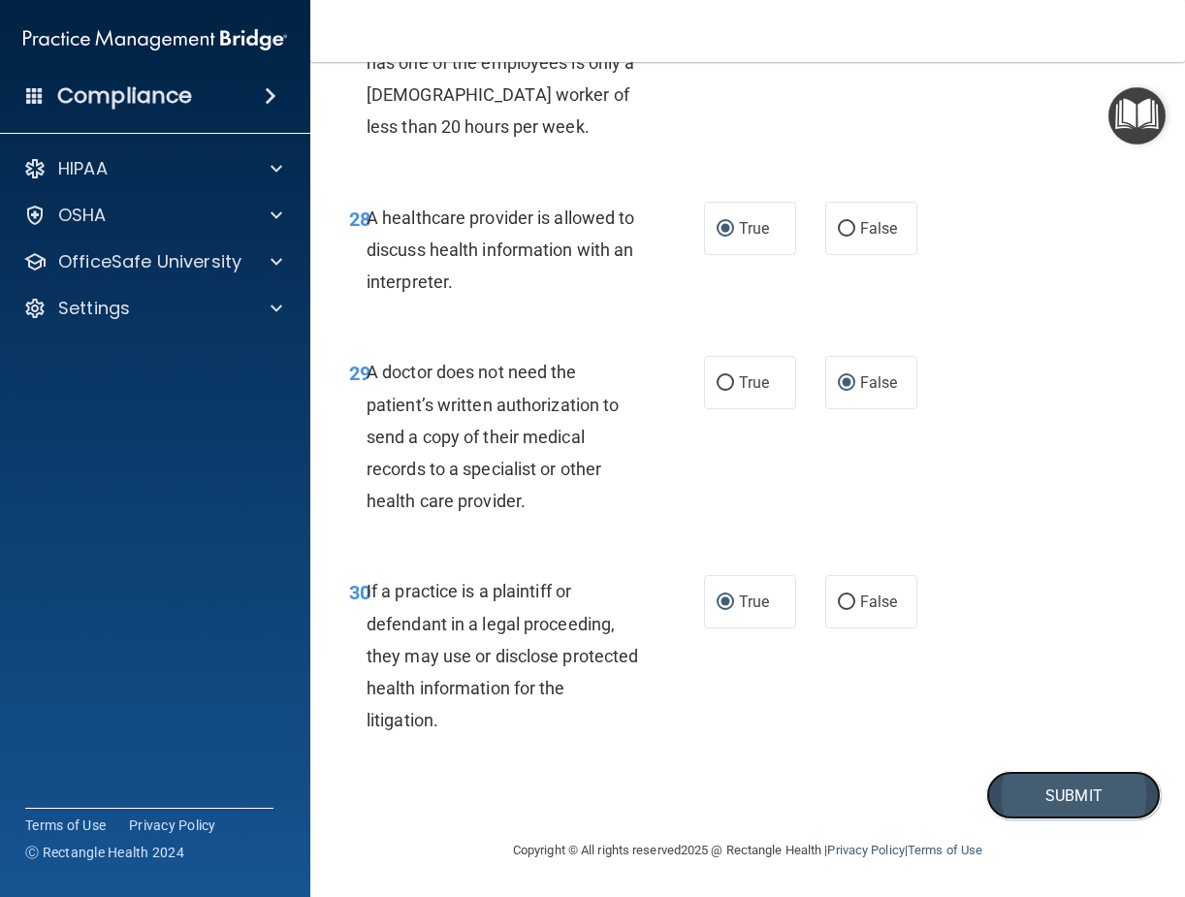
click at [993, 795] on button "Submit" at bounding box center [1073, 795] width 175 height 49
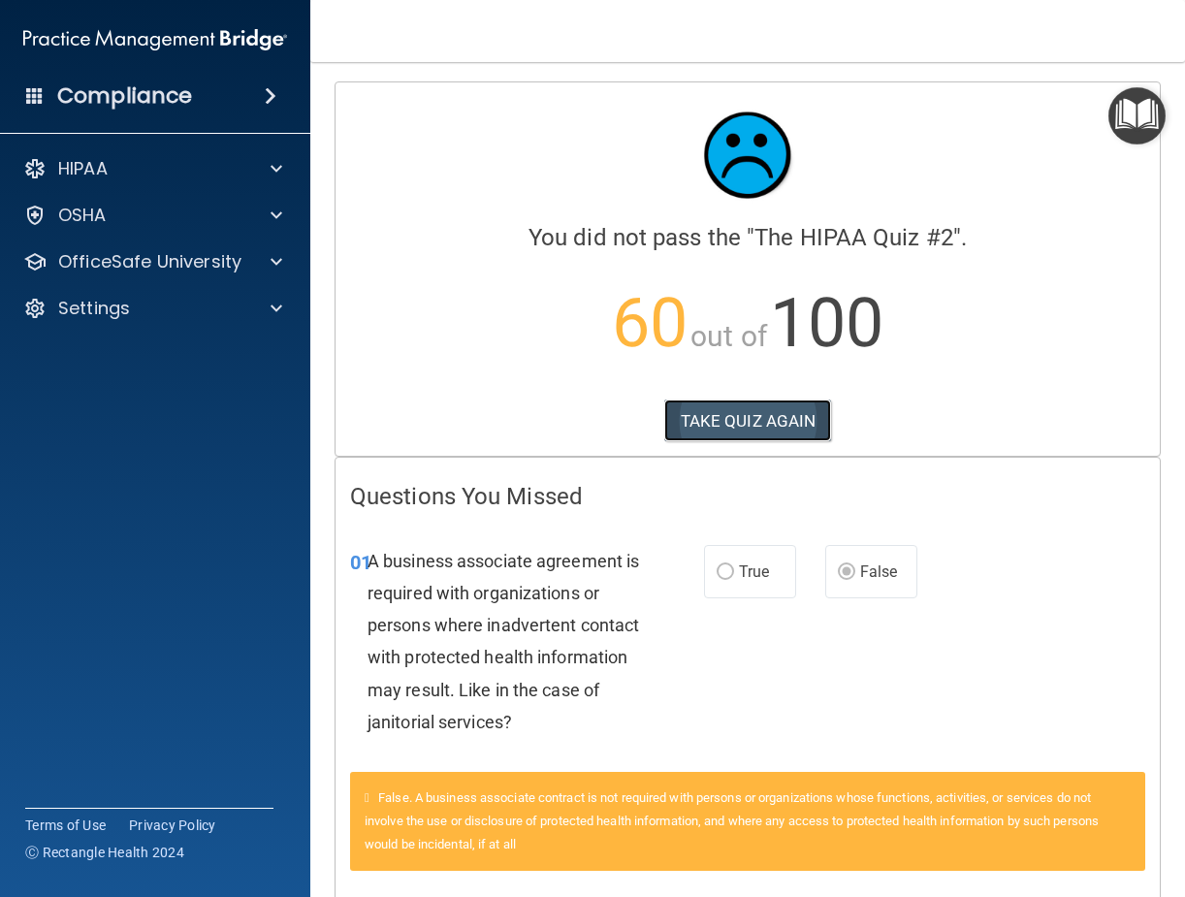
drag, startPoint x: 729, startPoint y: 428, endPoint x: 741, endPoint y: 429, distance: 11.7
click at [734, 427] on button "TAKE QUIZ AGAIN" at bounding box center [748, 421] width 168 height 43
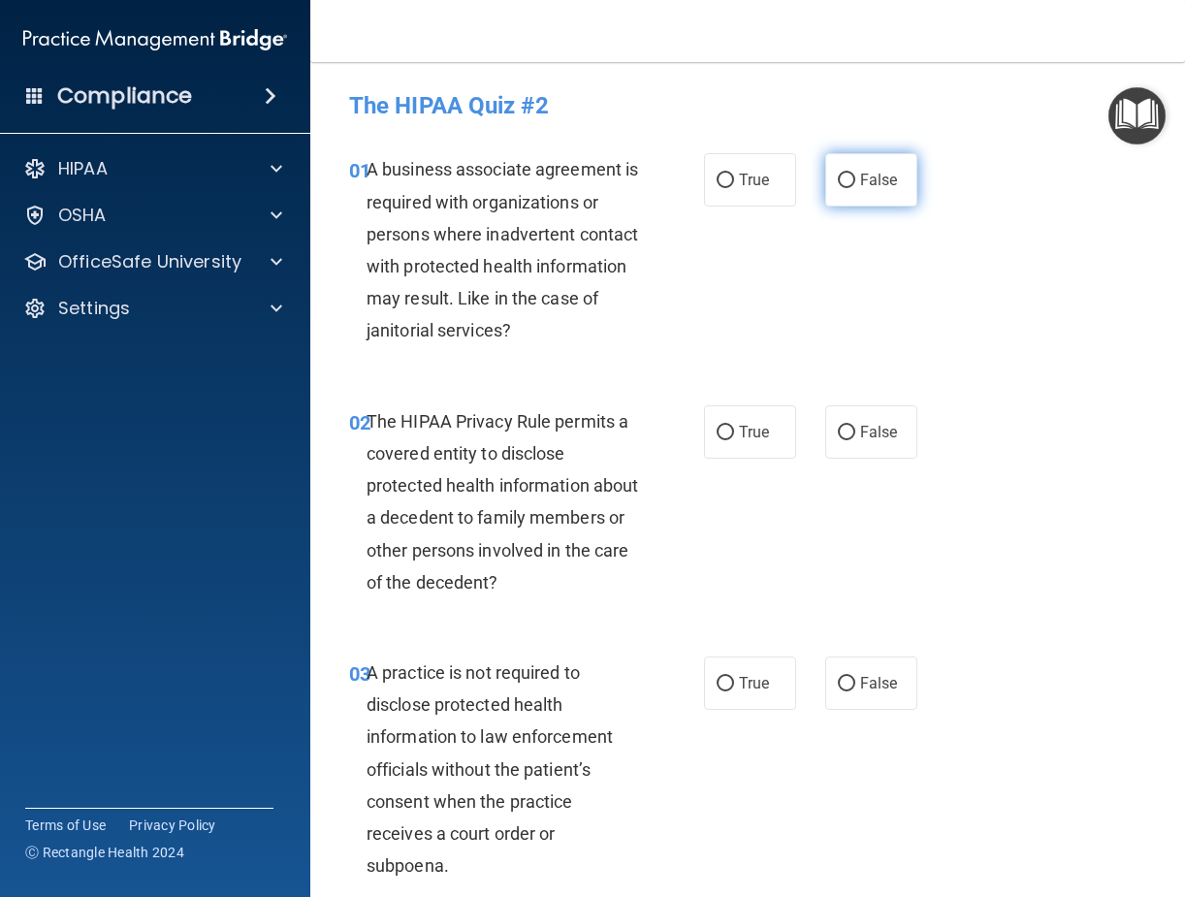
click at [847, 180] on label "False" at bounding box center [871, 179] width 92 height 53
click at [847, 180] on input "False" at bounding box center [846, 181] width 17 height 15
radio input "true"
click at [717, 432] on input "True" at bounding box center [725, 433] width 17 height 15
radio input "true"
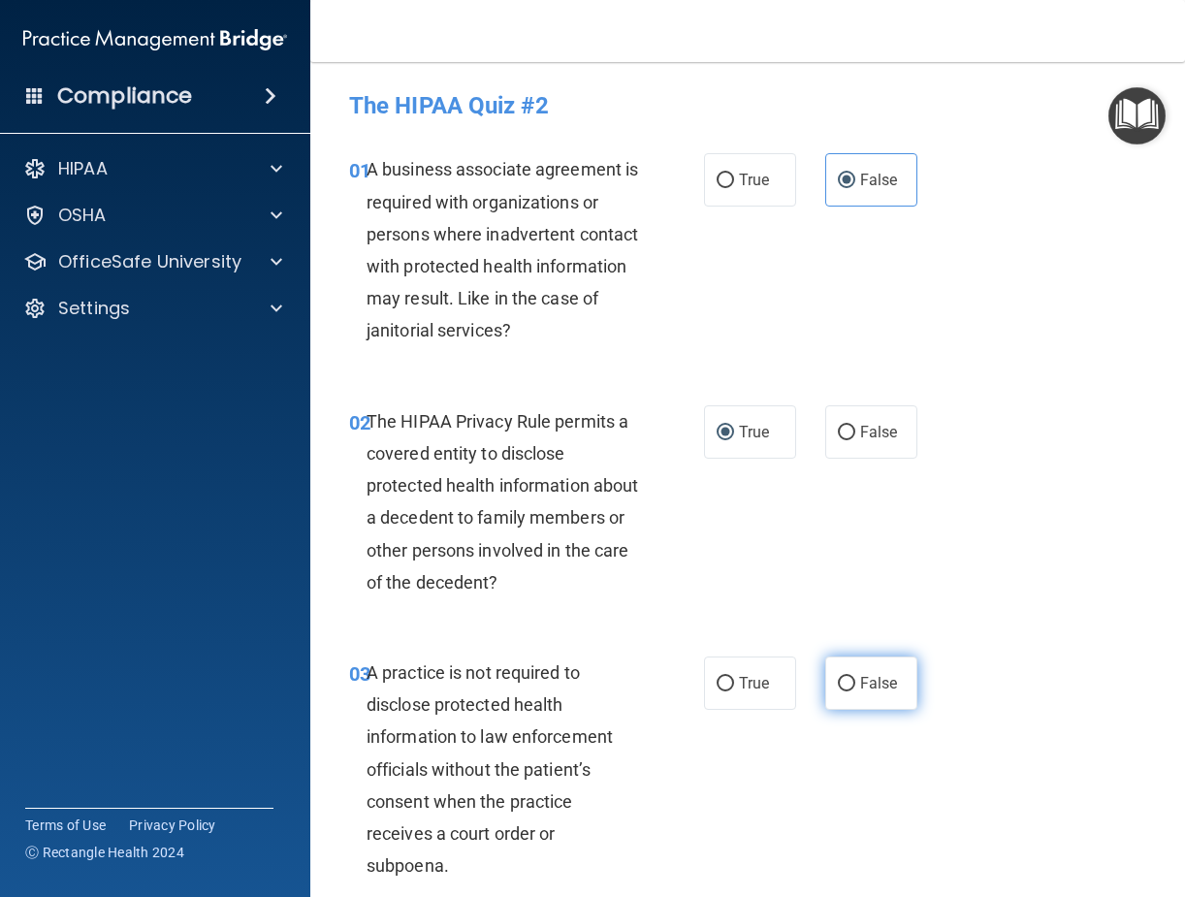
click at [843, 692] on input "False" at bounding box center [846, 684] width 17 height 15
radio input "true"
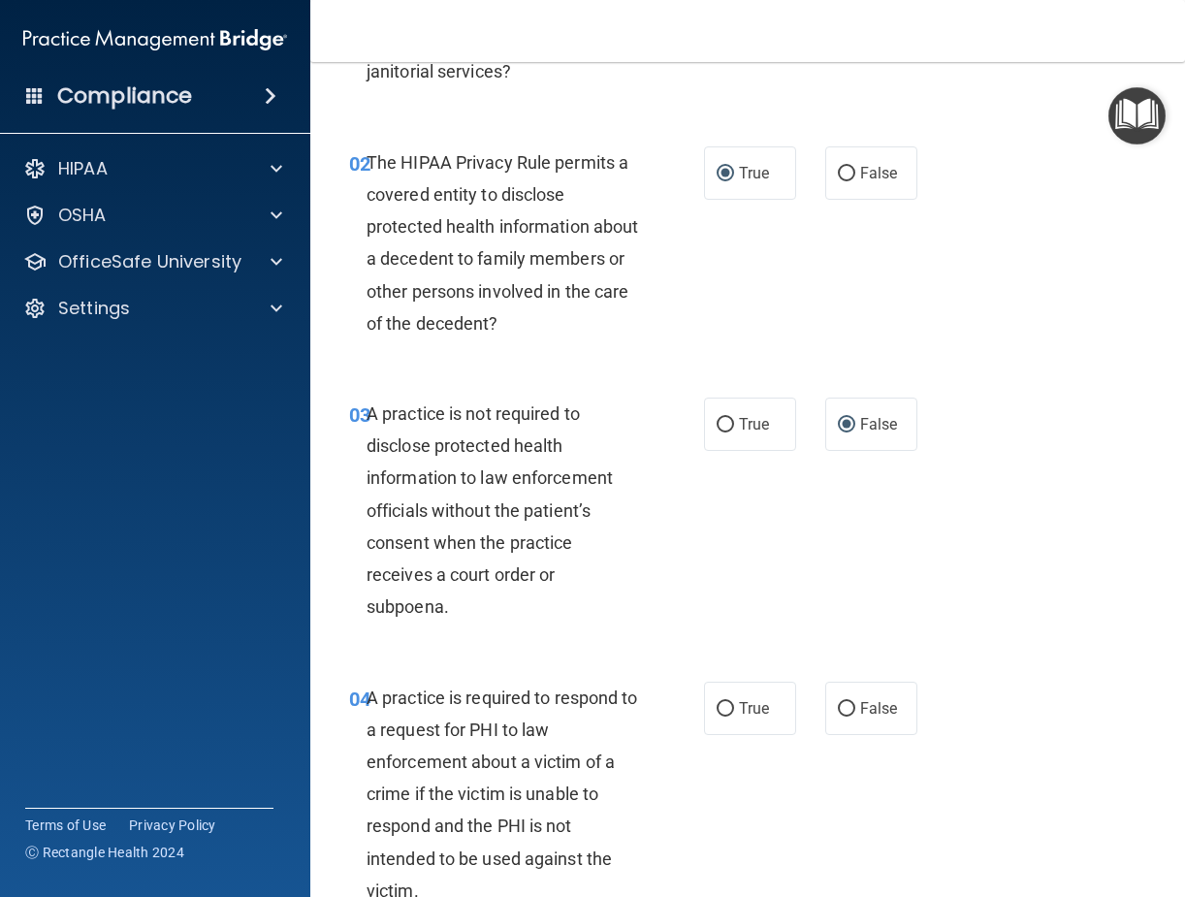
scroll to position [388, 0]
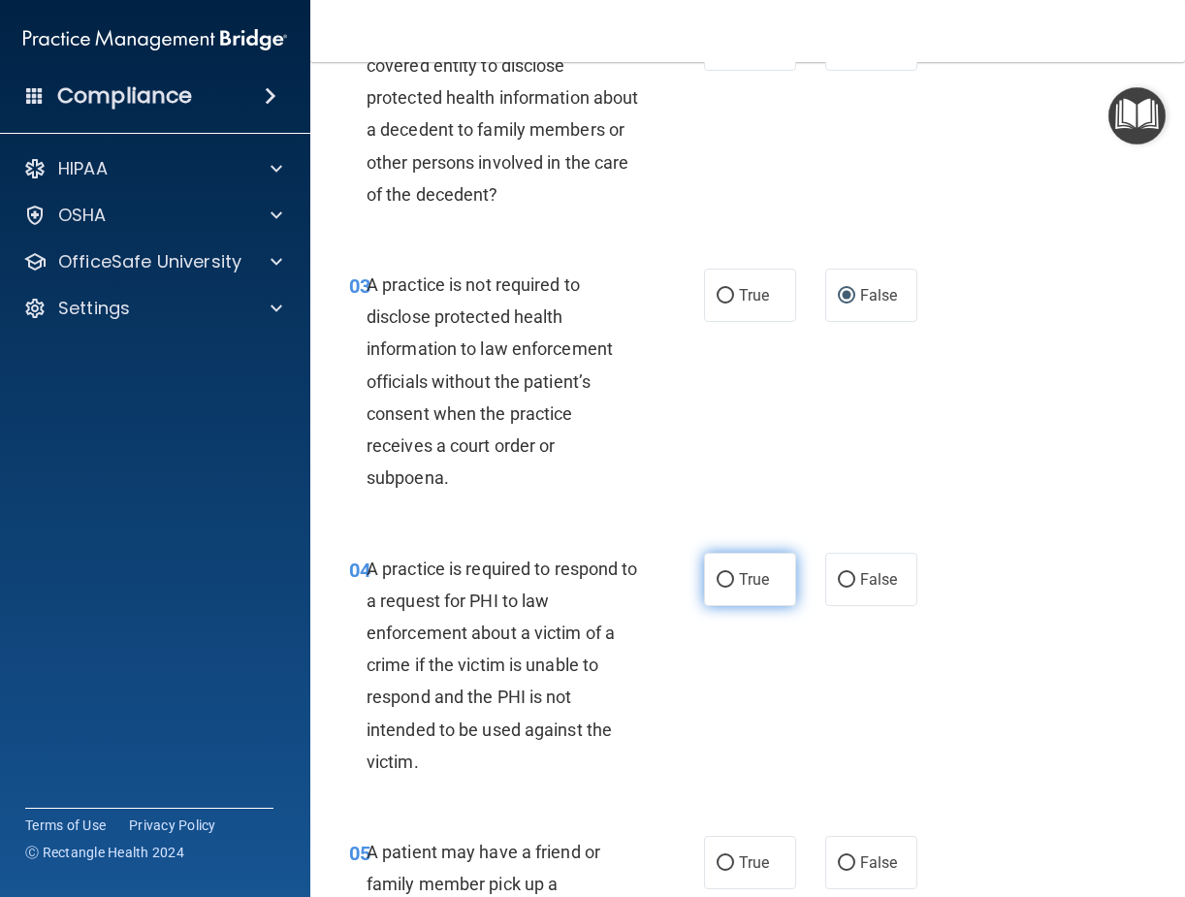
click at [720, 588] on input "True" at bounding box center [725, 580] width 17 height 15
radio input "true"
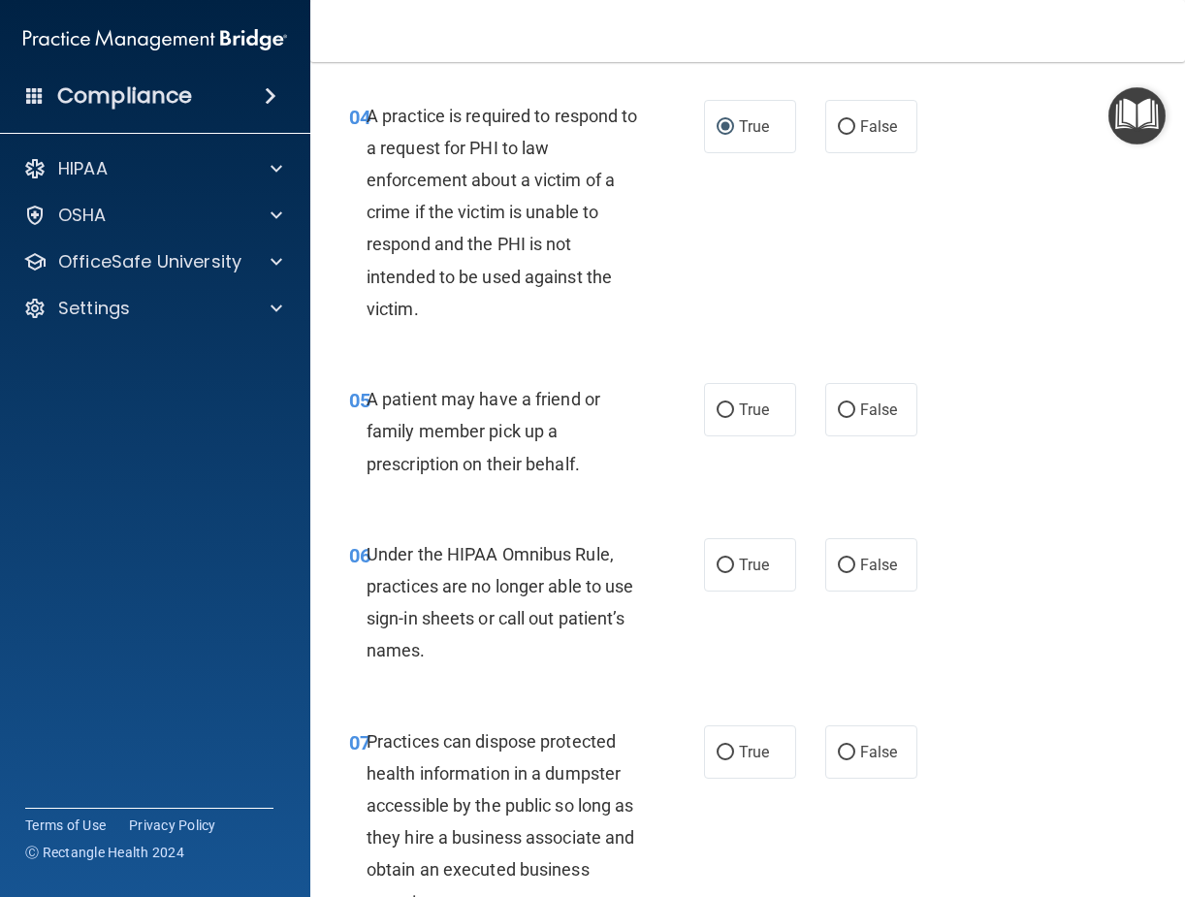
scroll to position [873, 0]
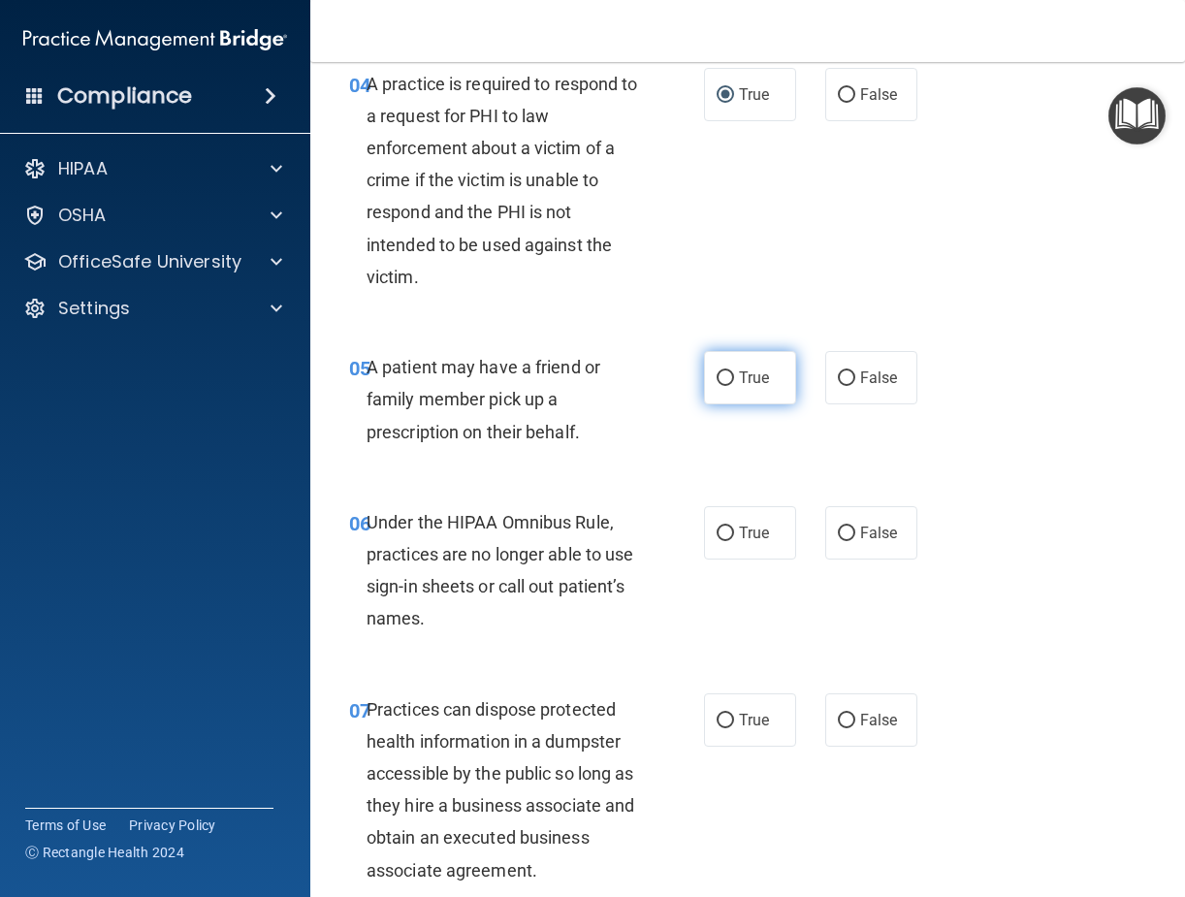
click at [720, 386] on input "True" at bounding box center [725, 379] width 17 height 15
radio input "true"
drag, startPoint x: 834, startPoint y: 561, endPoint x: 857, endPoint y: 537, distance: 32.9
click at [838, 541] on input "False" at bounding box center [846, 534] width 17 height 15
radio input "true"
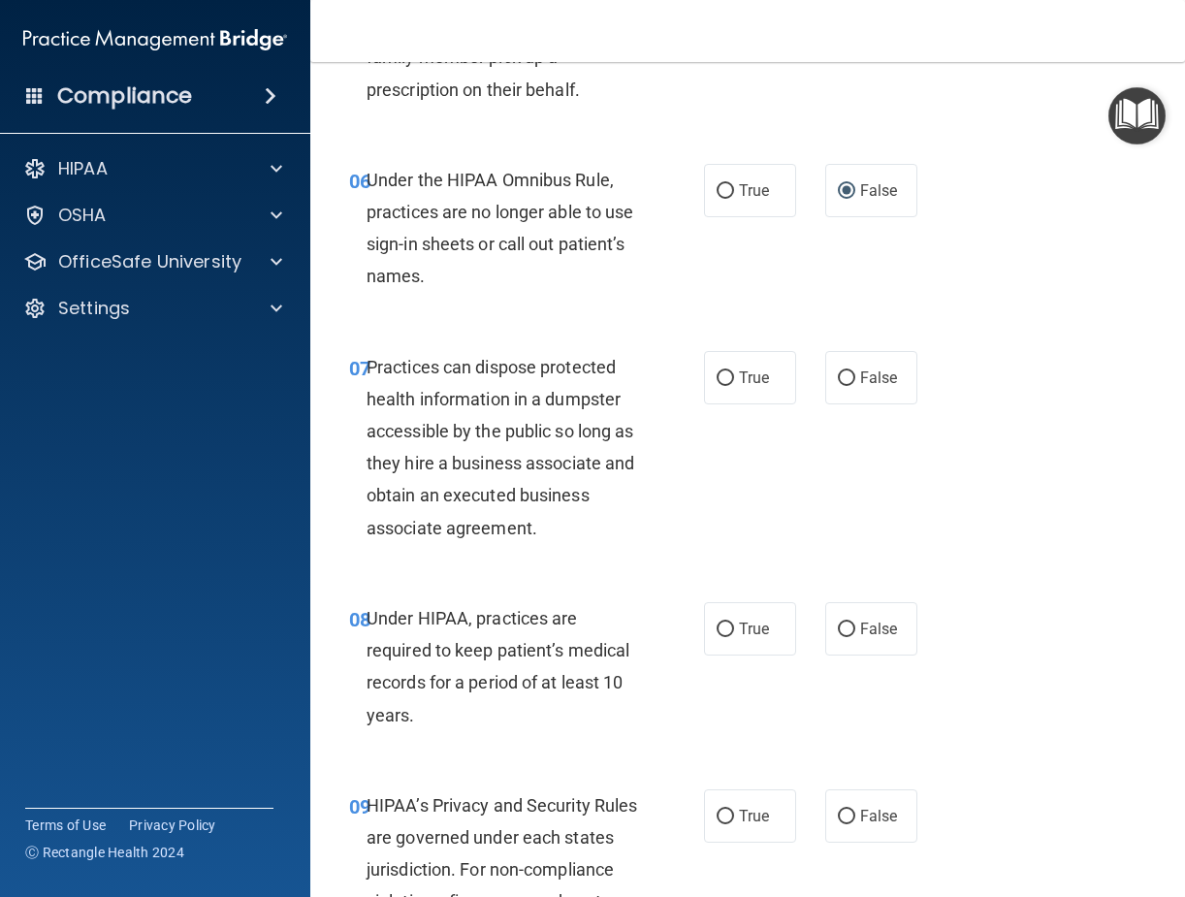
scroll to position [1261, 0]
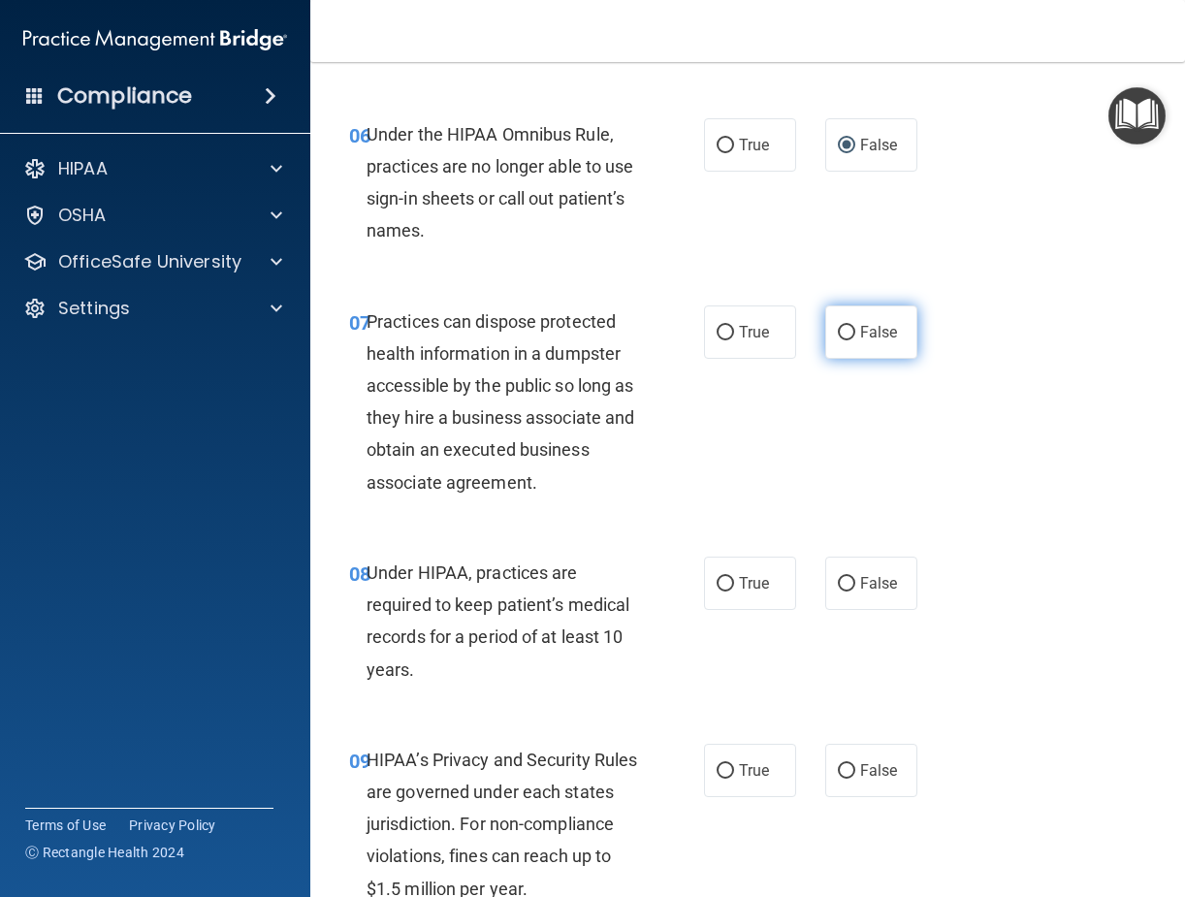
click at [843, 340] on input "False" at bounding box center [846, 333] width 17 height 15
radio input "true"
click at [840, 592] on input "False" at bounding box center [846, 584] width 17 height 15
radio input "true"
click at [840, 779] on input "False" at bounding box center [846, 771] width 17 height 15
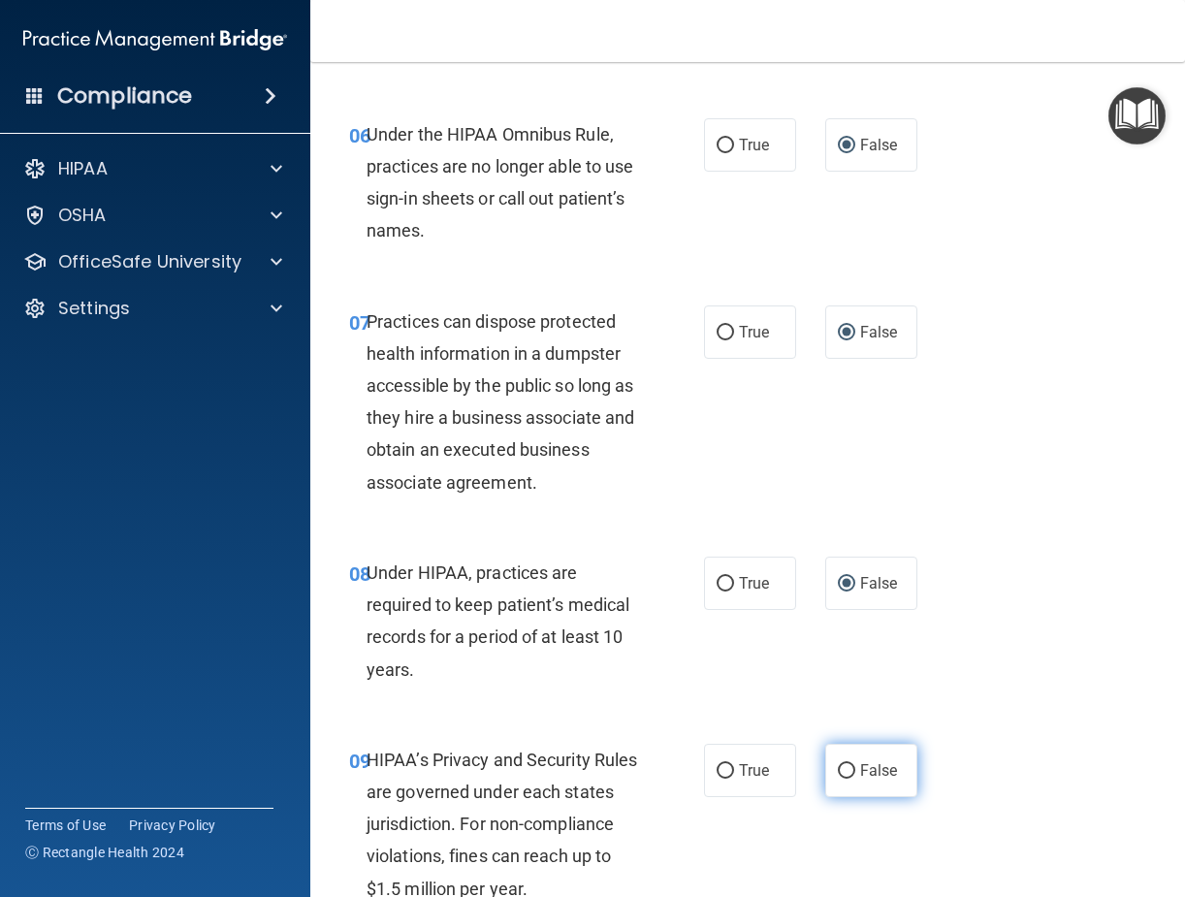
radio input "true"
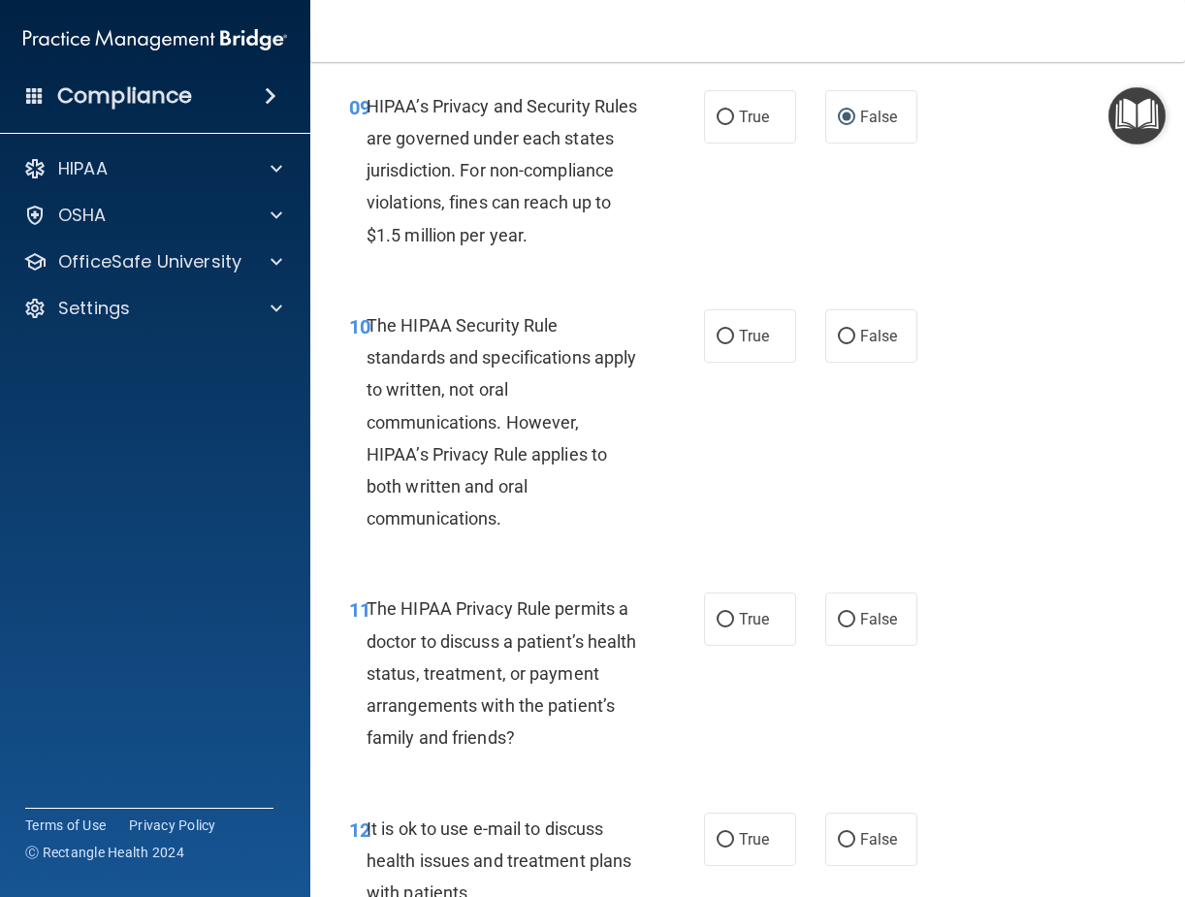
scroll to position [2037, 0]
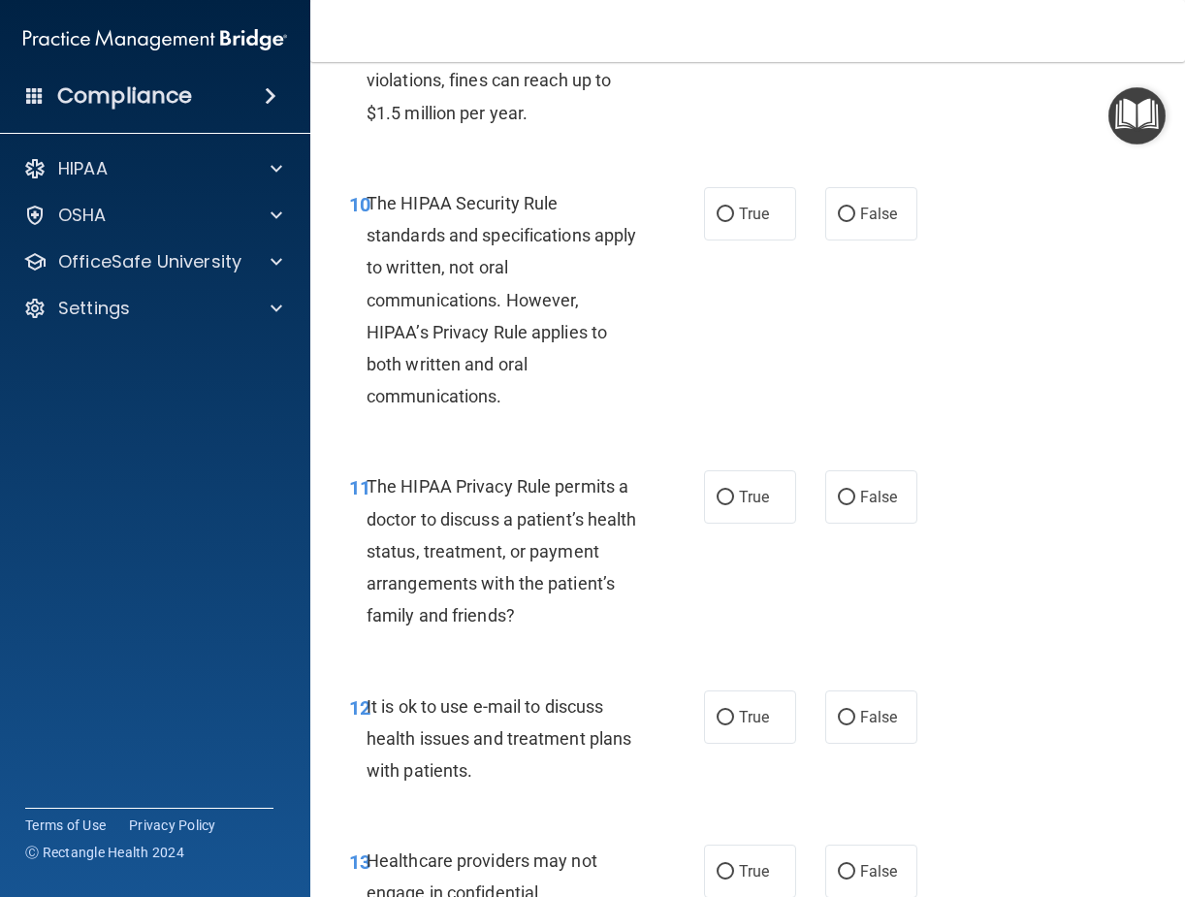
drag, startPoint x: 721, startPoint y: 242, endPoint x: 709, endPoint y: 292, distance: 51.8
click at [720, 222] on input "True" at bounding box center [725, 215] width 17 height 15
radio input "true"
click at [717, 505] on input "True" at bounding box center [725, 498] width 17 height 15
radio input "true"
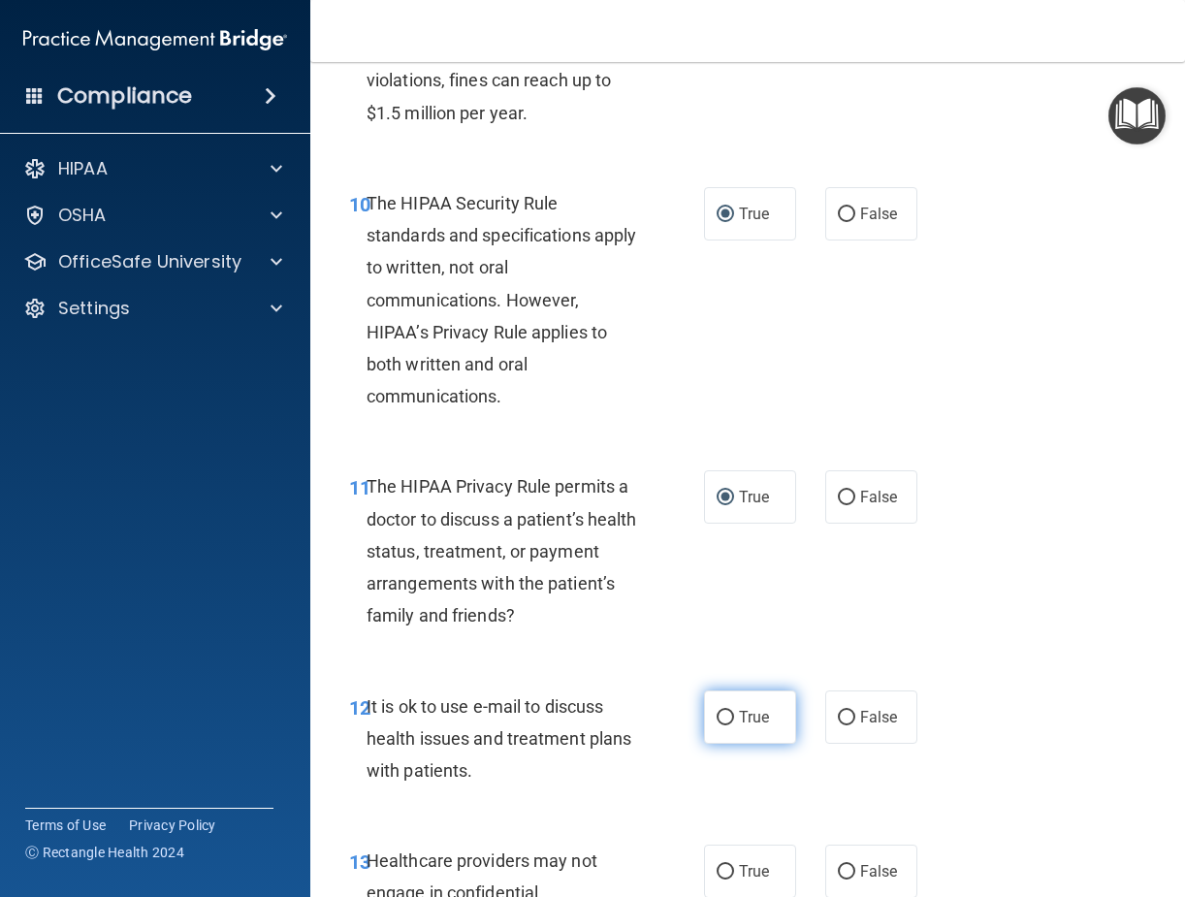
click at [724, 726] on input "True" at bounding box center [725, 718] width 17 height 15
radio input "true"
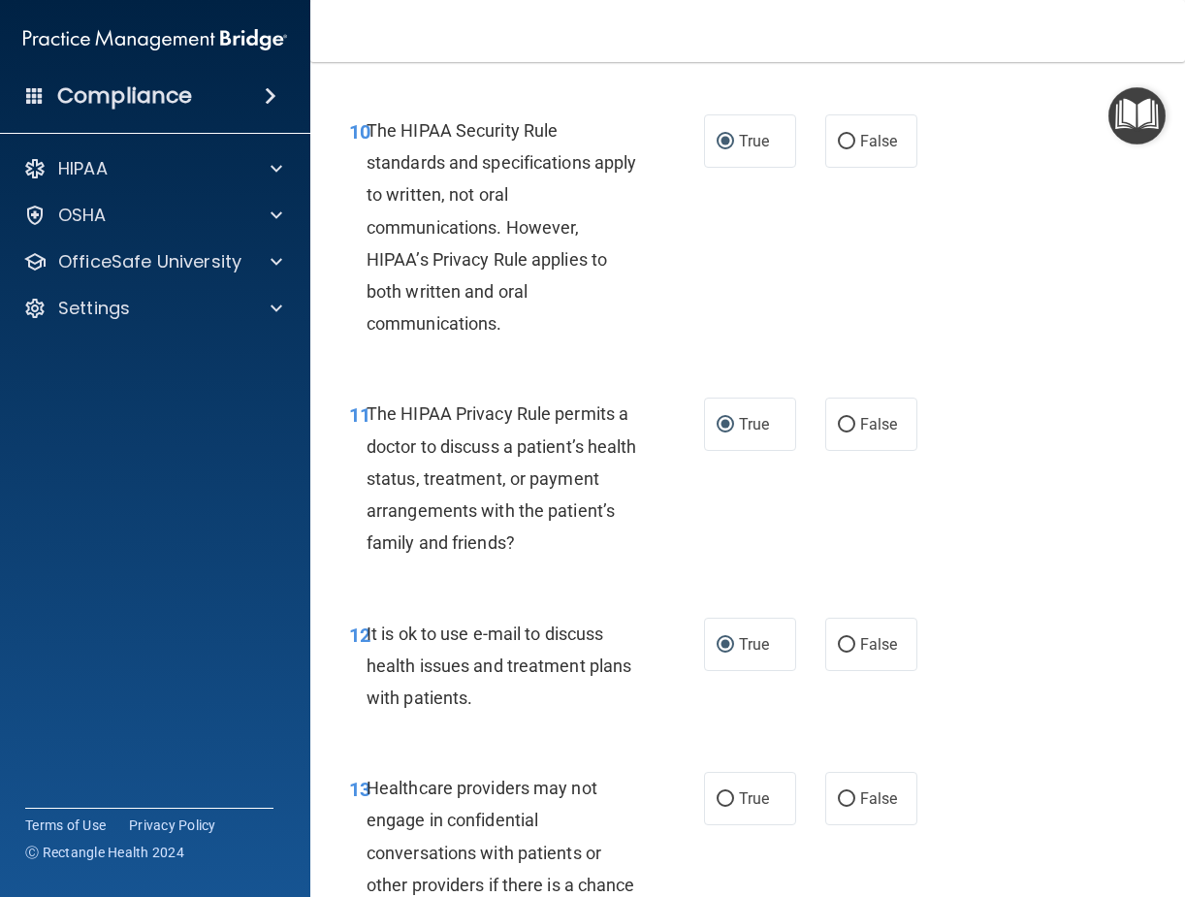
scroll to position [2231, 0]
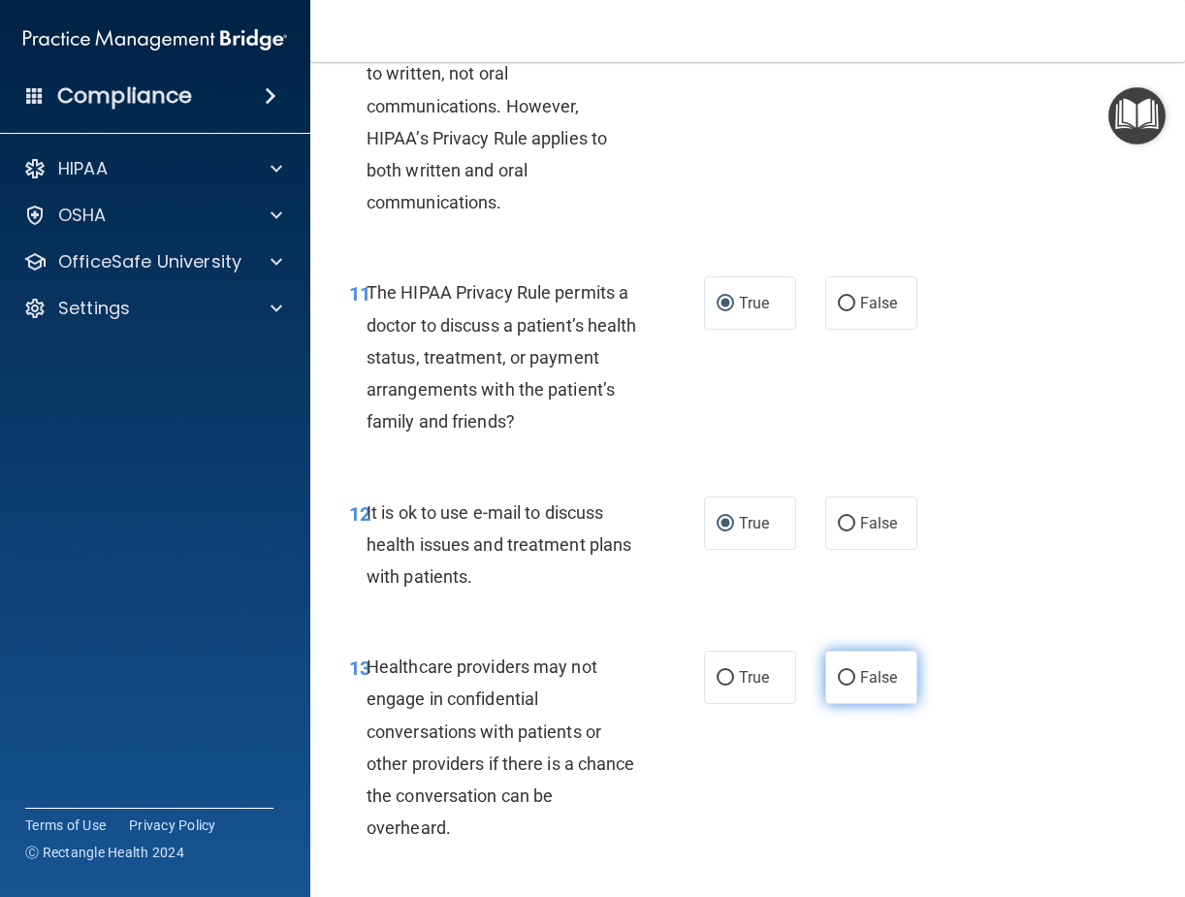
click at [838, 686] on input "False" at bounding box center [846, 678] width 17 height 15
radio input "true"
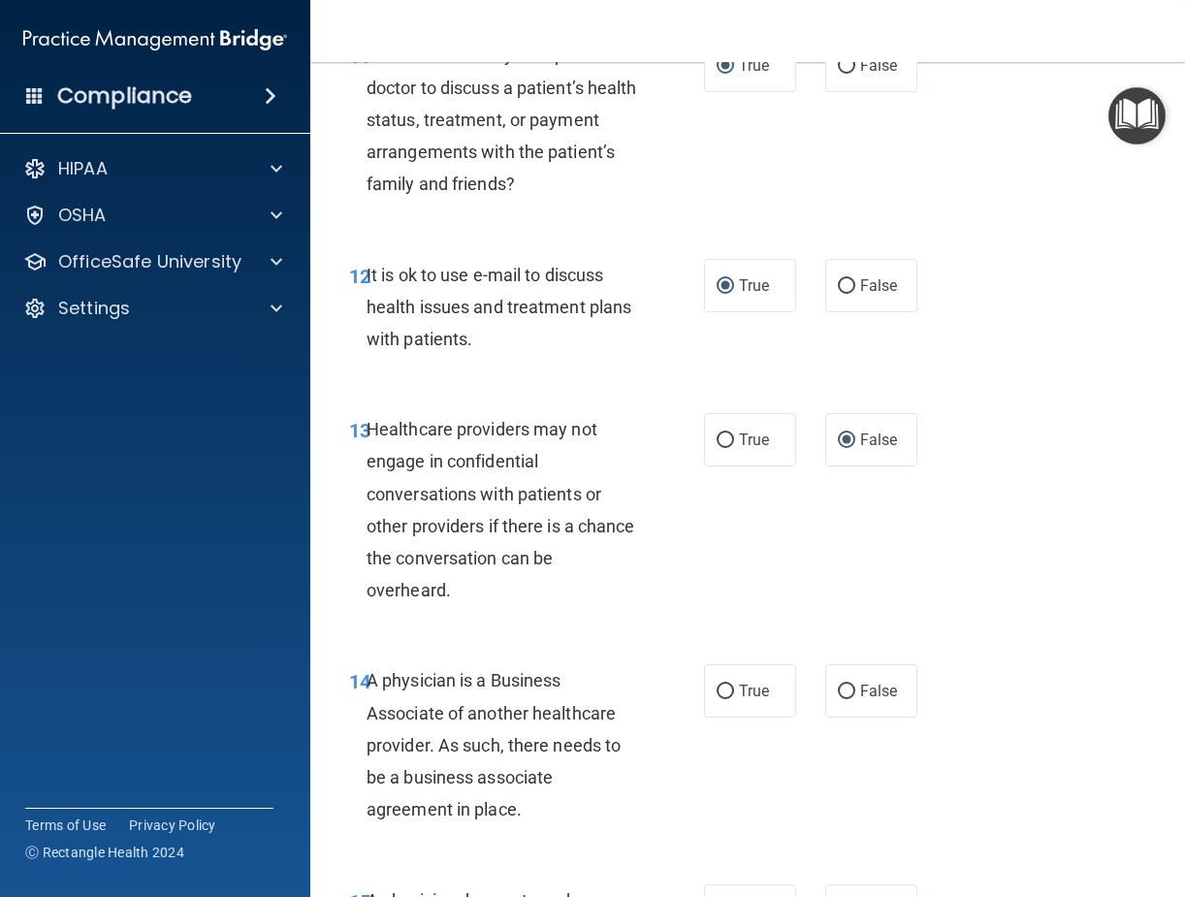
scroll to position [2619, 0]
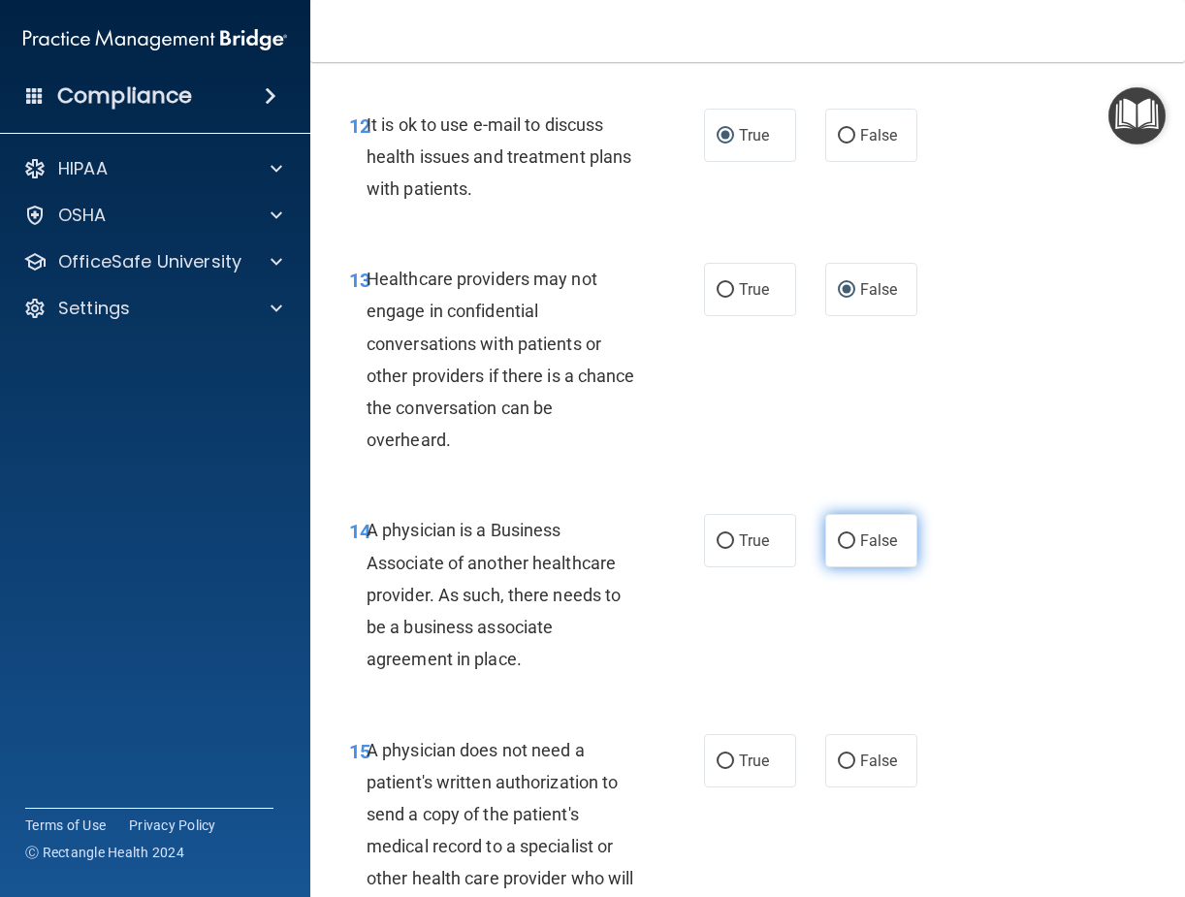
click at [840, 549] on input "False" at bounding box center [846, 541] width 17 height 15
radio input "true"
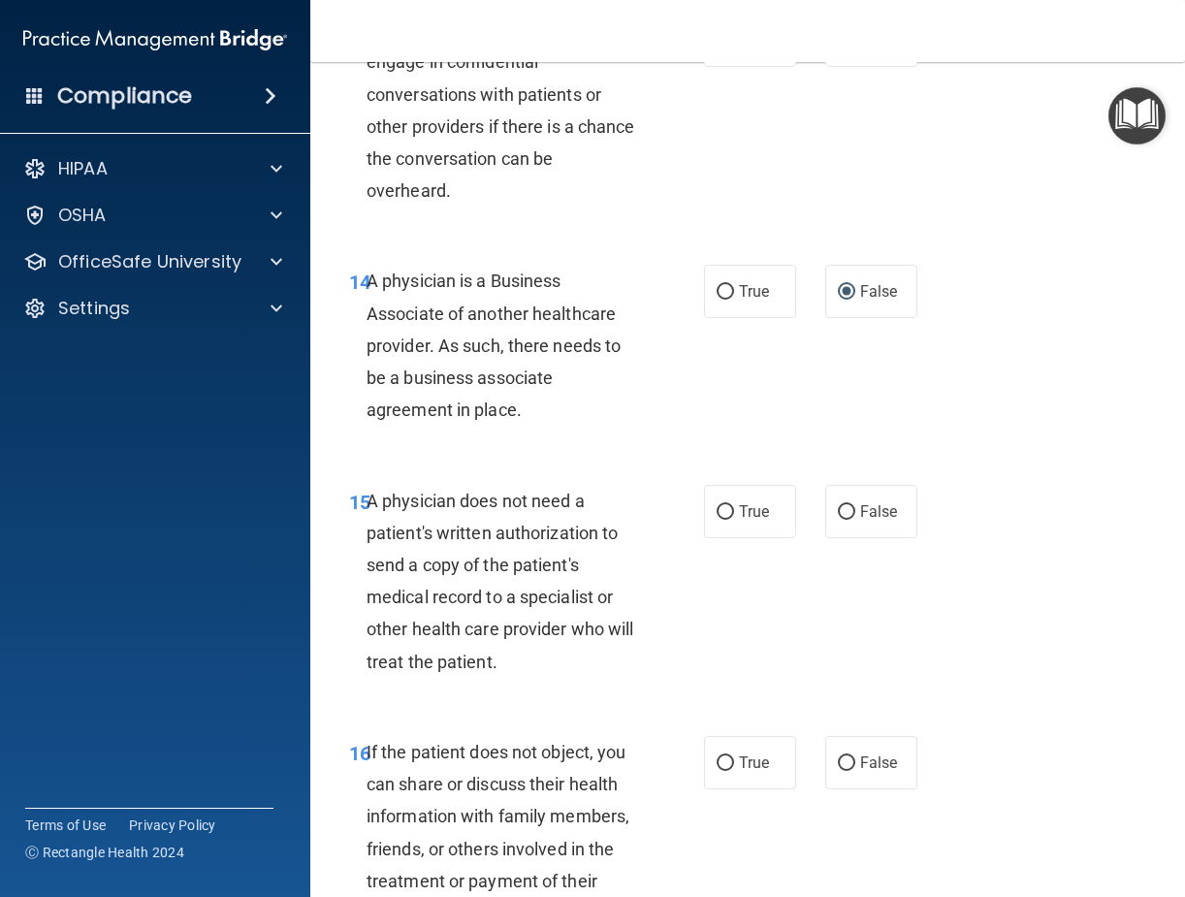
scroll to position [2910, 0]
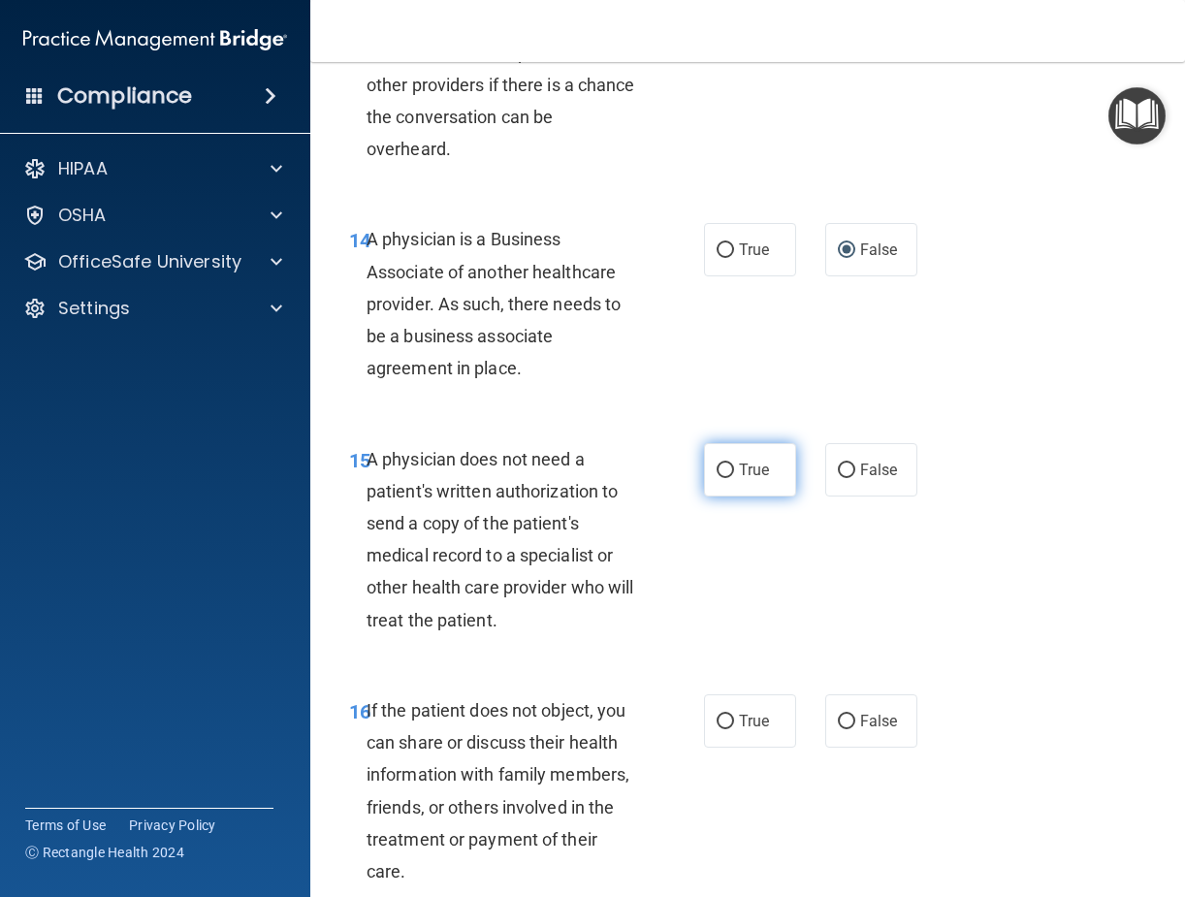
click at [723, 478] on input "True" at bounding box center [725, 471] width 17 height 15
radio input "true"
drag, startPoint x: 717, startPoint y: 752, endPoint x: 731, endPoint y: 727, distance: 28.3
click at [718, 729] on input "True" at bounding box center [725, 722] width 17 height 15
radio input "true"
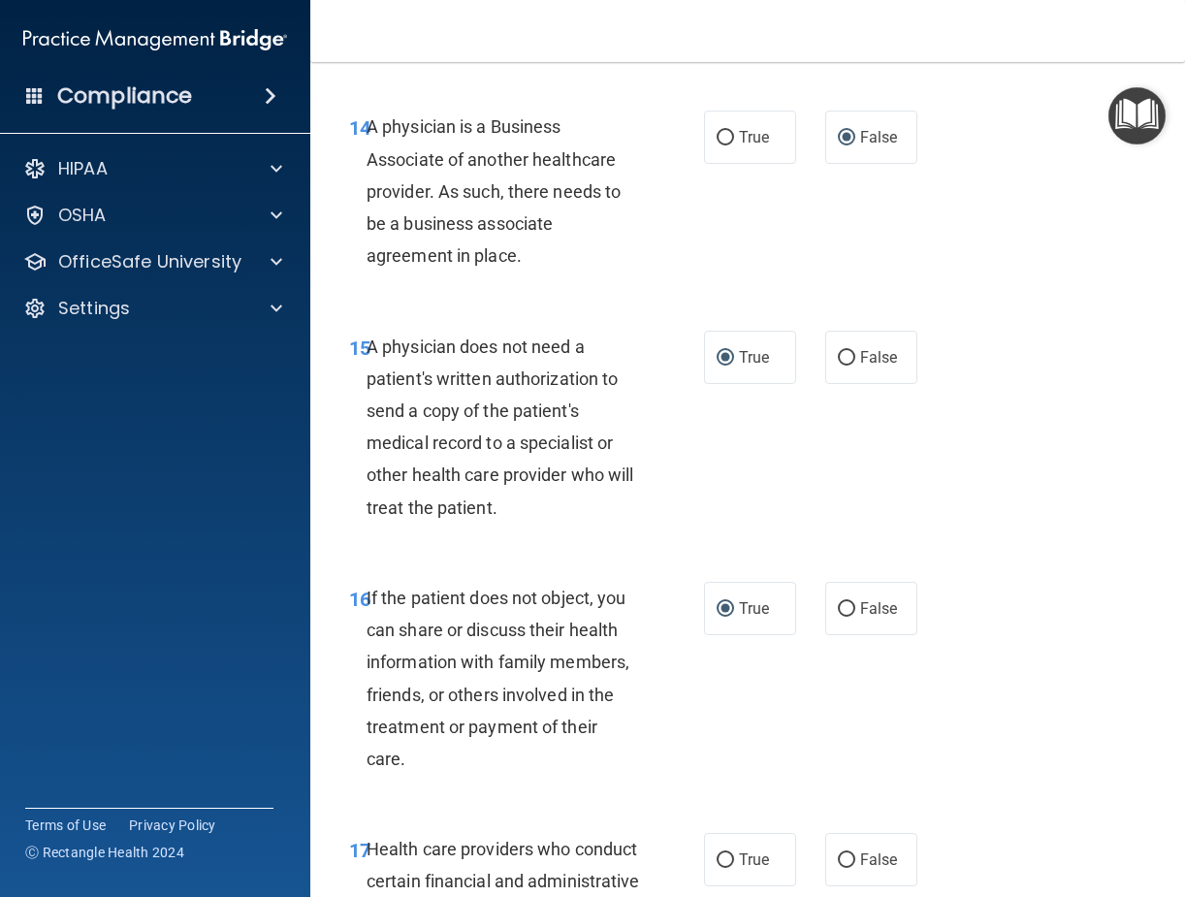
scroll to position [3201, 0]
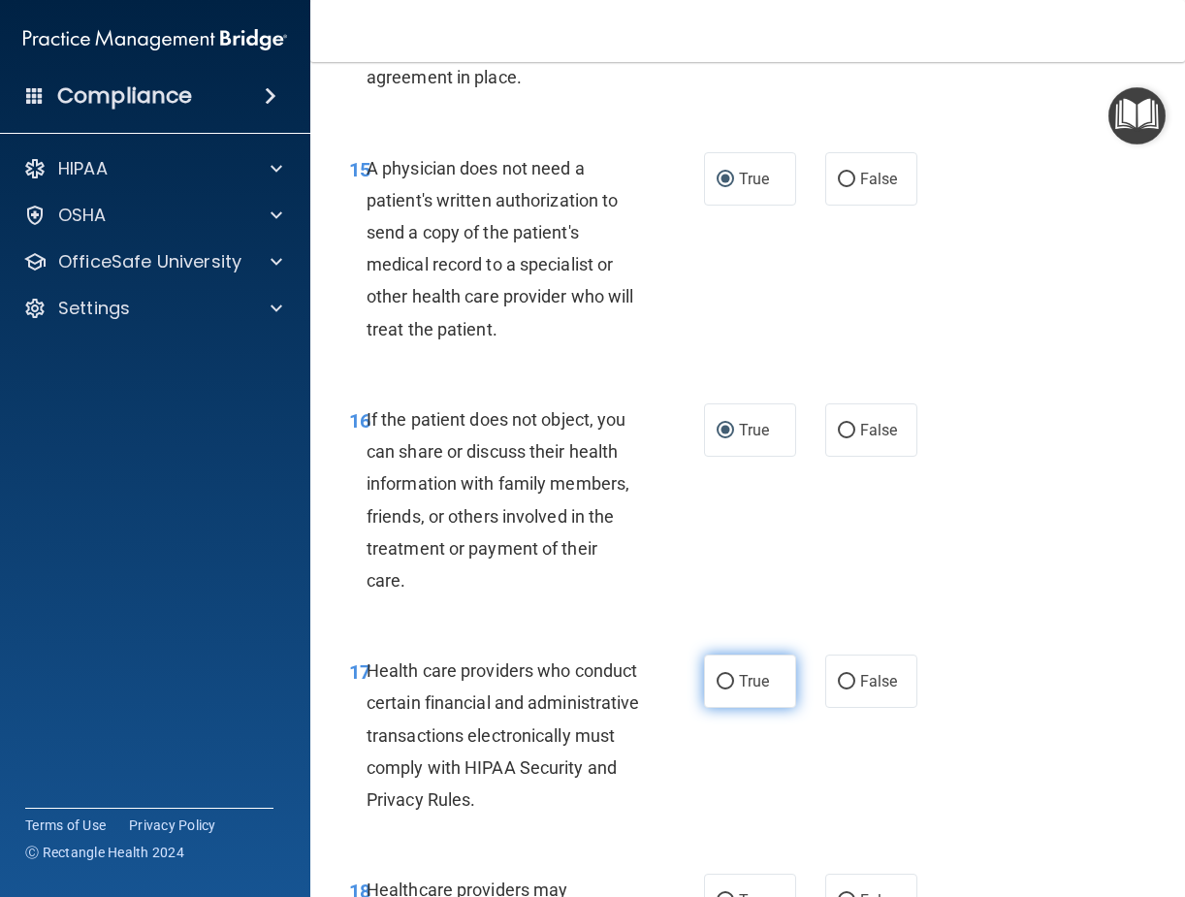
click at [723, 690] on input "True" at bounding box center [725, 682] width 17 height 15
radio input "true"
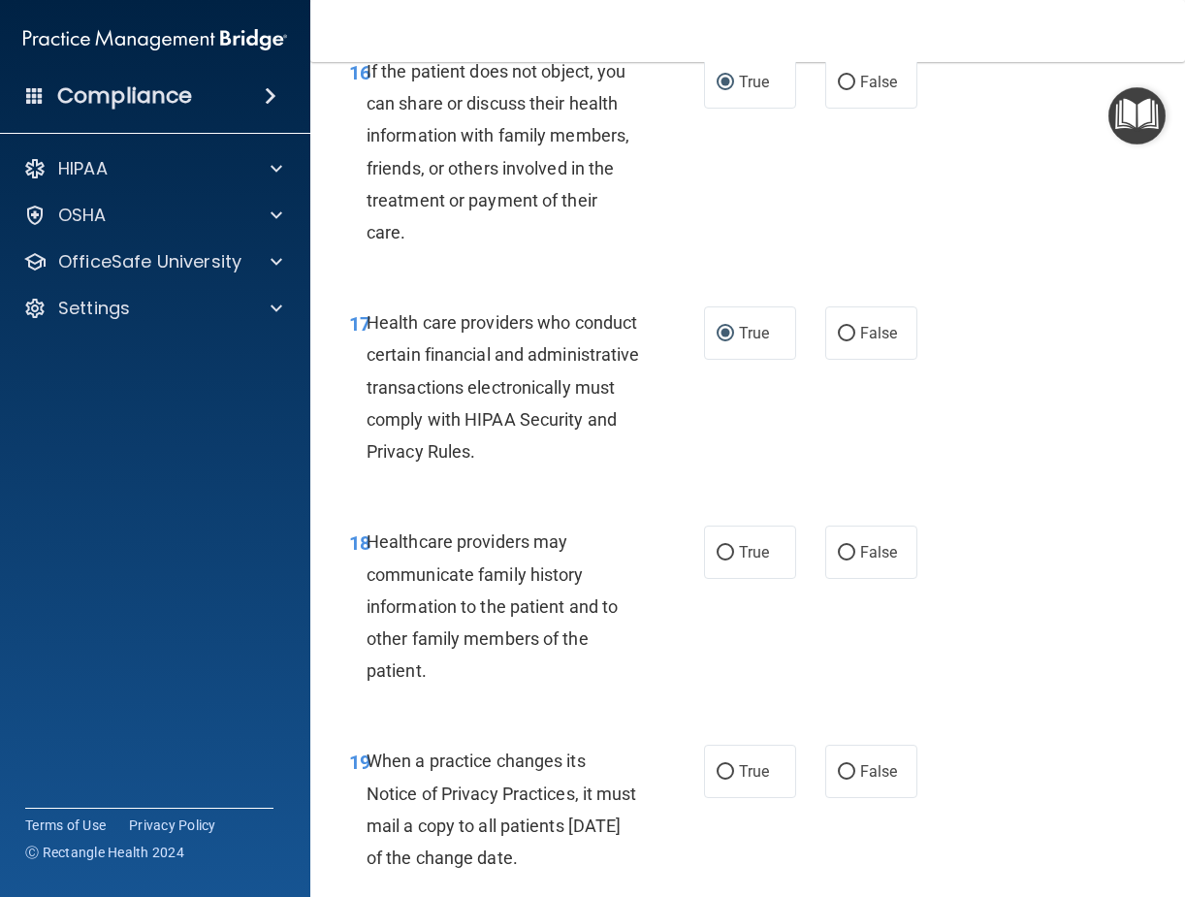
scroll to position [3589, 0]
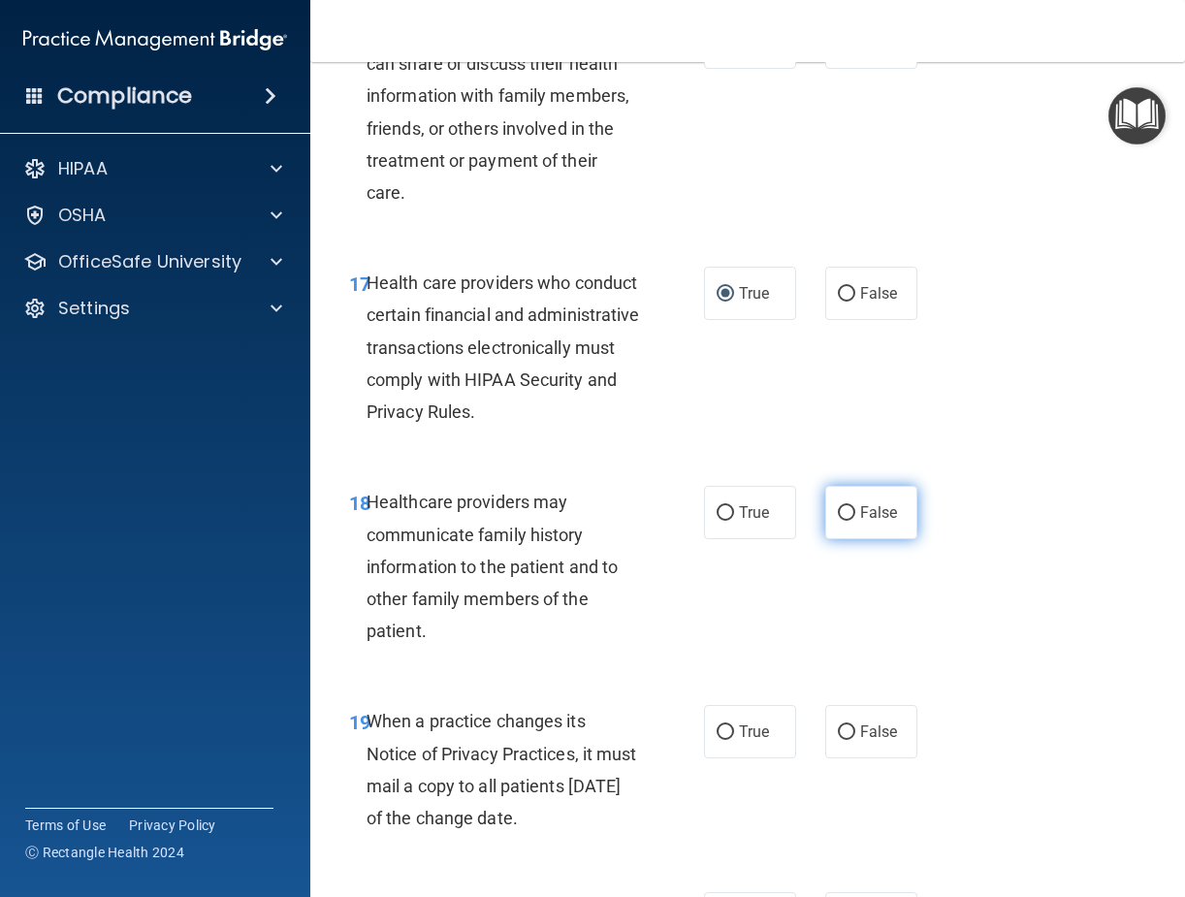
click at [839, 521] on input "False" at bounding box center [846, 513] width 17 height 15
radio input "true"
click at [843, 740] on input "False" at bounding box center [846, 733] width 17 height 15
radio input "true"
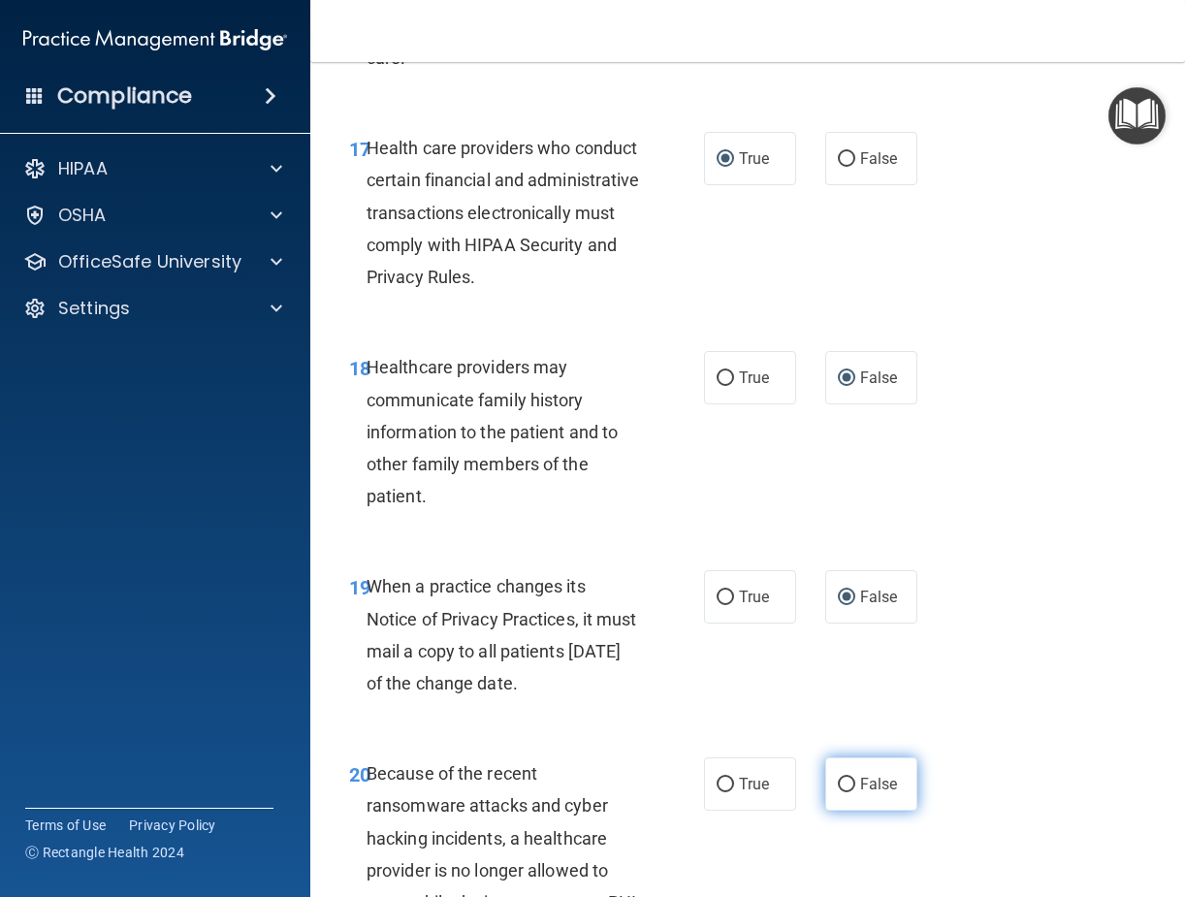
scroll to position [3880, 0]
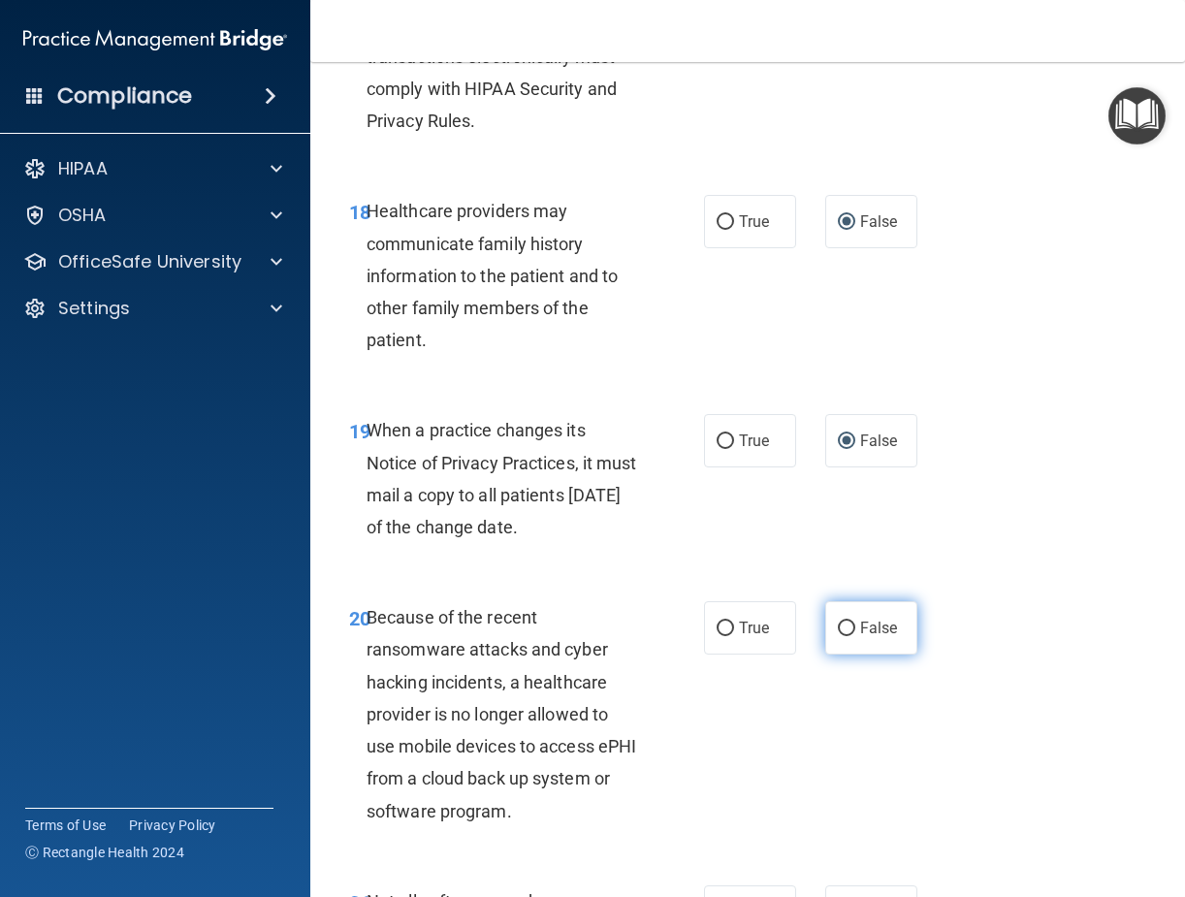
click at [842, 636] on input "False" at bounding box center [846, 629] width 17 height 15
radio input "true"
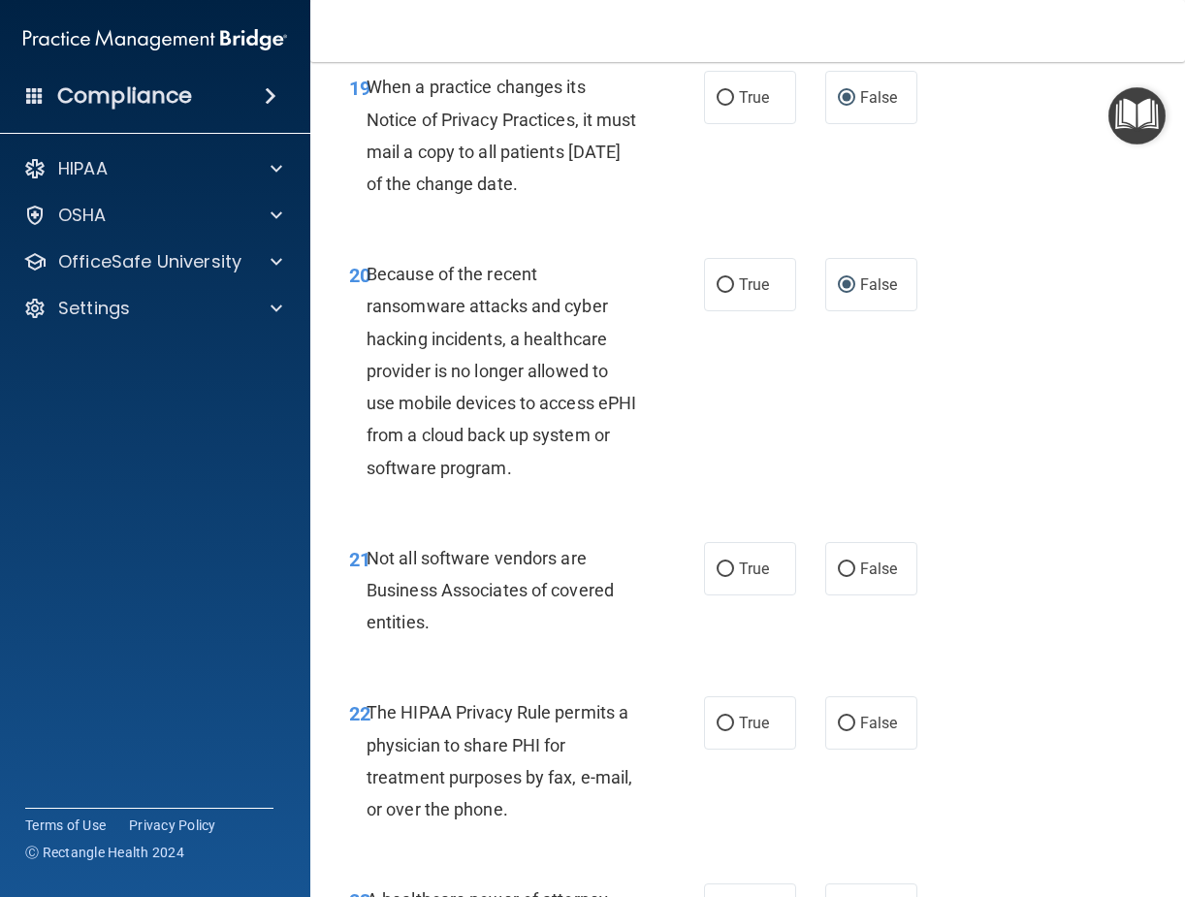
scroll to position [4268, 0]
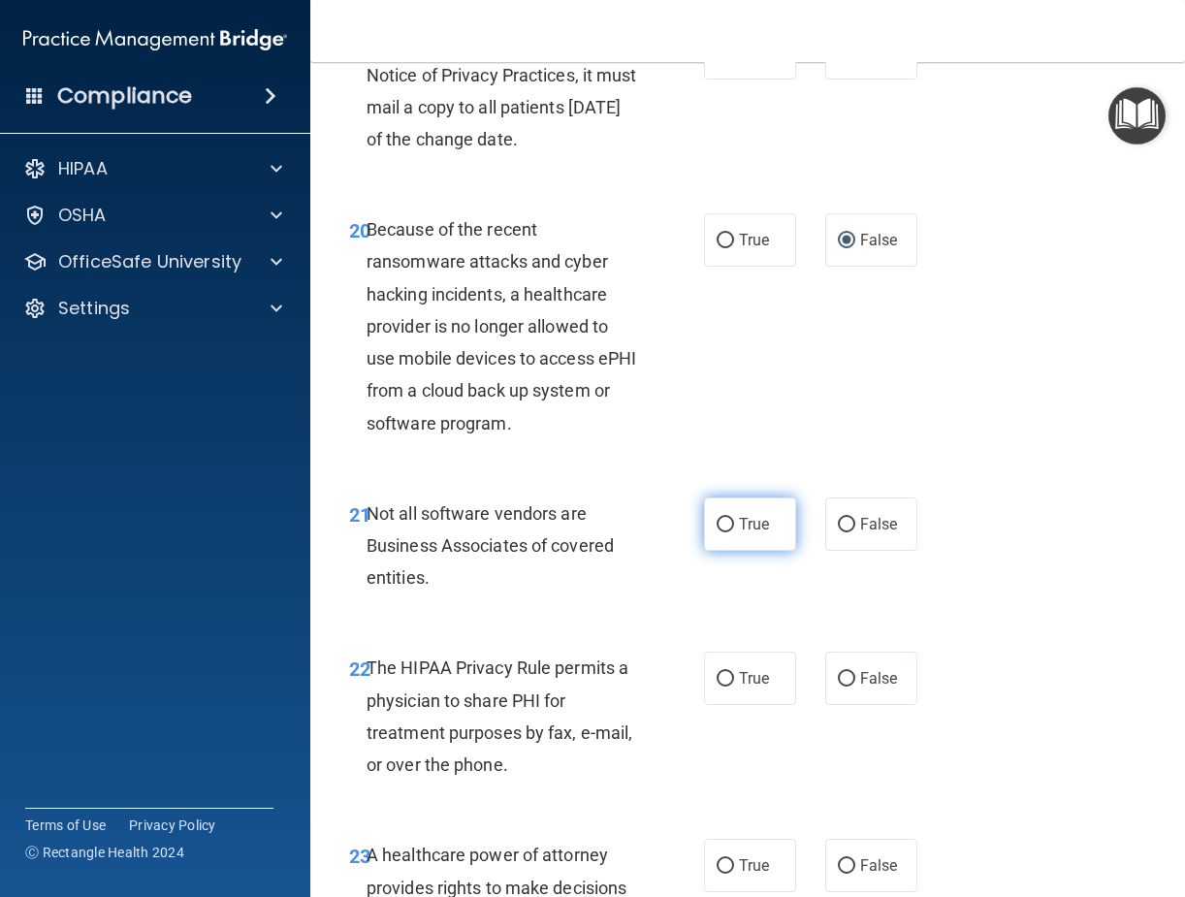
click at [725, 533] on input "True" at bounding box center [725, 525] width 17 height 15
radio input "true"
click at [724, 687] on input "True" at bounding box center [725, 679] width 17 height 15
radio input "true"
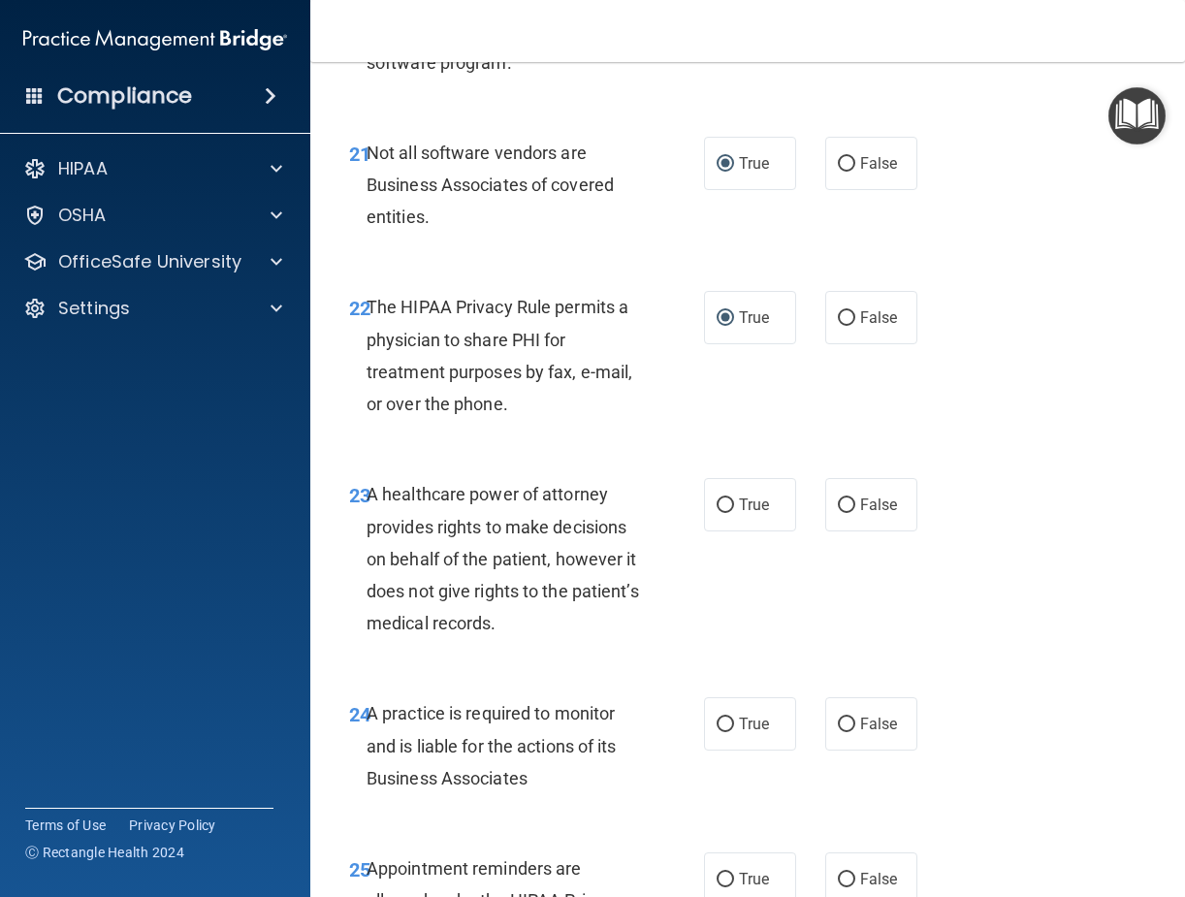
scroll to position [4656, 0]
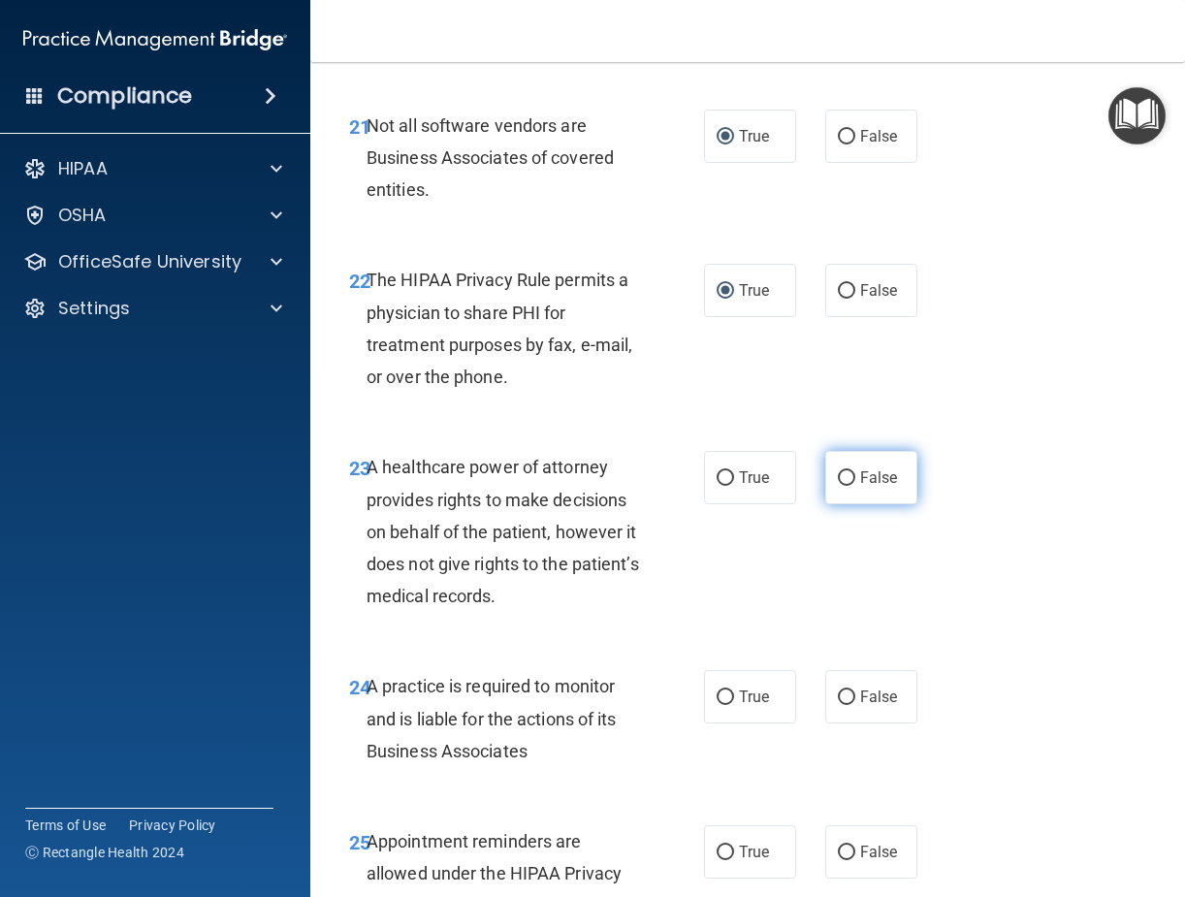
click at [842, 486] on input "False" at bounding box center [846, 478] width 17 height 15
radio input "true"
click at [838, 705] on input "False" at bounding box center [846, 698] width 17 height 15
radio input "true"
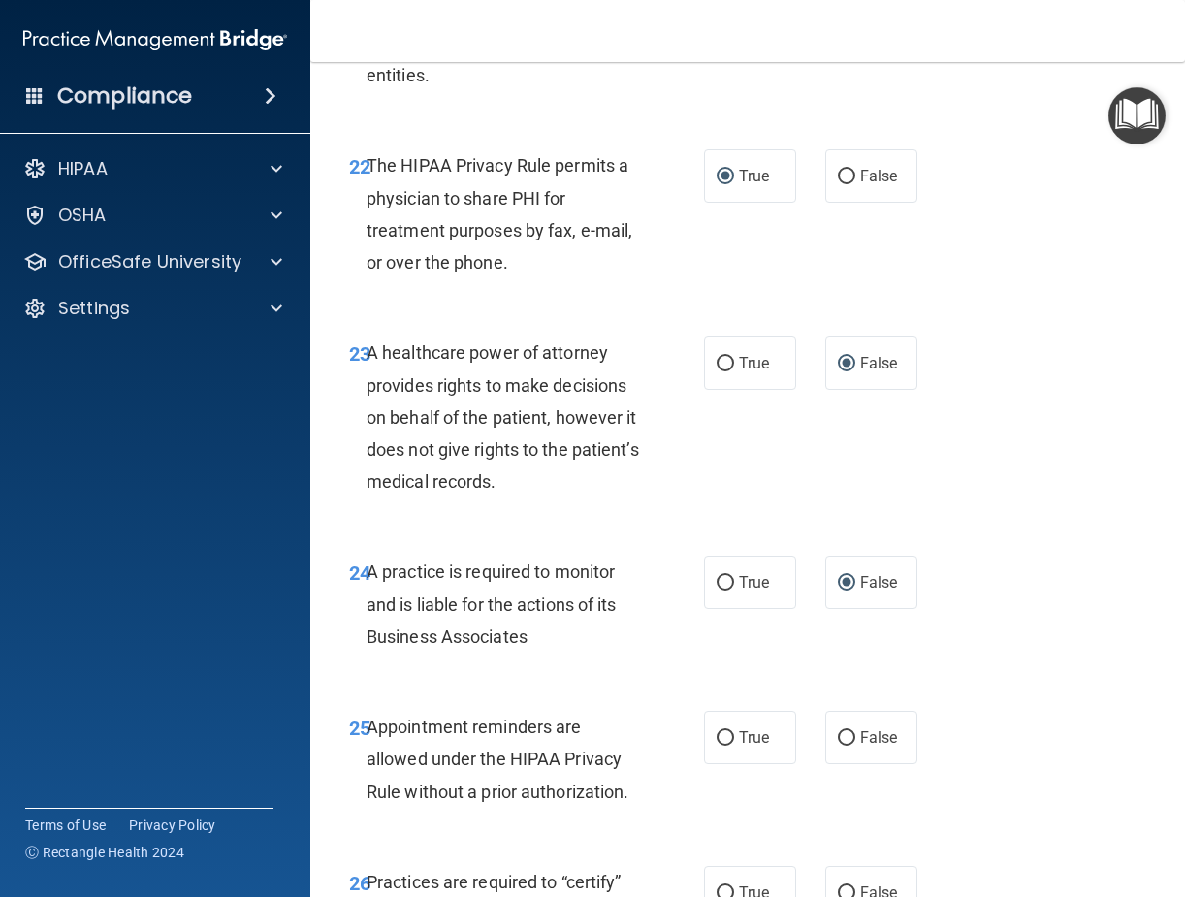
scroll to position [5044, 0]
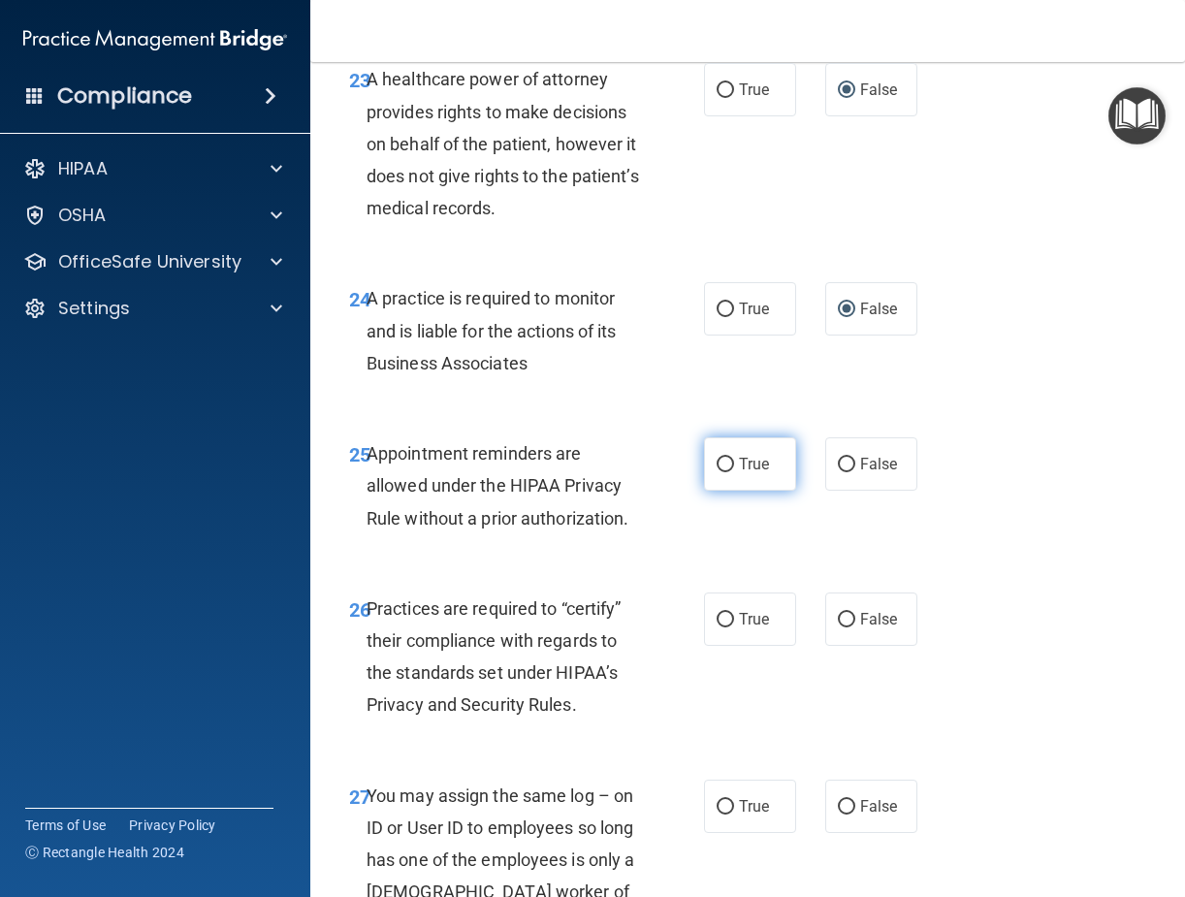
click at [723, 472] on input "True" at bounding box center [725, 465] width 17 height 15
radio input "true"
click at [839, 628] on input "False" at bounding box center [846, 620] width 17 height 15
radio input "true"
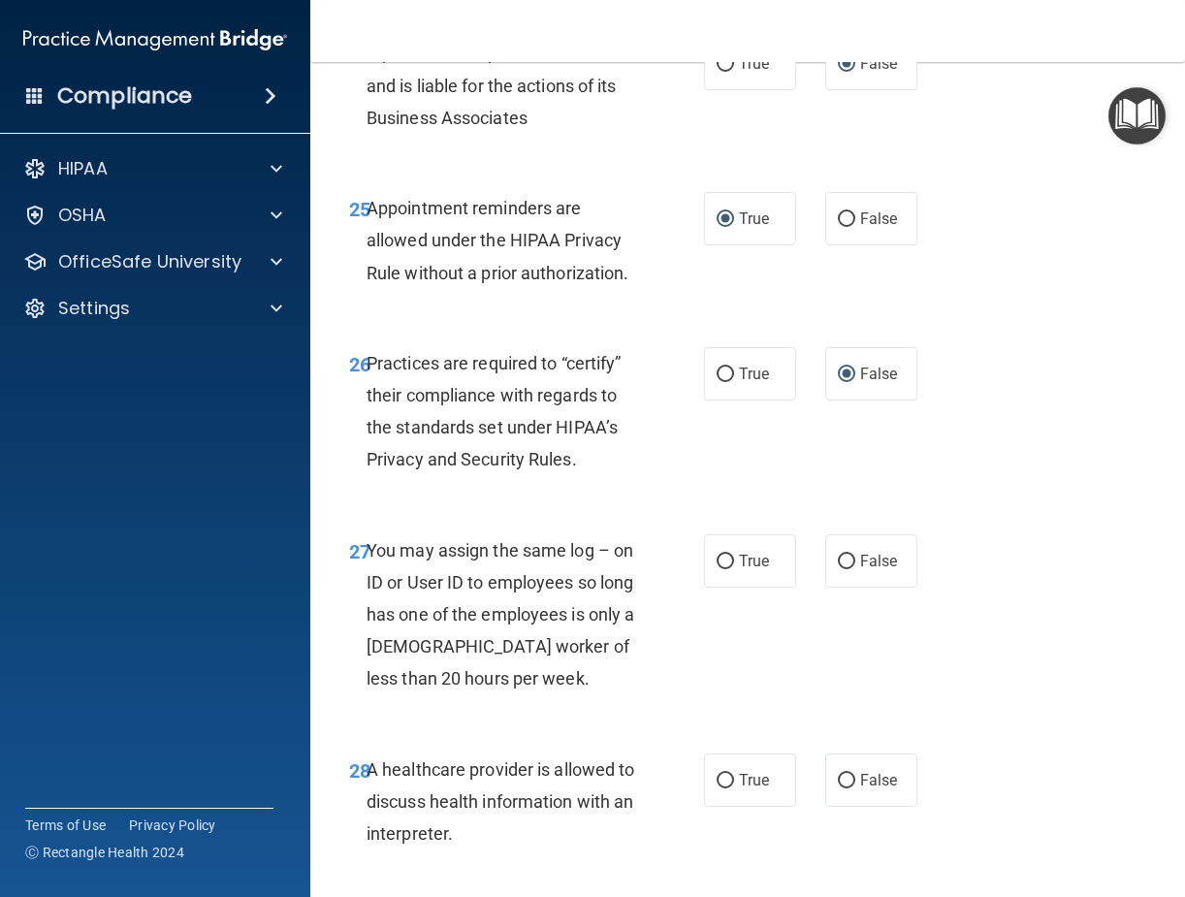
scroll to position [5335, 0]
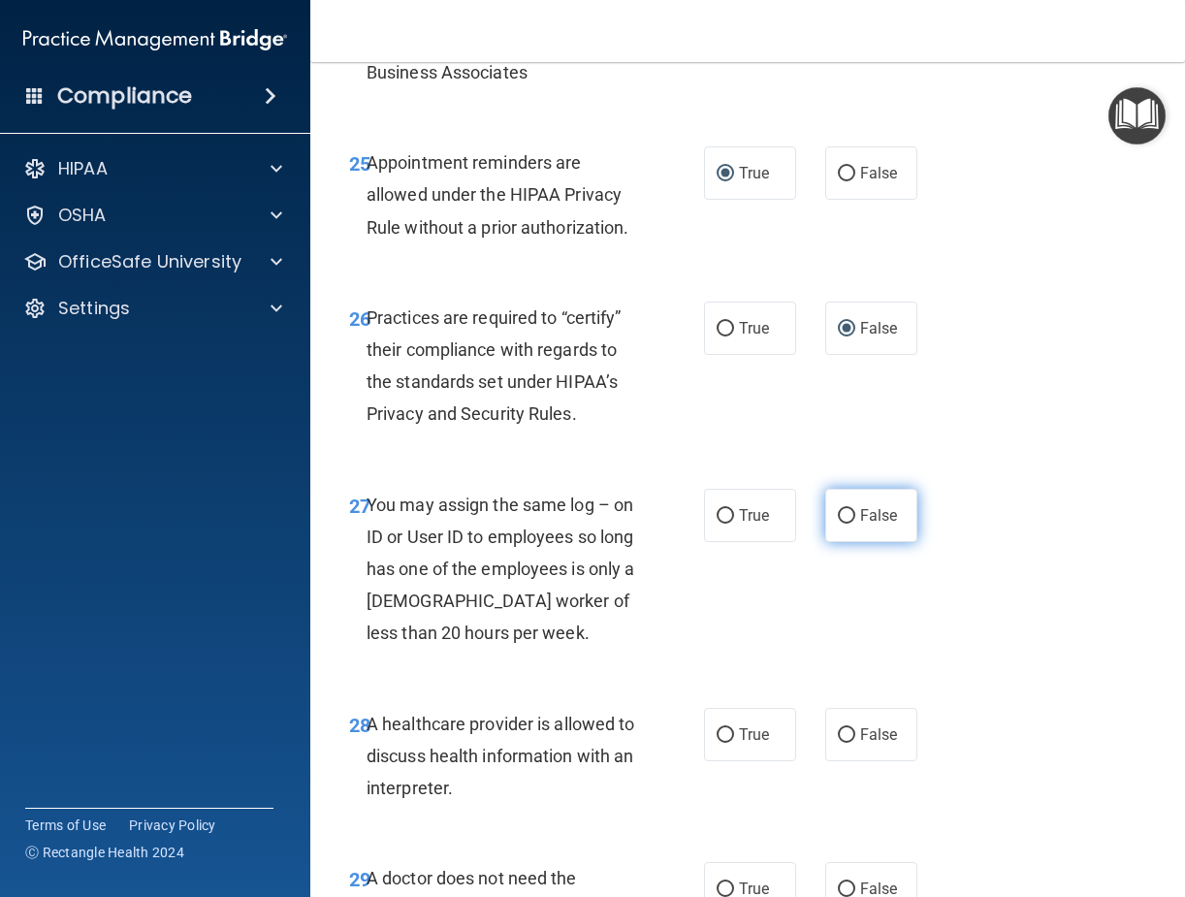
click at [838, 524] on input "False" at bounding box center [846, 516] width 17 height 15
radio input "true"
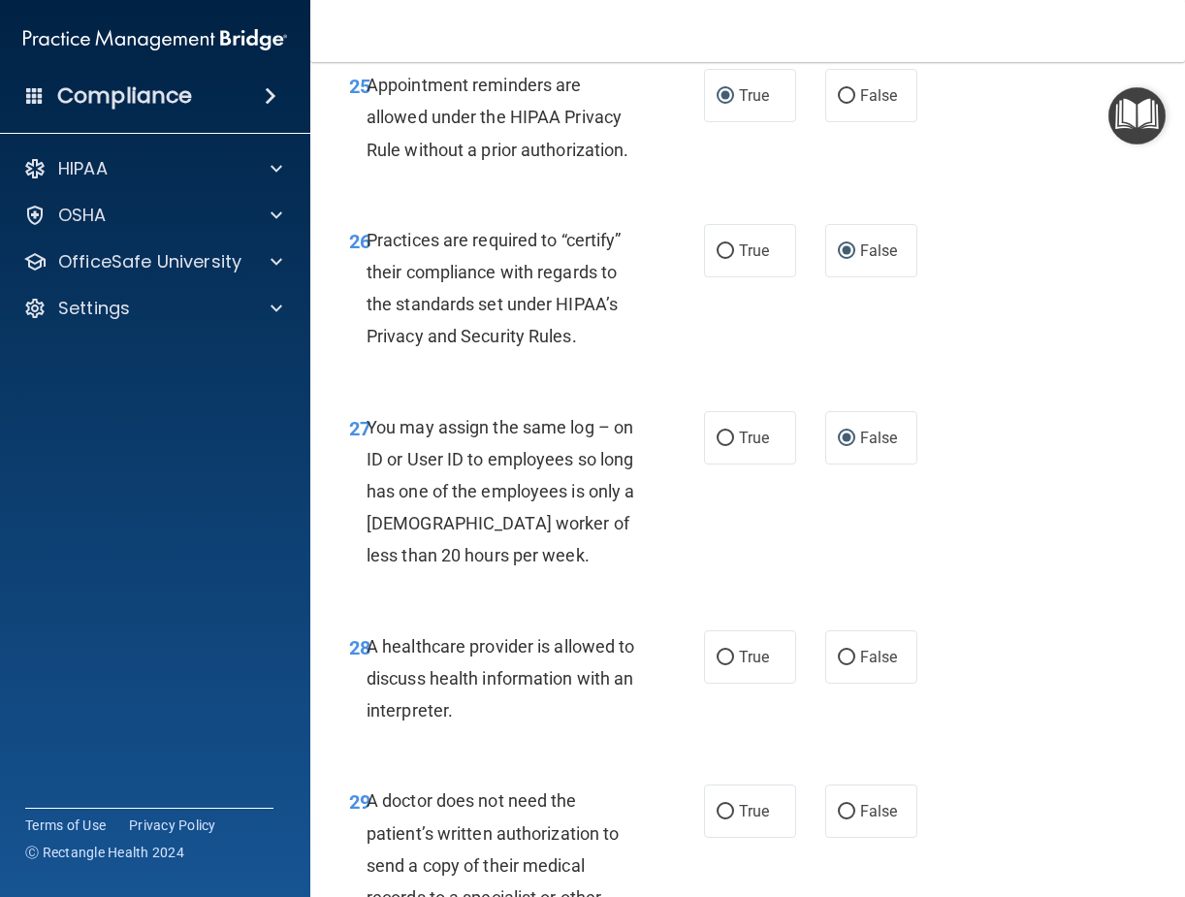
scroll to position [5529, 0]
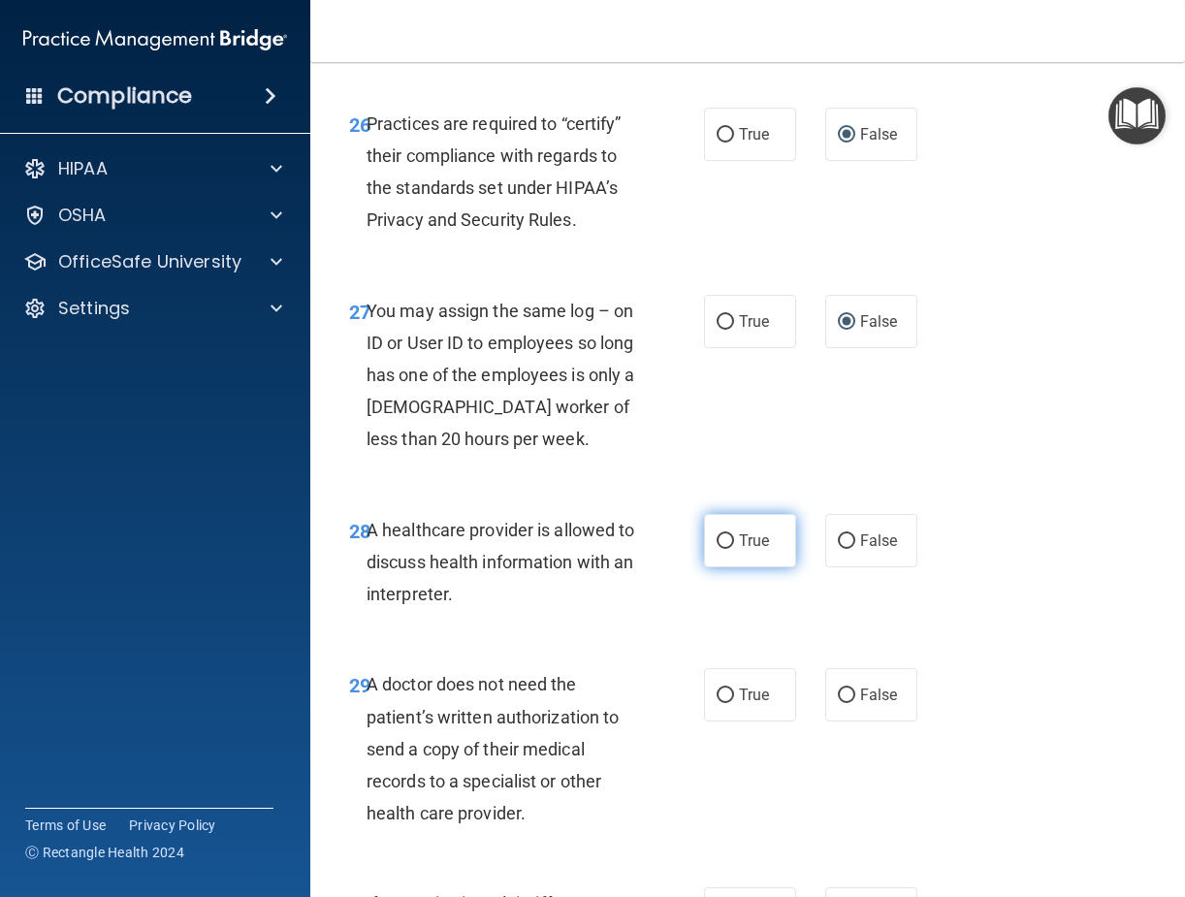
click at [721, 549] on input "True" at bounding box center [725, 541] width 17 height 15
radio input "true"
click at [841, 703] on input "False" at bounding box center [846, 696] width 17 height 15
radio input "true"
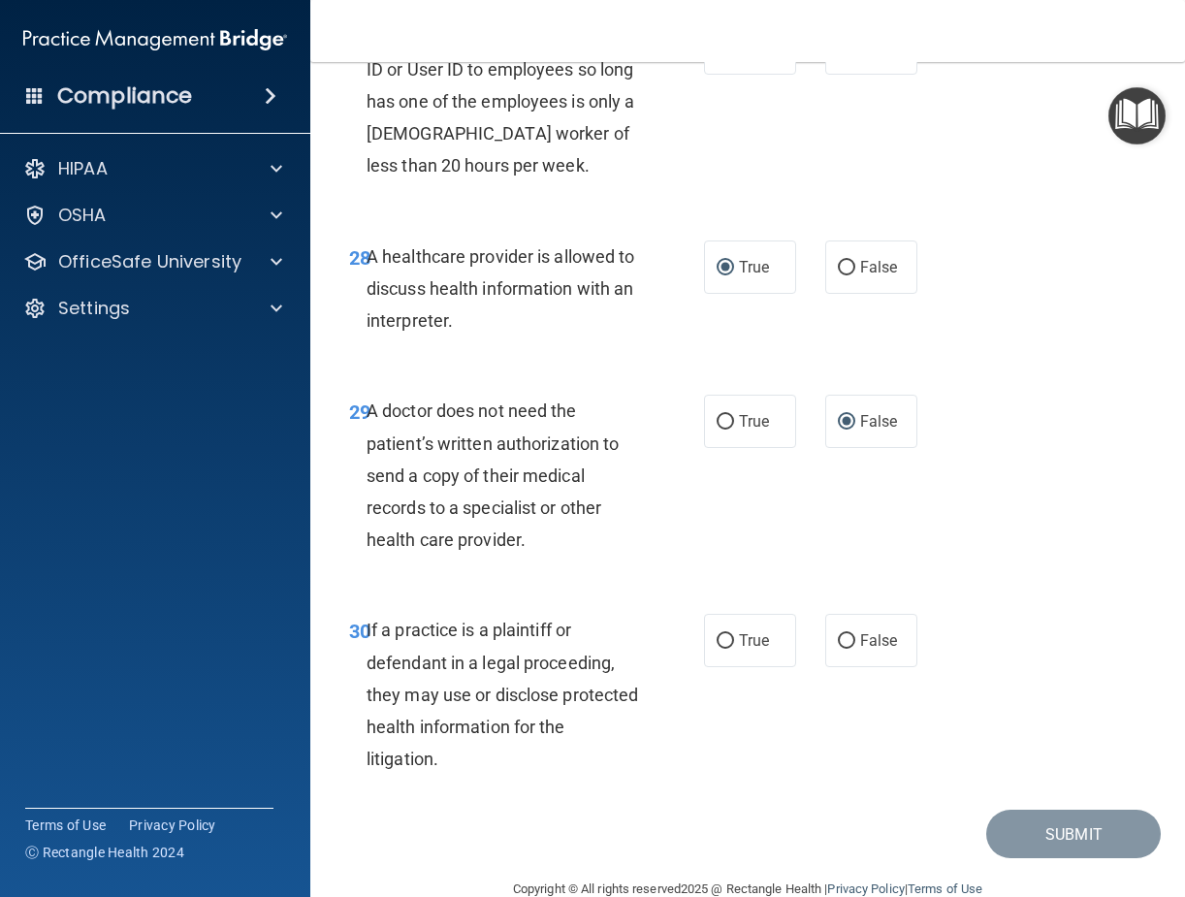
scroll to position [5820, 0]
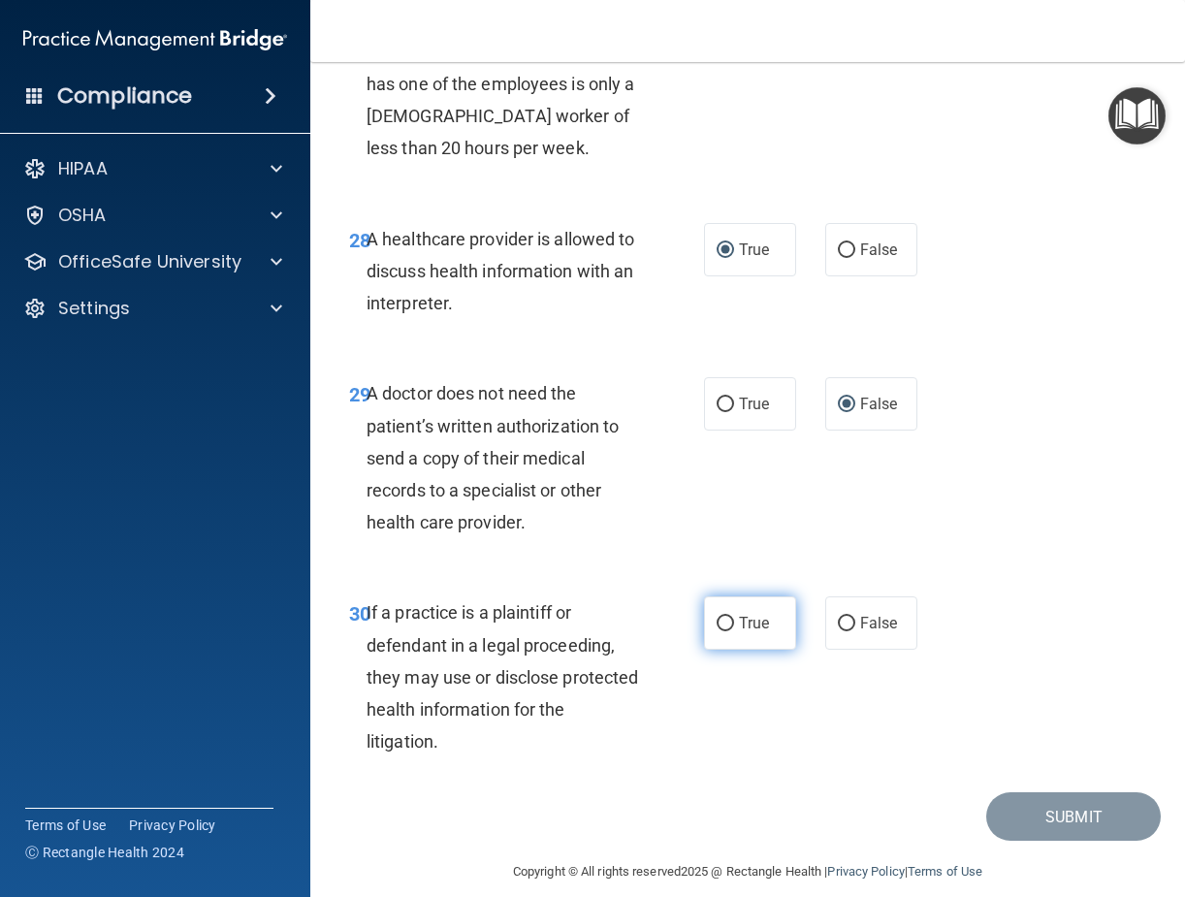
click at [724, 631] on input "True" at bounding box center [725, 624] width 17 height 15
radio input "true"
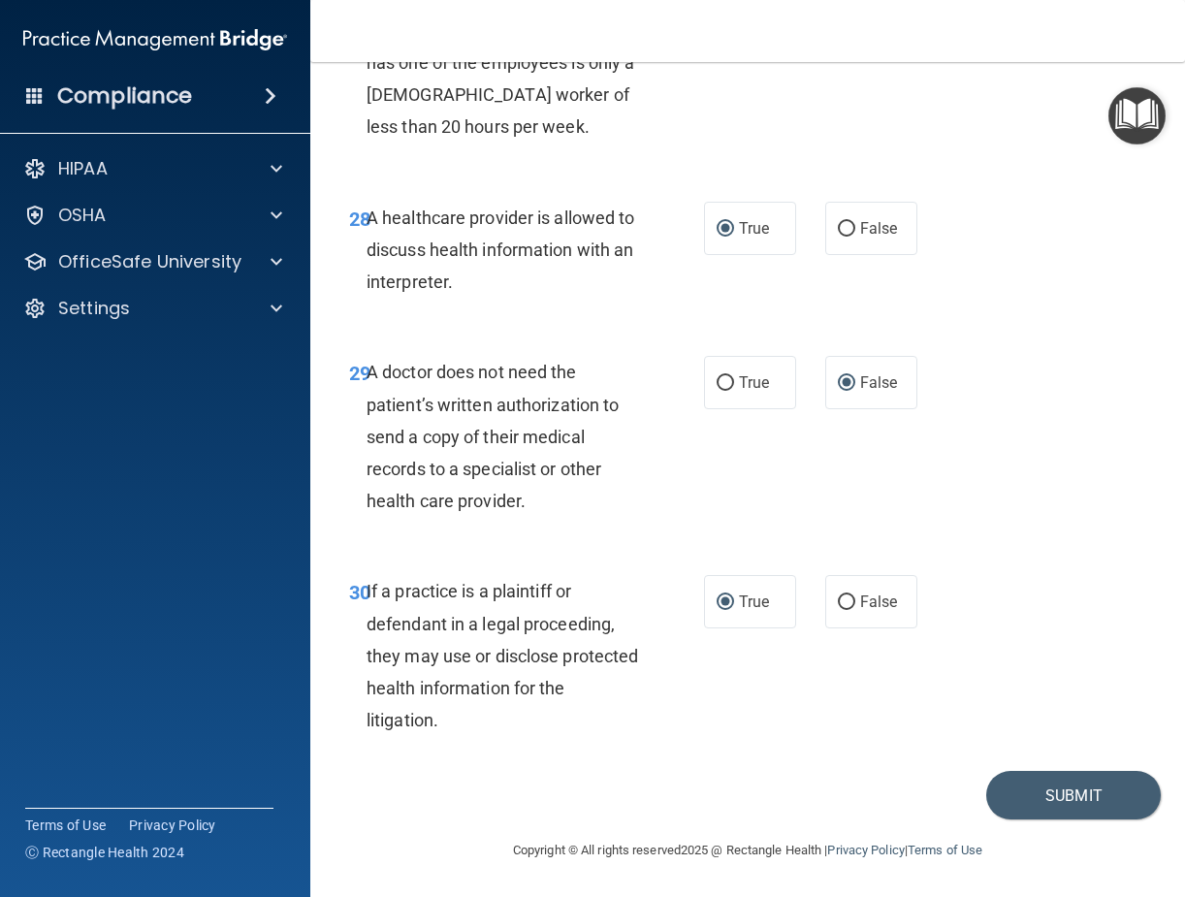
scroll to position [5906, 0]
click at [1025, 792] on button "Submit" at bounding box center [1073, 795] width 175 height 49
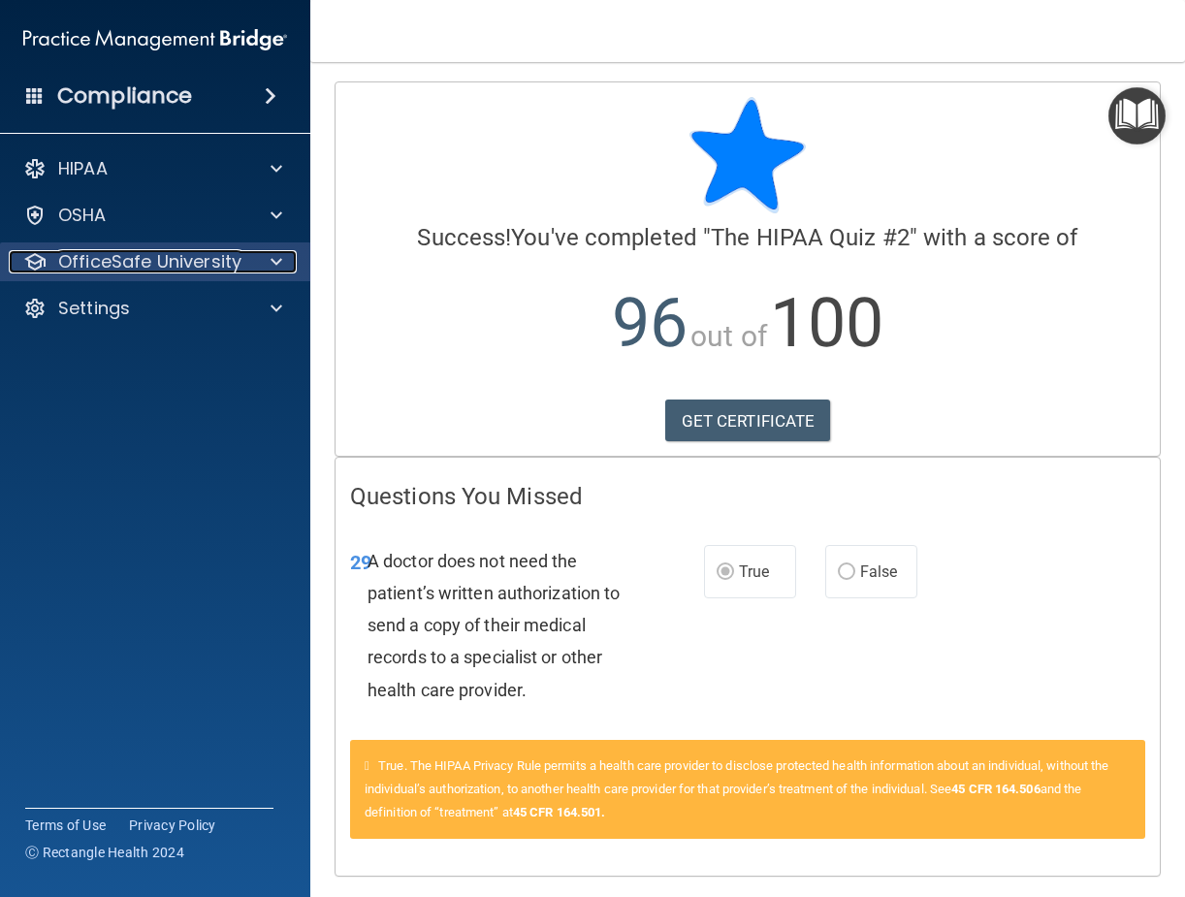
click at [232, 264] on p "OfficeSafe University" at bounding box center [149, 261] width 183 height 23
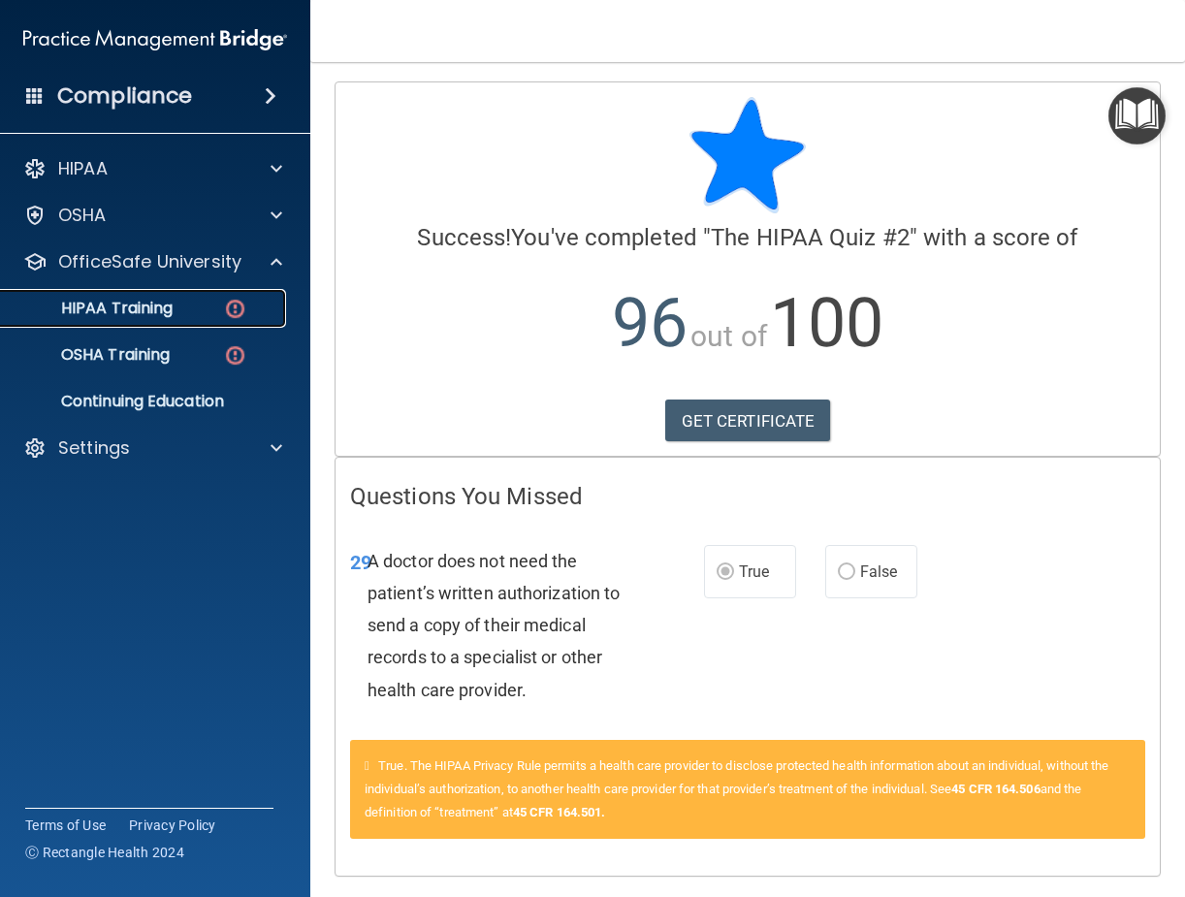
click at [238, 306] on img at bounding box center [235, 309] width 24 height 24
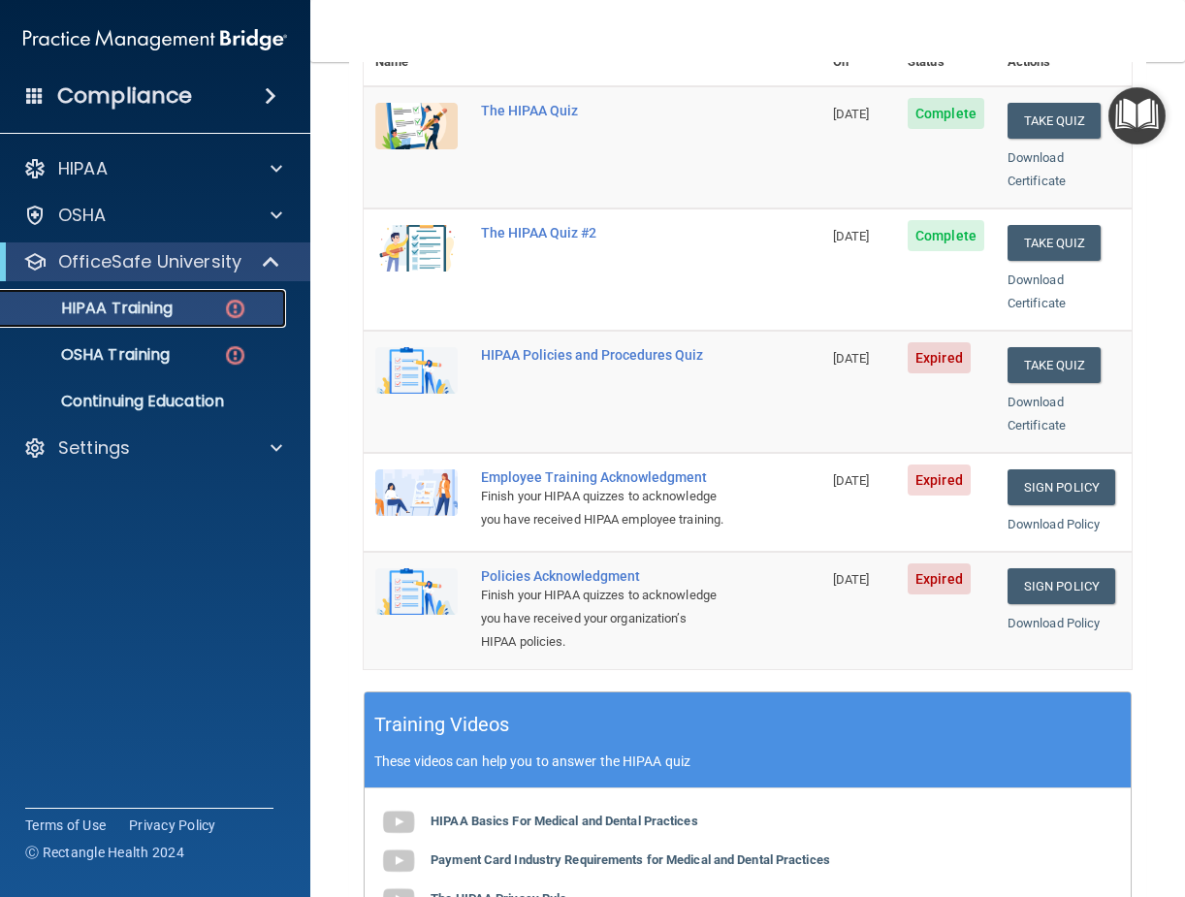
scroll to position [291, 0]
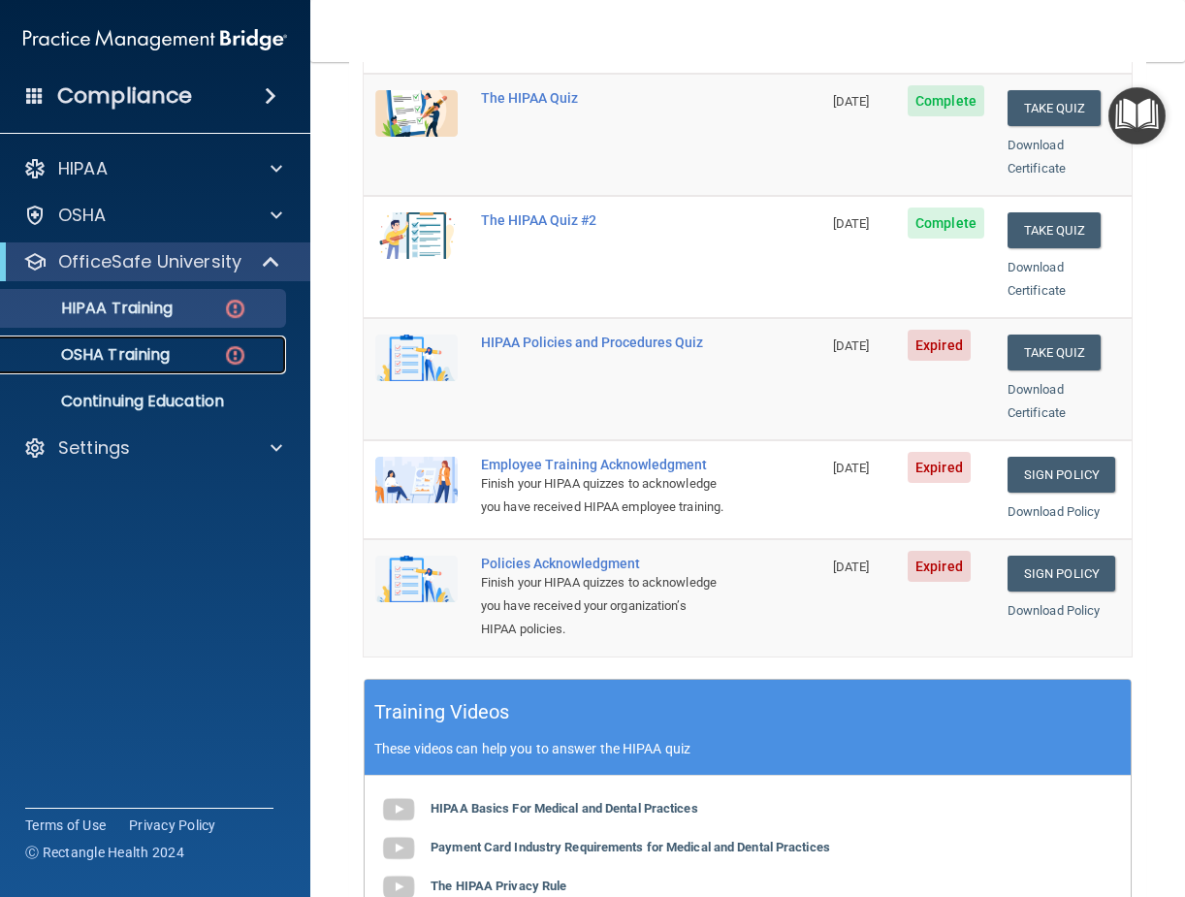
click at [149, 351] on p "OSHA Training" at bounding box center [91, 354] width 157 height 19
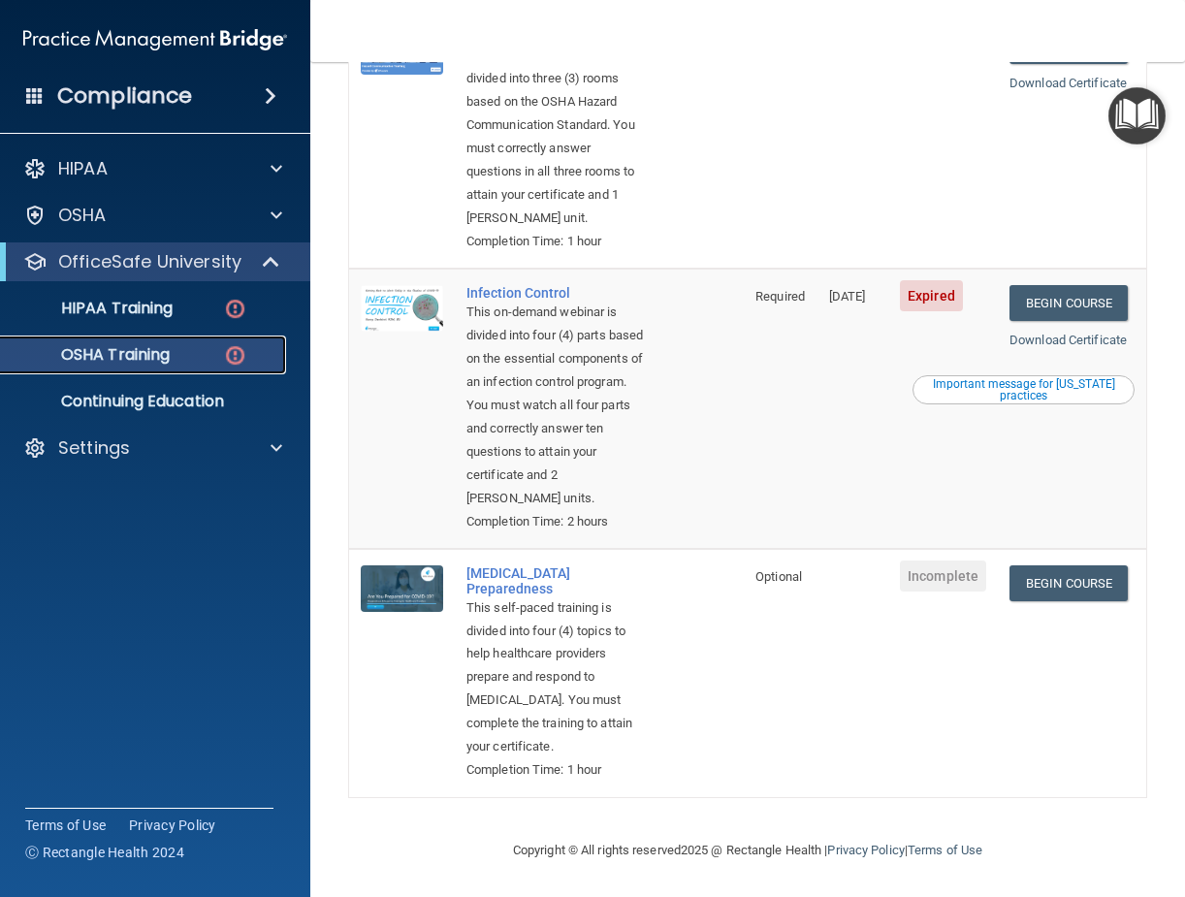
scroll to position [669, 0]
click at [155, 397] on p "Continuing Education" at bounding box center [145, 401] width 265 height 19
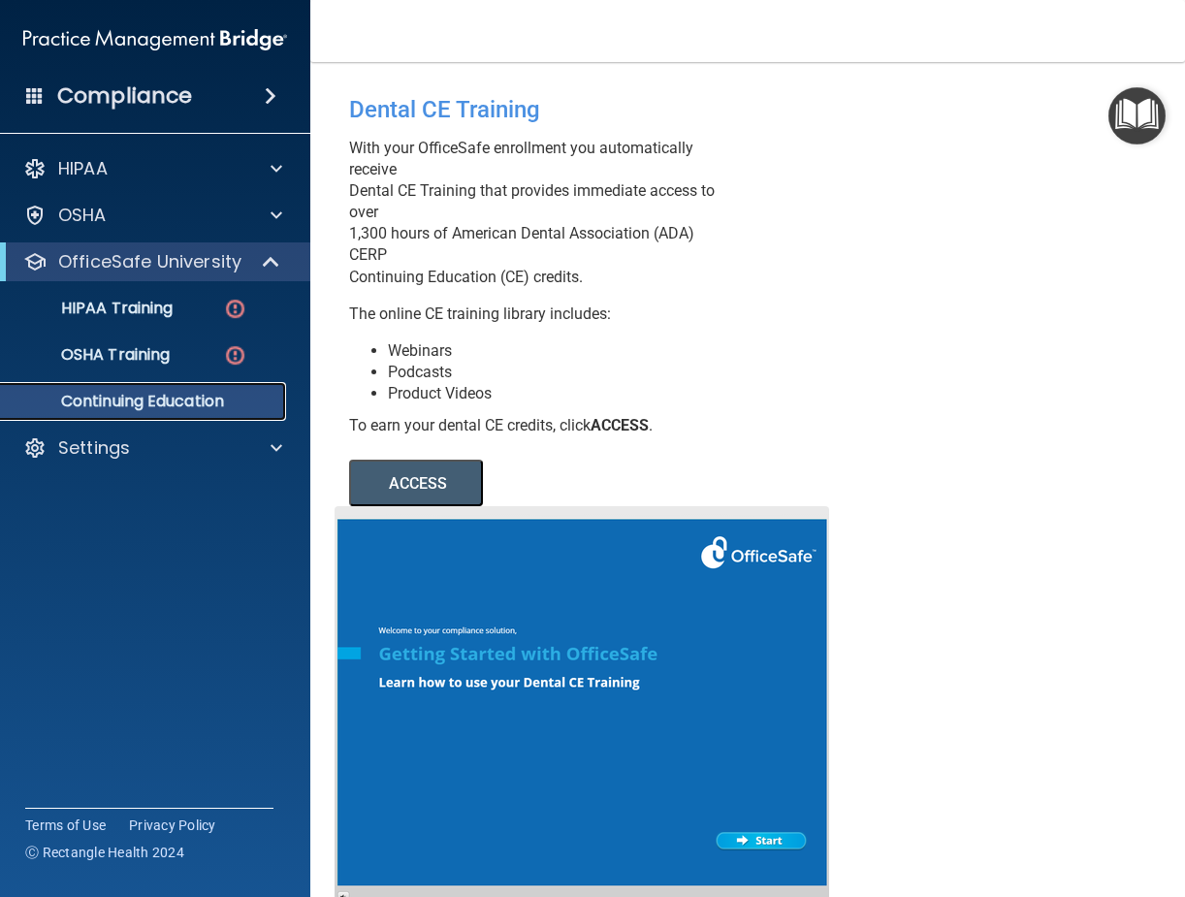
scroll to position [89, 0]
